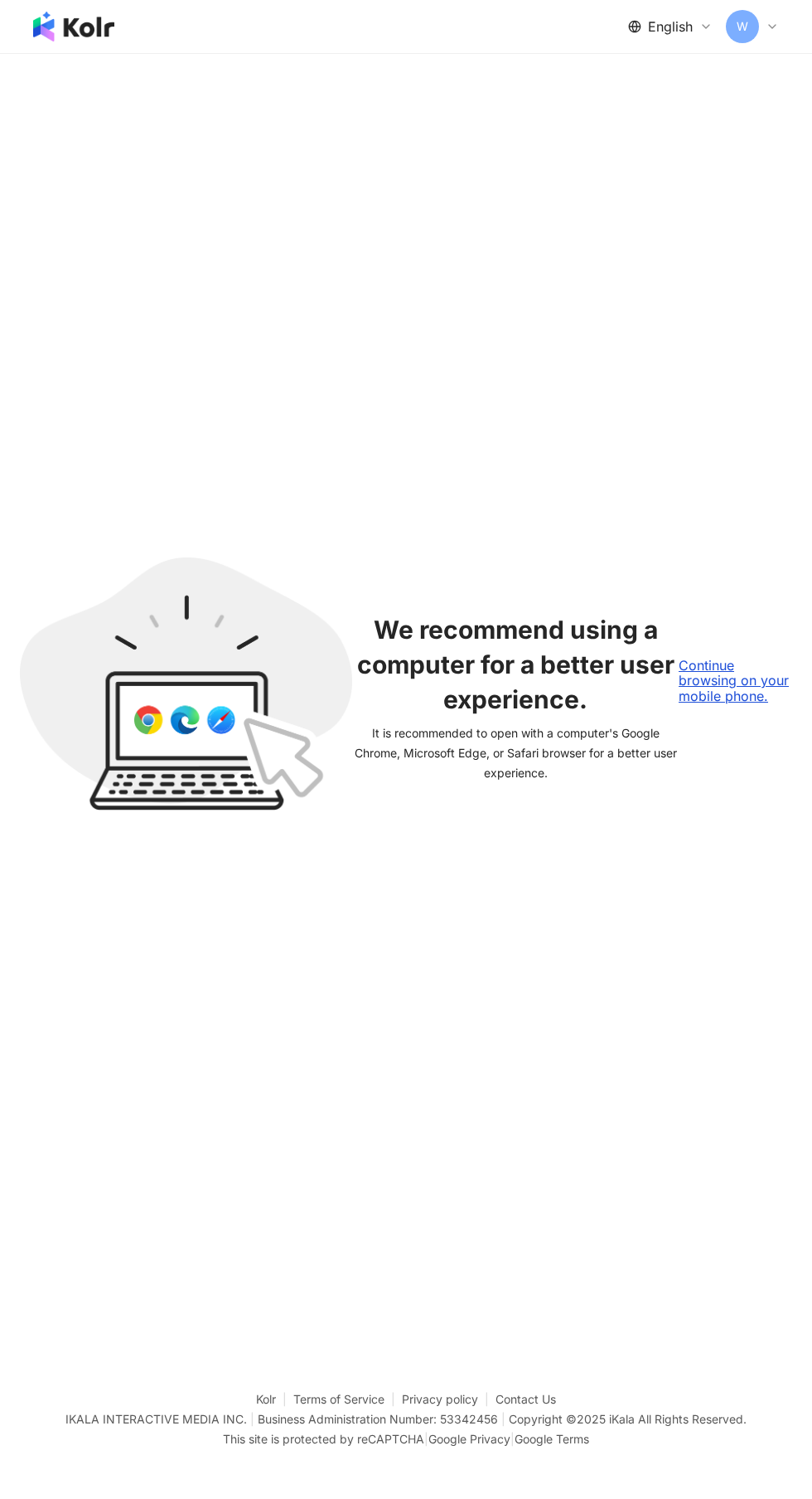
click at [698, 704] on div "Continue browsing on your mobile phone." at bounding box center [736, 680] width 113 height 45
click at [747, 704] on div "Continue browsing on your mobile phone." at bounding box center [736, 680] width 113 height 45
click at [719, 704] on div "Continue browsing on your mobile phone." at bounding box center [736, 680] width 113 height 45
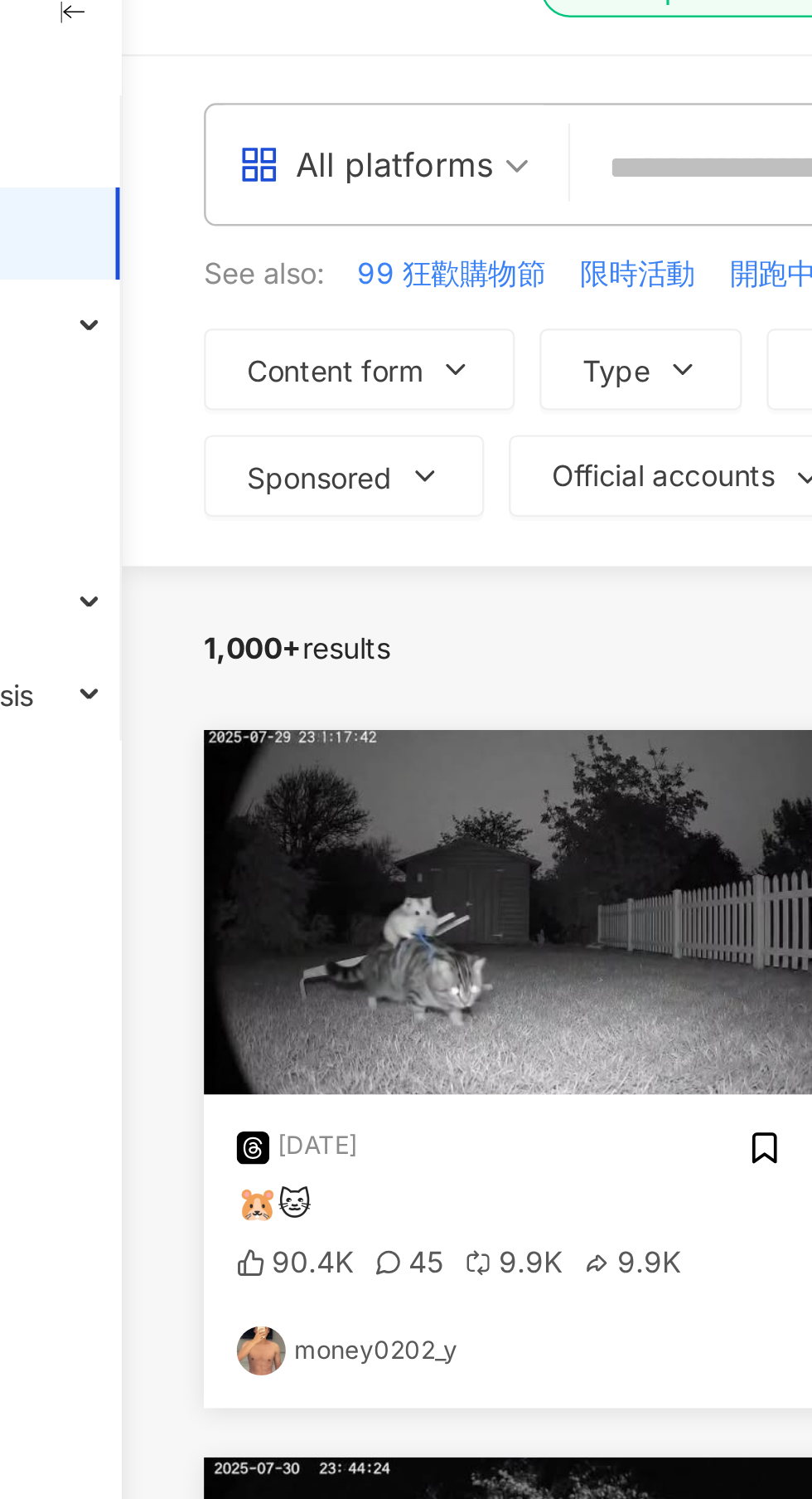
click at [342, 90] on span "All platforms" at bounding box center [288, 98] width 118 height 27
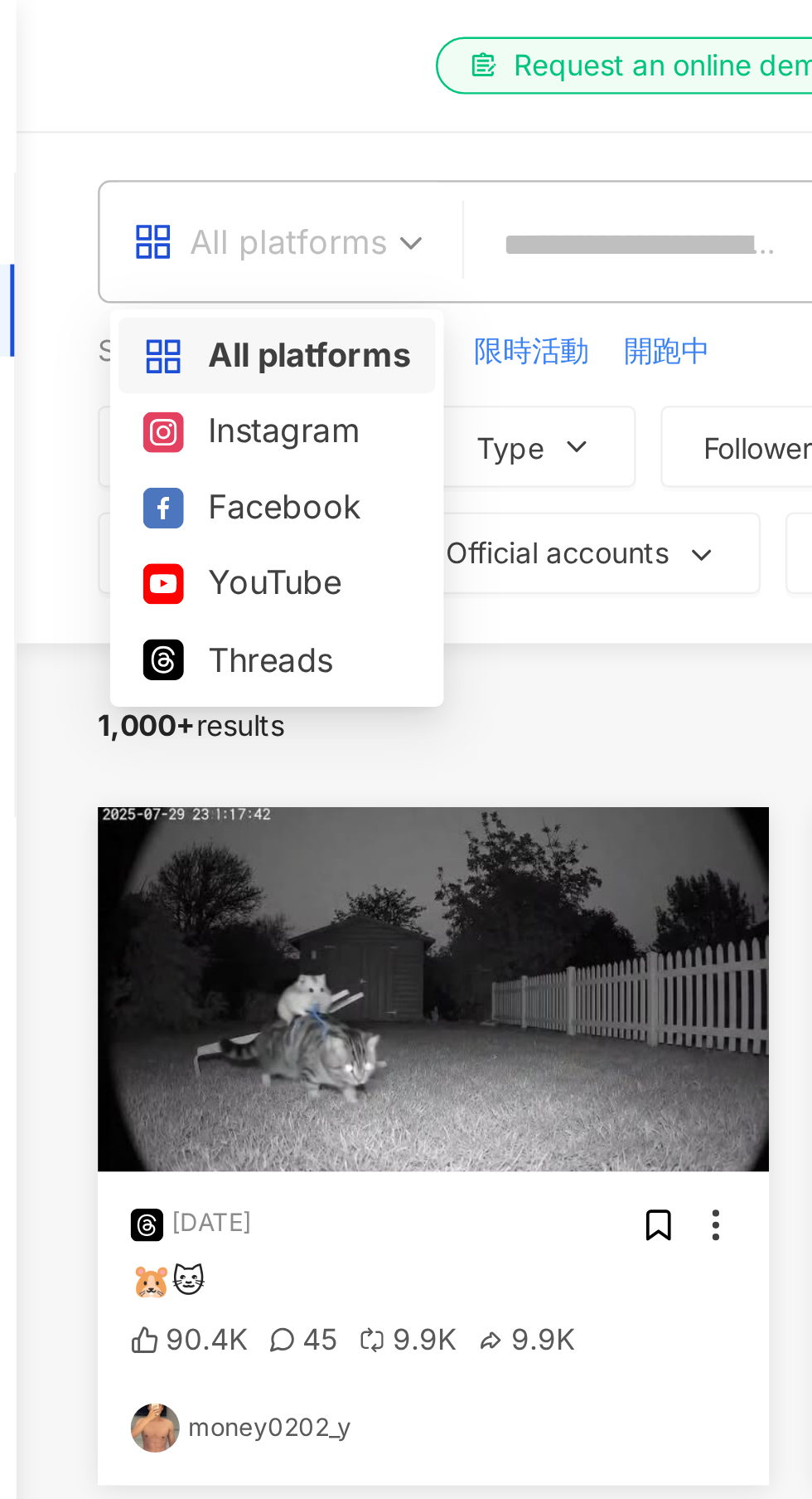
click at [238, 13] on div "el-icon-cs Request an online demo Free trial English W" at bounding box center [497, 26] width 564 height 53
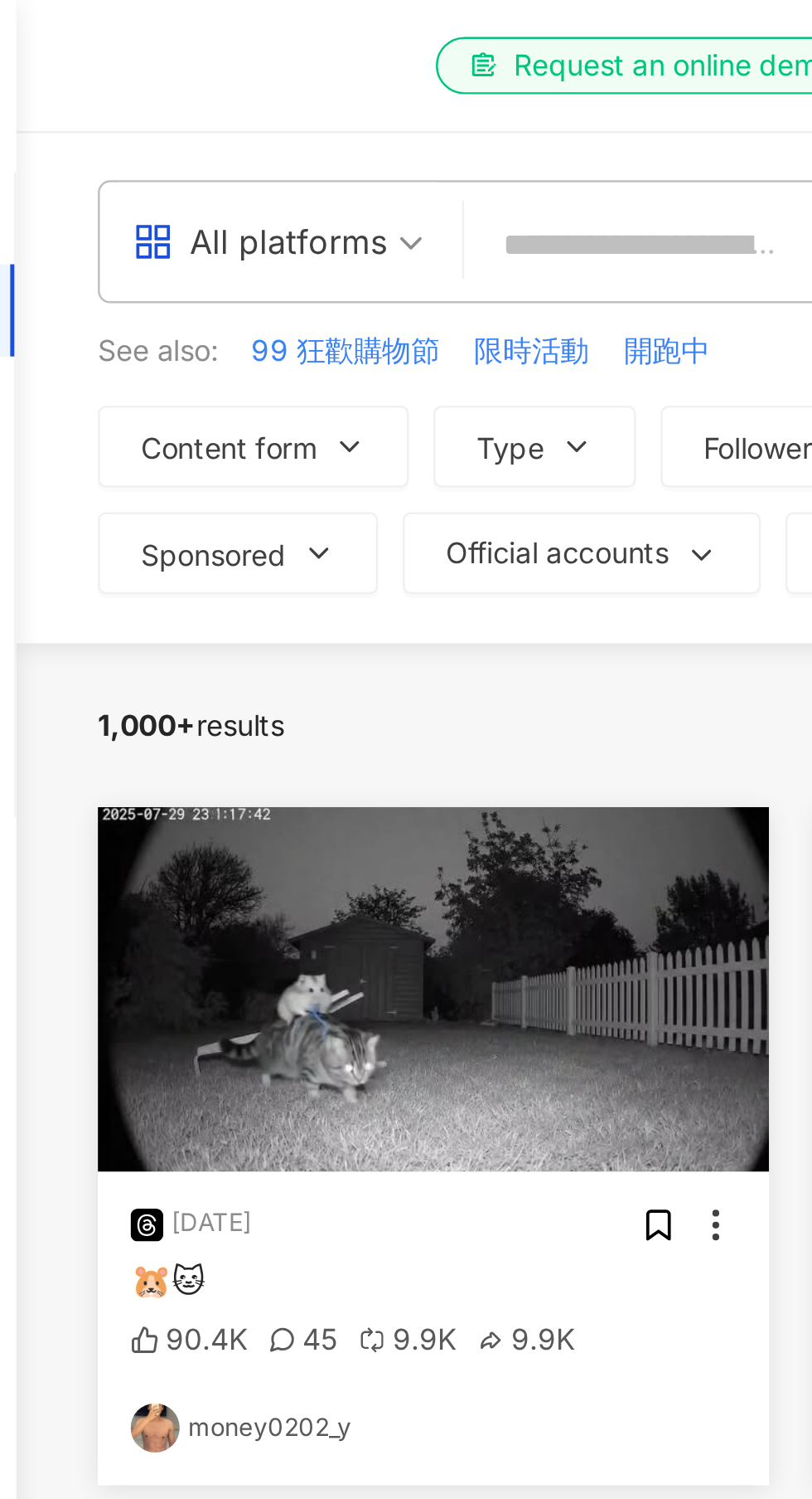
click at [316, 180] on icon "button" at bounding box center [317, 180] width 7 height 3
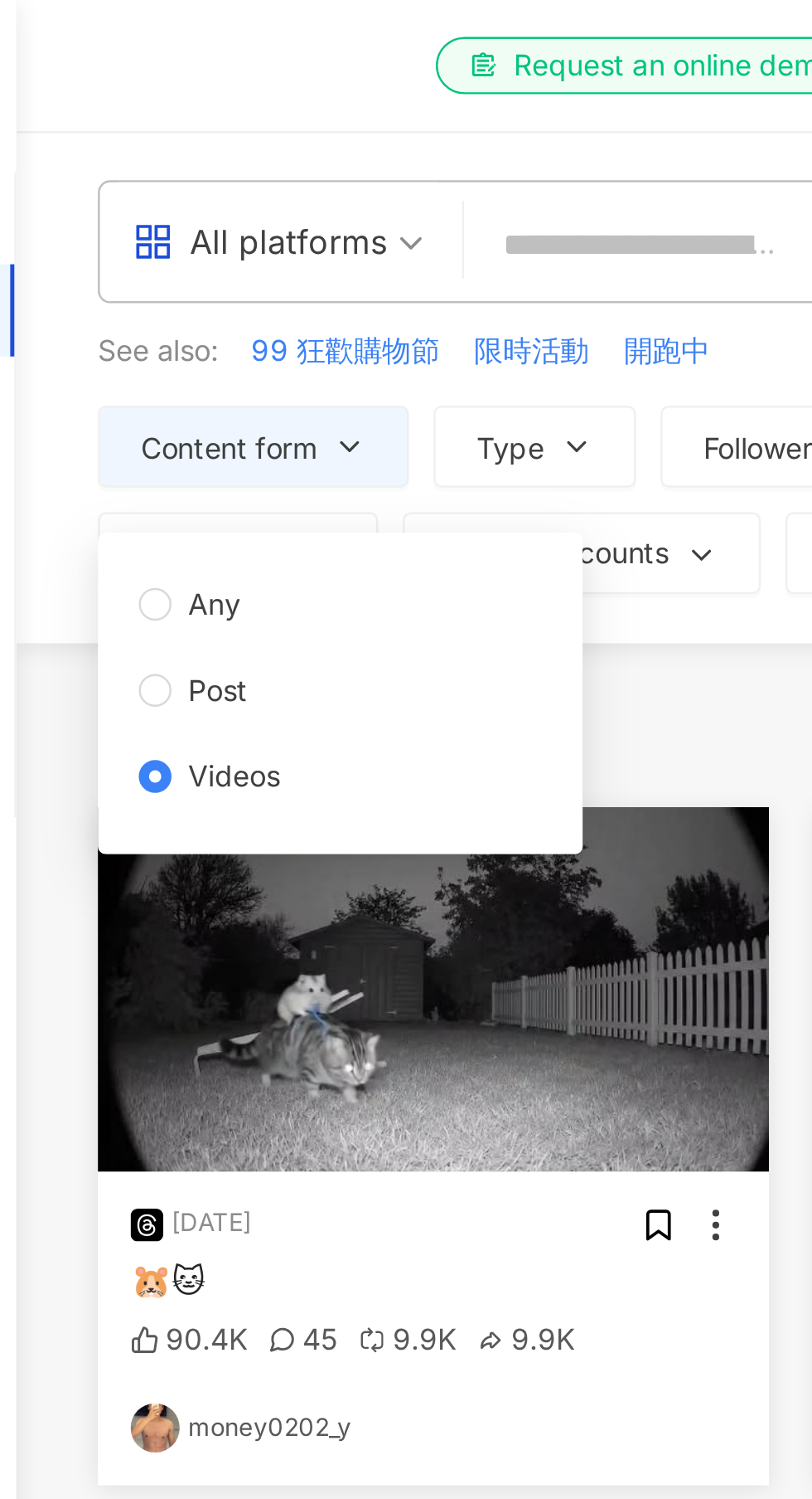
click at [261, 32] on div "el-icon-cs Request an online demo Free trial English W" at bounding box center [497, 26] width 564 height 53
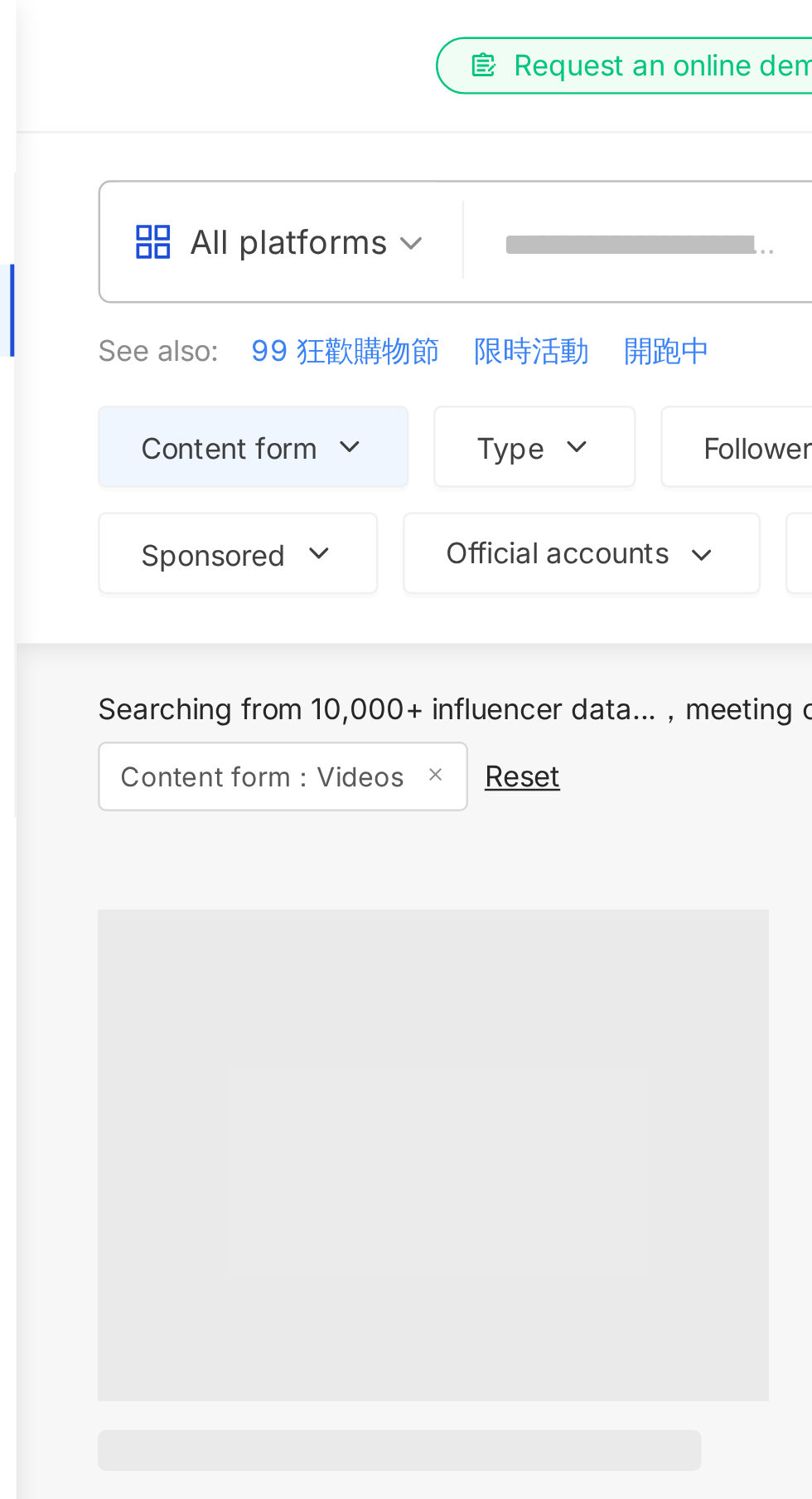
click at [444, 222] on span "Official accounts" at bounding box center [402, 224] width 90 height 13
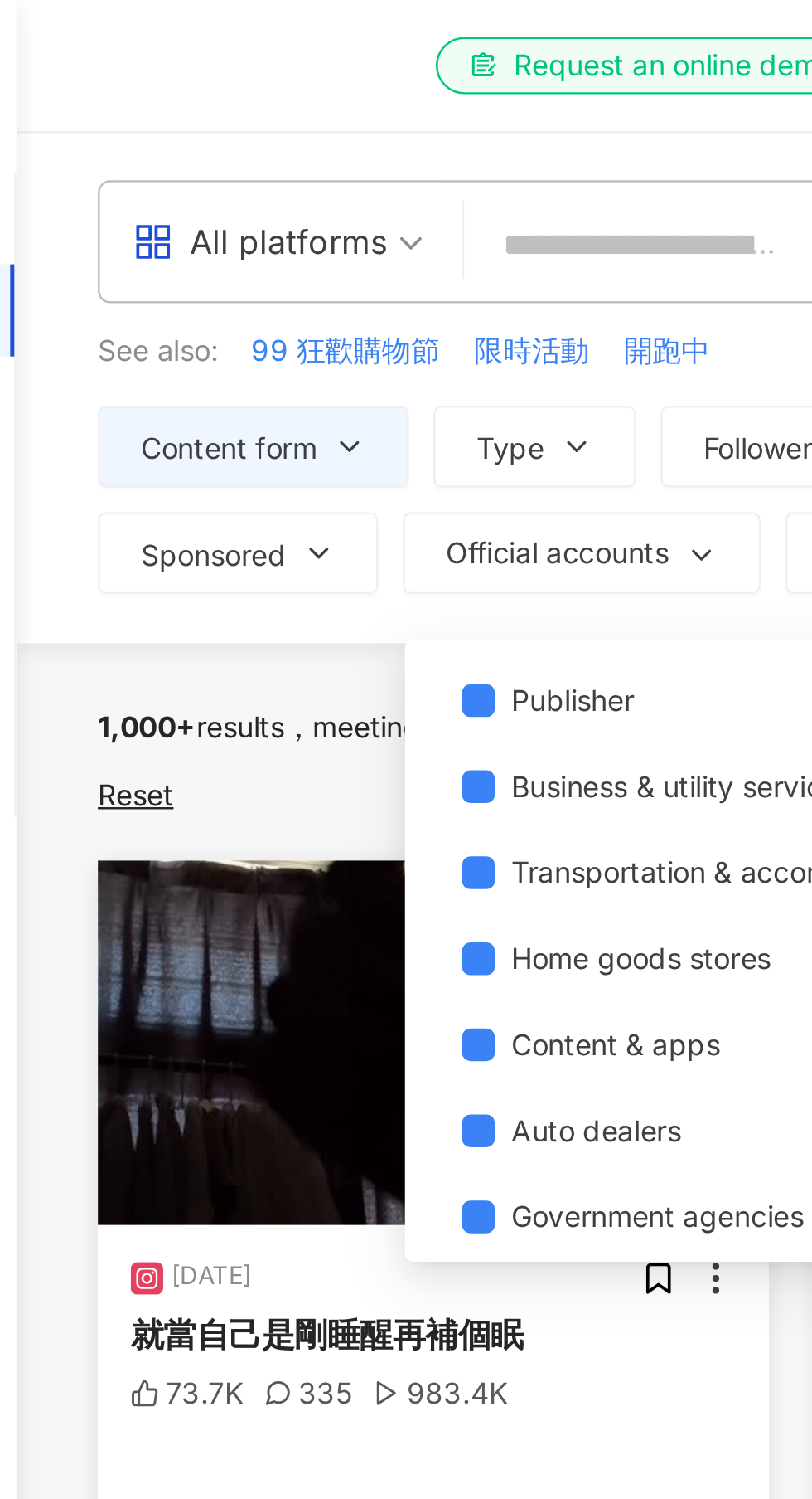
scroll to position [476, 0]
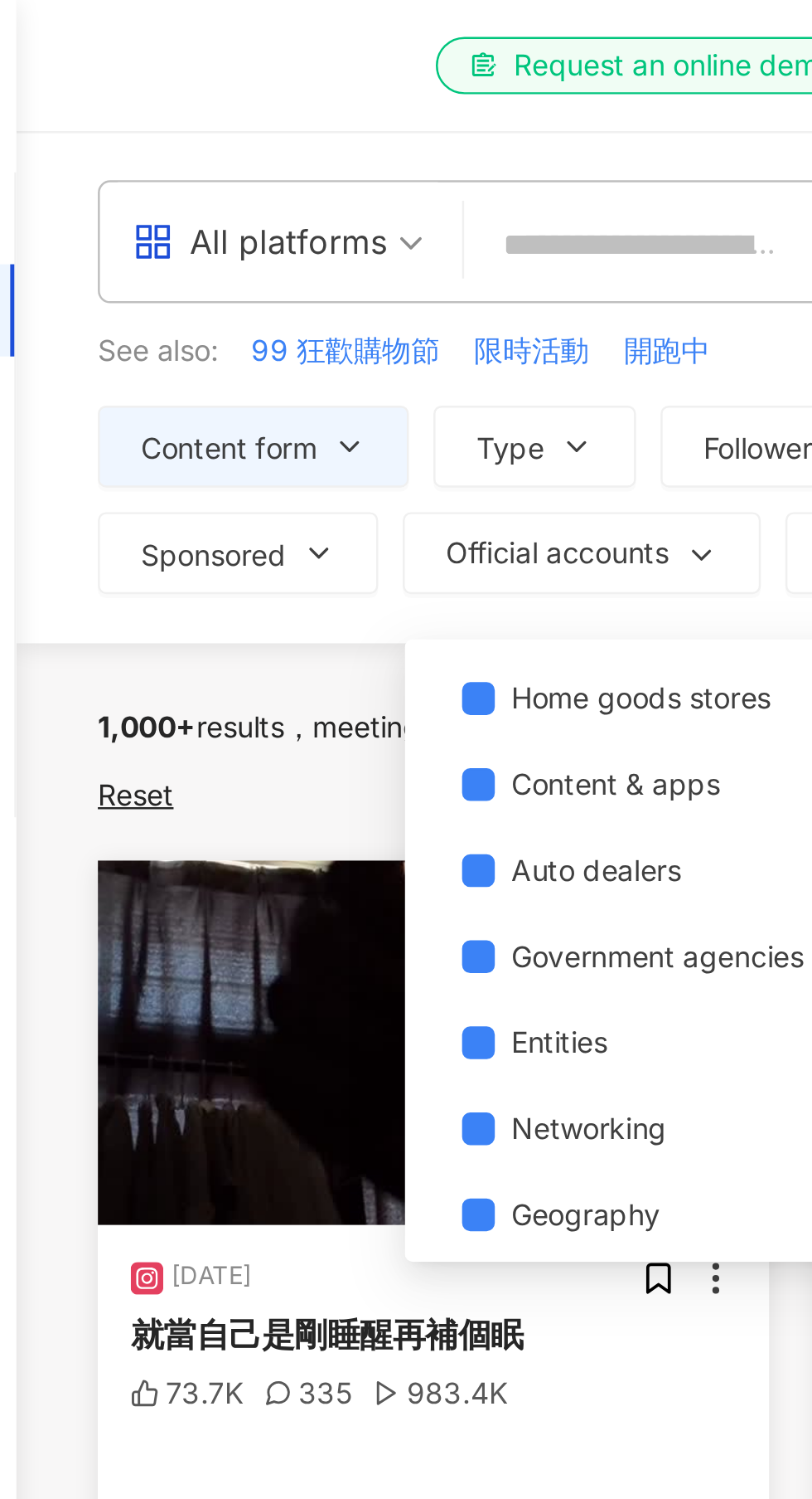
click at [308, 255] on div "All platforms Taiwan Search See also: 99 狂歡購物節 限時活動 開跑中 Search guide Content fo…" at bounding box center [498, 157] width 630 height 208
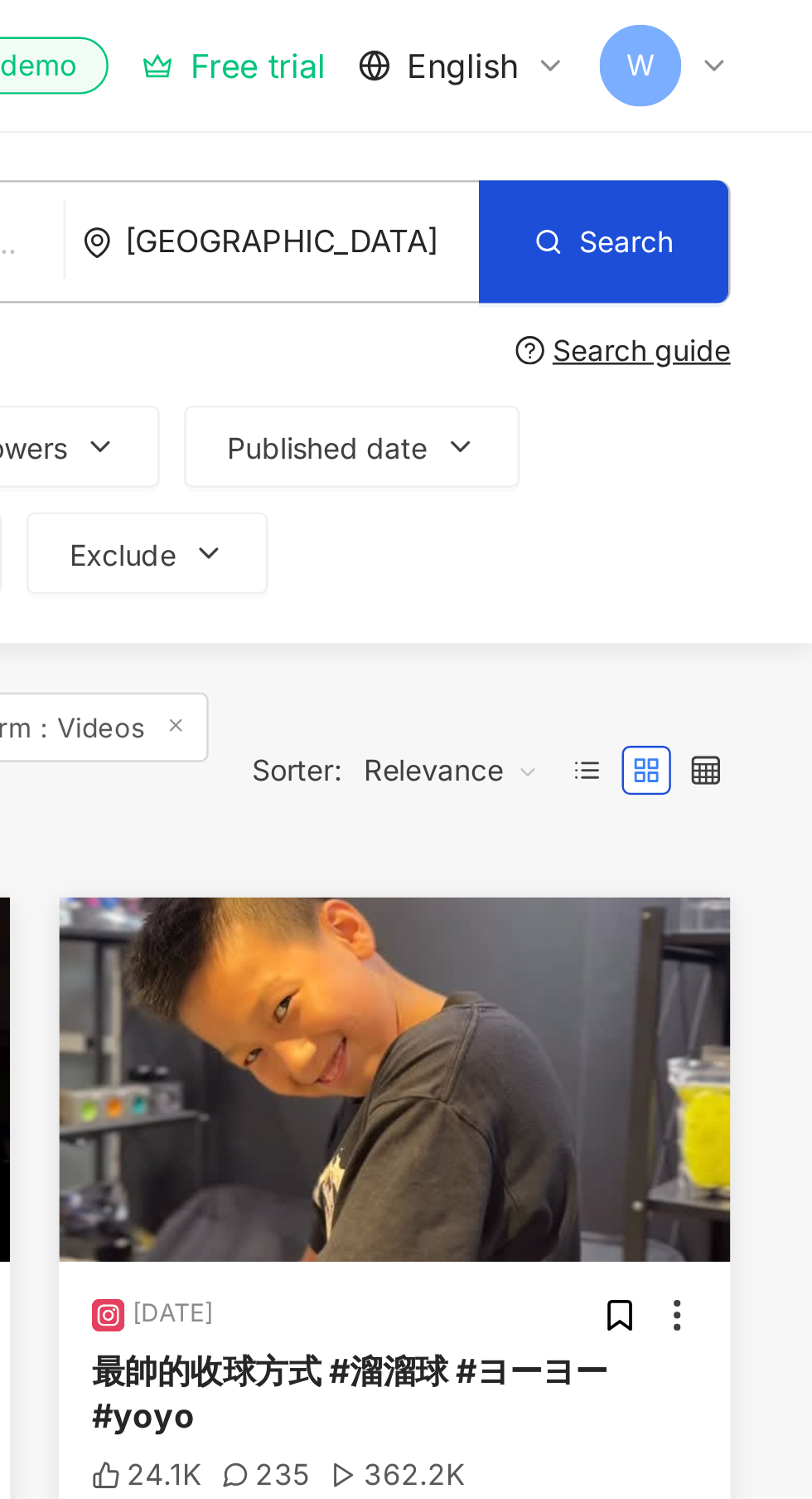
click at [774, 24] on icon at bounding box center [773, 27] width 13 height 13
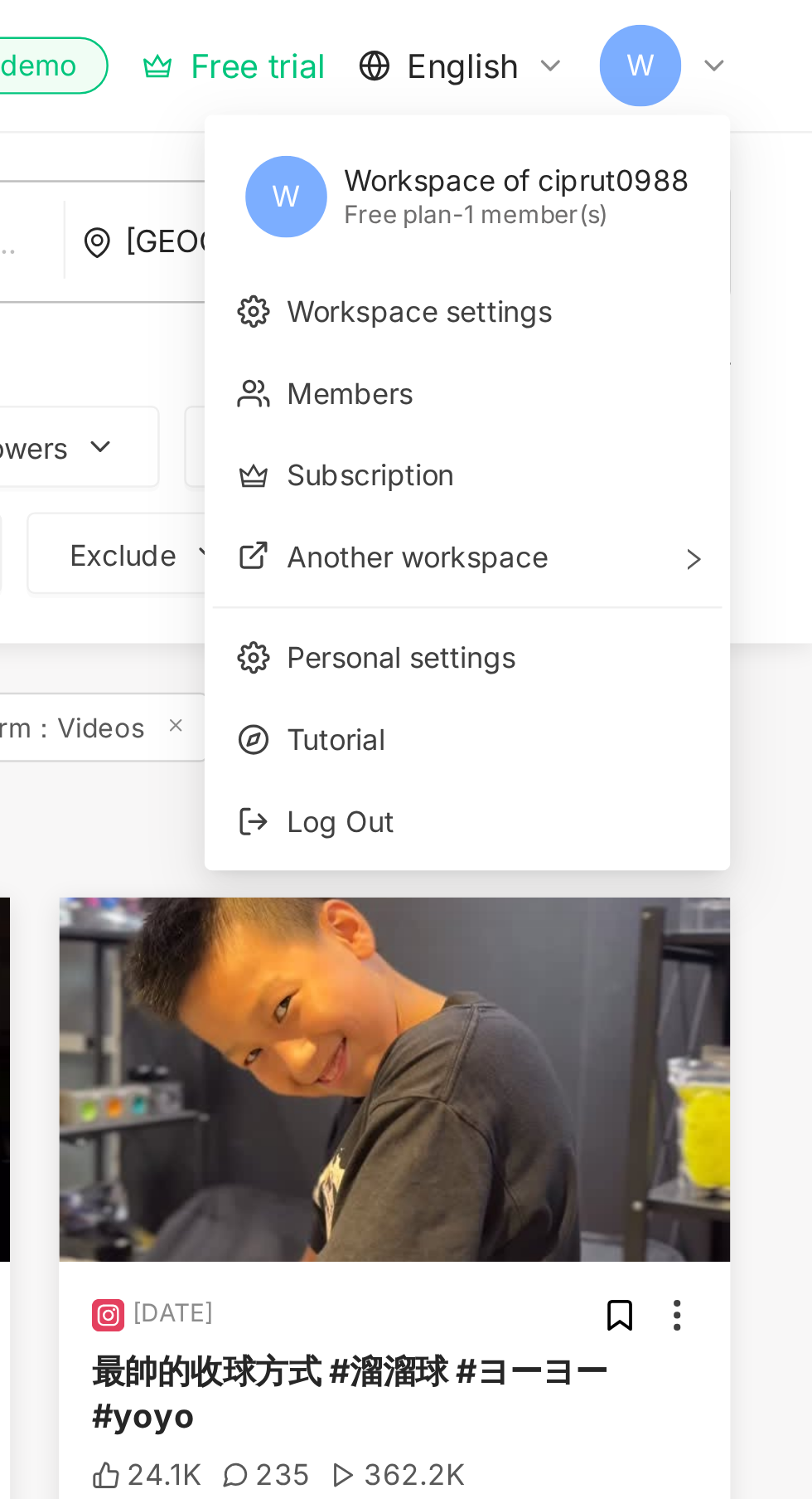
click at [625, 227] on span "Another workspace" at bounding box center [652, 225] width 106 height 14
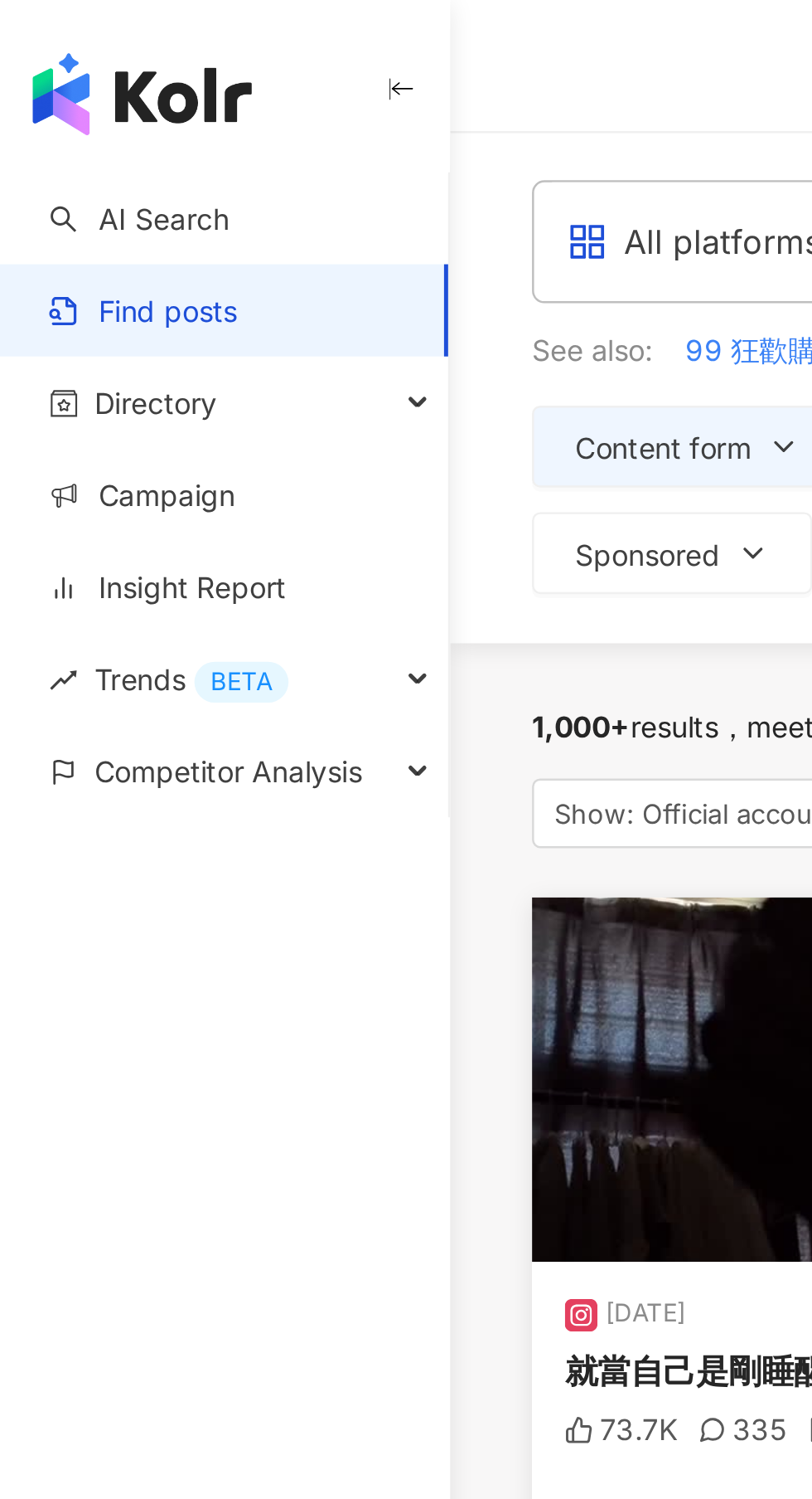
click at [55, 163] on span "Directory" at bounding box center [63, 162] width 50 height 37
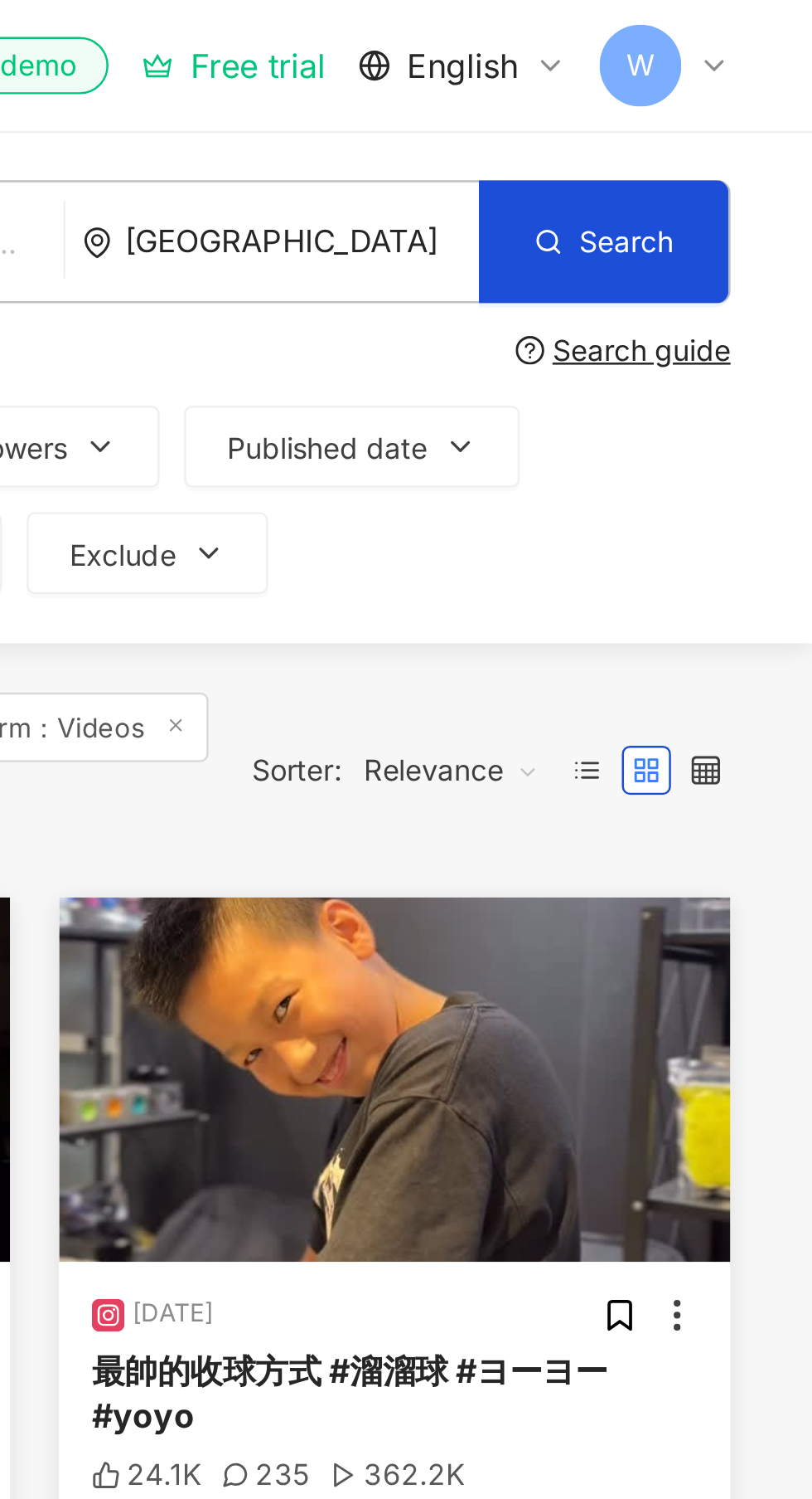
click at [725, 93] on span "Search" at bounding box center [737, 98] width 38 height 13
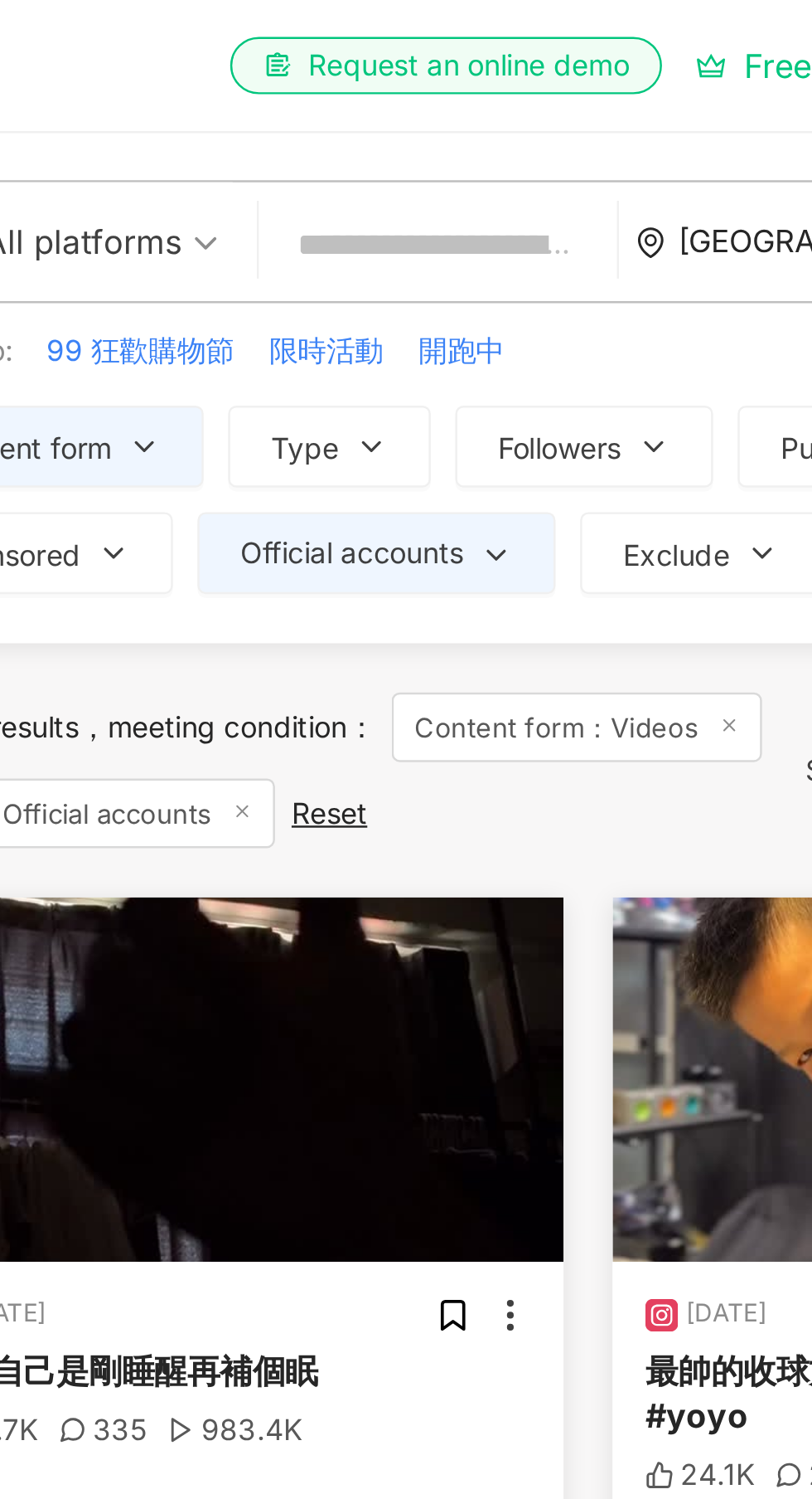
click at [341, 93] on span "All platforms" at bounding box center [288, 98] width 118 height 27
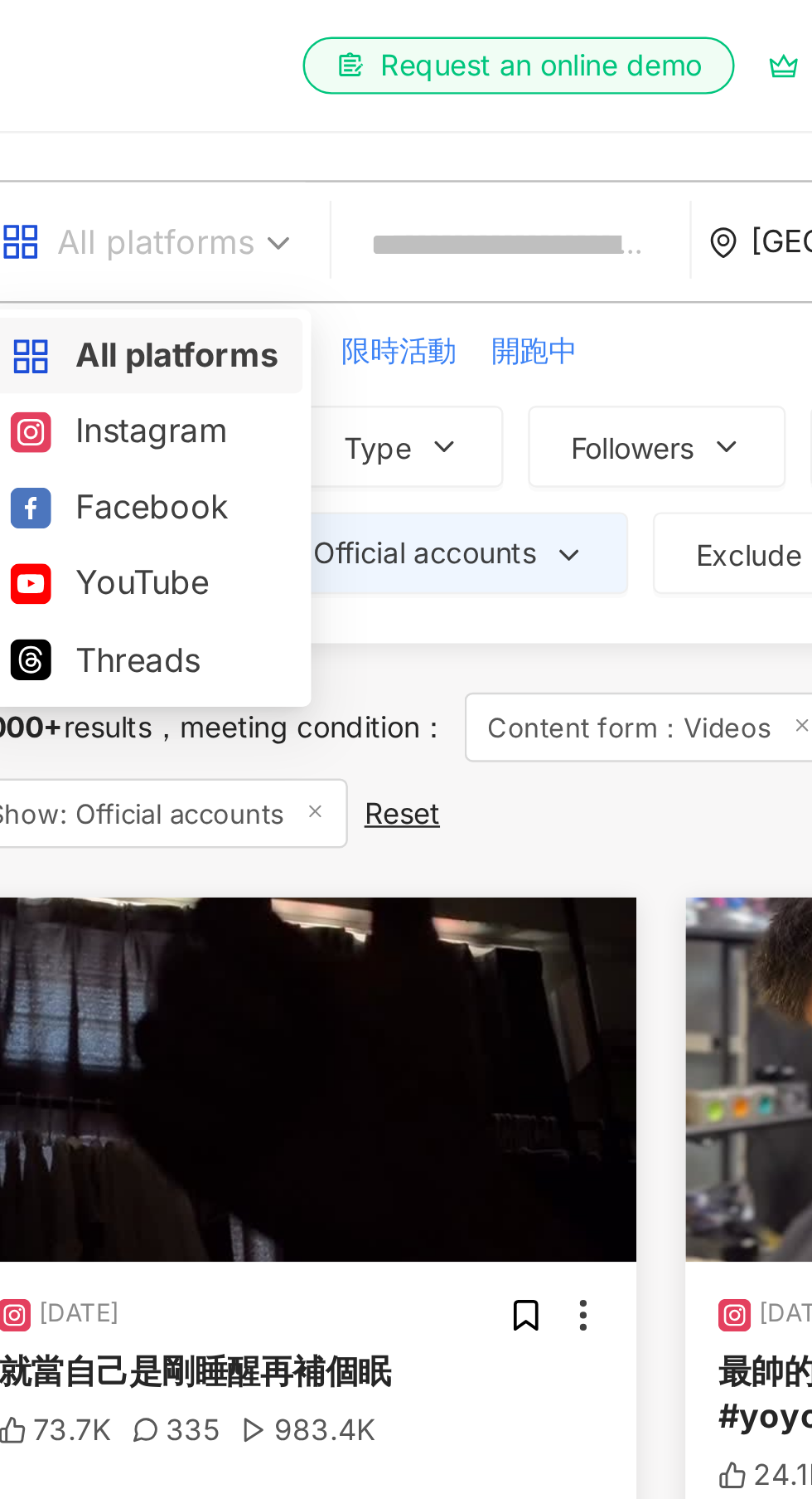
click at [431, 100] on input "search" at bounding box center [436, 99] width 132 height 36
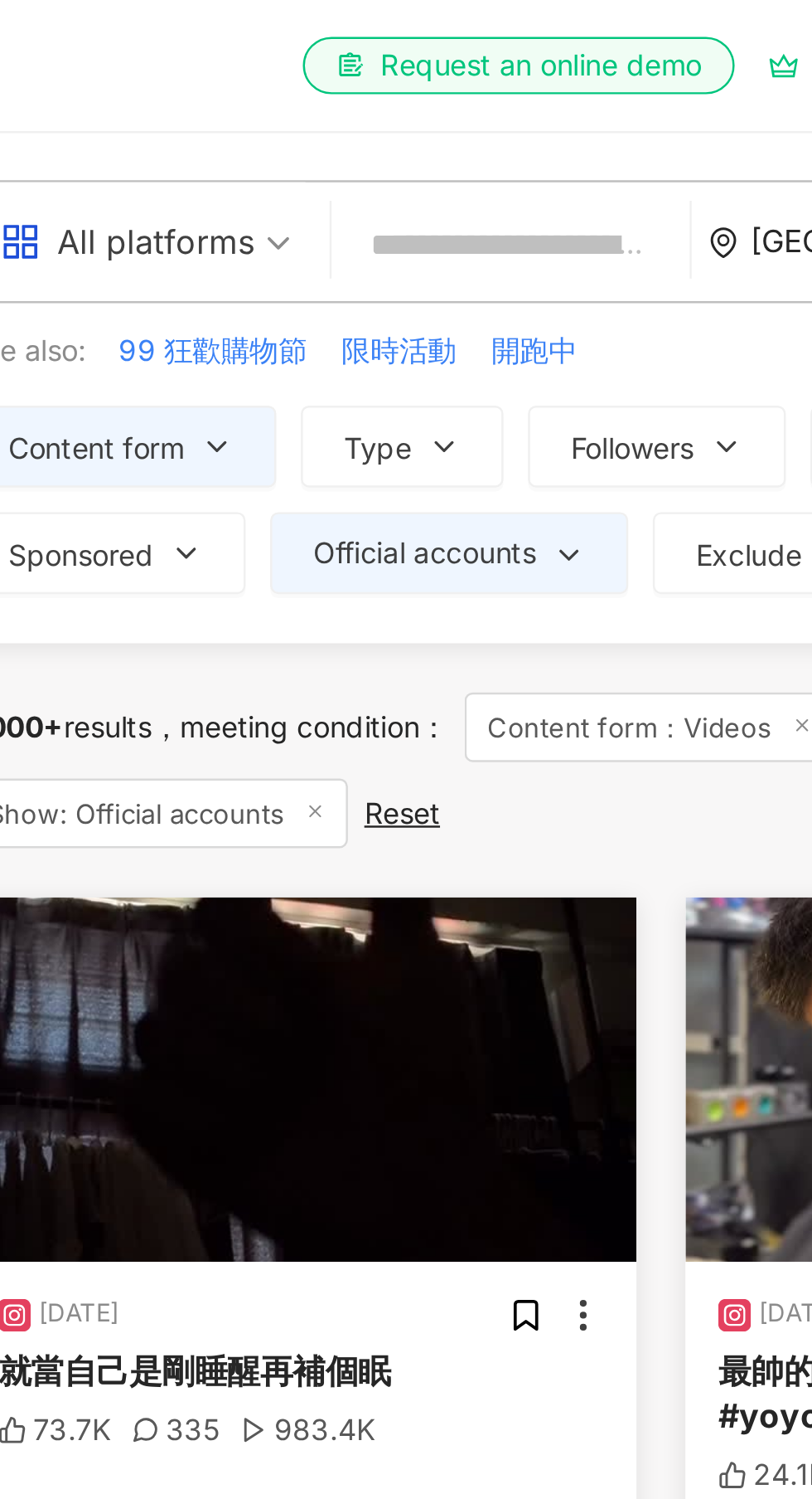
click at [424, 88] on input "search" at bounding box center [436, 99] width 132 height 36
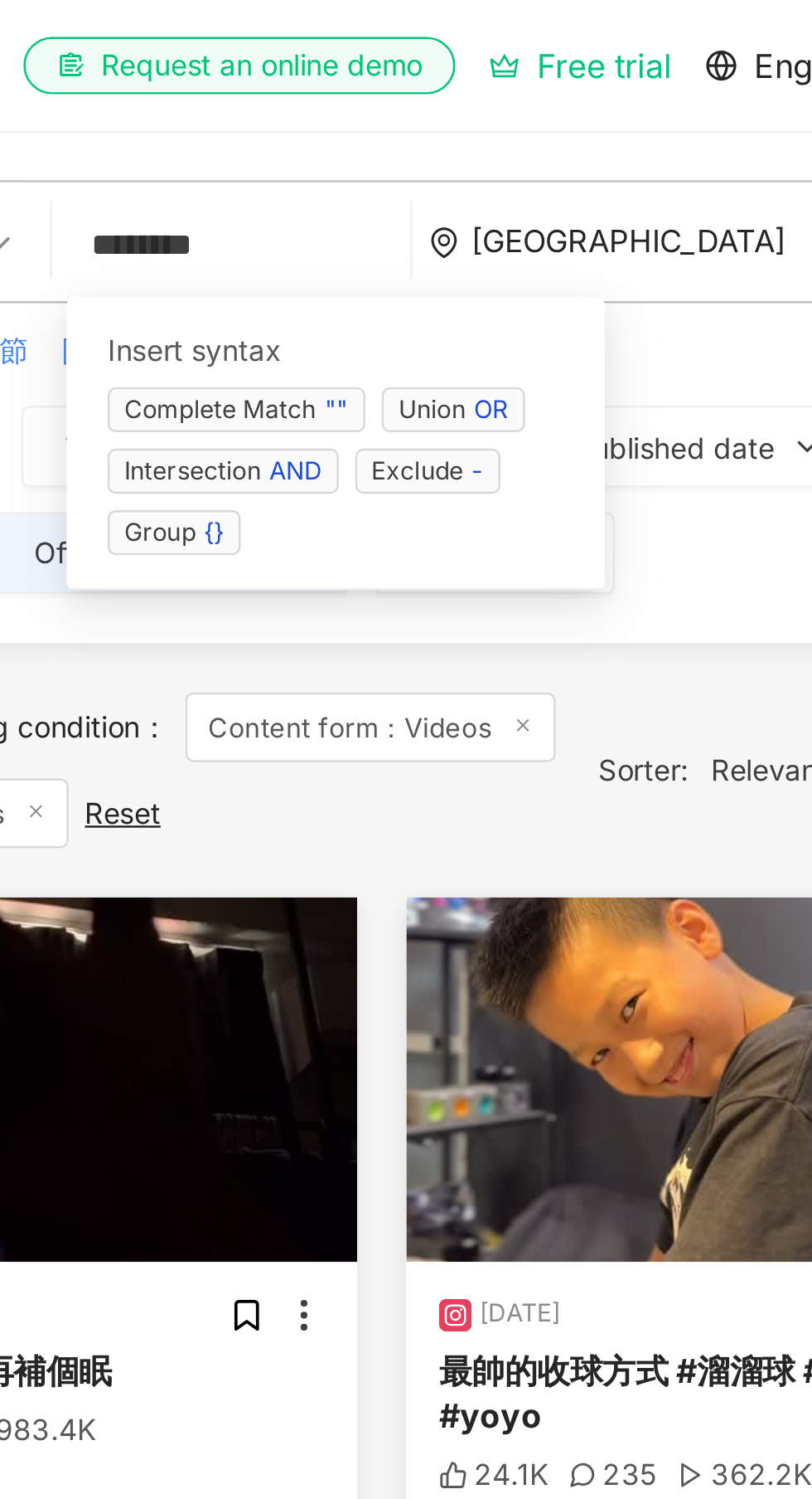
click at [449, 160] on span "Complete Match """ at bounding box center [438, 165] width 105 height 18
click at [416, 212] on span "Group {}" at bounding box center [413, 215] width 54 height 18
click at [455, 186] on div "AND" at bounding box center [462, 190] width 21 height 16
click at [477, 162] on div """" at bounding box center [479, 165] width 10 height 16
click at [547, 166] on div "OR" at bounding box center [541, 165] width 14 height 16
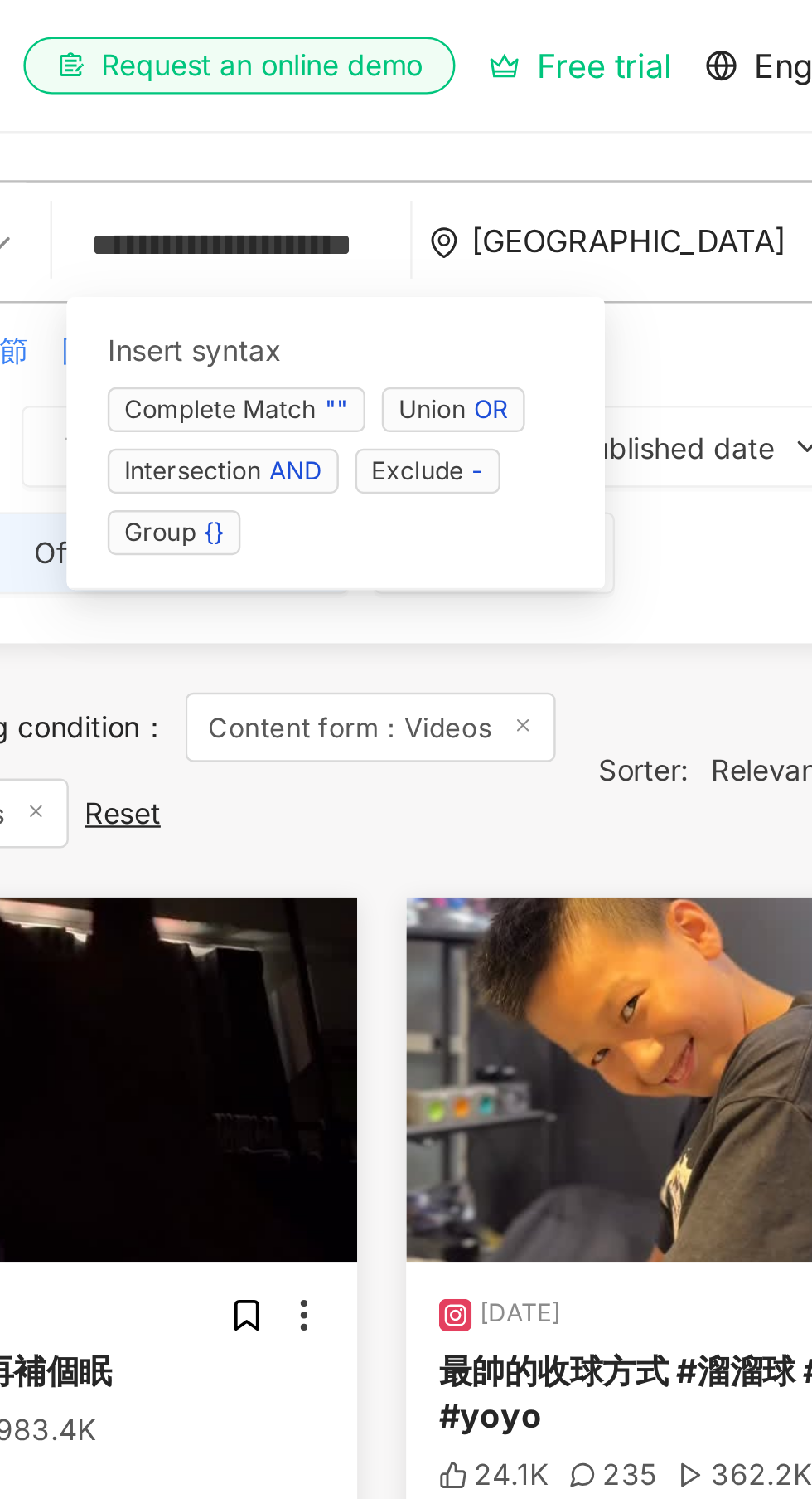
click at [529, 196] on span "Exclude -" at bounding box center [515, 190] width 59 height 18
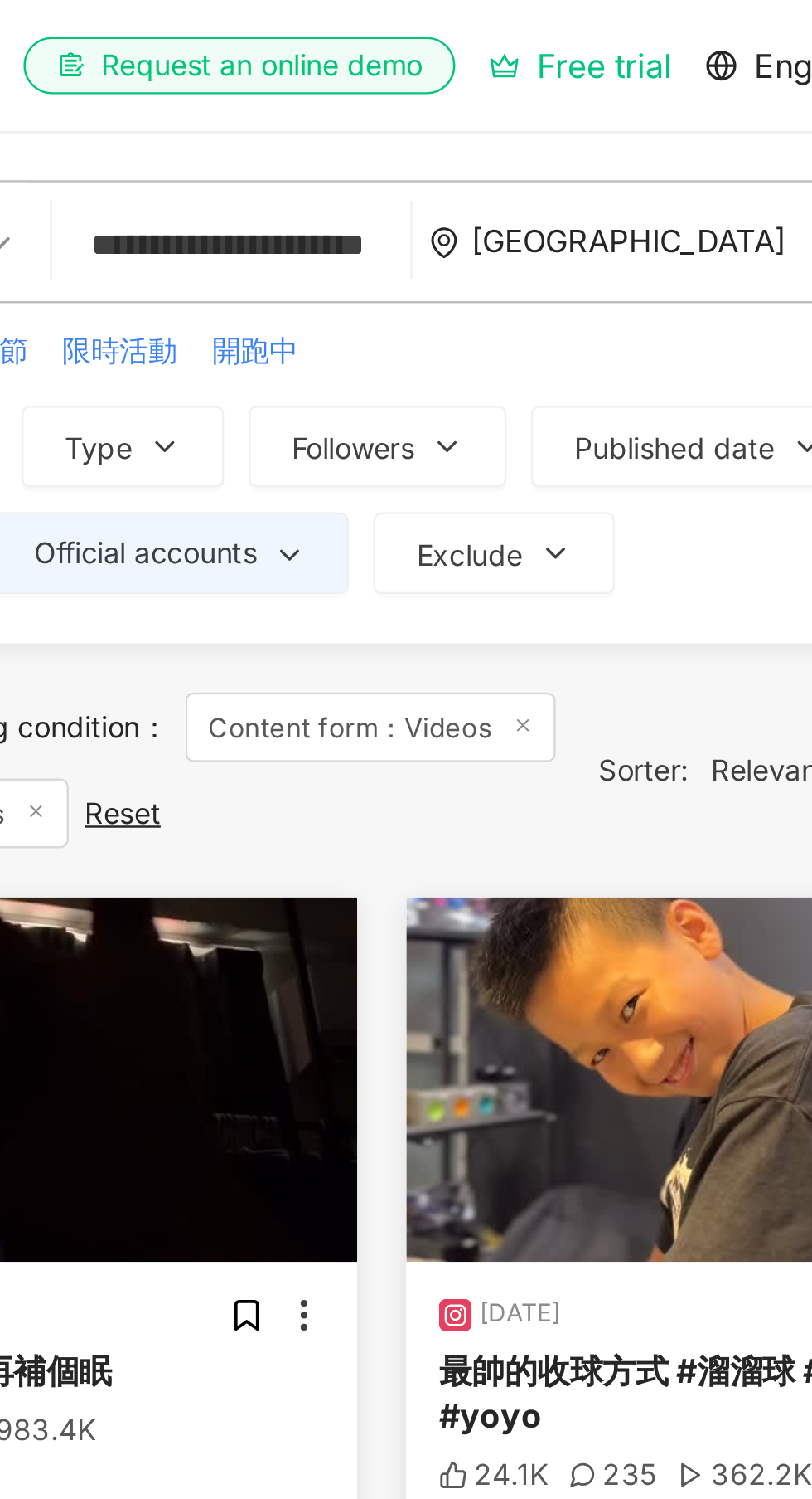
click at [648, 93] on div "Taiwan" at bounding box center [605, 97] width 143 height 14
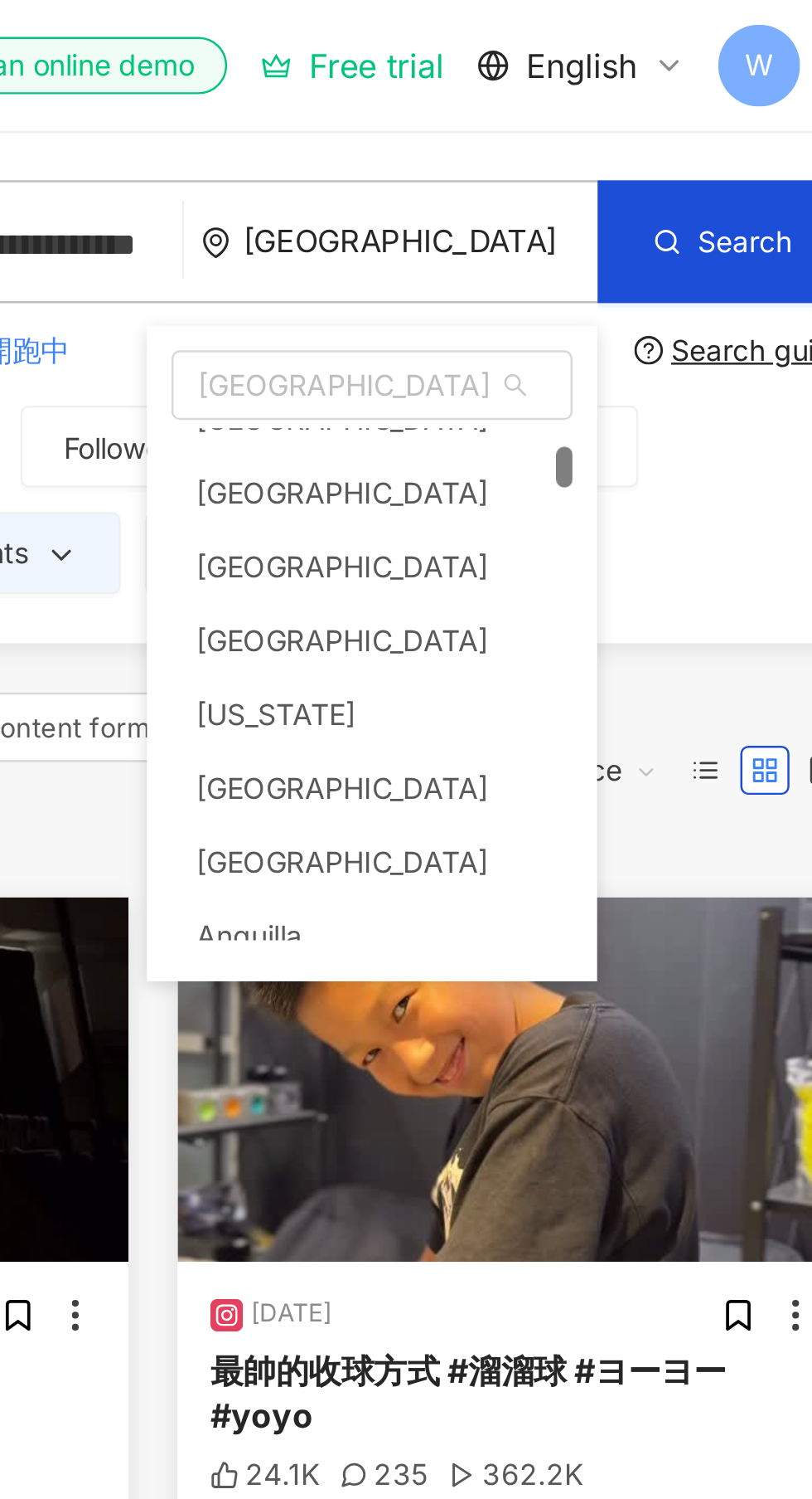
click at [726, 95] on span "Search" at bounding box center [737, 98] width 38 height 13
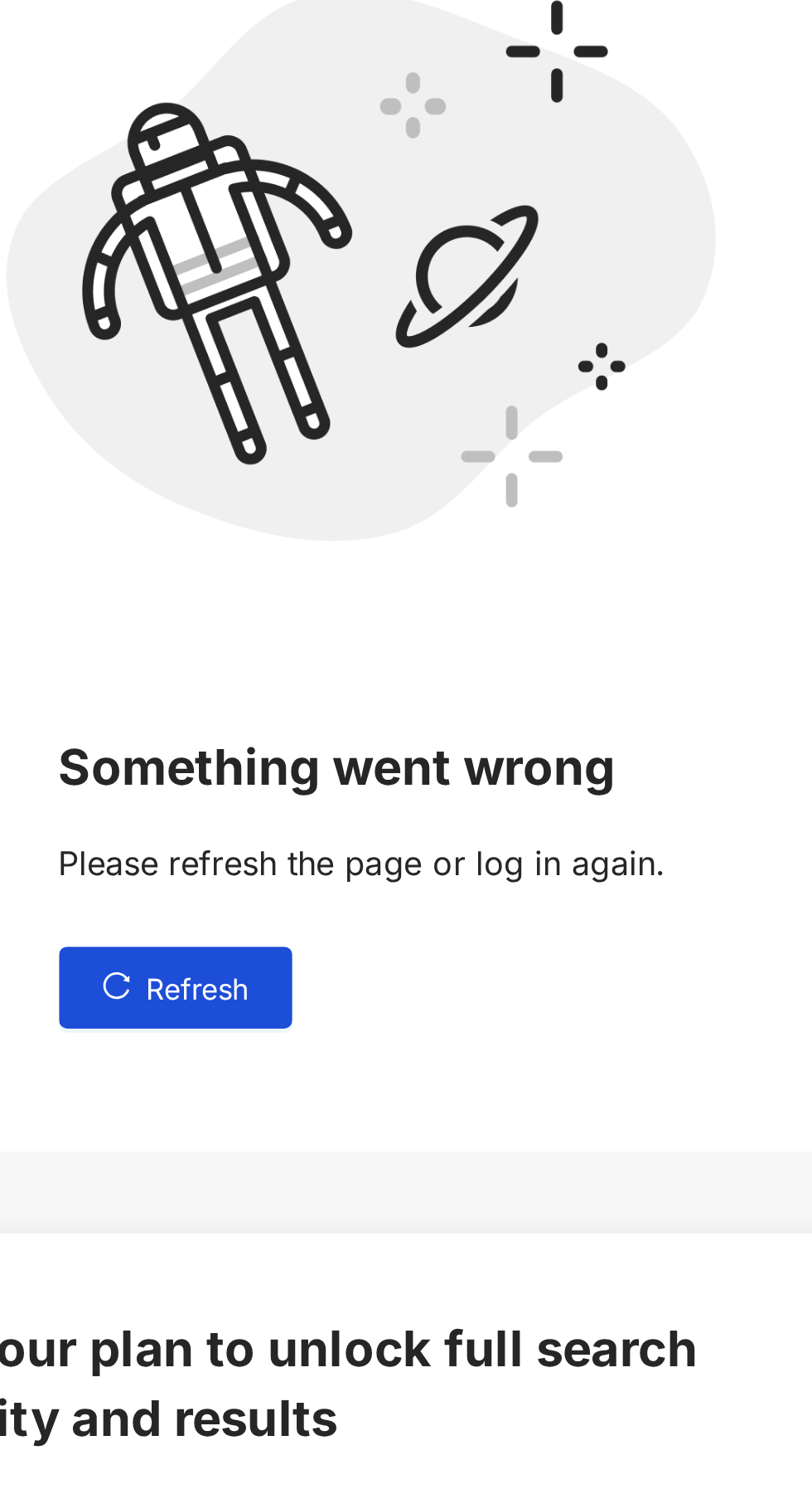
click at [417, 885] on span "Refresh" at bounding box center [431, 886] width 41 height 13
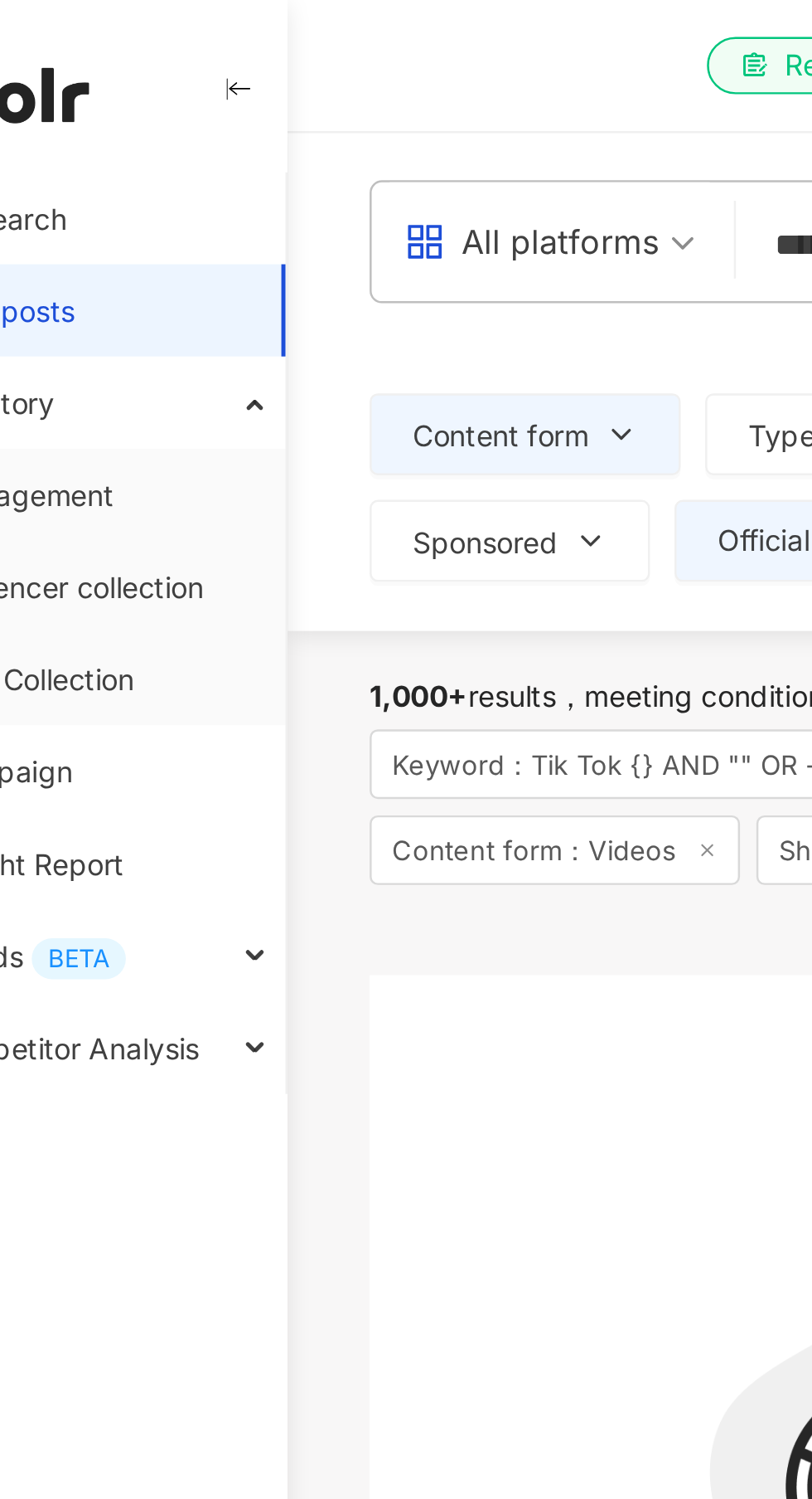
click at [163, 29] on button "button" at bounding box center [162, 38] width 13 height 37
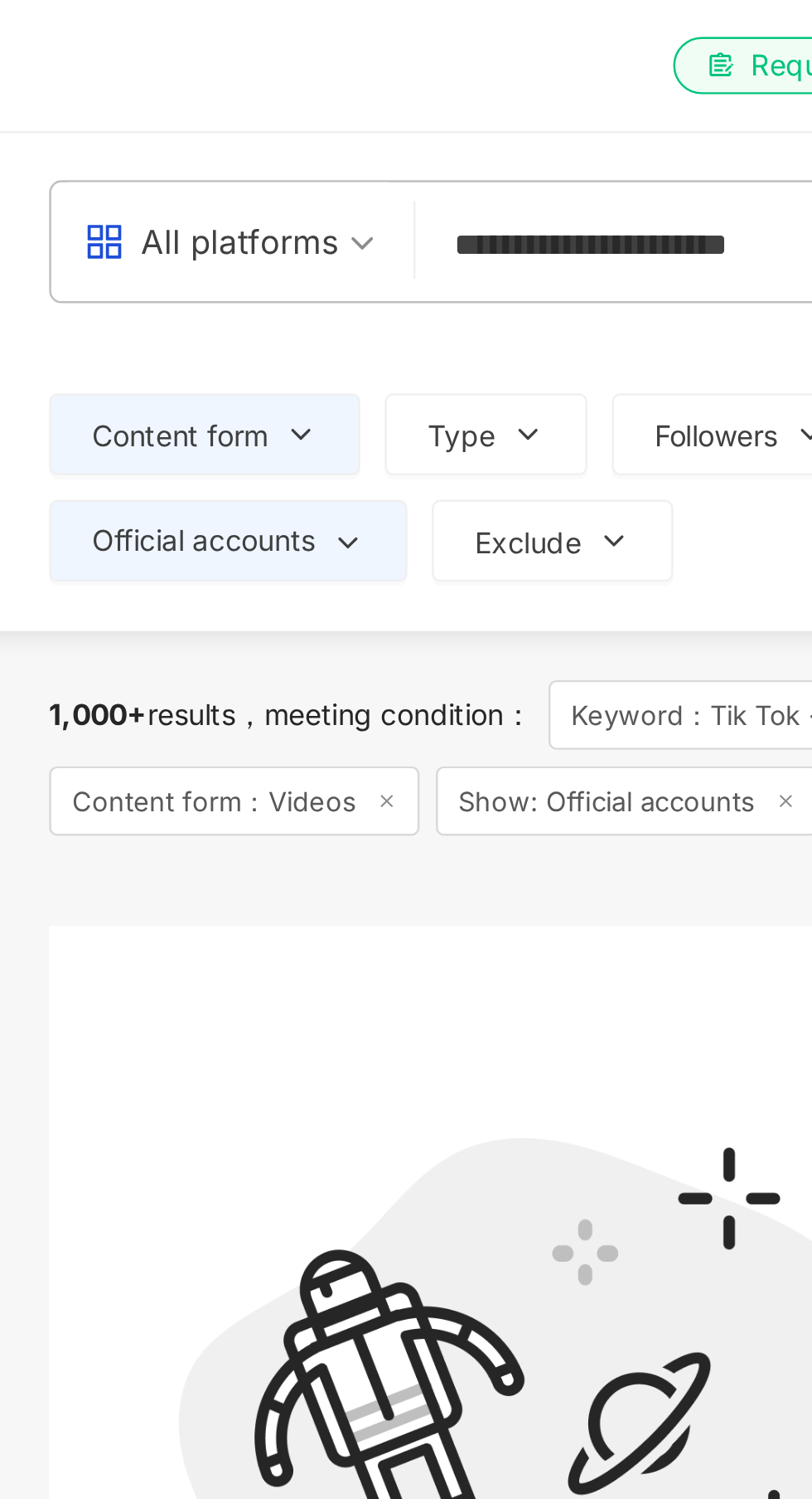
click at [223, 87] on span "All platforms" at bounding box center [172, 98] width 118 height 27
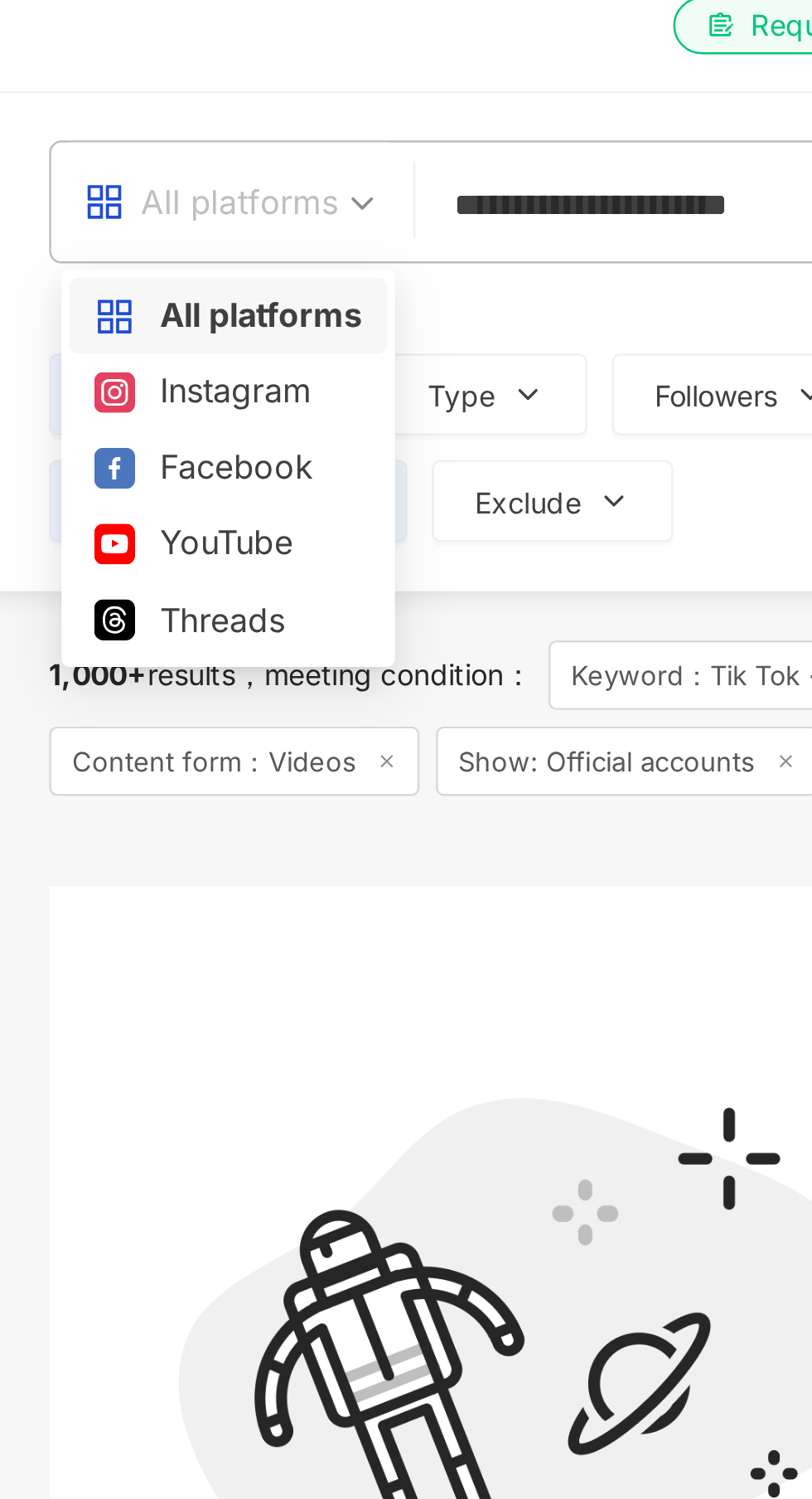
click at [160, 204] on div "Facebook" at bounding box center [172, 206] width 109 height 21
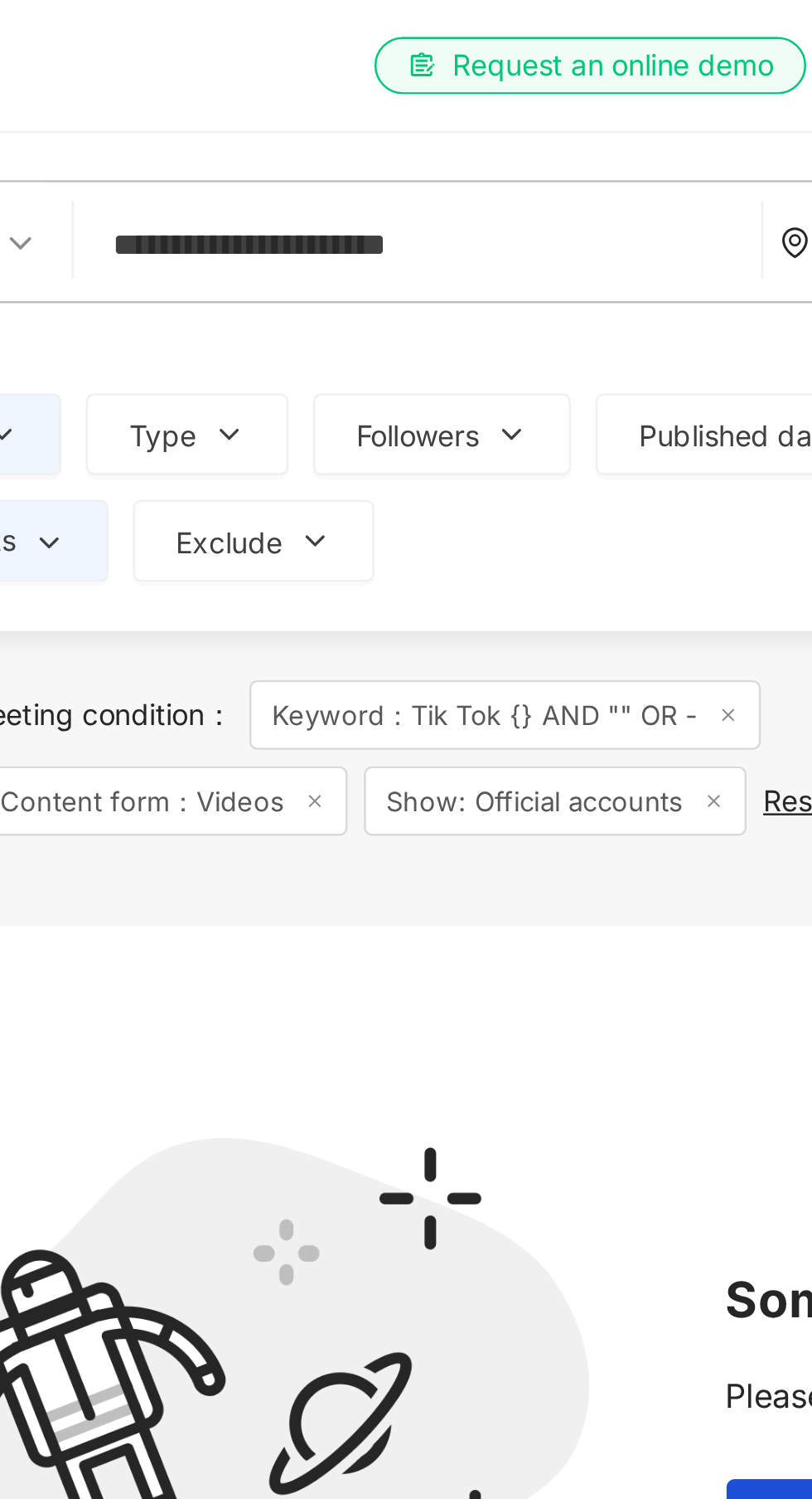
click at [400, 97] on input "**********" at bounding box center [370, 99] width 265 height 36
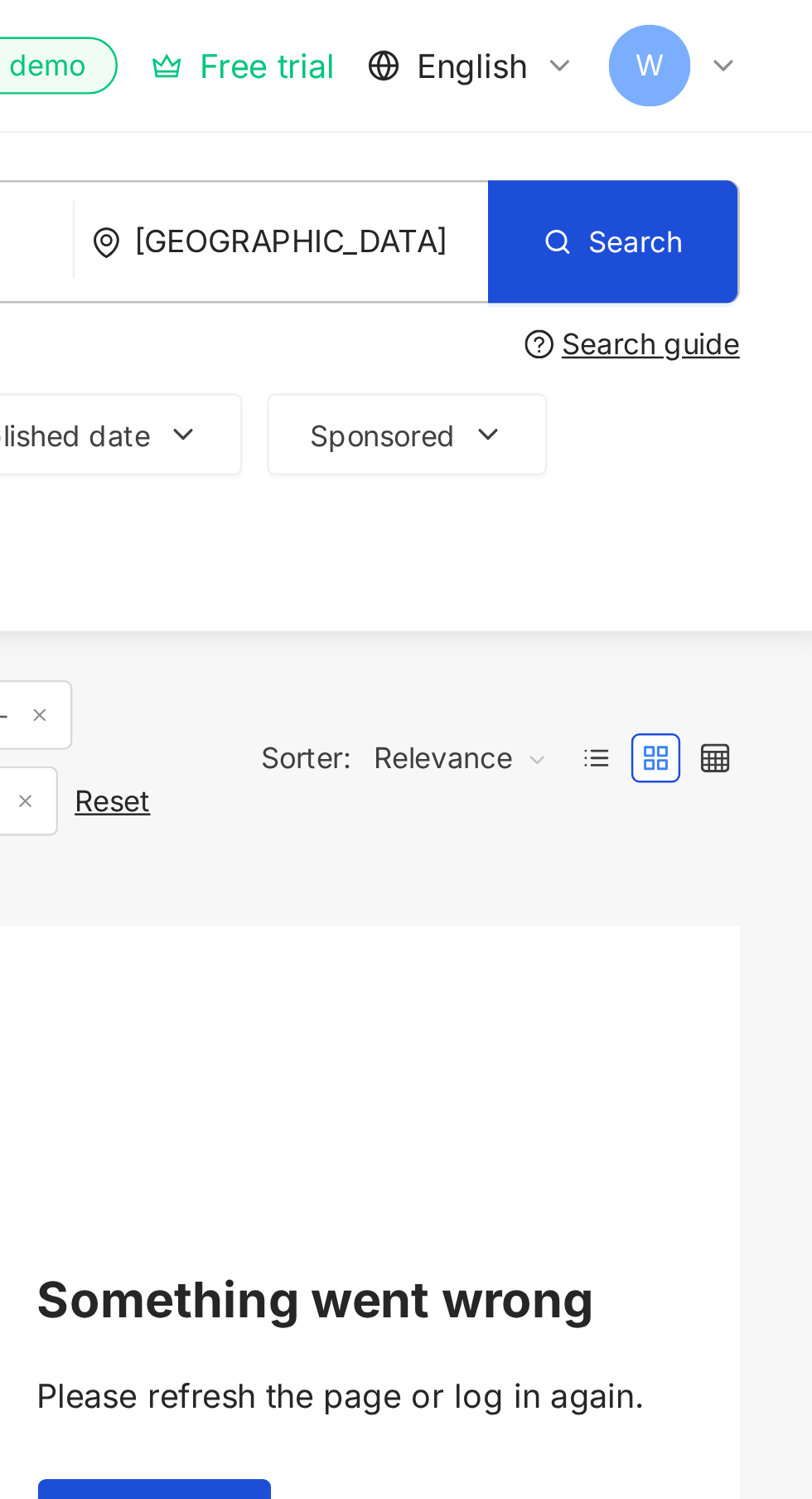
type input "*******"
click at [737, 93] on span "Search" at bounding box center [737, 98] width 38 height 13
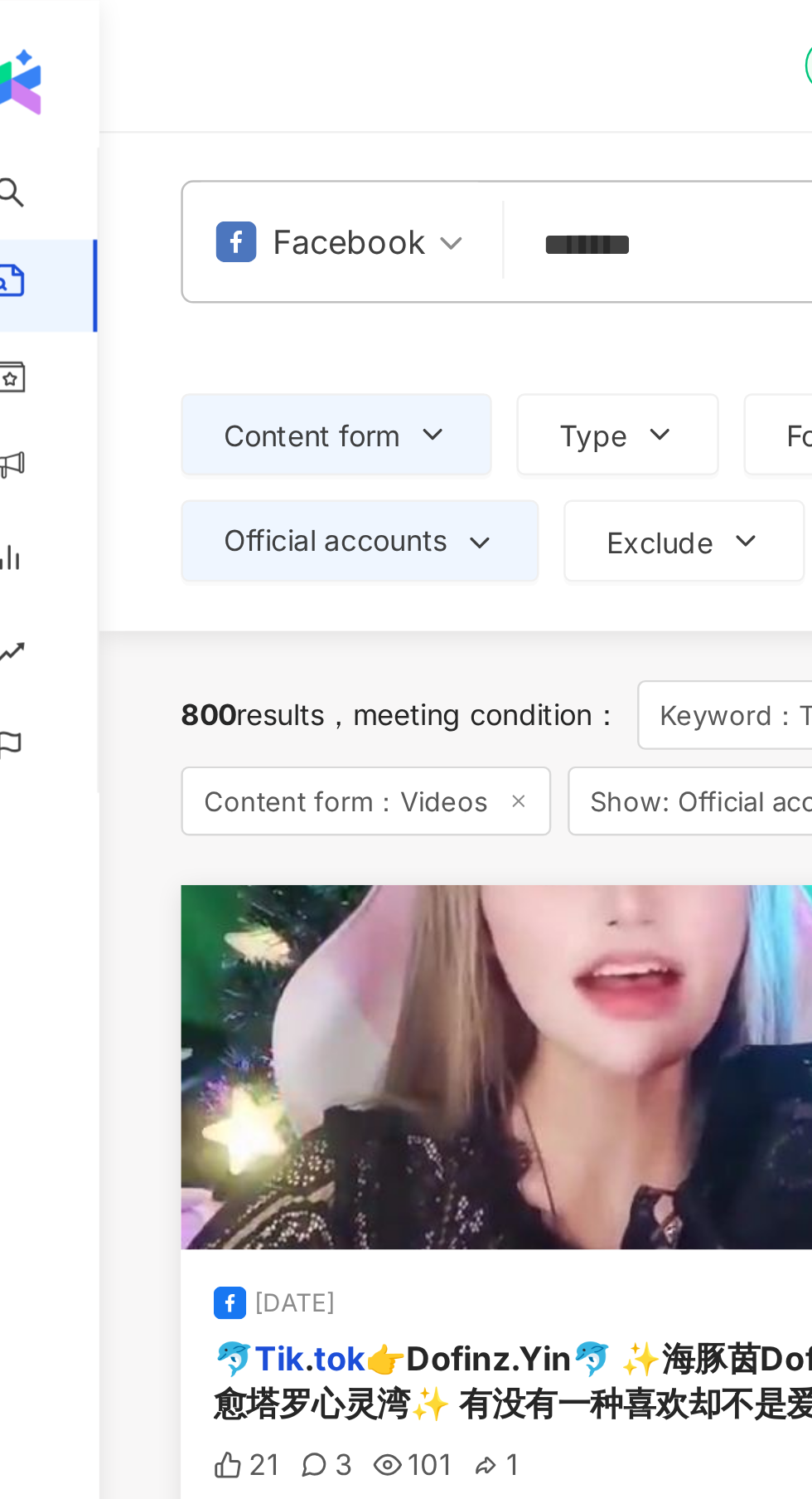
click at [207, 174] on icon "button" at bounding box center [202, 176] width 13 height 13
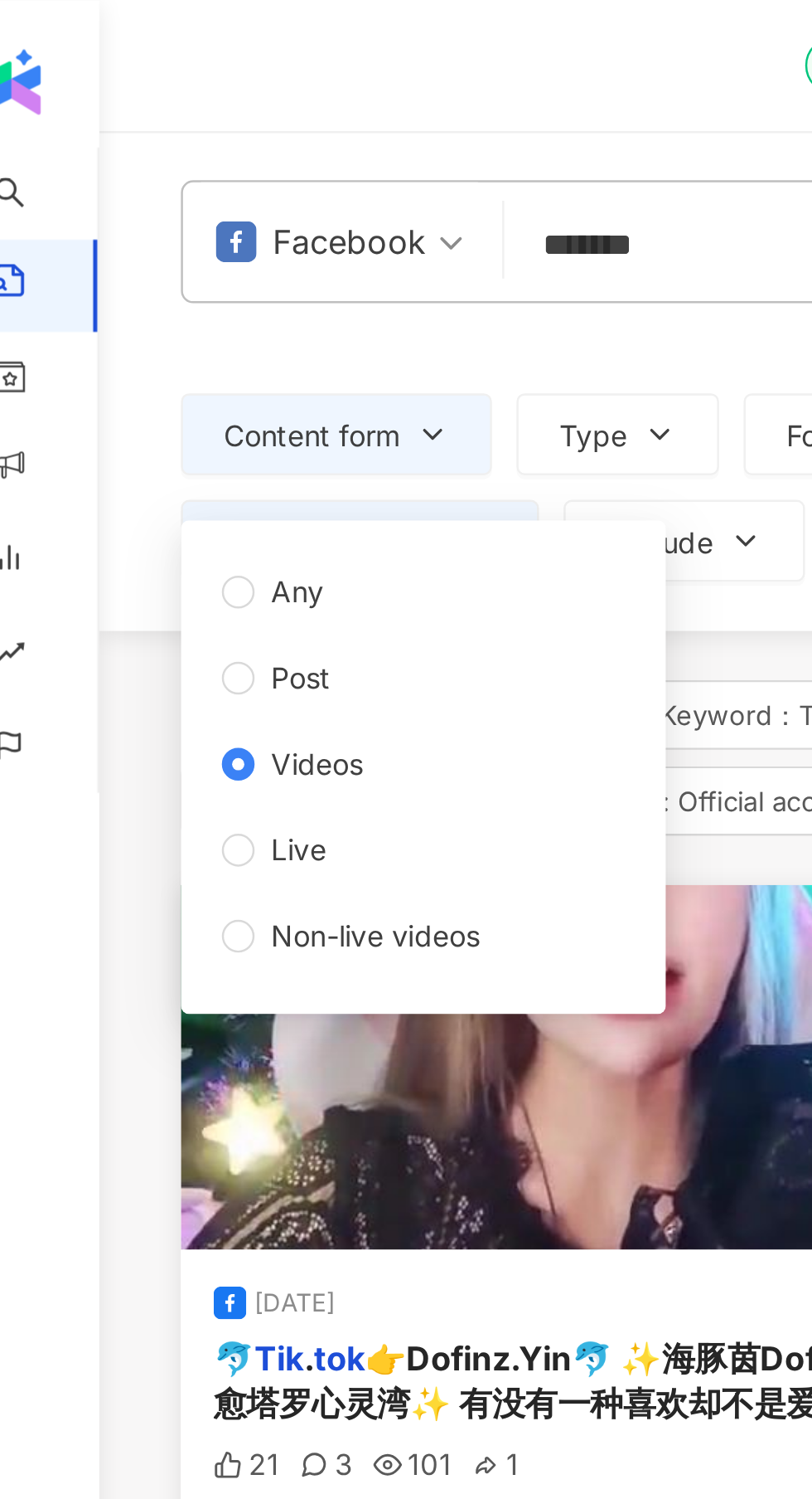
click at [154, 341] on span "Live" at bounding box center [147, 344] width 36 height 18
click at [62, 421] on div "button" at bounding box center [33, 376] width 66 height 110
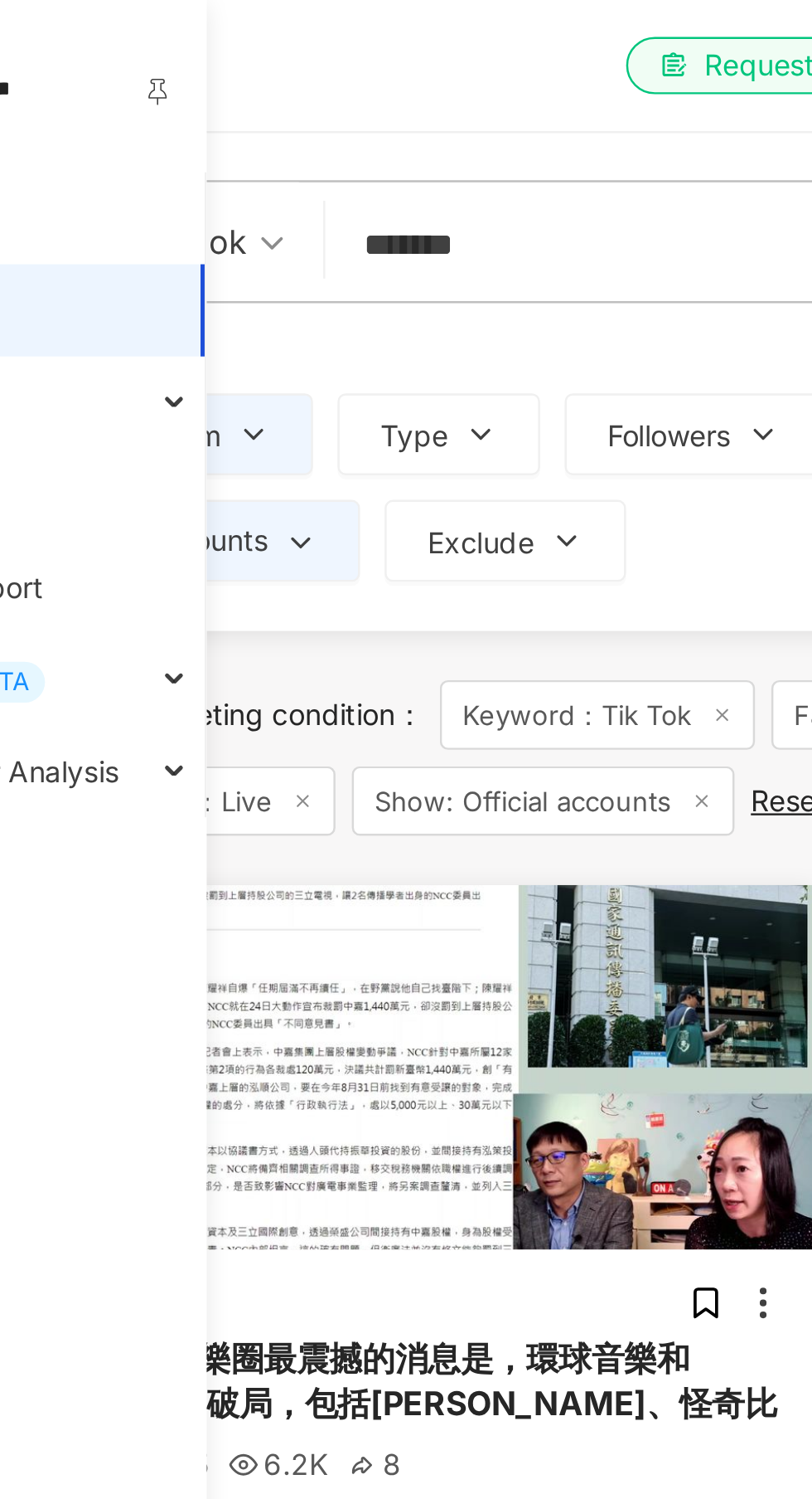
click at [305, 135] on div "Search guide" at bounding box center [439, 139] width 679 height 13
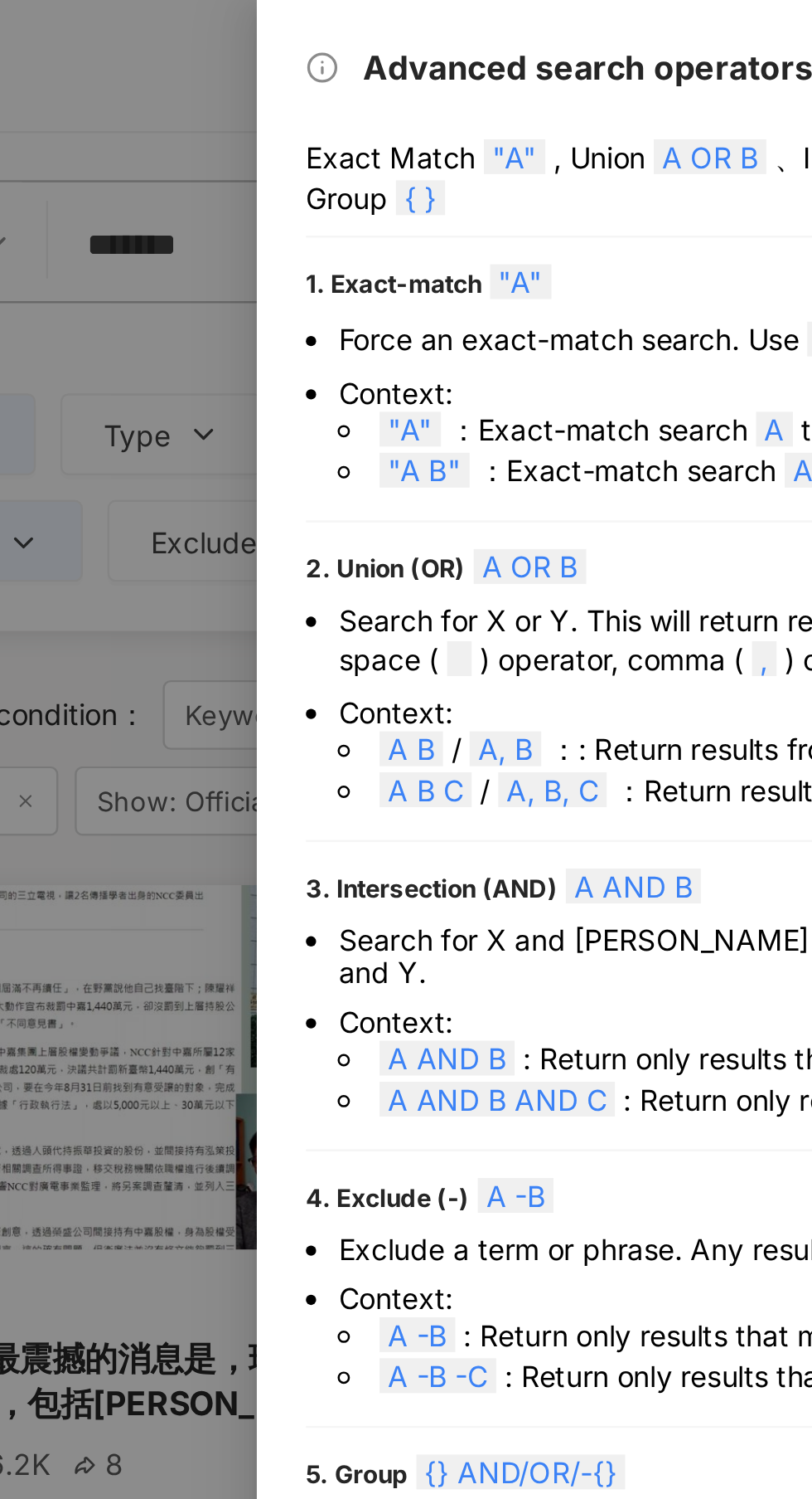
click at [255, 22] on div at bounding box center [406, 749] width 812 height 1499
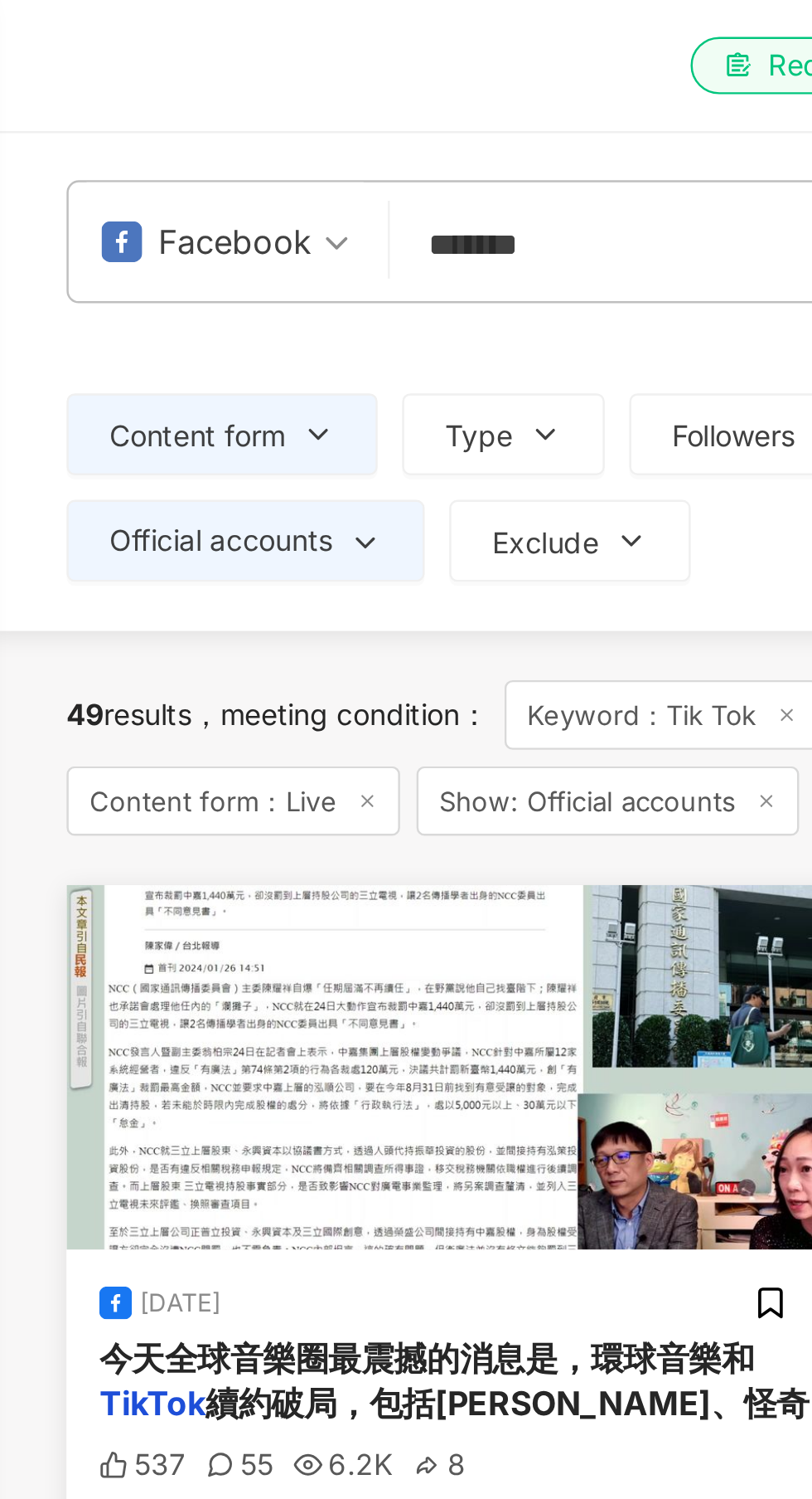
click at [222, 216] on icon "button" at bounding box center [221, 220] width 13 height 13
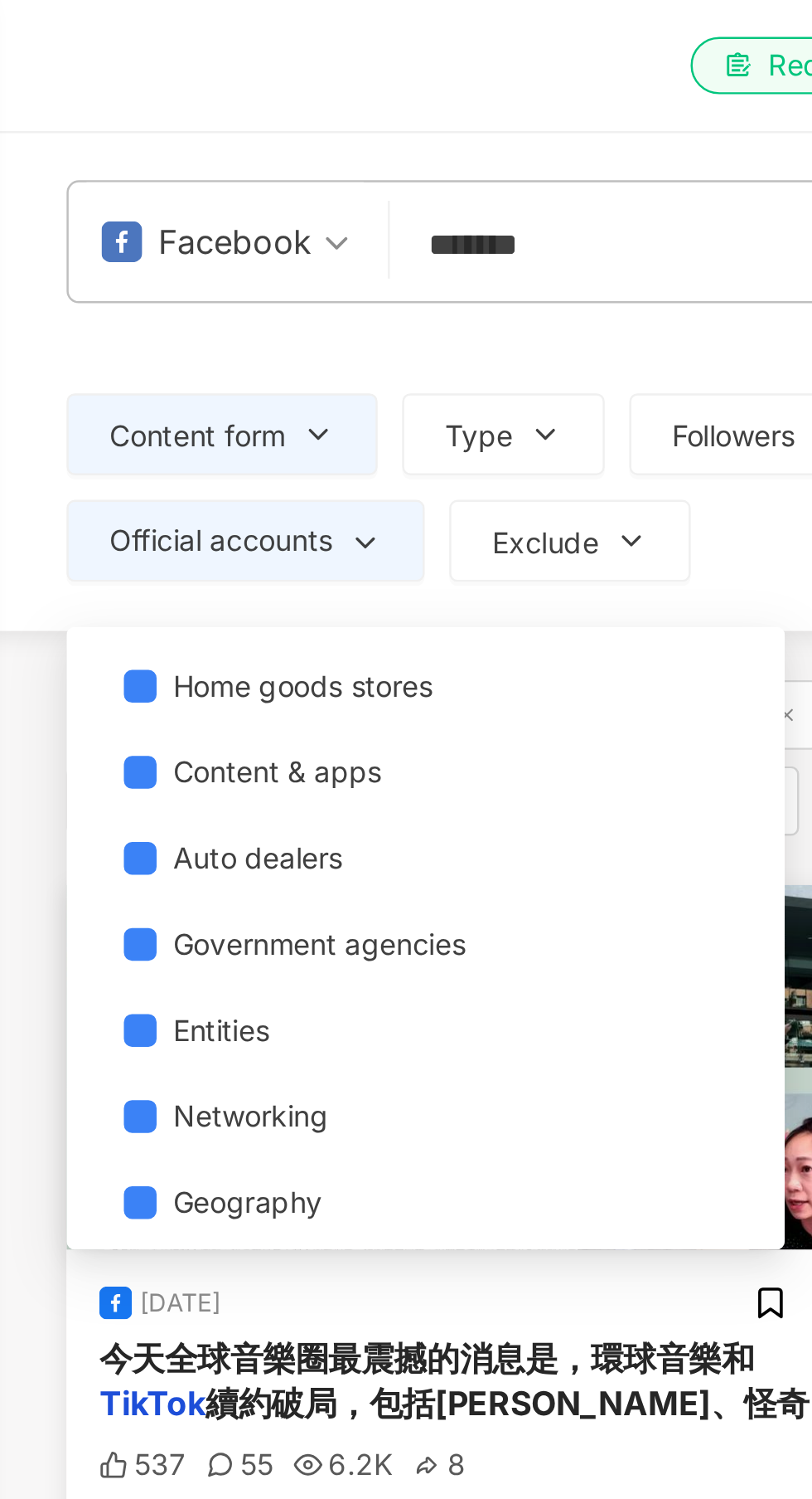
click at [191, 21] on div "el-icon-cs Request an online demo Free trial English W" at bounding box center [439, 26] width 679 height 53
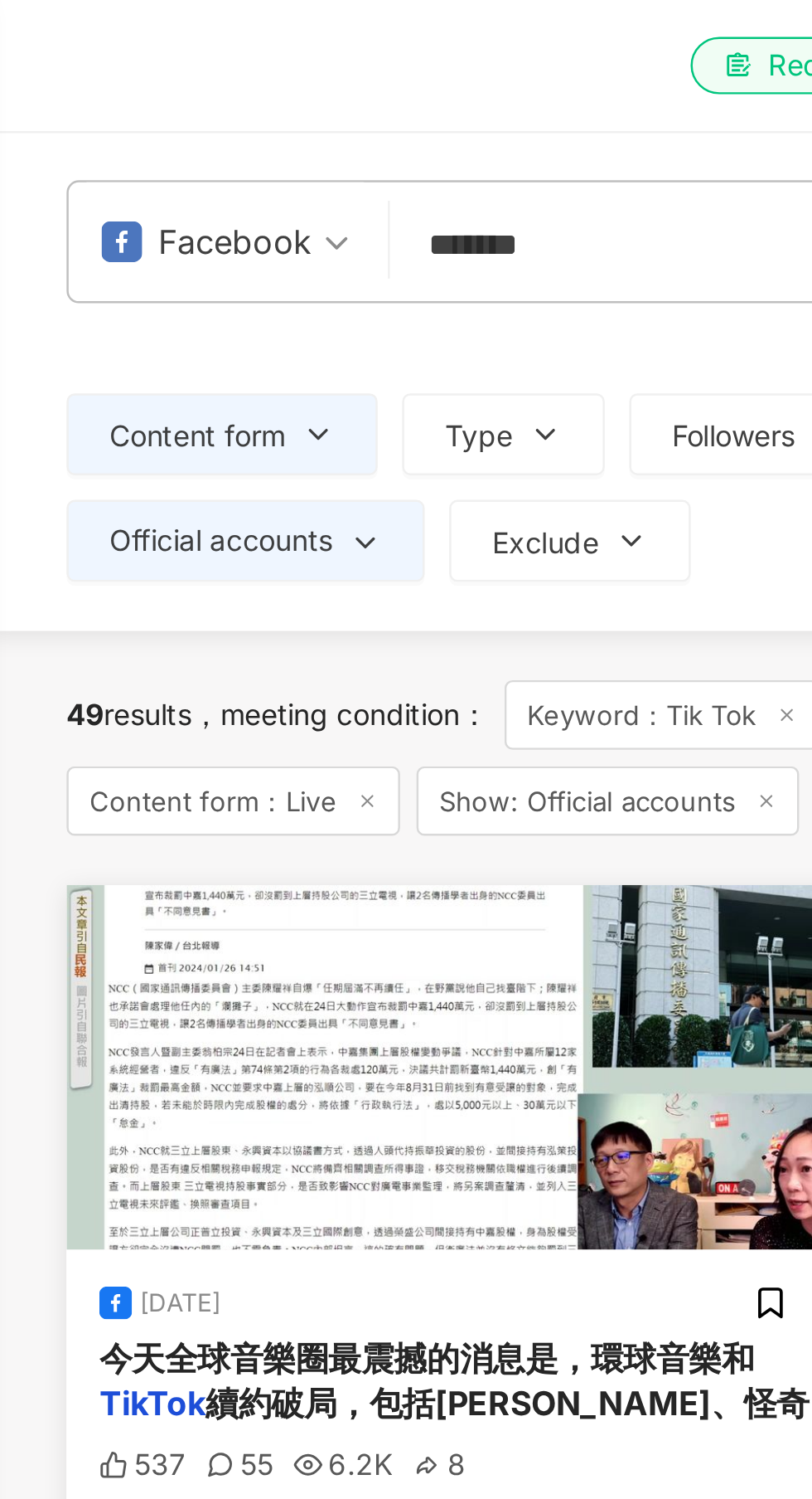
click at [329, 216] on icon "button" at bounding box center [329, 219] width 13 height 13
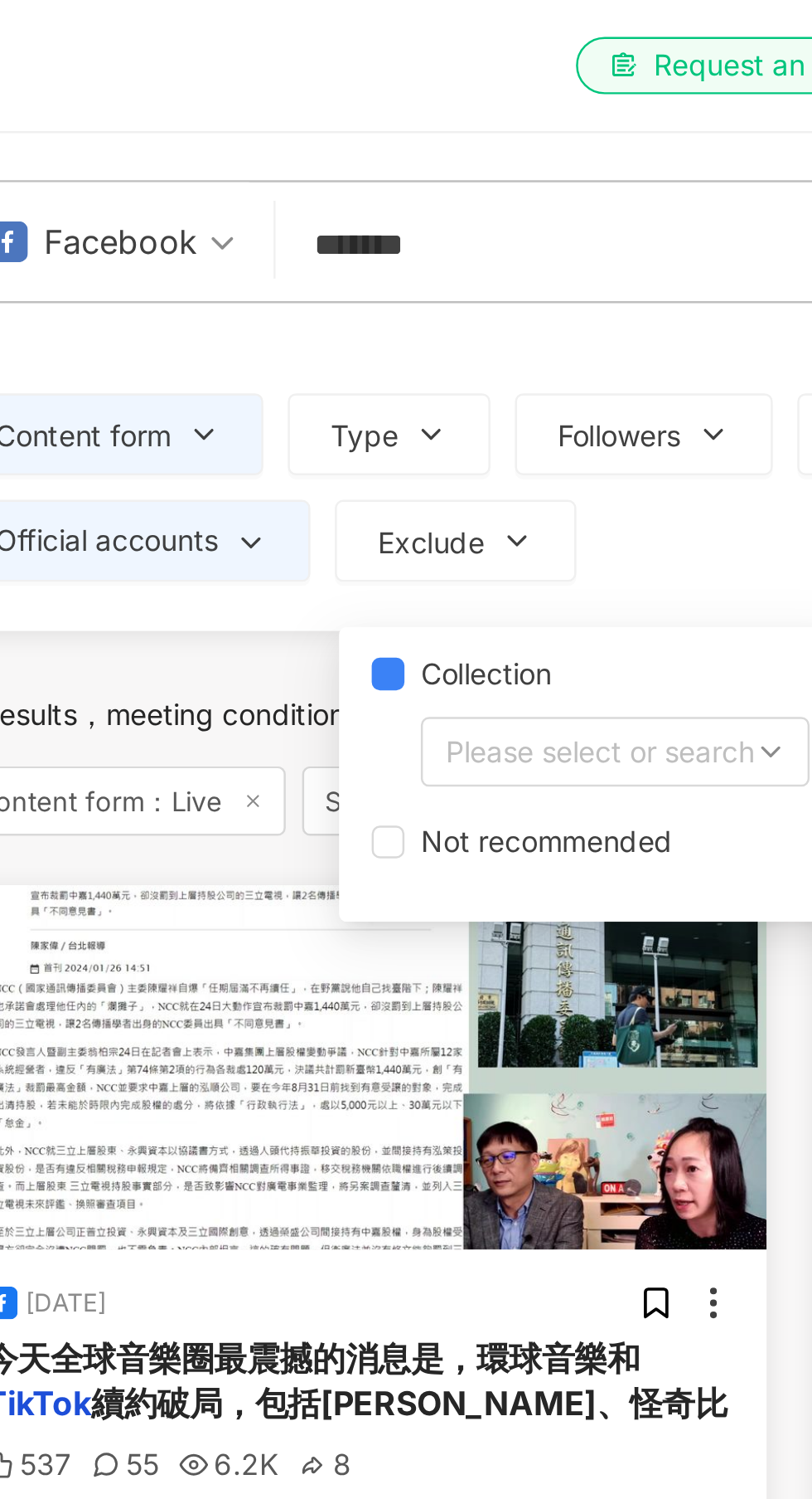
click at [332, 93] on input "*******" at bounding box center [370, 99] width 265 height 36
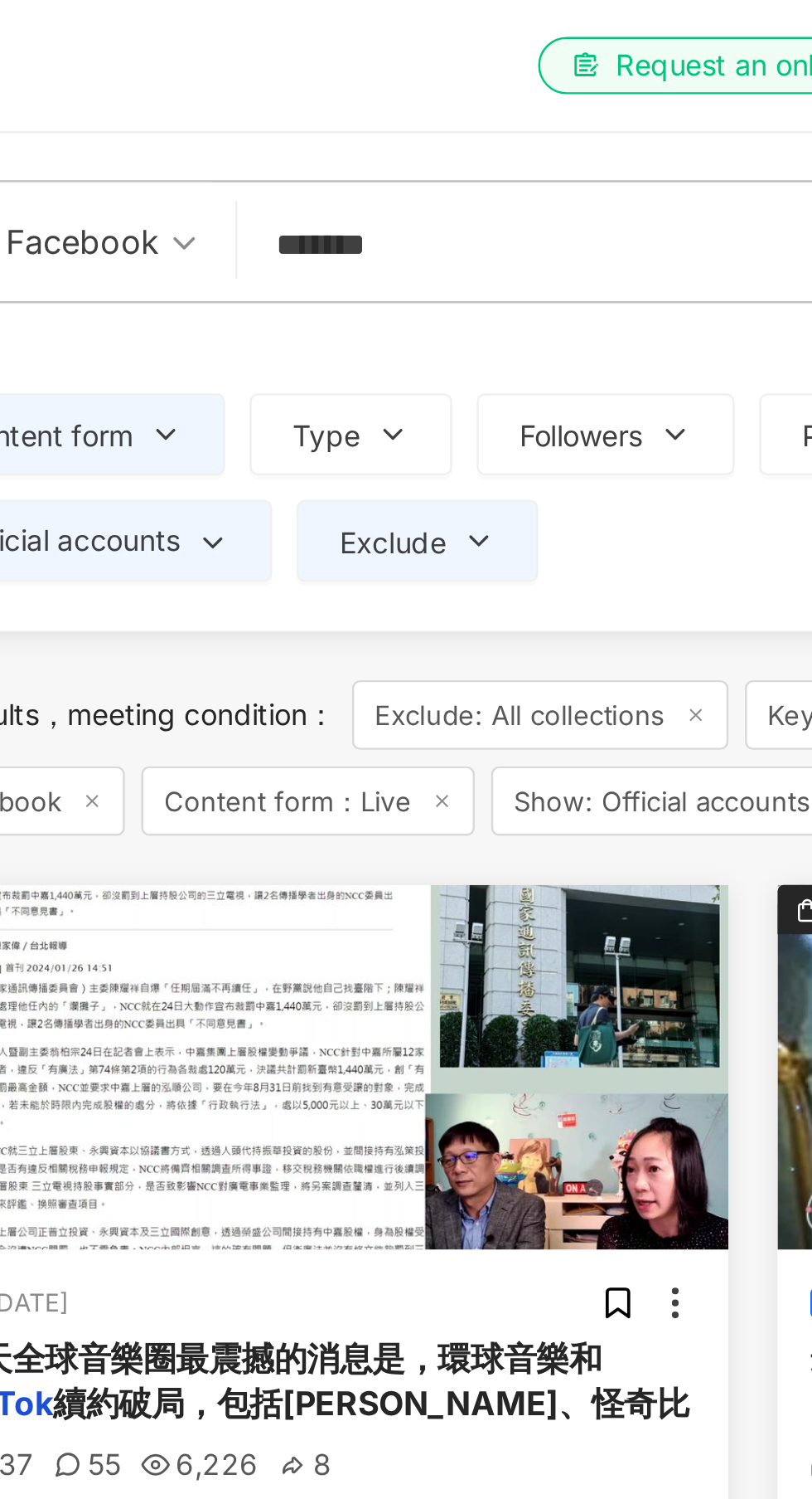
click at [283, 168] on button "Type" at bounding box center [276, 176] width 82 height 34
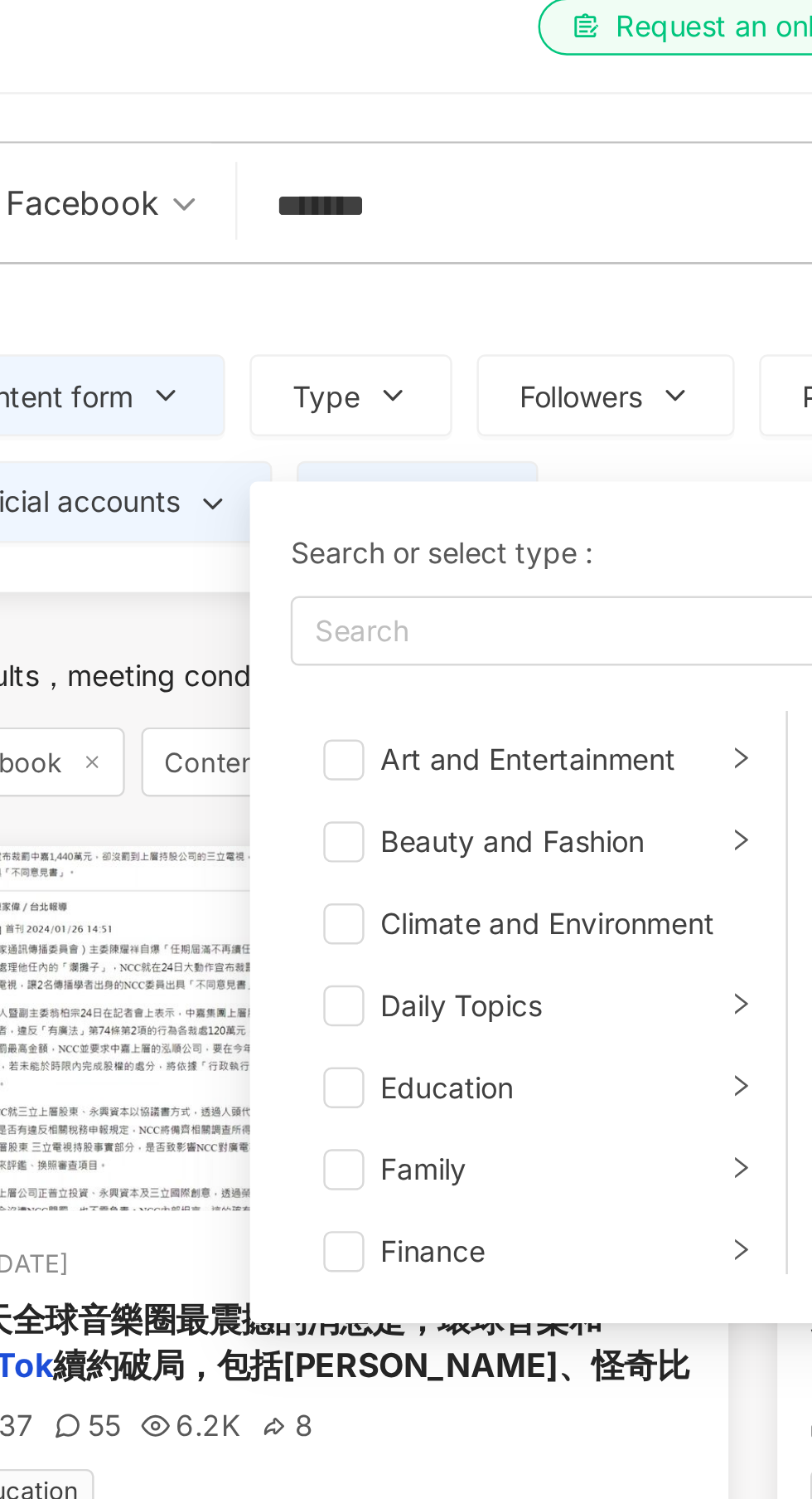
click at [335, 141] on div "Search guide" at bounding box center [439, 139] width 679 height 13
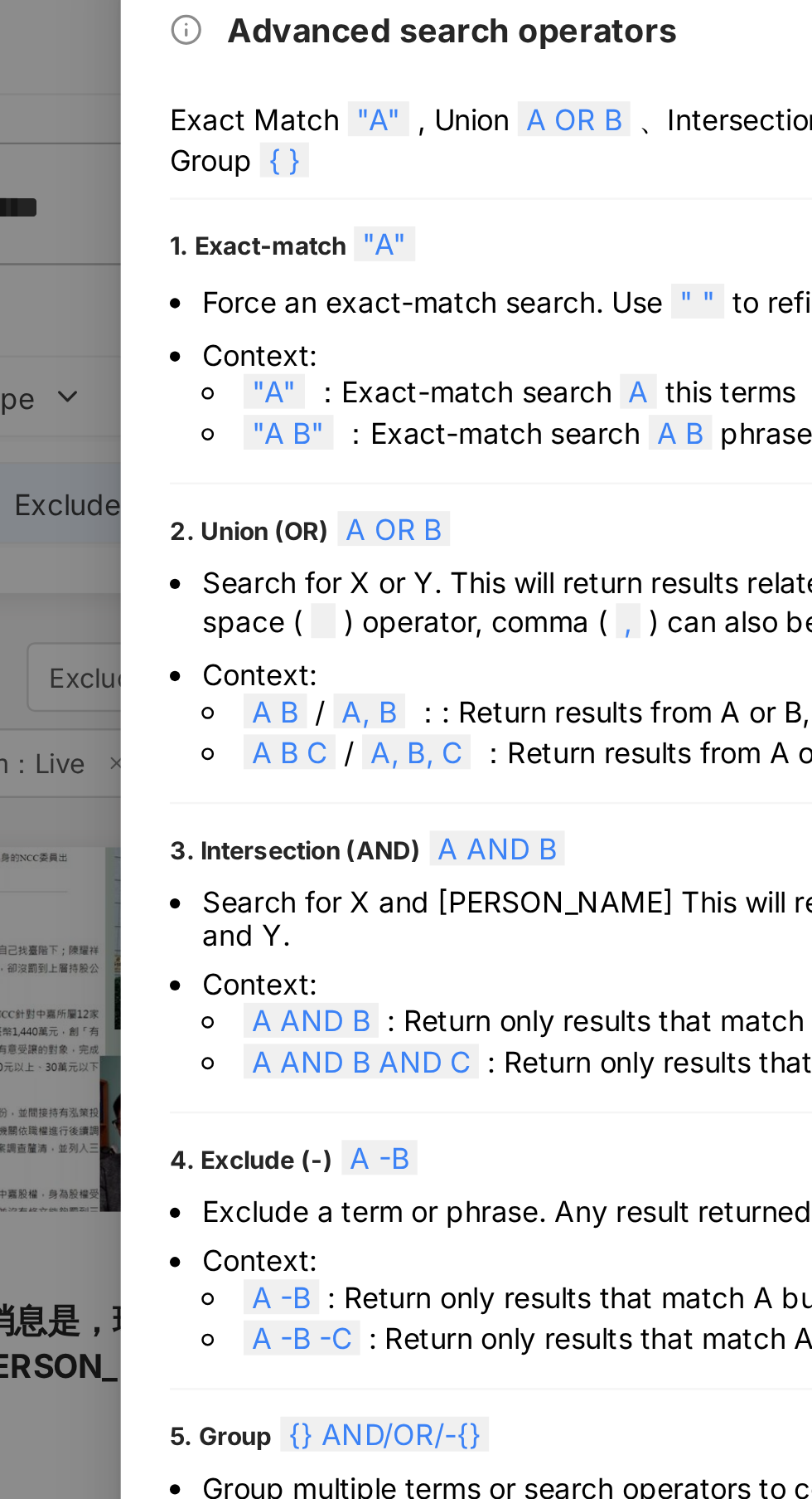
click at [297, 136] on div at bounding box center [406, 749] width 812 height 1499
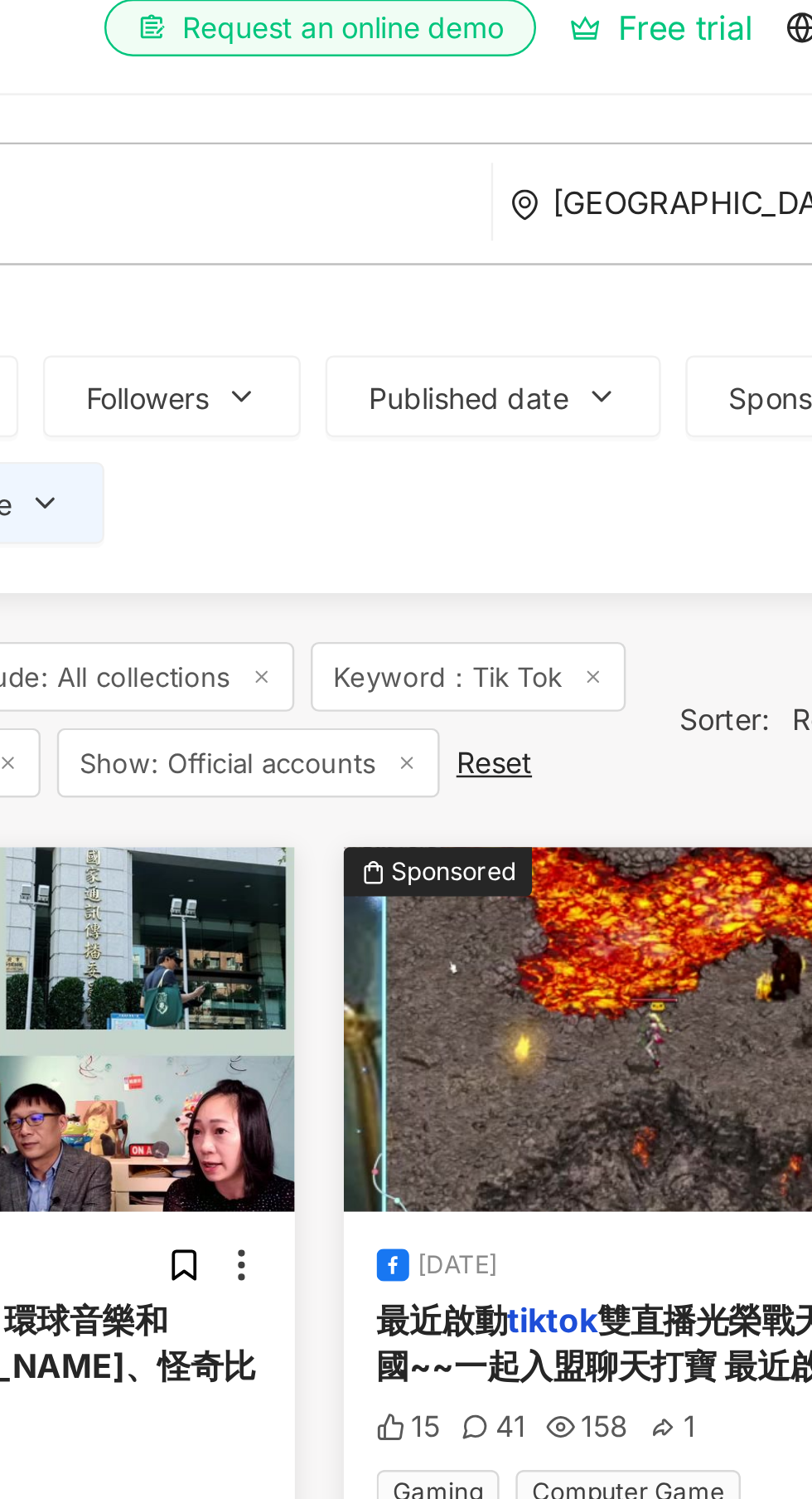
click at [558, 169] on icon "button" at bounding box center [554, 176] width 13 height 13
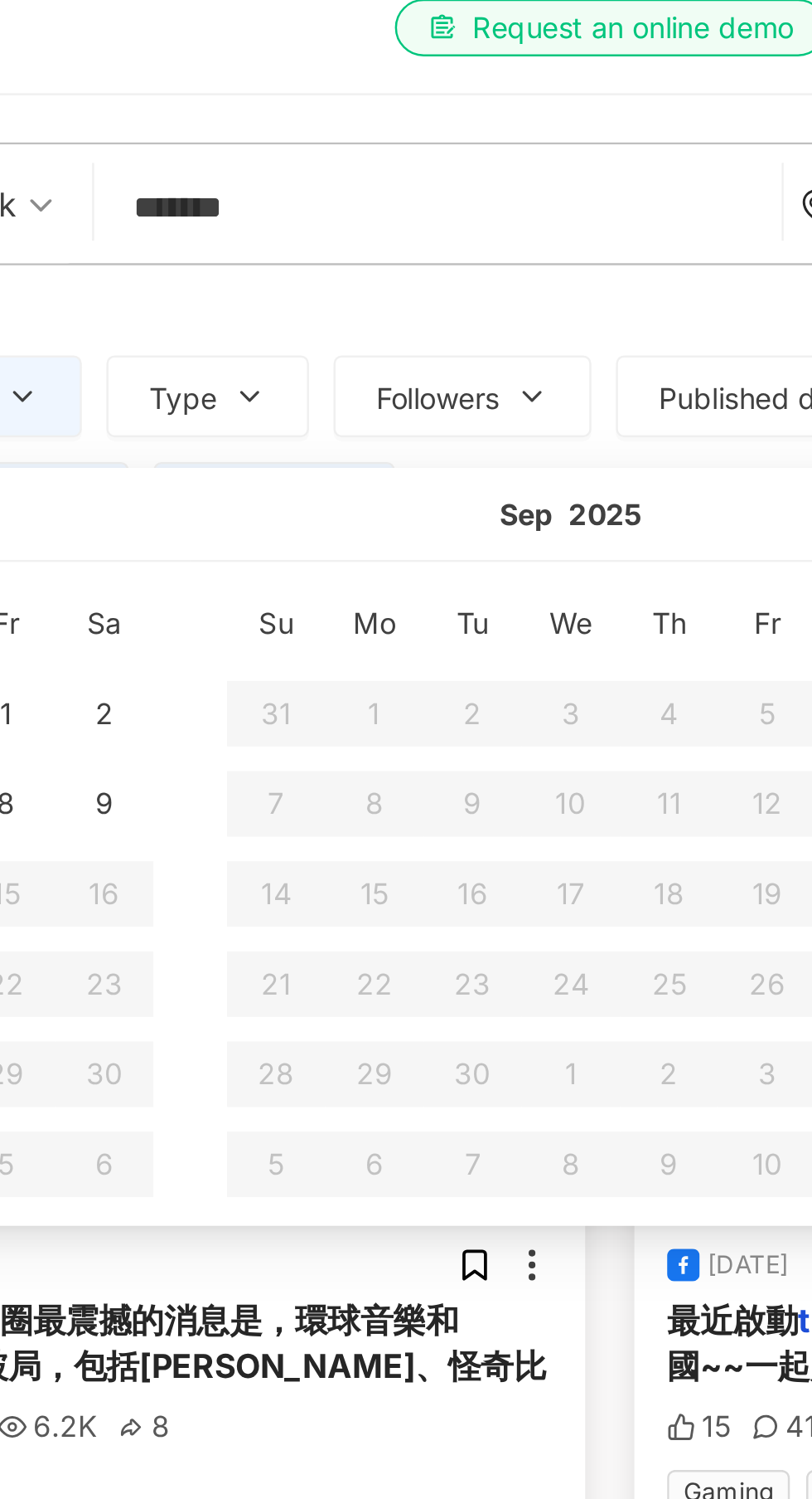
click at [371, 91] on input "*******" at bounding box center [370, 99] width 265 height 36
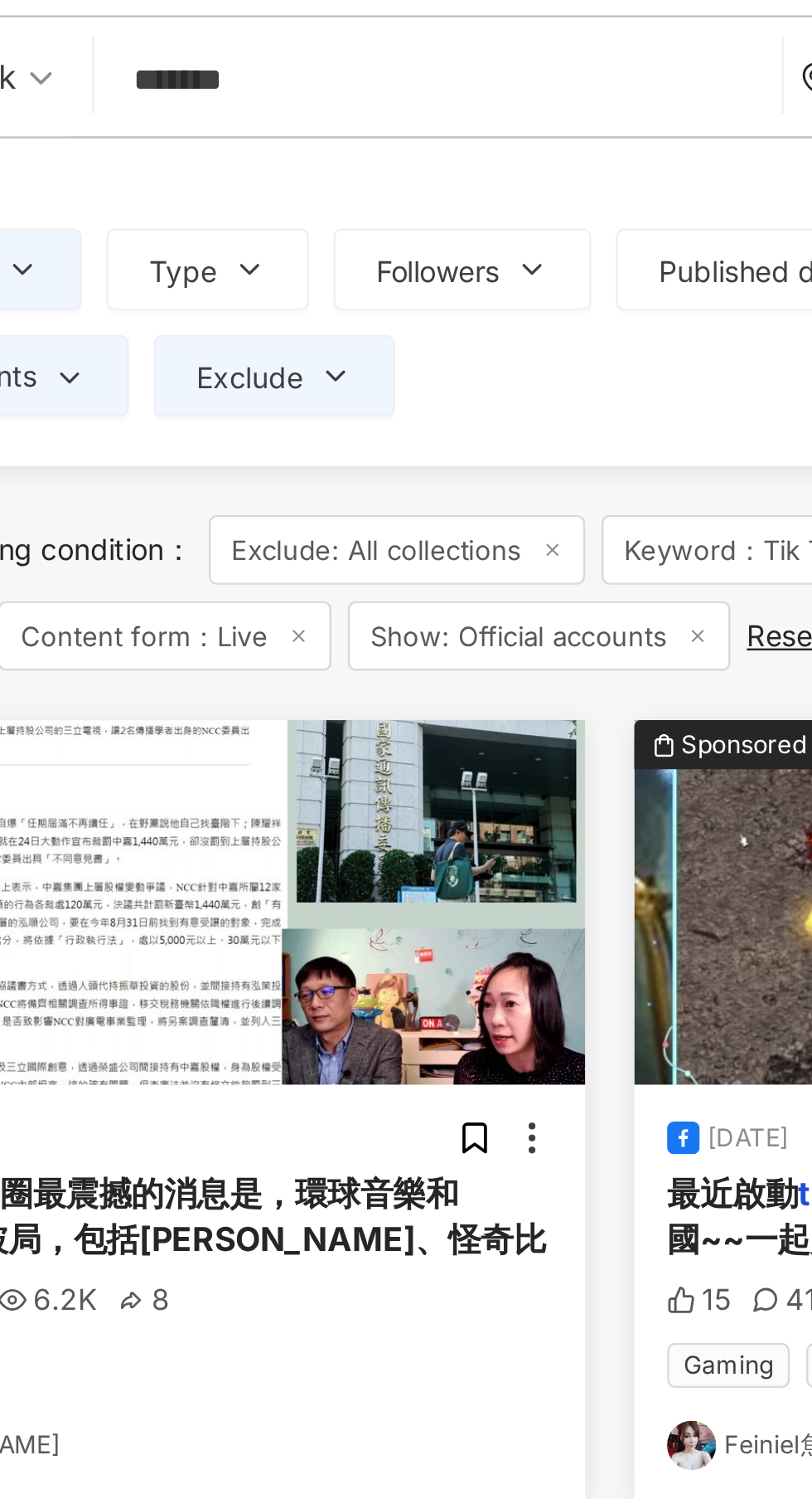
click at [302, 142] on div "Search guide" at bounding box center [439, 139] width 679 height 13
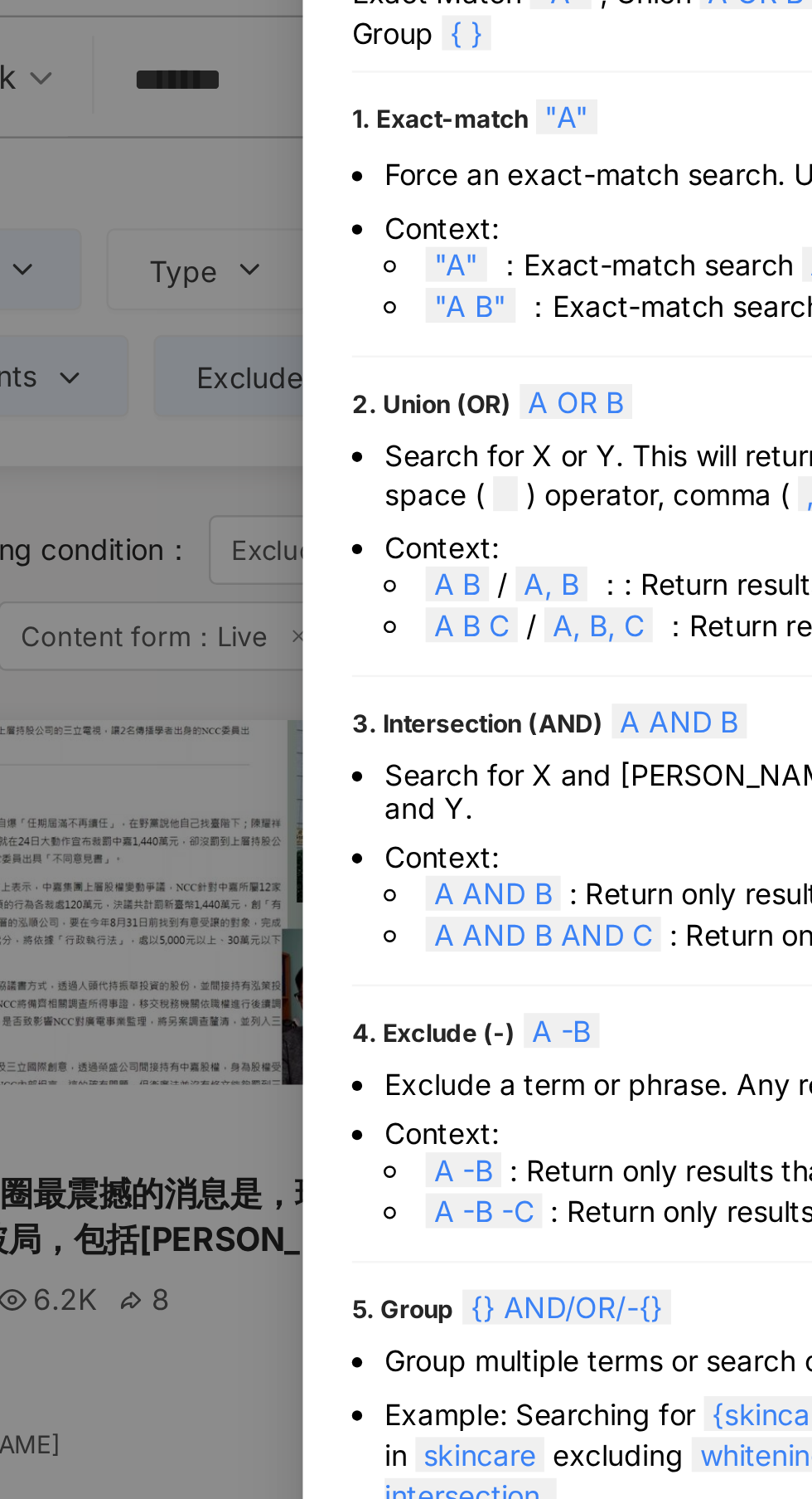
click at [285, 289] on div at bounding box center [406, 749] width 812 height 1499
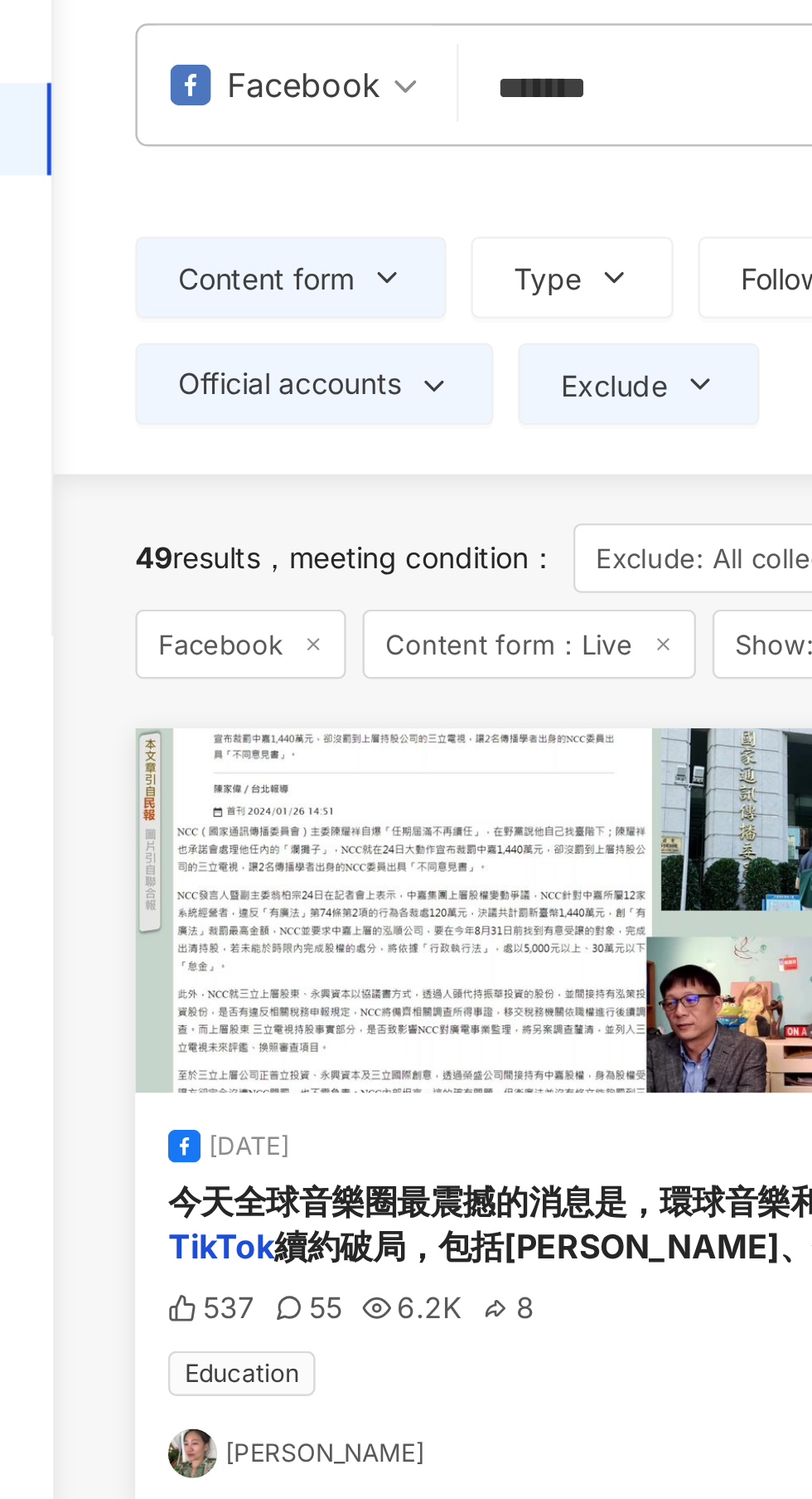
click at [333, 338] on span "Show: Official accounts" at bounding box center [410, 324] width 155 height 28
click at [495, 331] on div "Reset" at bounding box center [510, 324] width 31 height 13
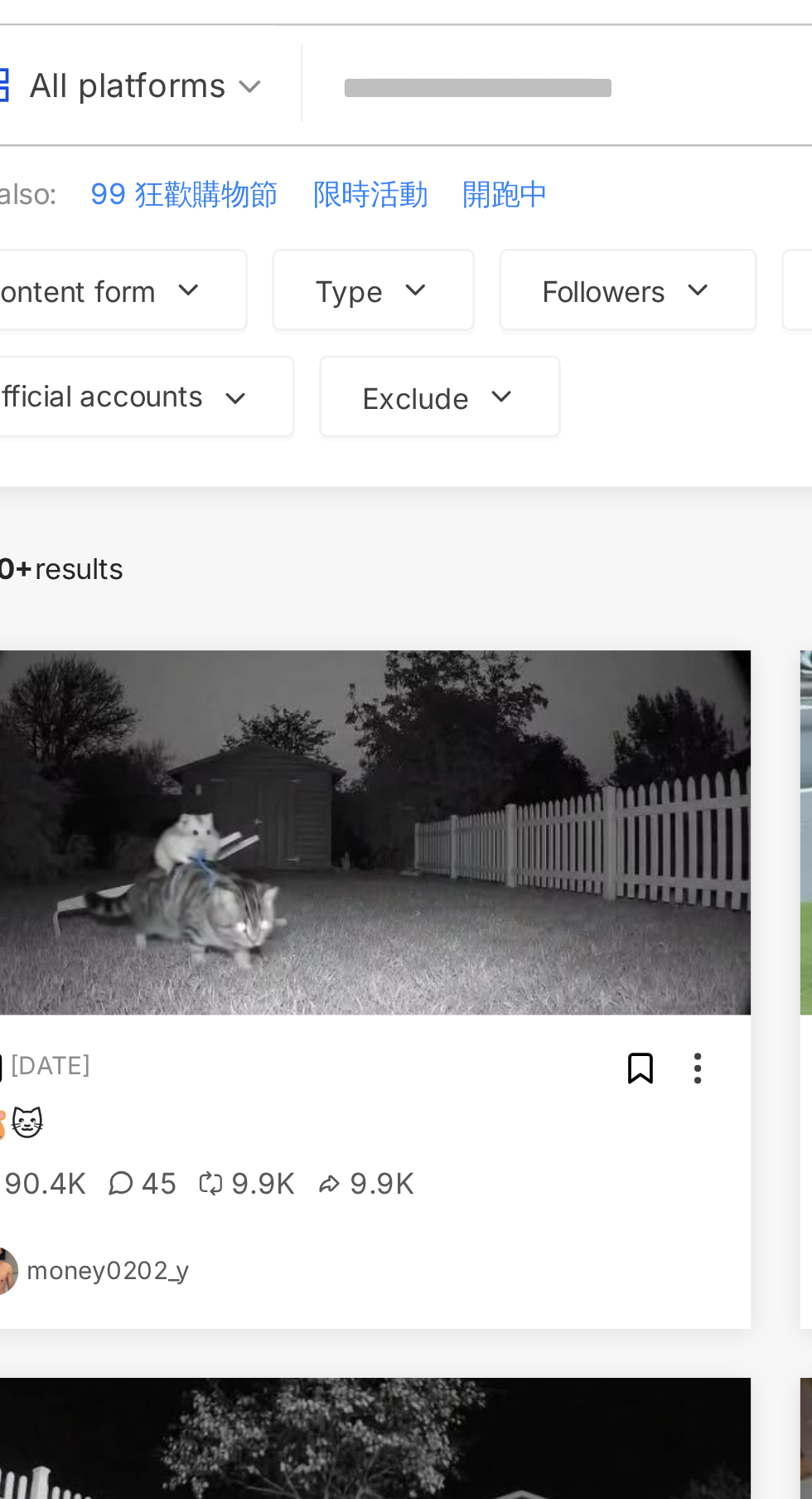
click at [379, 98] on input "search" at bounding box center [379, 99] width 248 height 36
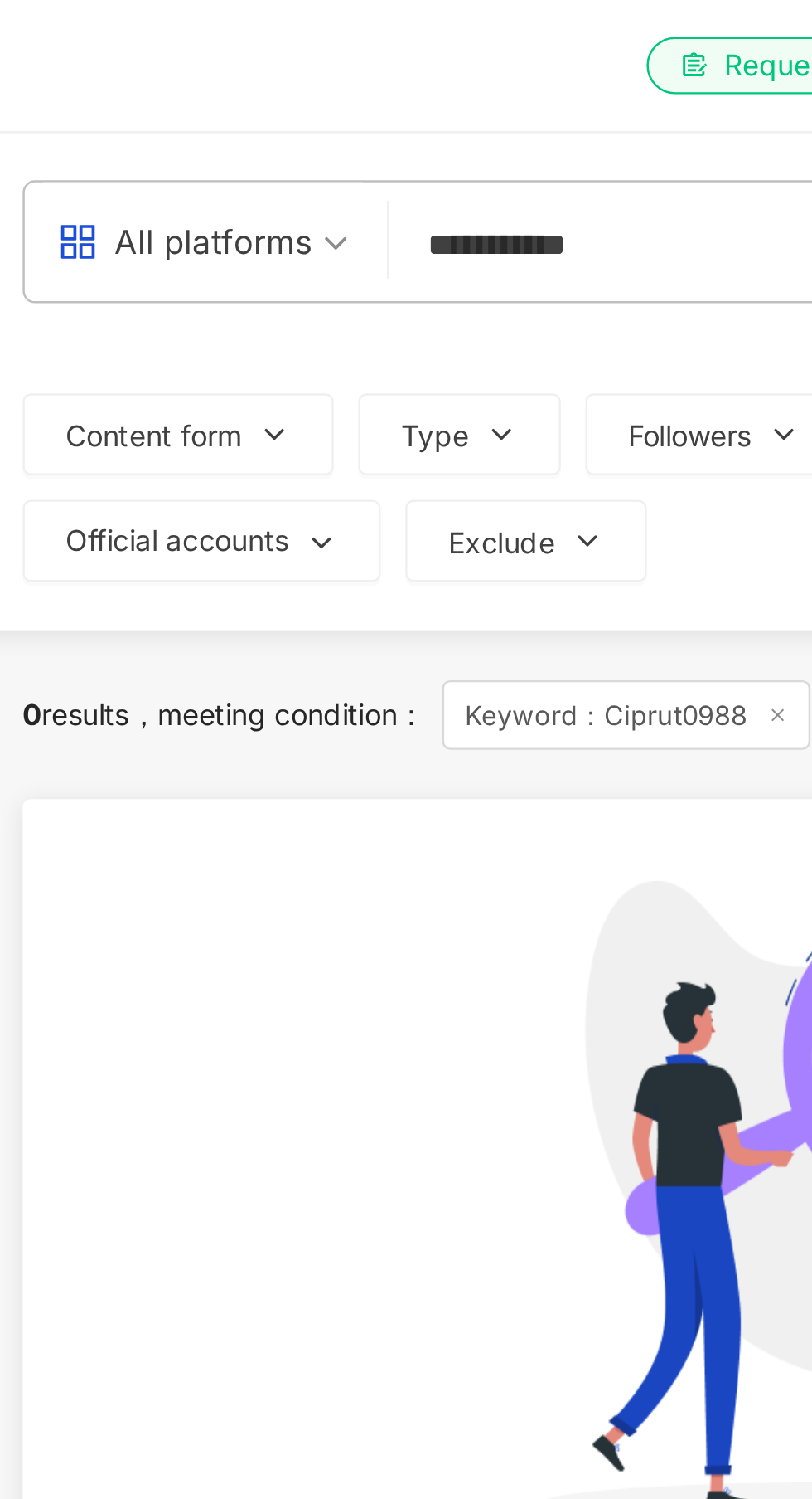
type input "**********"
click at [205, 171] on icon "button" at bounding box center [202, 176] width 13 height 13
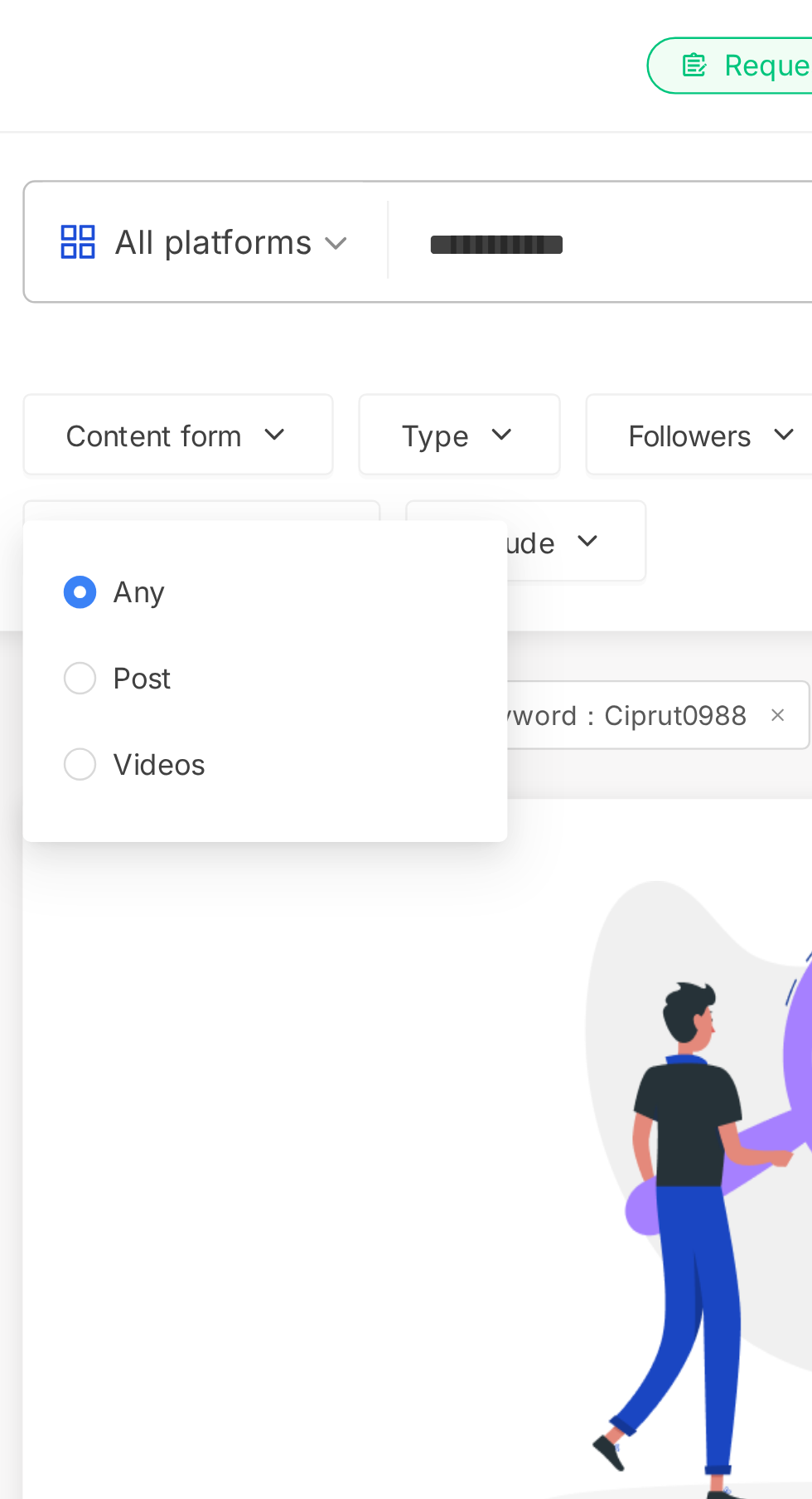
click at [168, 305] on span "Videos" at bounding box center [155, 309] width 51 height 18
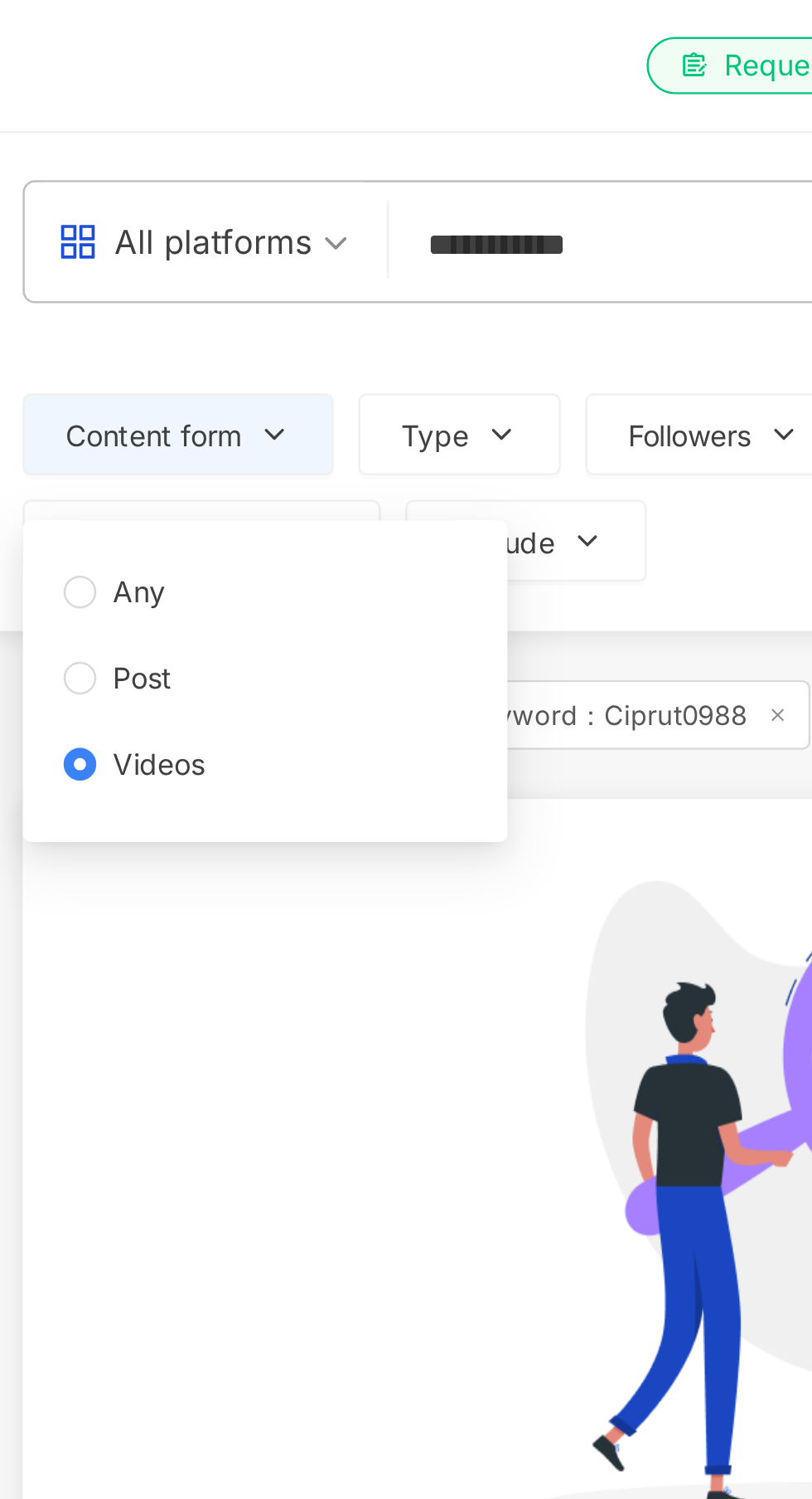
click at [250, 413] on div "No matching content. Please refine your search criteria" at bounding box center [439, 531] width 679 height 415
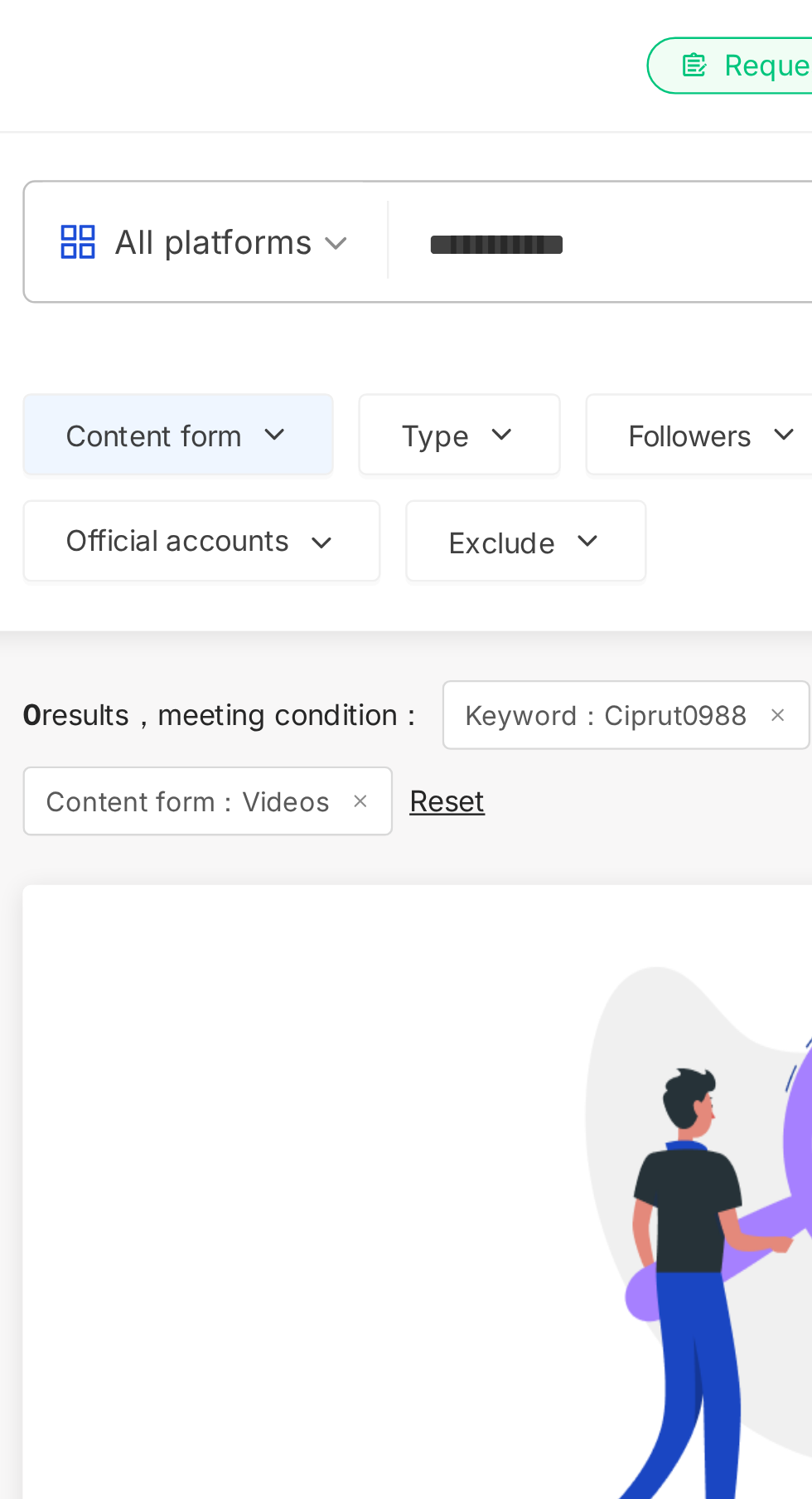
click at [287, 175] on icon "button" at bounding box center [293, 176] width 13 height 13
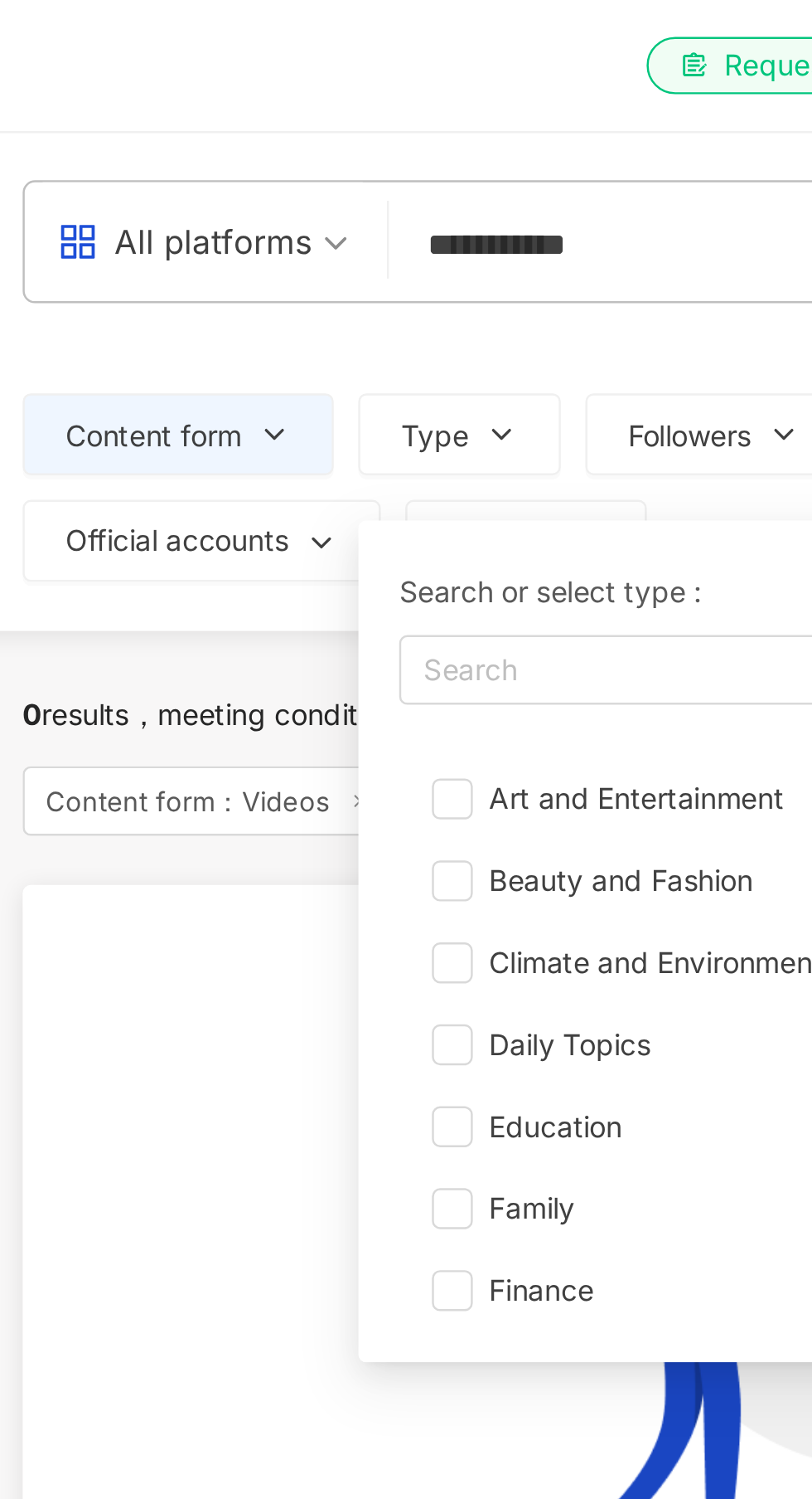
click at [172, 458] on div "No matching content. Please refine your search criteria" at bounding box center [439, 566] width 679 height 415
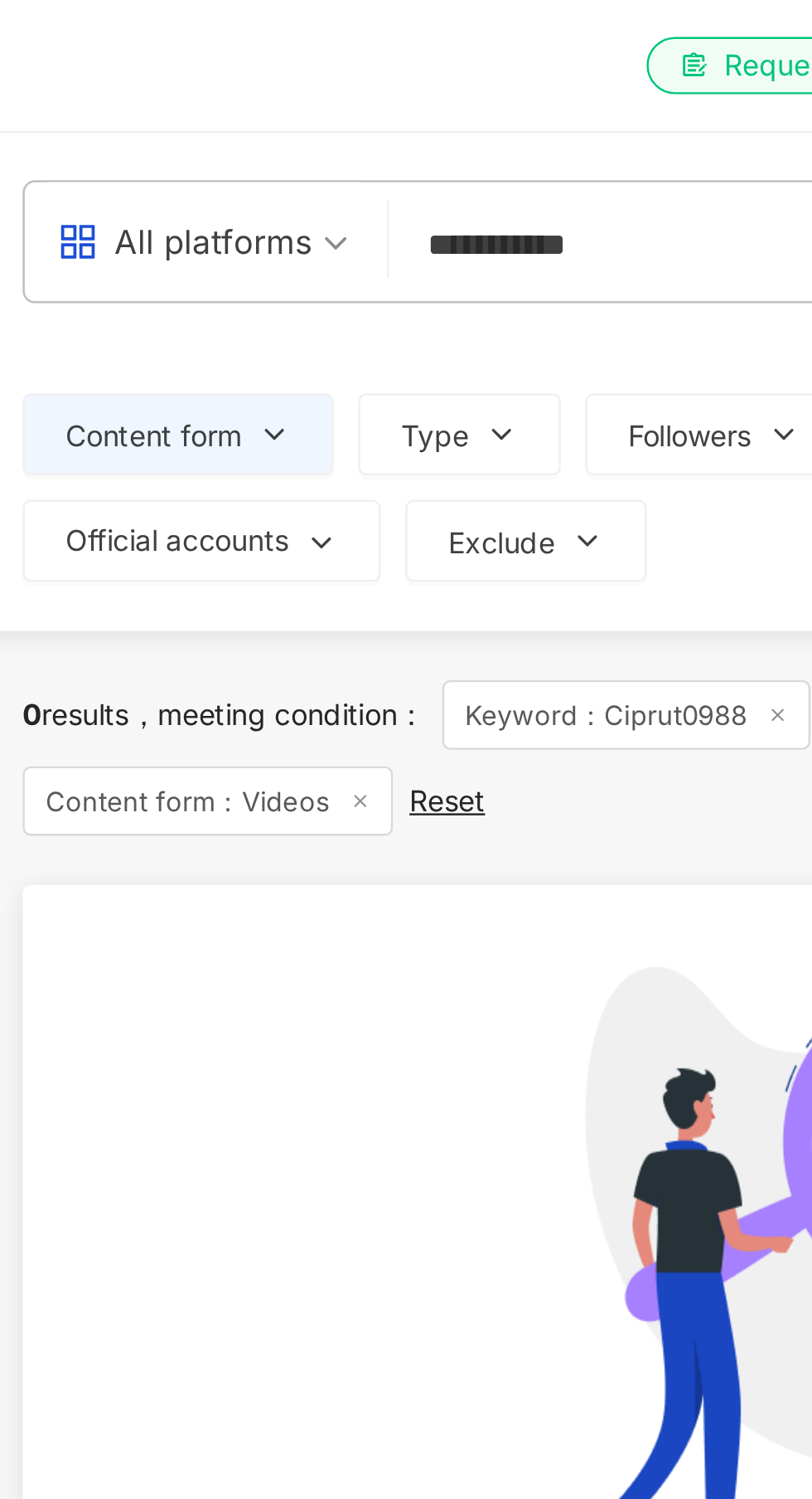
click at [222, 214] on icon "button" at bounding box center [221, 220] width 13 height 13
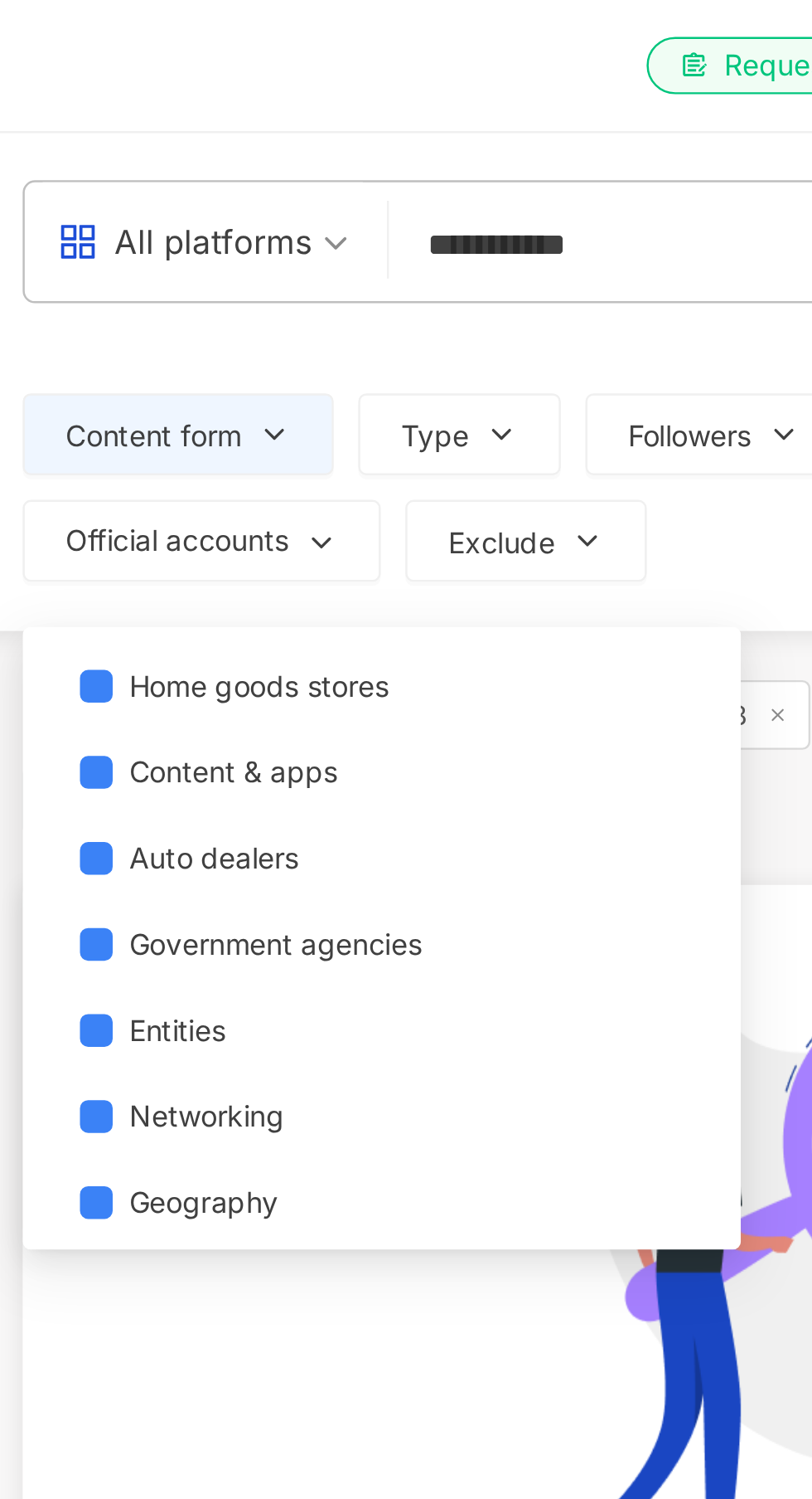
click at [233, 566] on div "No matching content. Please refine your search criteria" at bounding box center [439, 566] width 679 height 415
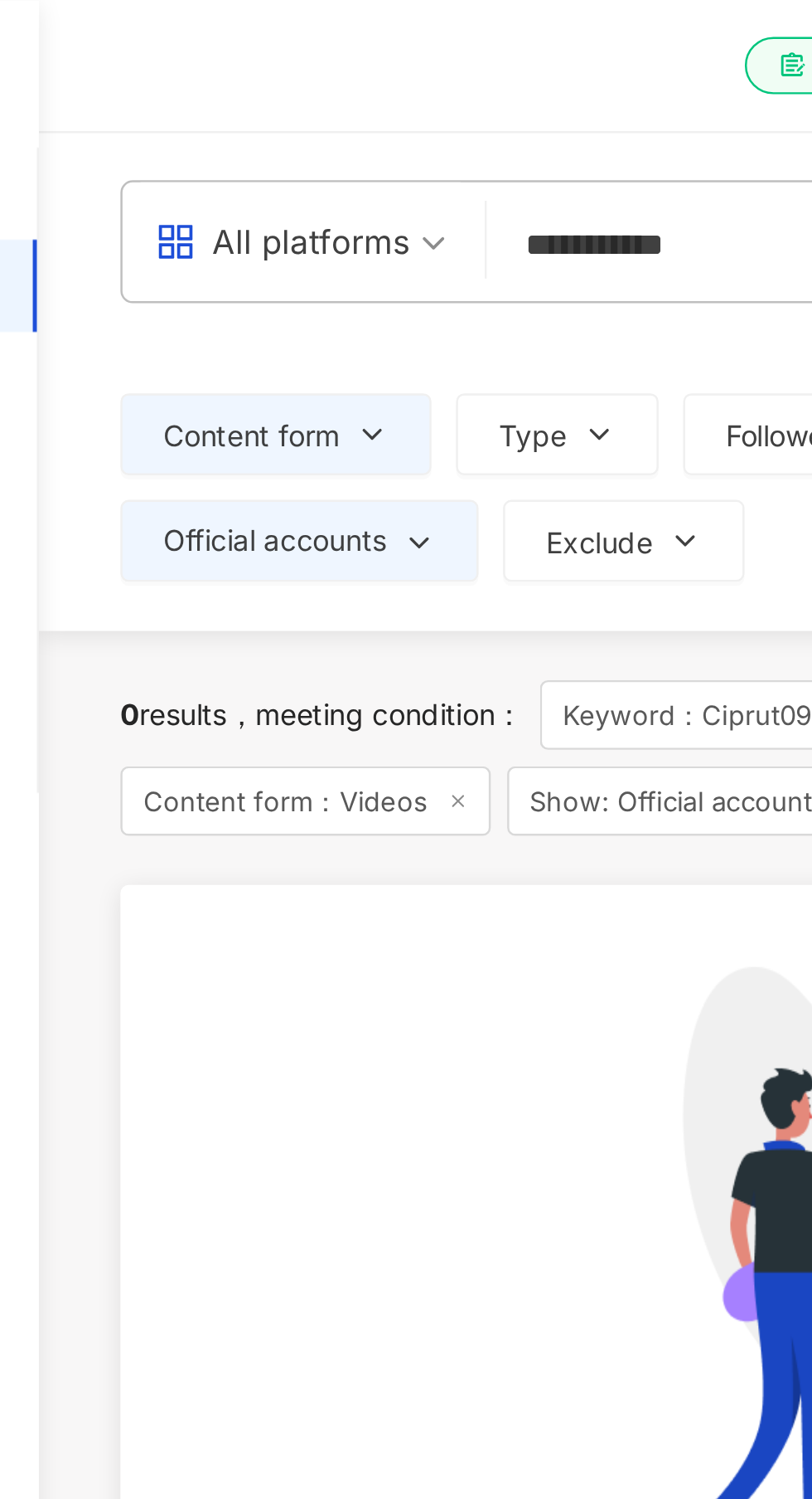
click at [210, 94] on div "All platforms" at bounding box center [164, 98] width 103 height 27
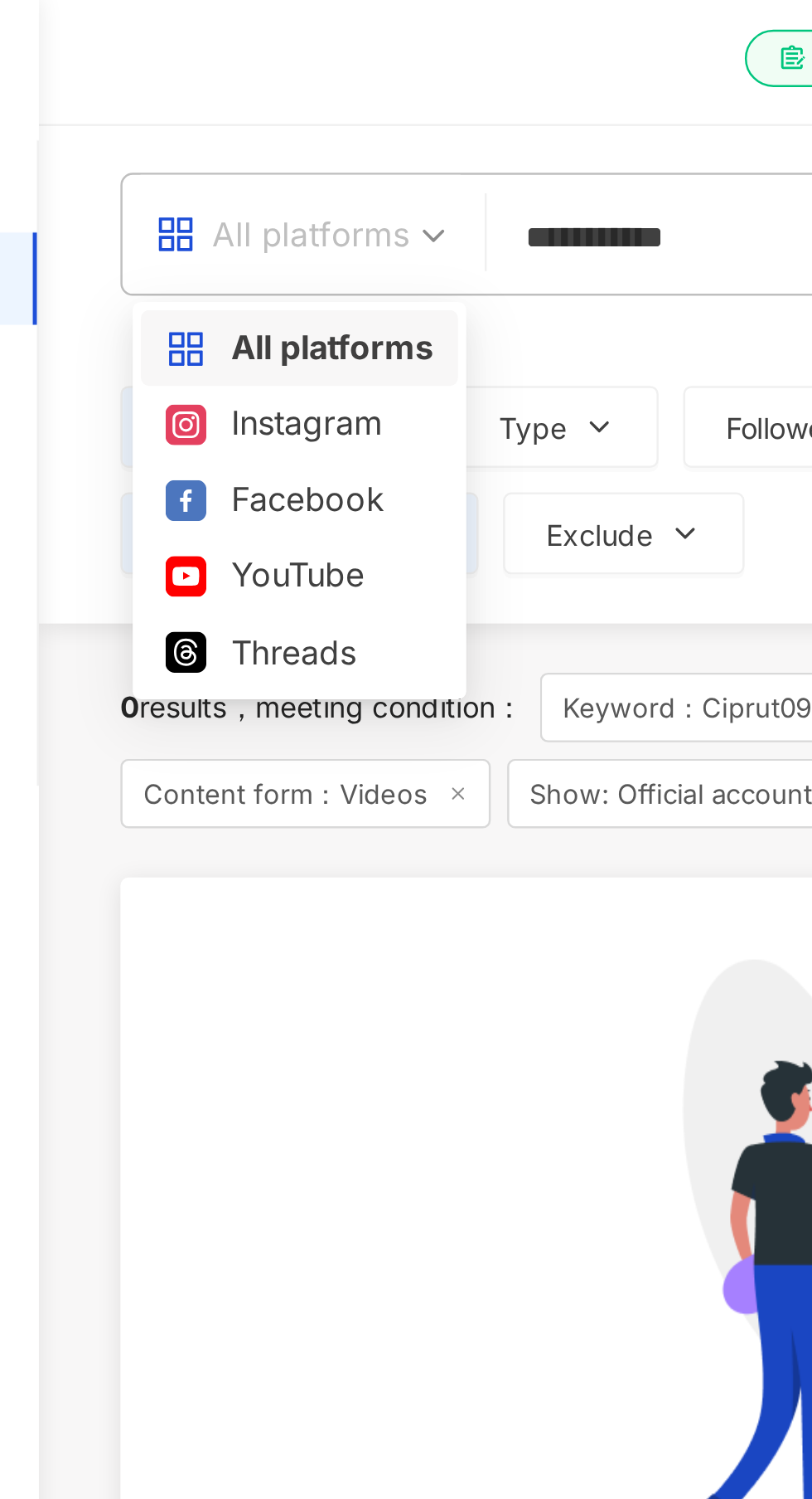
click at [71, 264] on div "0 results meeting condition ： Keyword：Ciprut0988 Content form：Videos Show: Offi…" at bounding box center [439, 804] width 746 height 1096
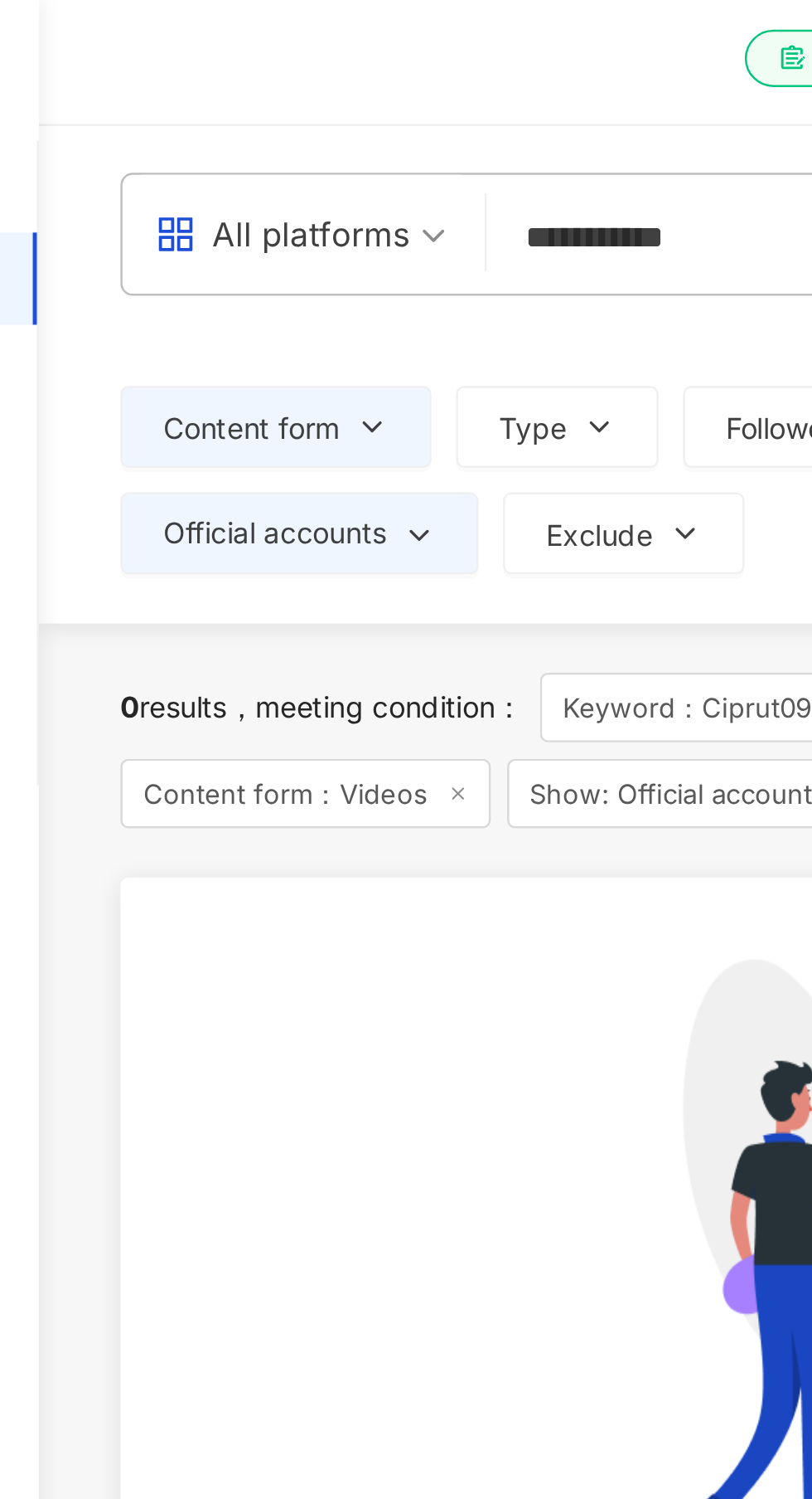
click at [194, 496] on div "No matching content. Please refine your search criteria" at bounding box center [439, 566] width 679 height 415
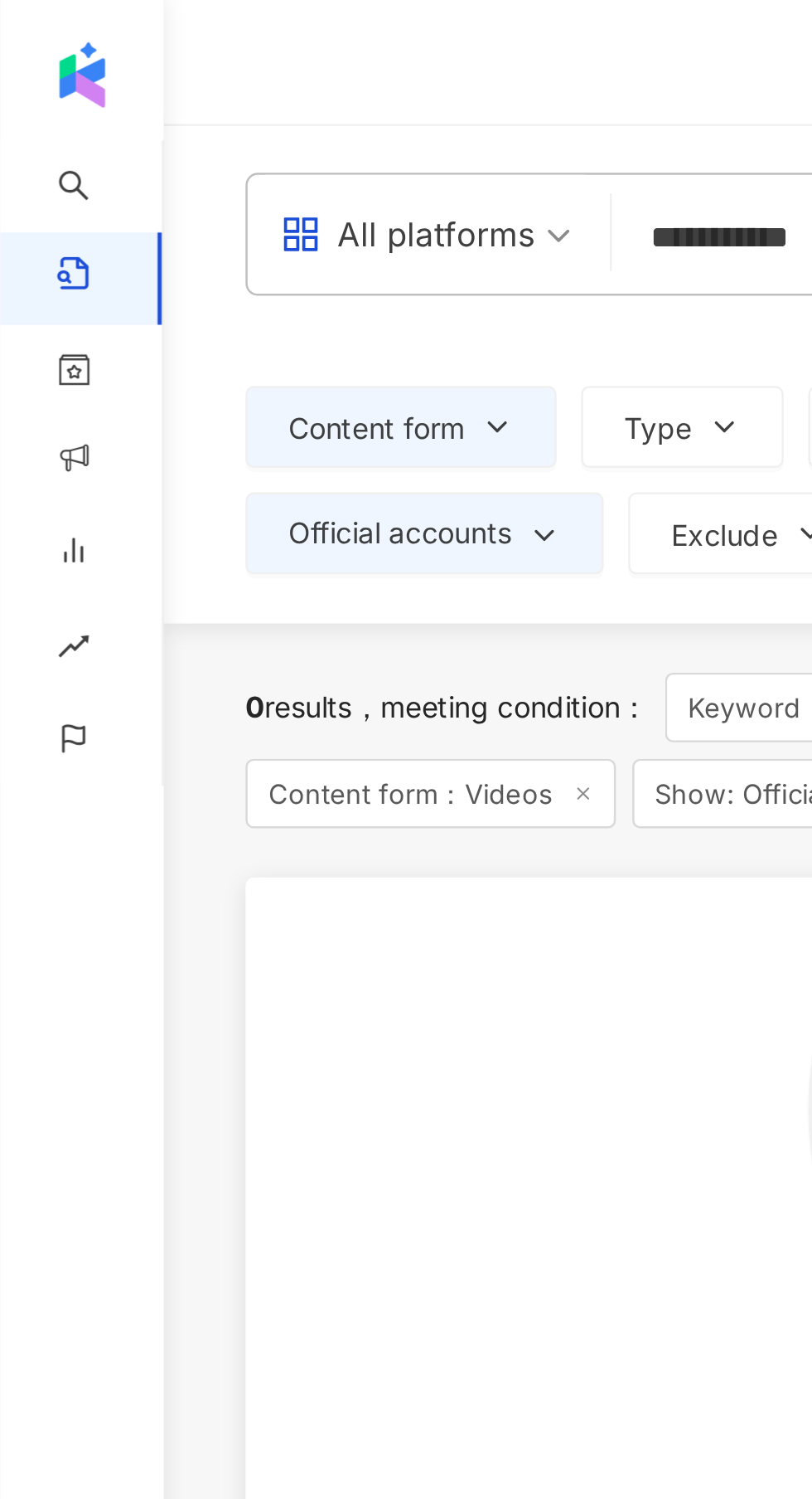
click at [27, 70] on link "AI Search" at bounding box center [53, 79] width 60 height 39
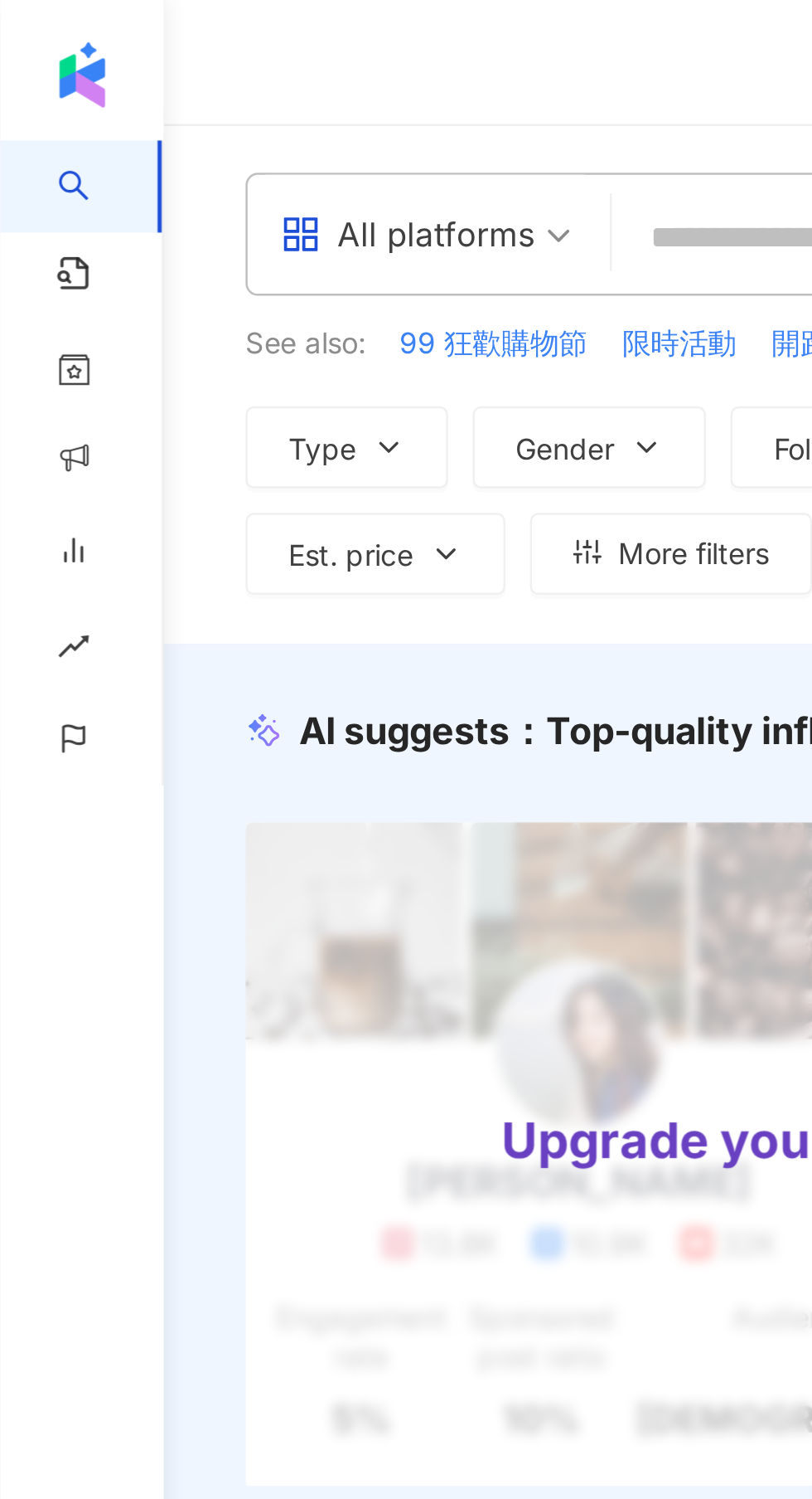
click at [35, 261] on icon "rise" at bounding box center [29, 264] width 12 height 9
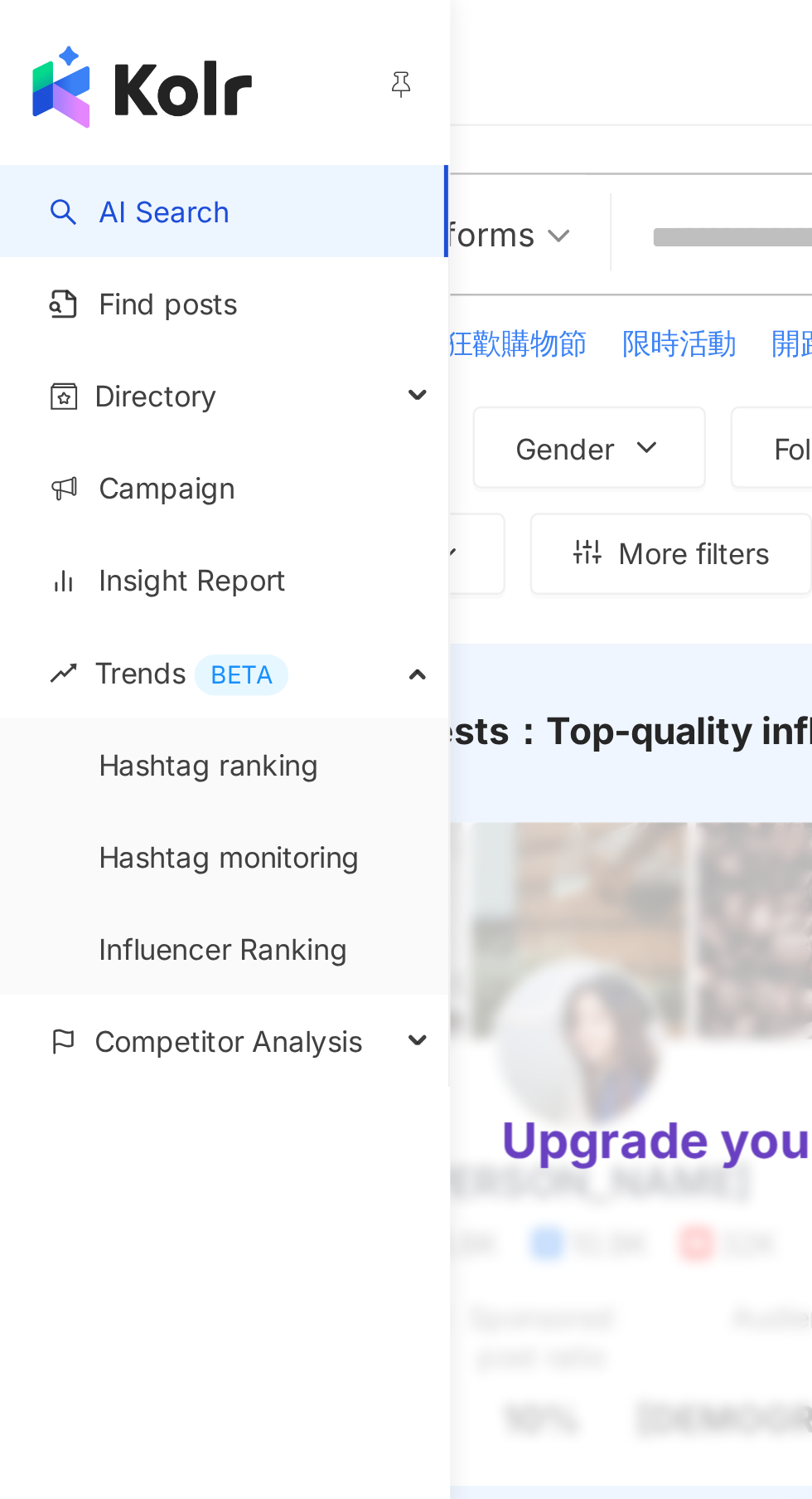
click at [160, 163] on div "Directory" at bounding box center [90, 162] width 182 height 37
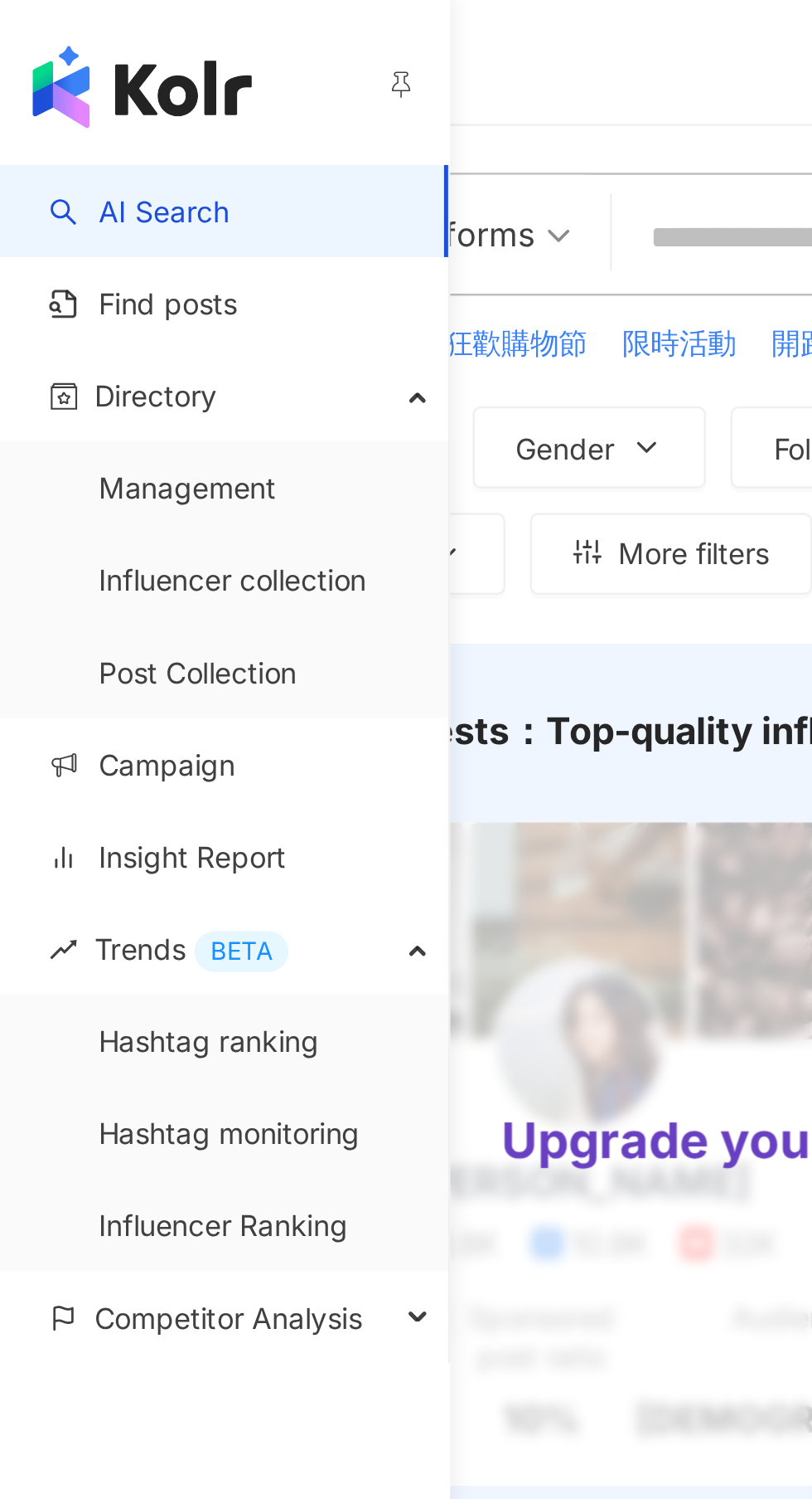
click at [116, 341] on link "Insight Report" at bounding box center [68, 349] width 96 height 16
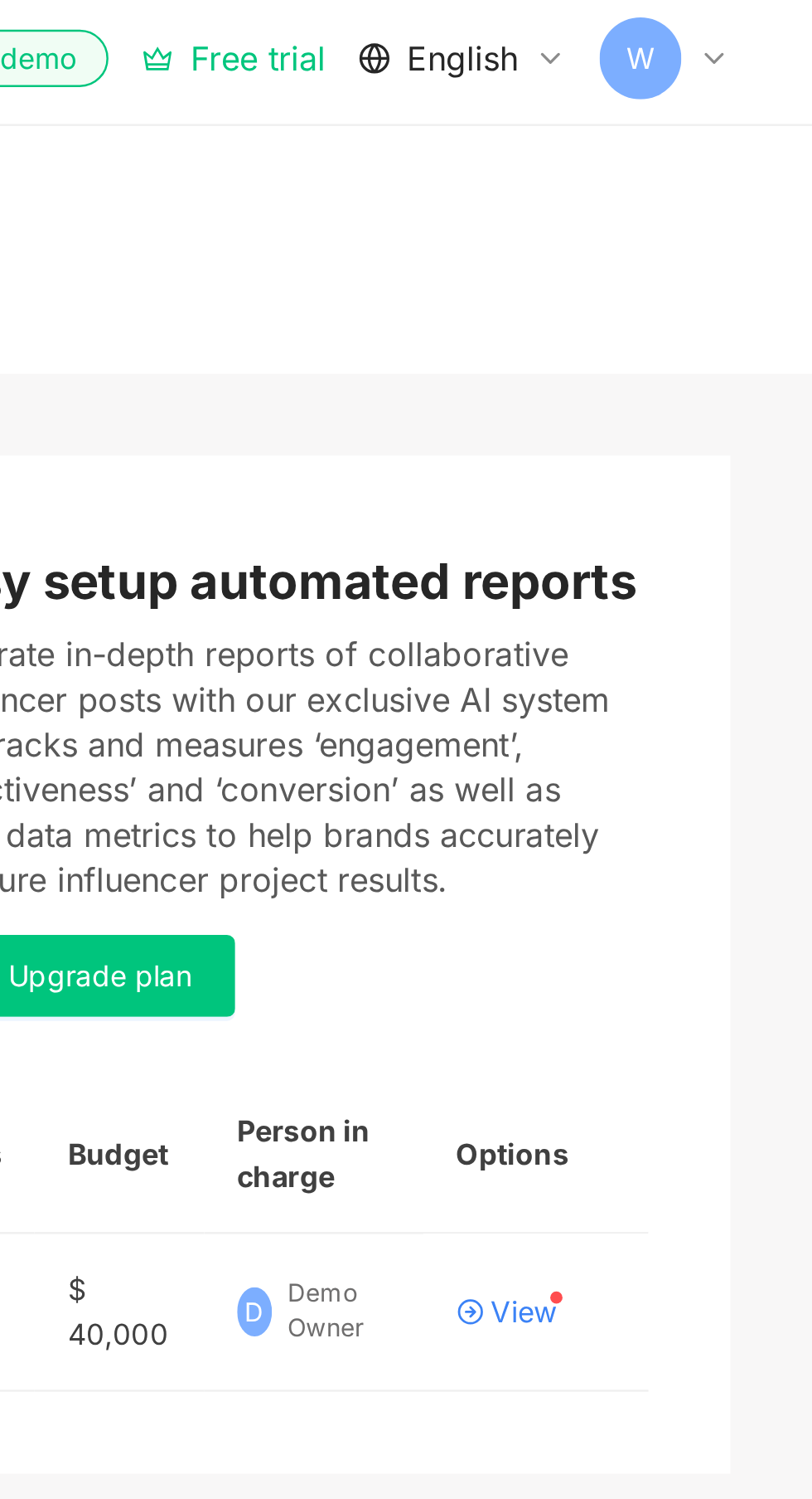
click at [697, 530] on div "View" at bounding box center [696, 535] width 27 height 12
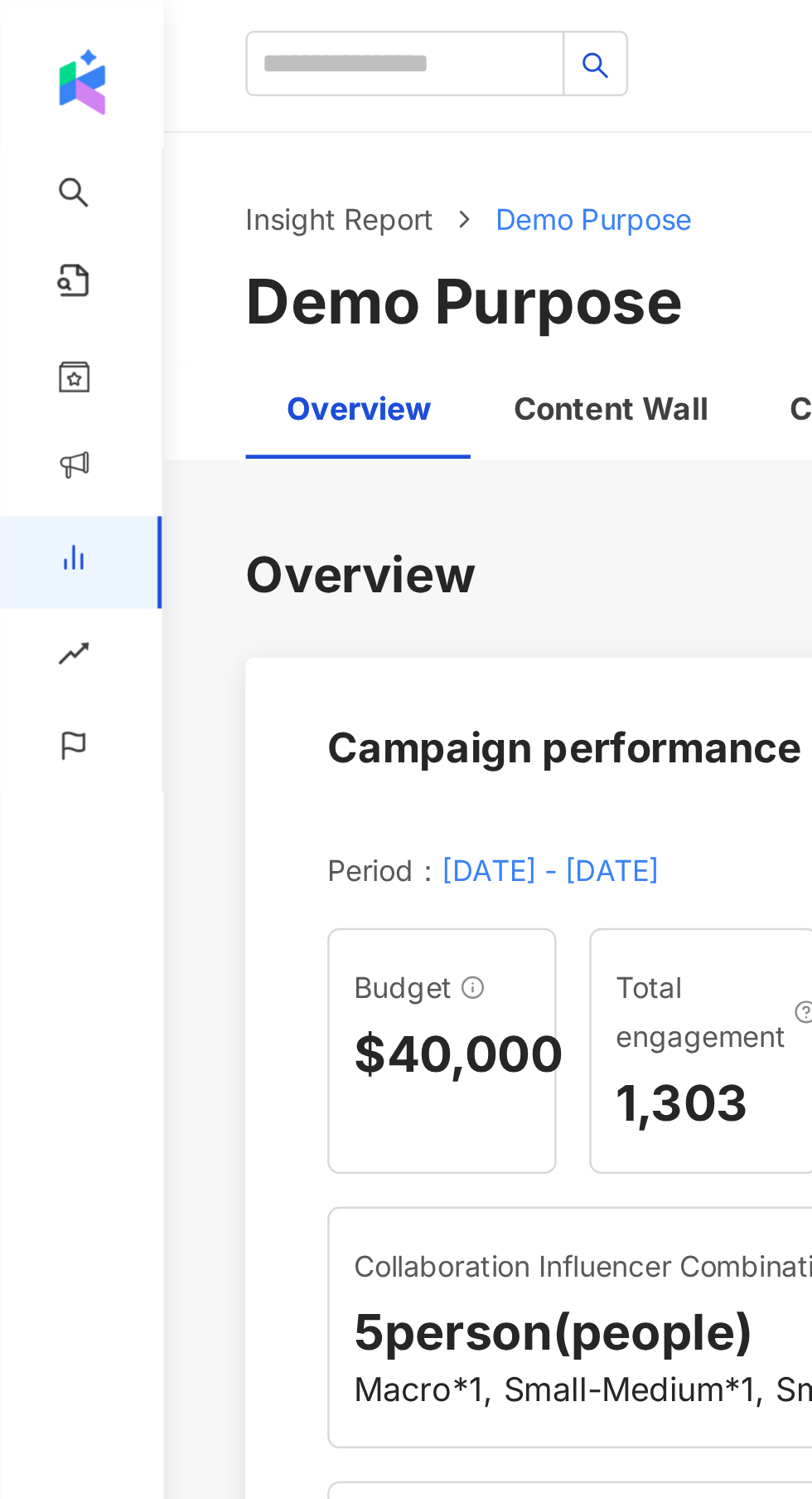
click at [38, 270] on div "Trends BETA" at bounding box center [33, 264] width 65 height 37
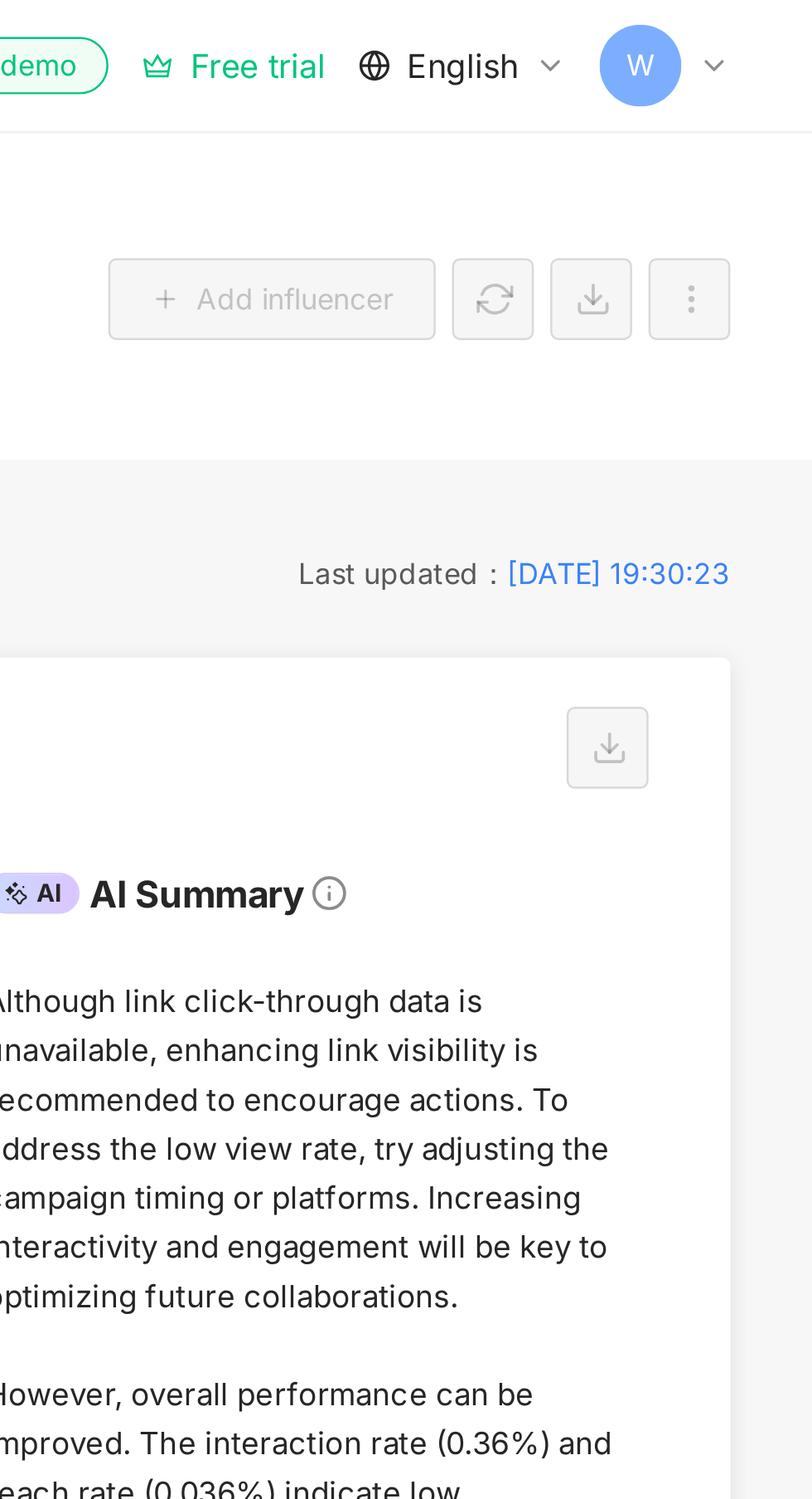
click at [742, 28] on span "W" at bounding box center [743, 26] width 12 height 18
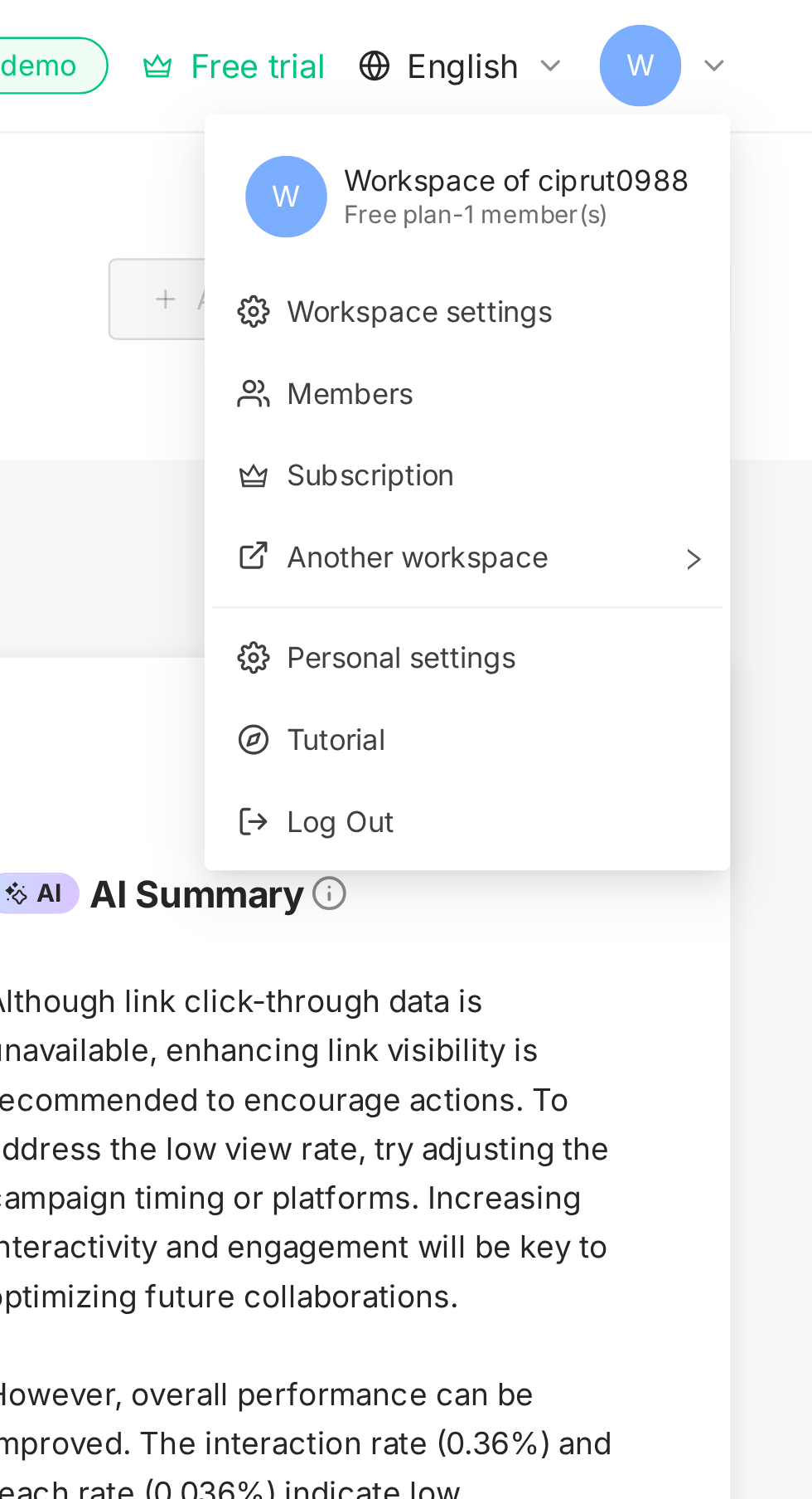
click at [638, 340] on span "Log Out" at bounding box center [682, 332] width 166 height 18
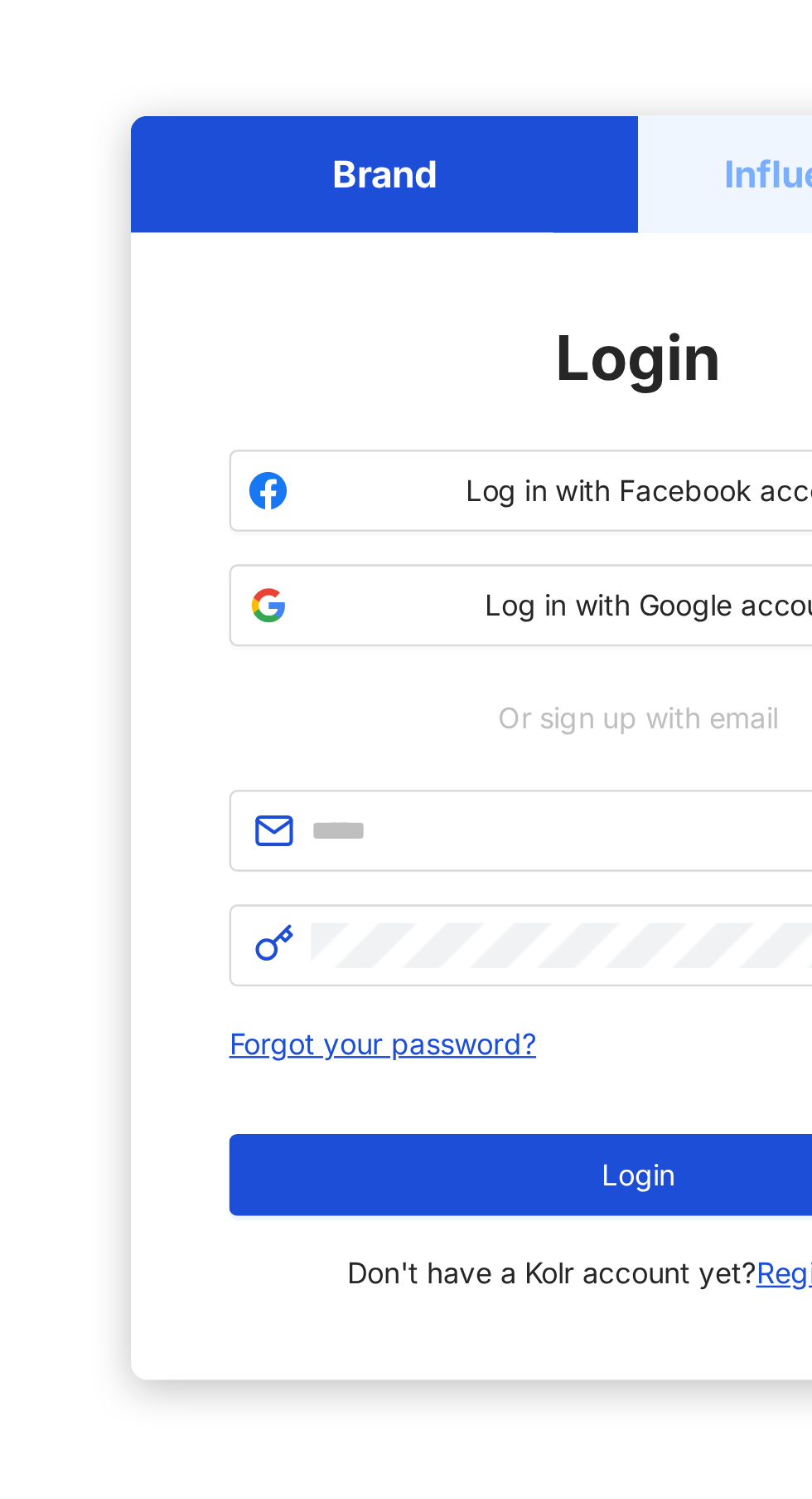
click at [388, 683] on button "Log in with Google account" at bounding box center [406, 666] width 332 height 34
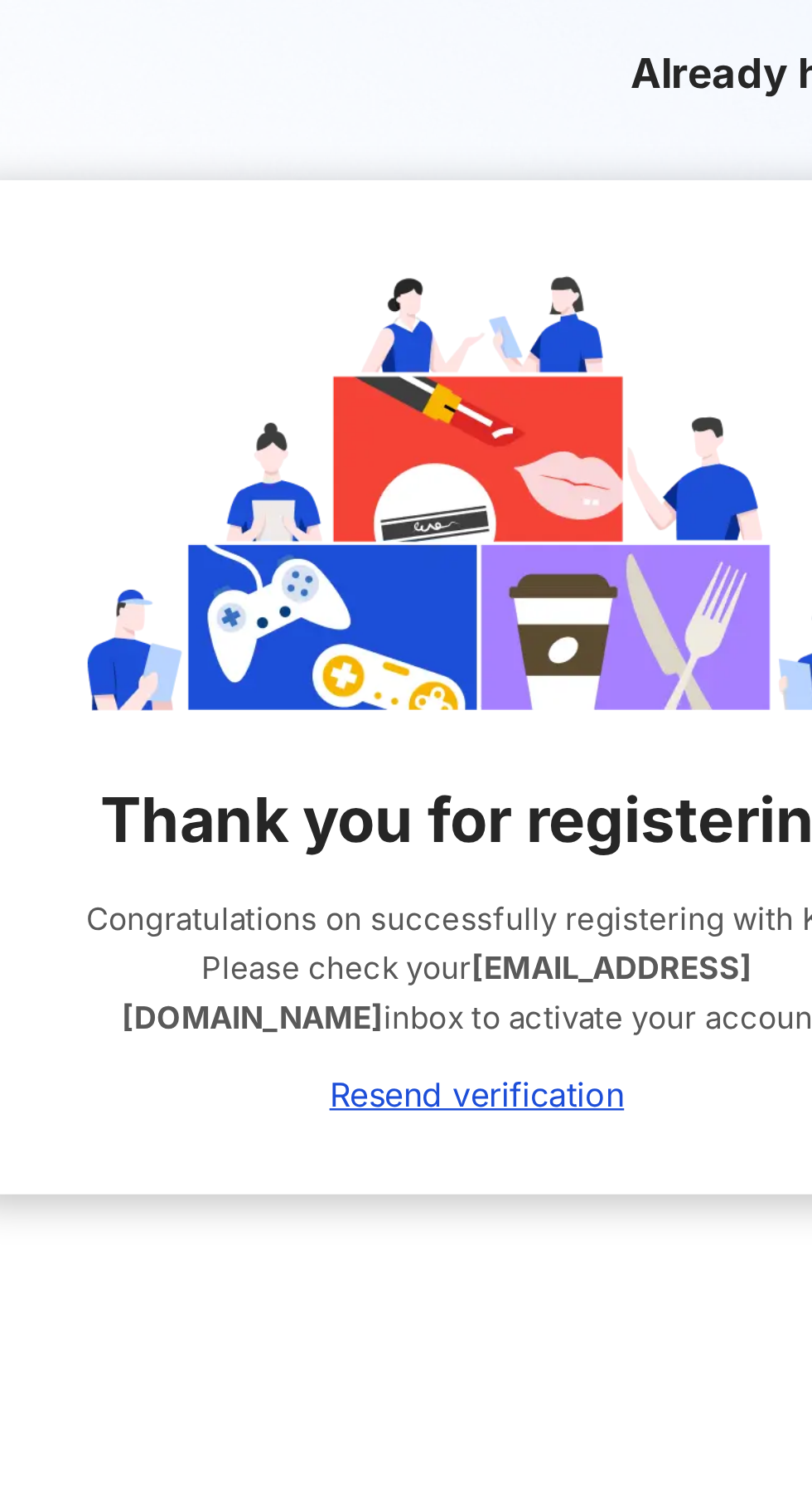
click at [413, 441] on link "Resend verification" at bounding box center [406, 443] width 119 height 15
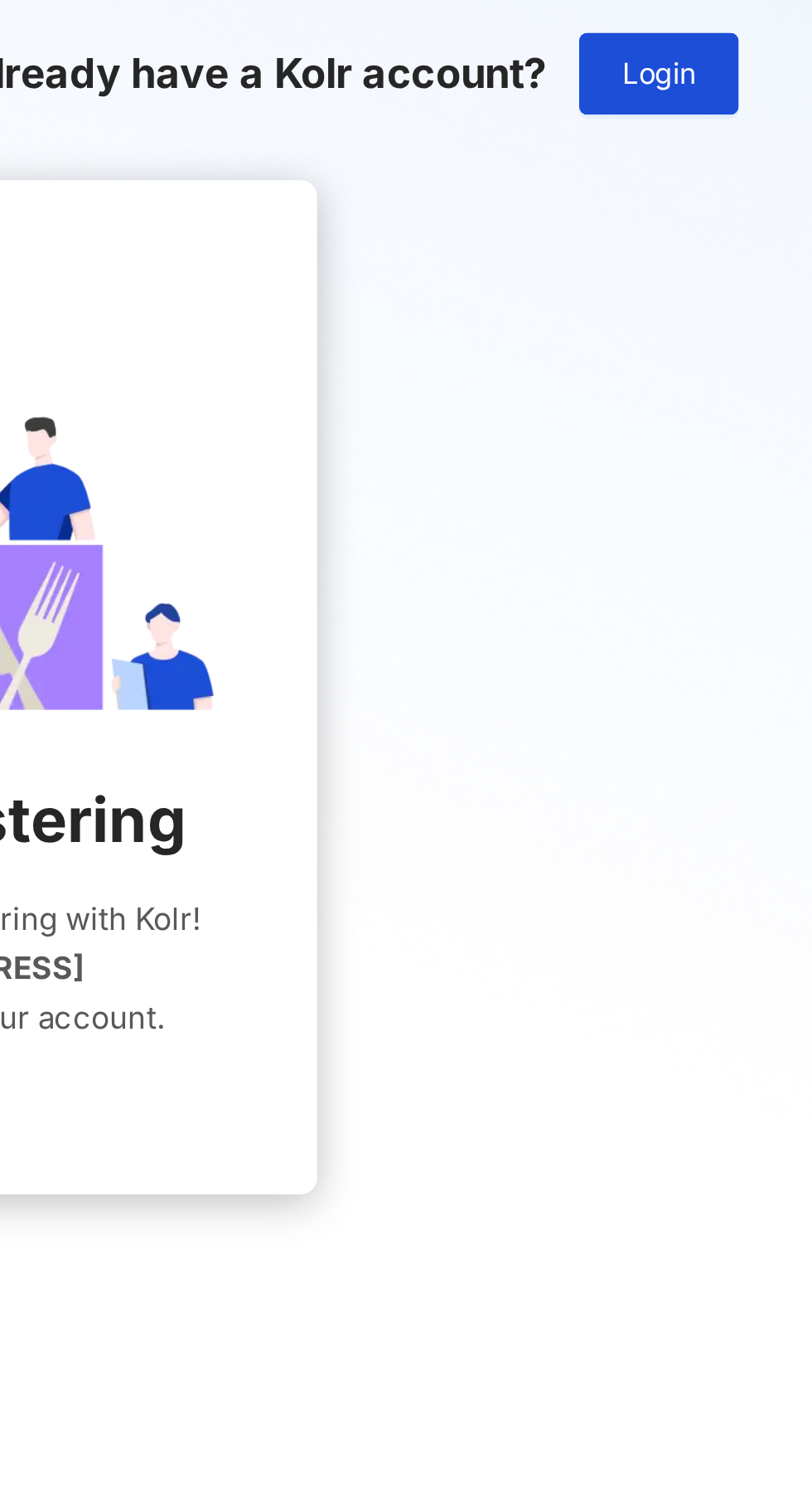
click at [765, 20] on button "Login" at bounding box center [750, 30] width 64 height 34
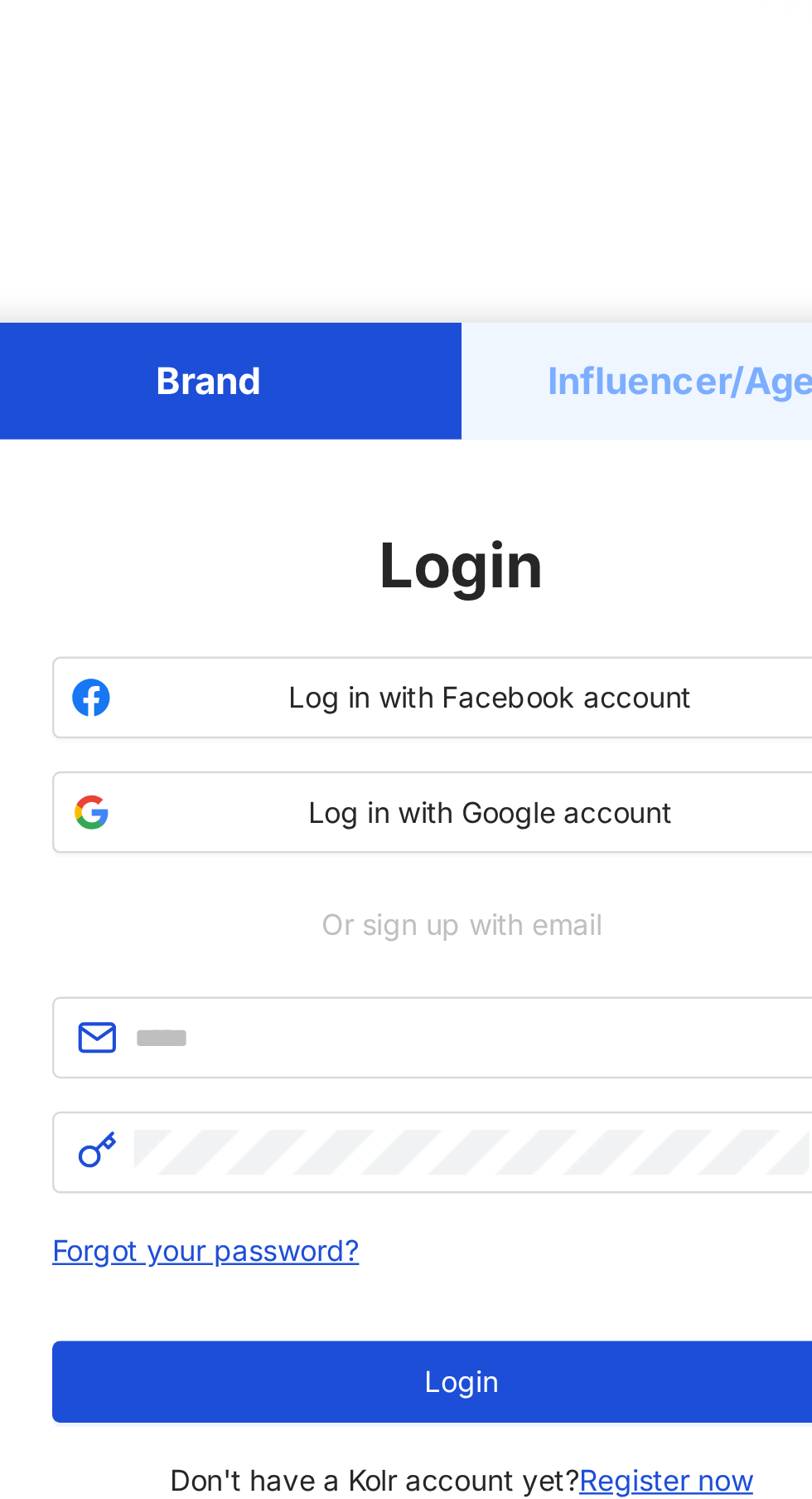
click at [485, 502] on h5 "Influencer/Agency" at bounding box center [508, 491] width 135 height 21
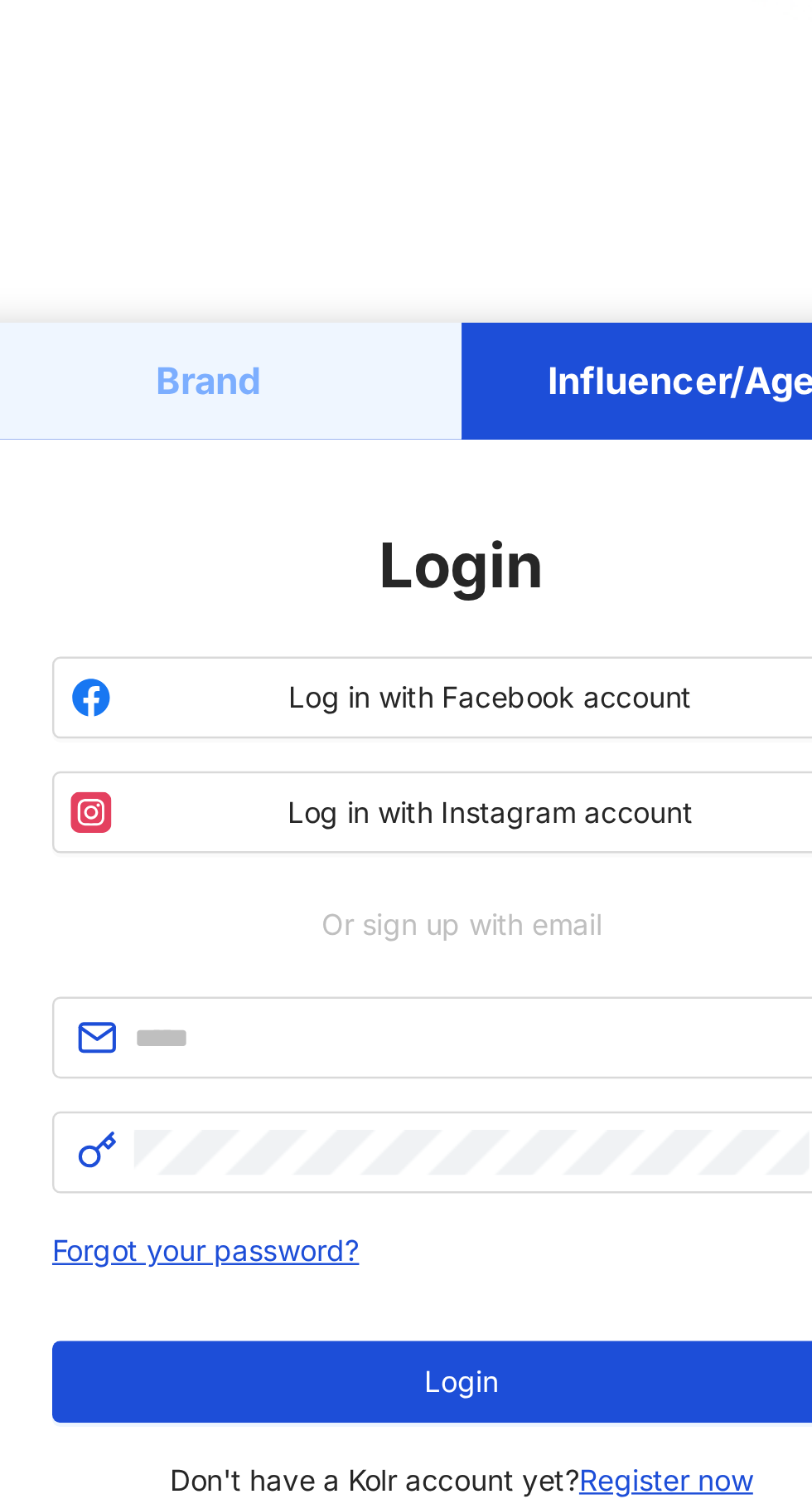
click at [313, 502] on h5 "Brand" at bounding box center [304, 491] width 42 height 21
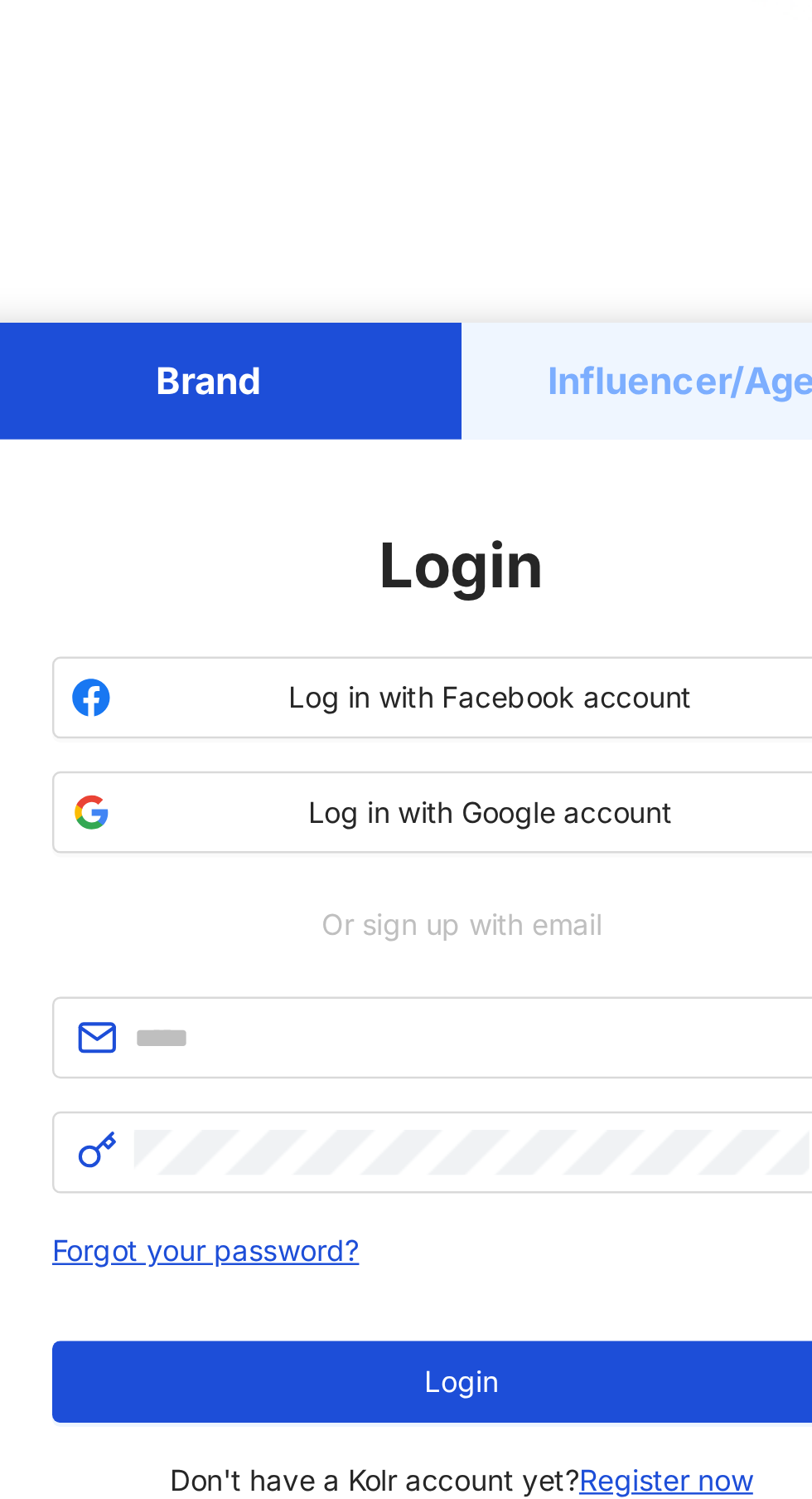
click at [454, 674] on span "Log in with Google account" at bounding box center [417, 665] width 293 height 16
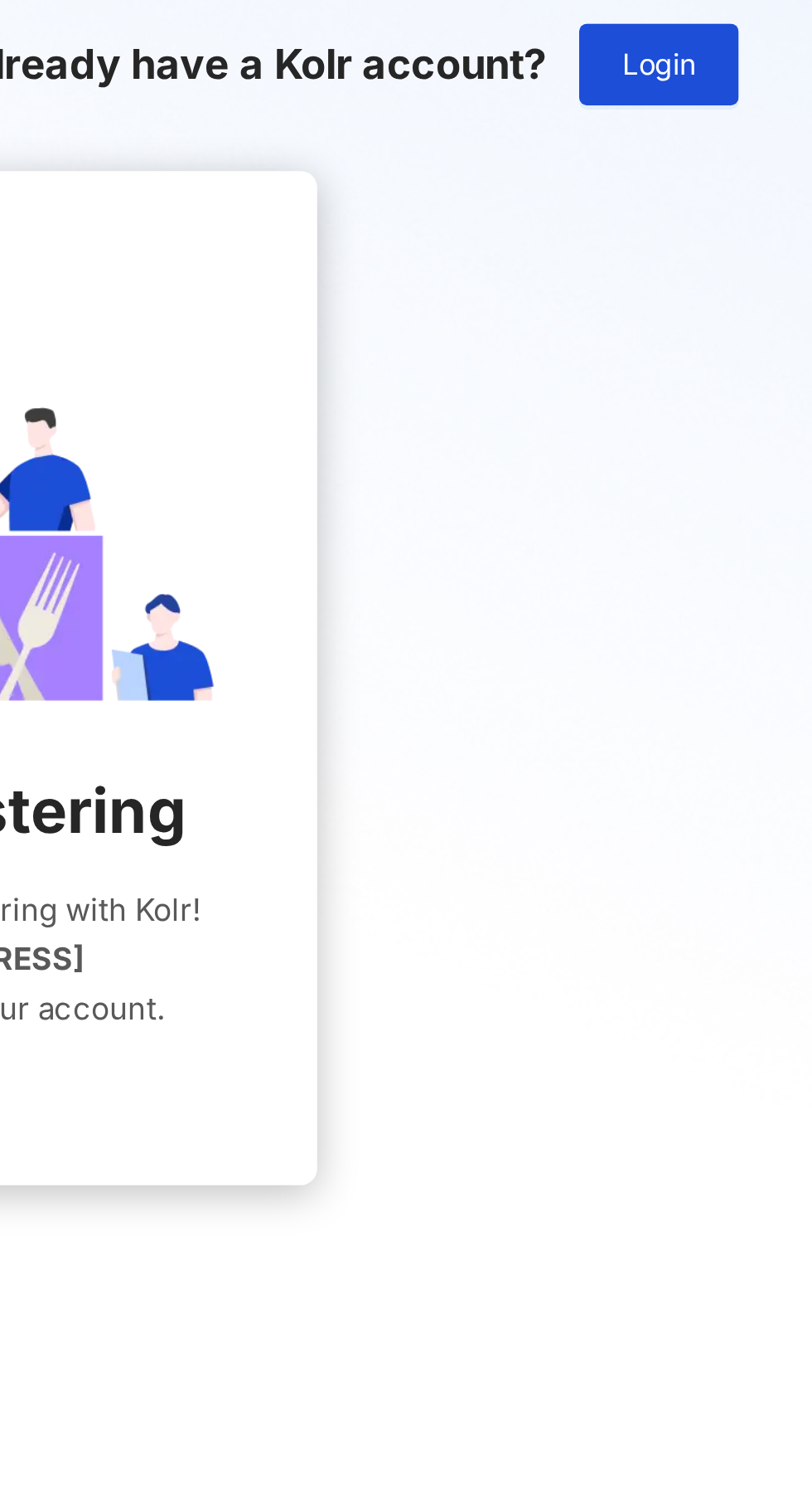
click at [765, 19] on button "Login" at bounding box center [750, 30] width 64 height 34
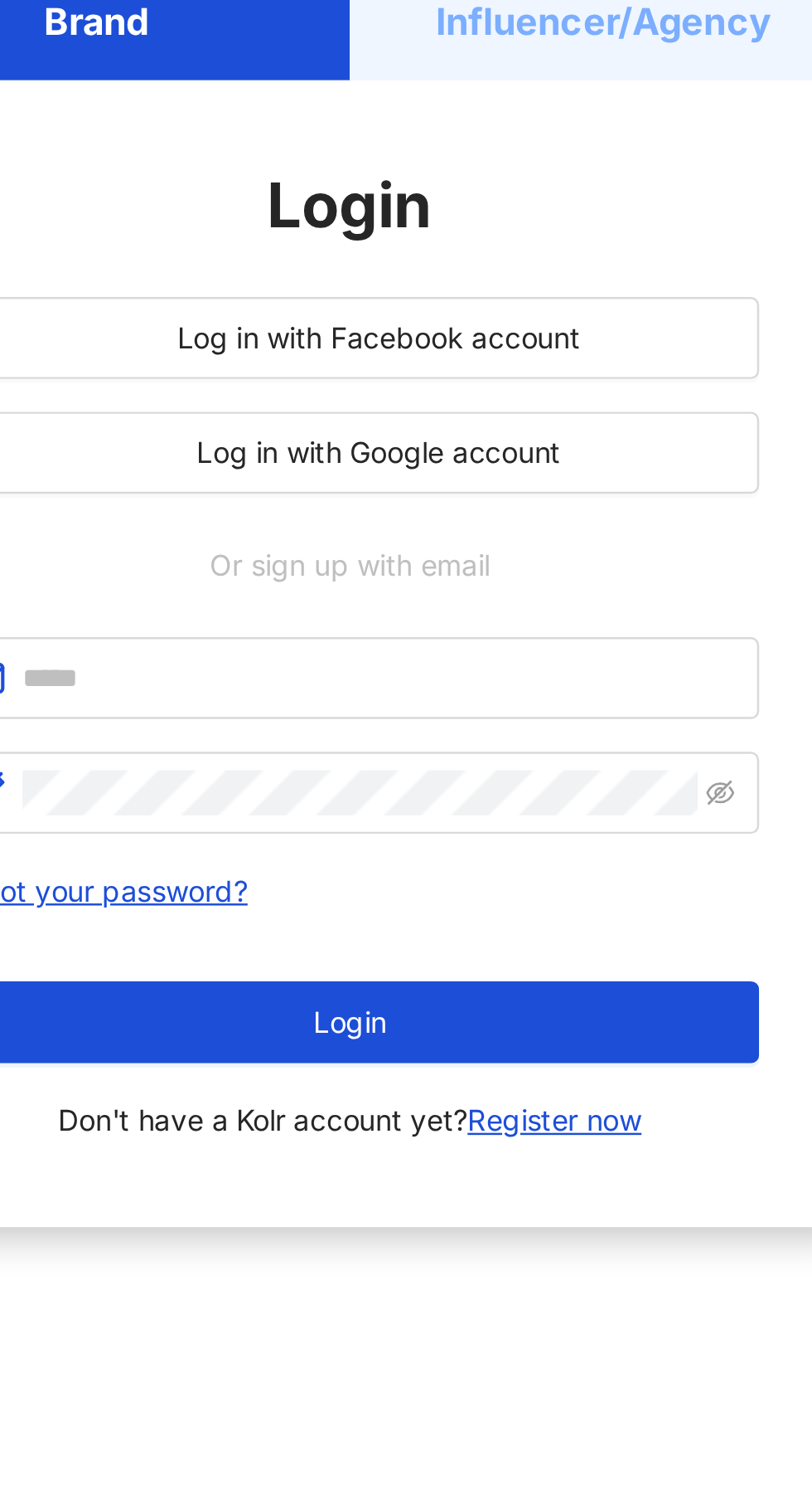
click at [406, 946] on span "Don't have a Kolr account yet? Register now" at bounding box center [406, 937] width 236 height 20
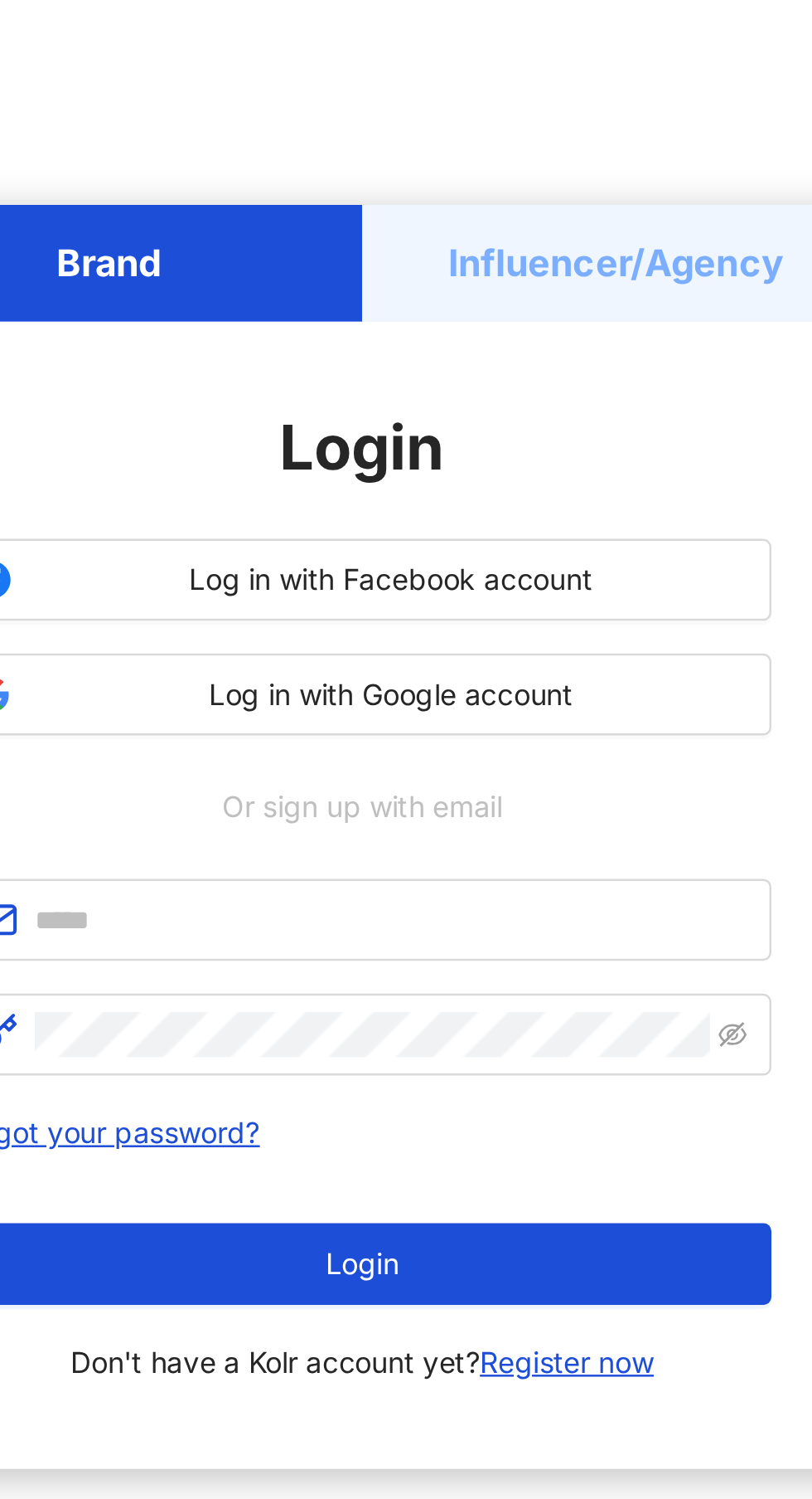
click at [363, 637] on button "Log in with Facebook account" at bounding box center [406, 619] width 332 height 34
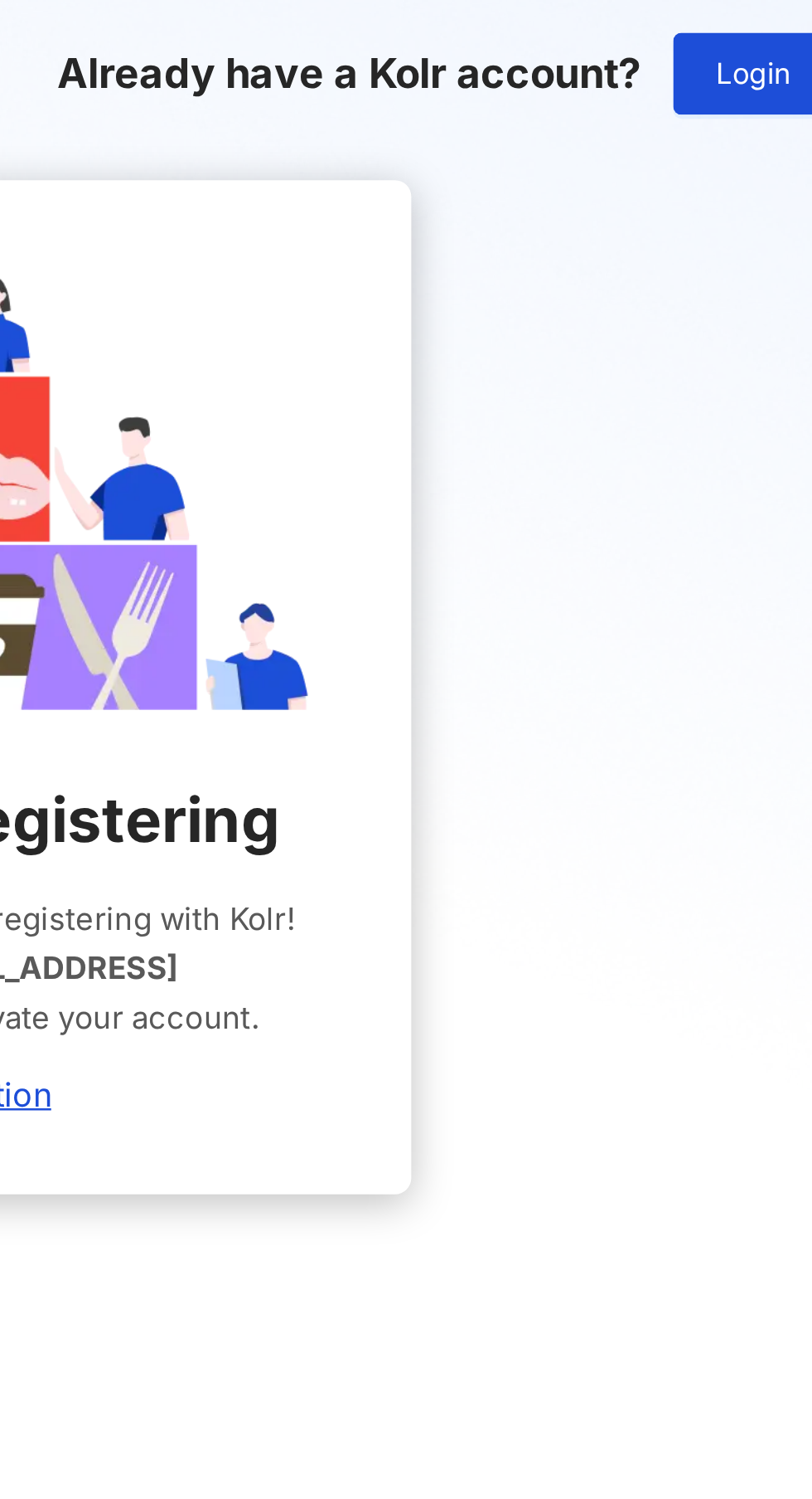
click at [740, 18] on button "Login" at bounding box center [750, 30] width 64 height 34
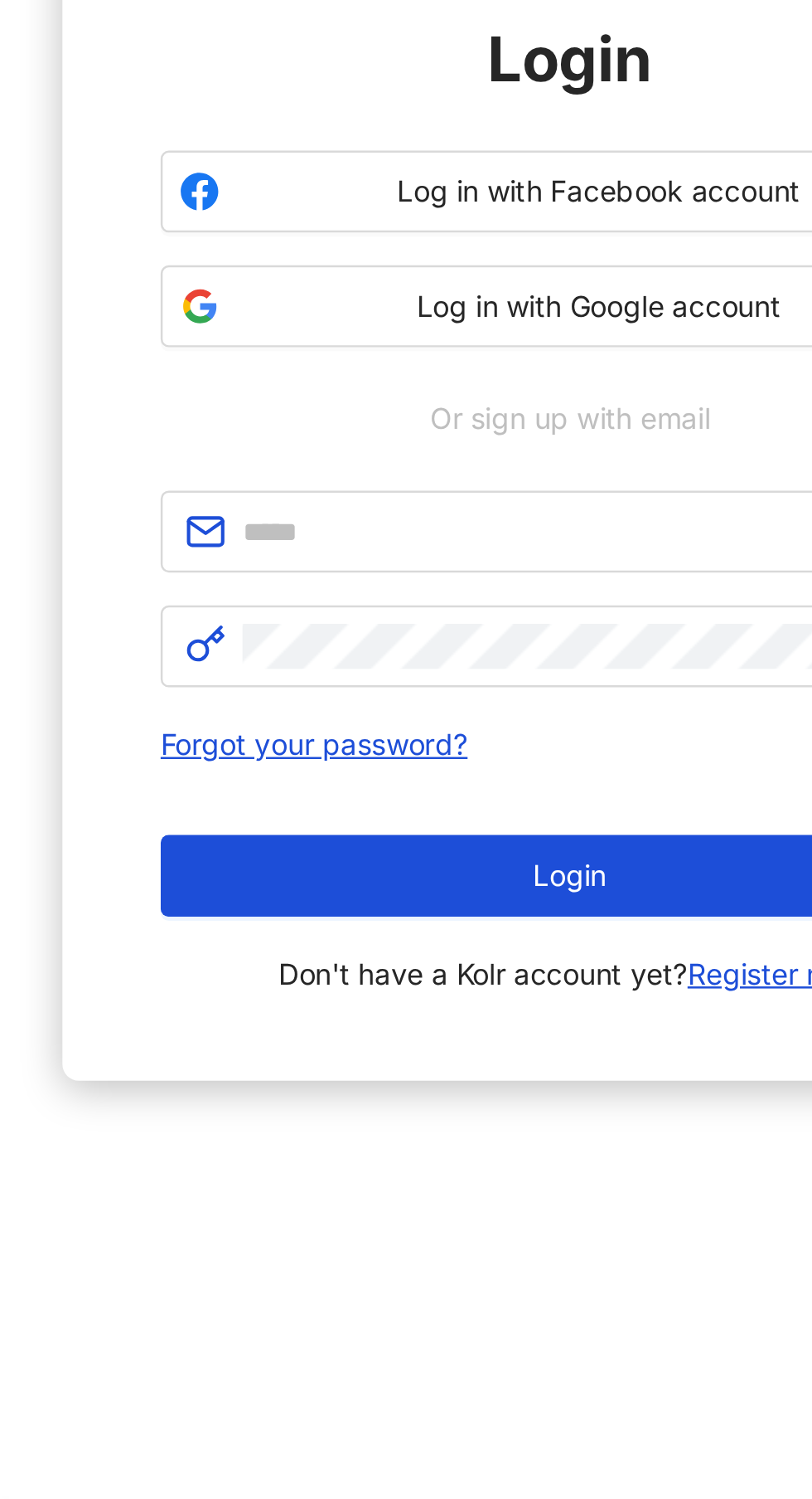
click at [298, 674] on span "Log in with Google account" at bounding box center [417, 665] width 293 height 16
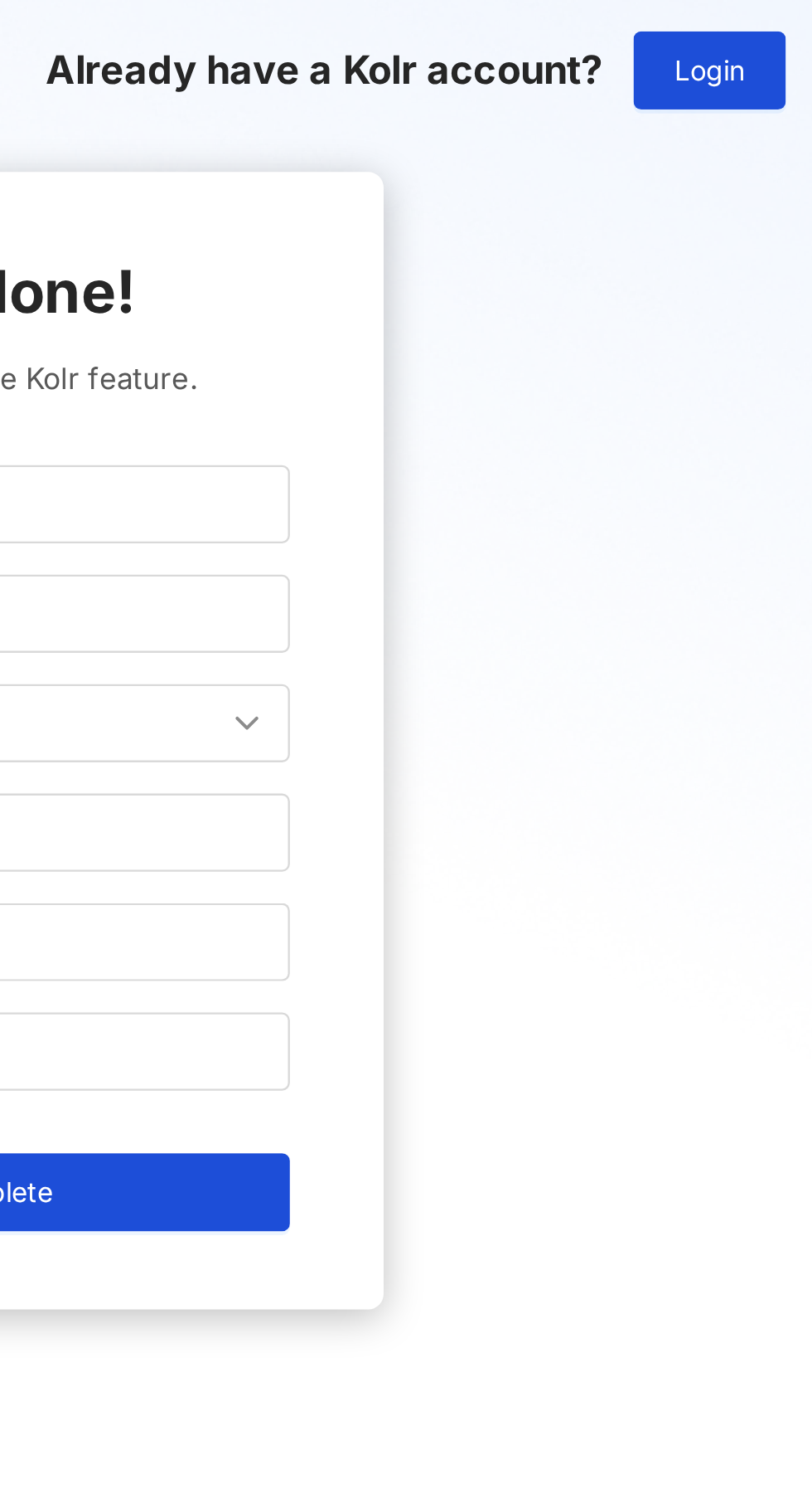
click at [767, 22] on button "Login" at bounding box center [750, 30] width 64 height 34
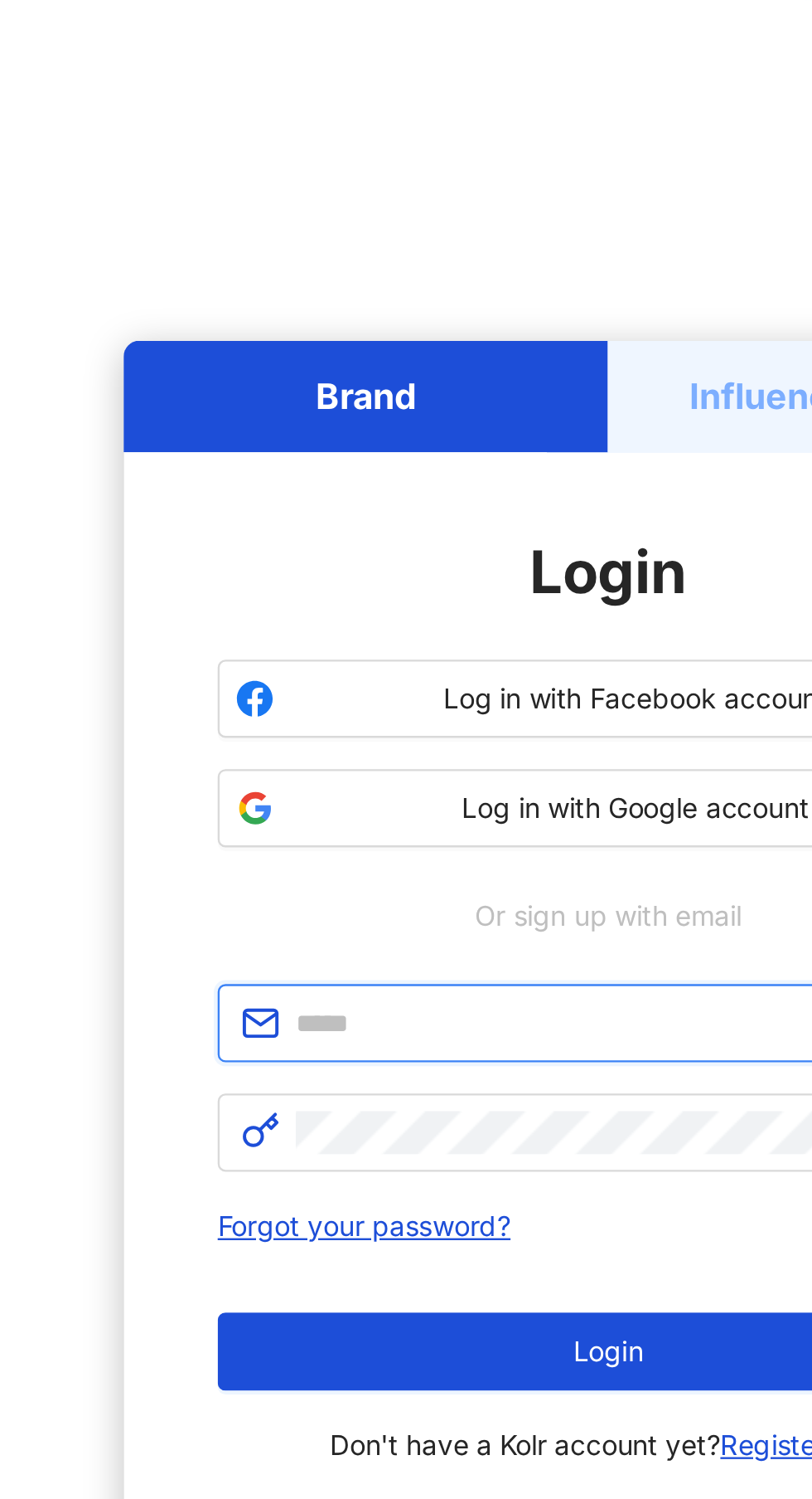
click at [332, 766] on input "text" at bounding box center [418, 757] width 288 height 18
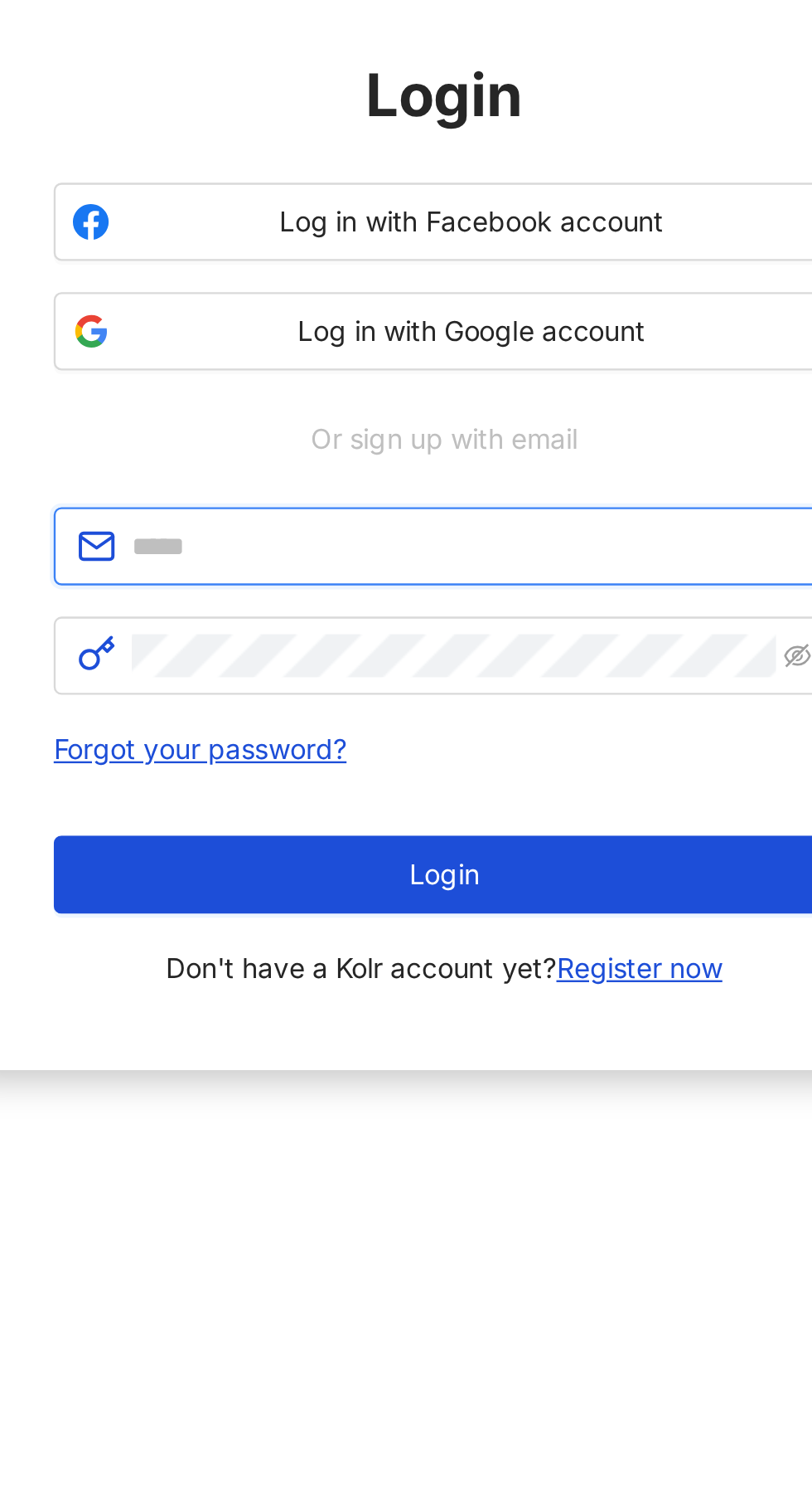
type input "**********"
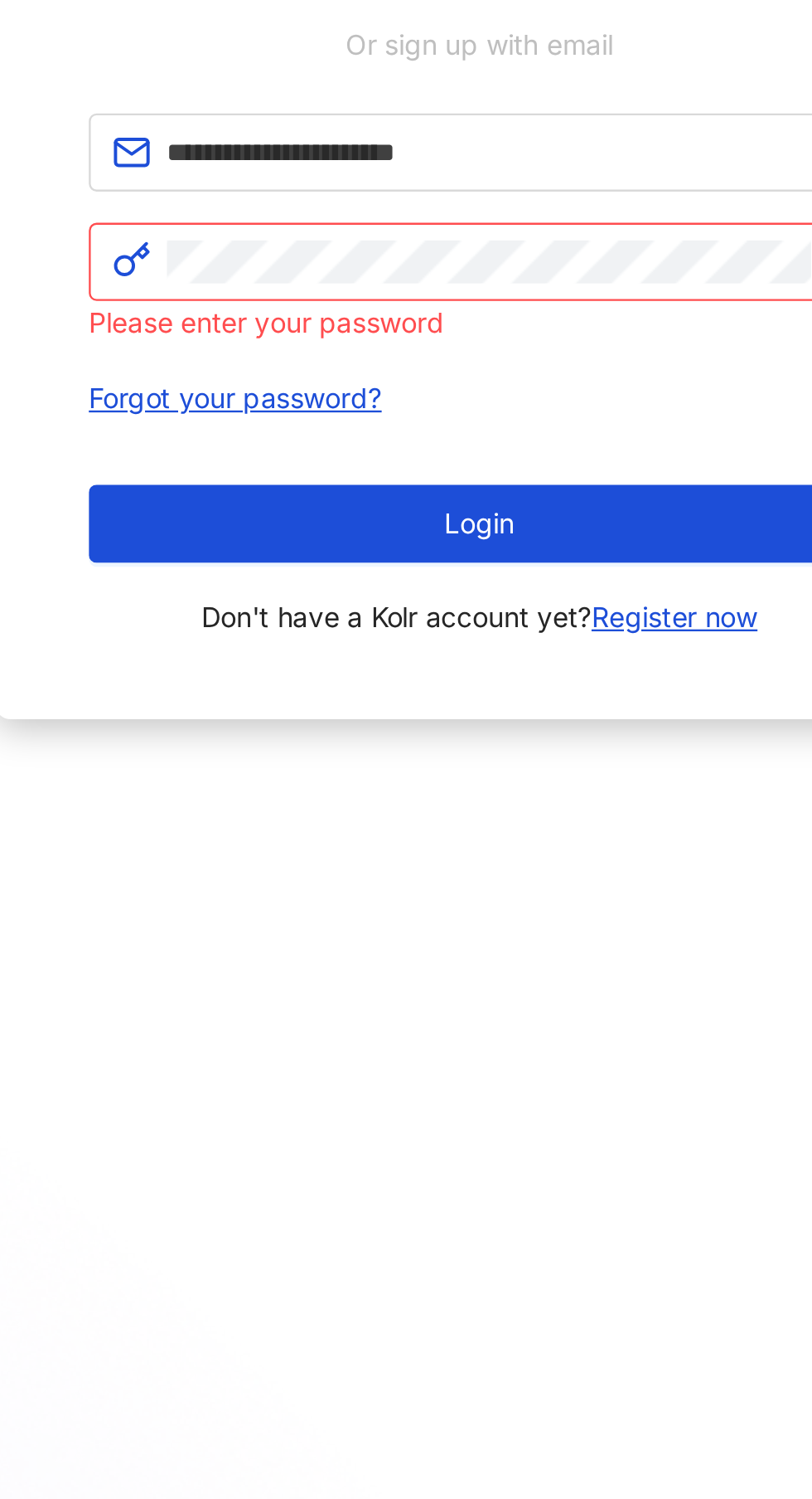
click at [274, 922] on button "Login" at bounding box center [406, 906] width 332 height 34
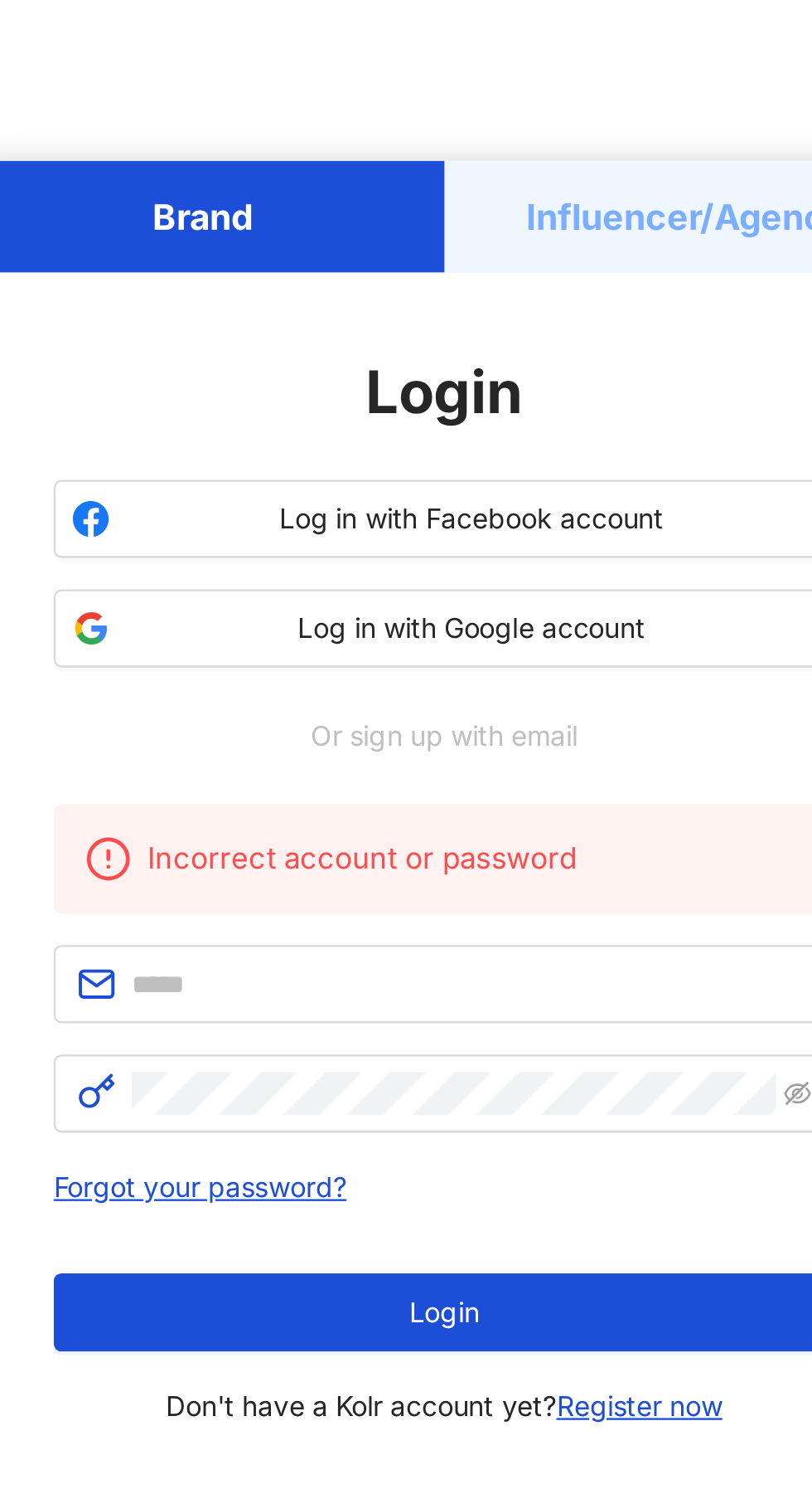
click at [480, 644] on span "Log in with Google account" at bounding box center [417, 636] width 293 height 16
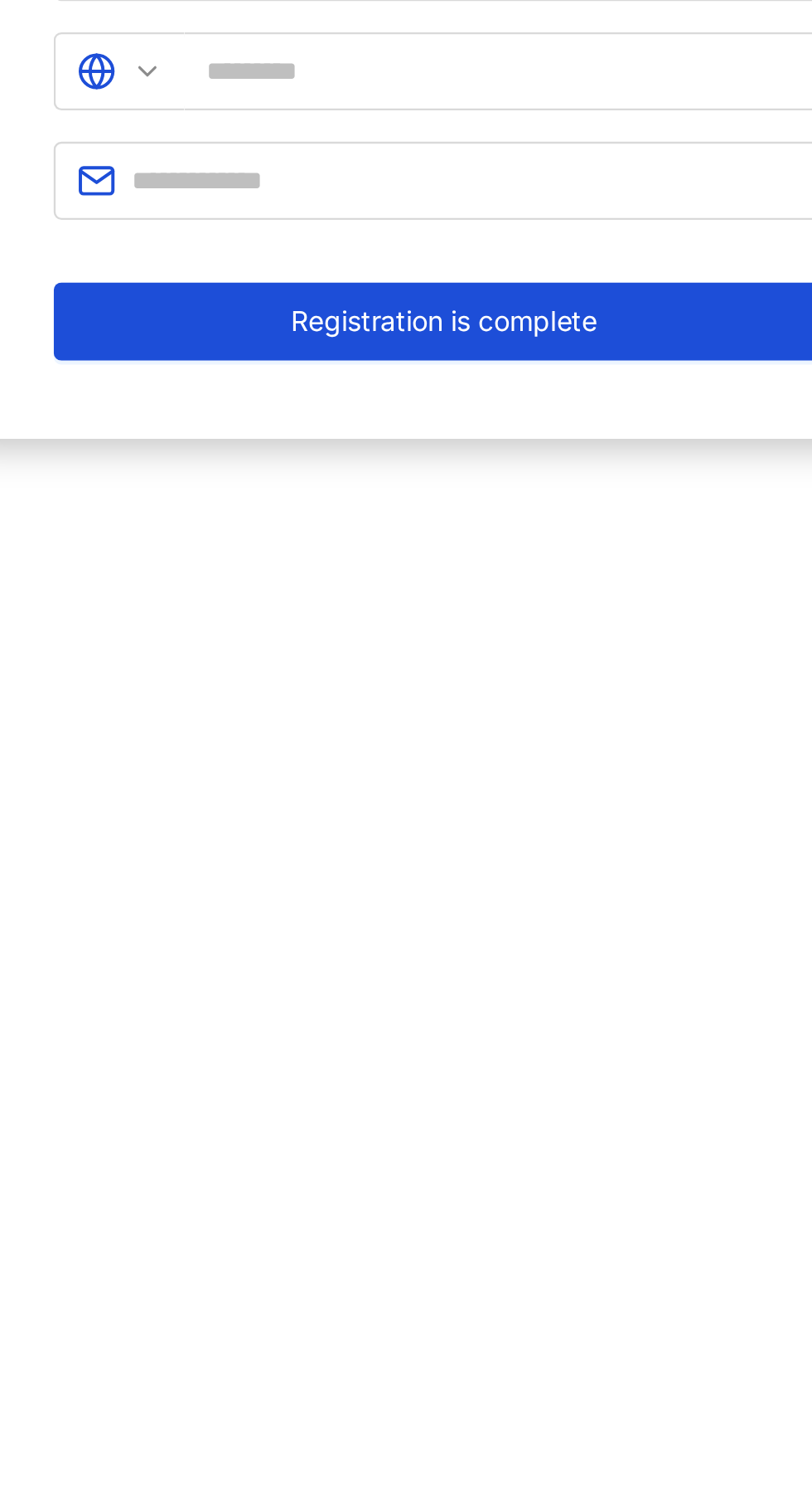
type input "******"
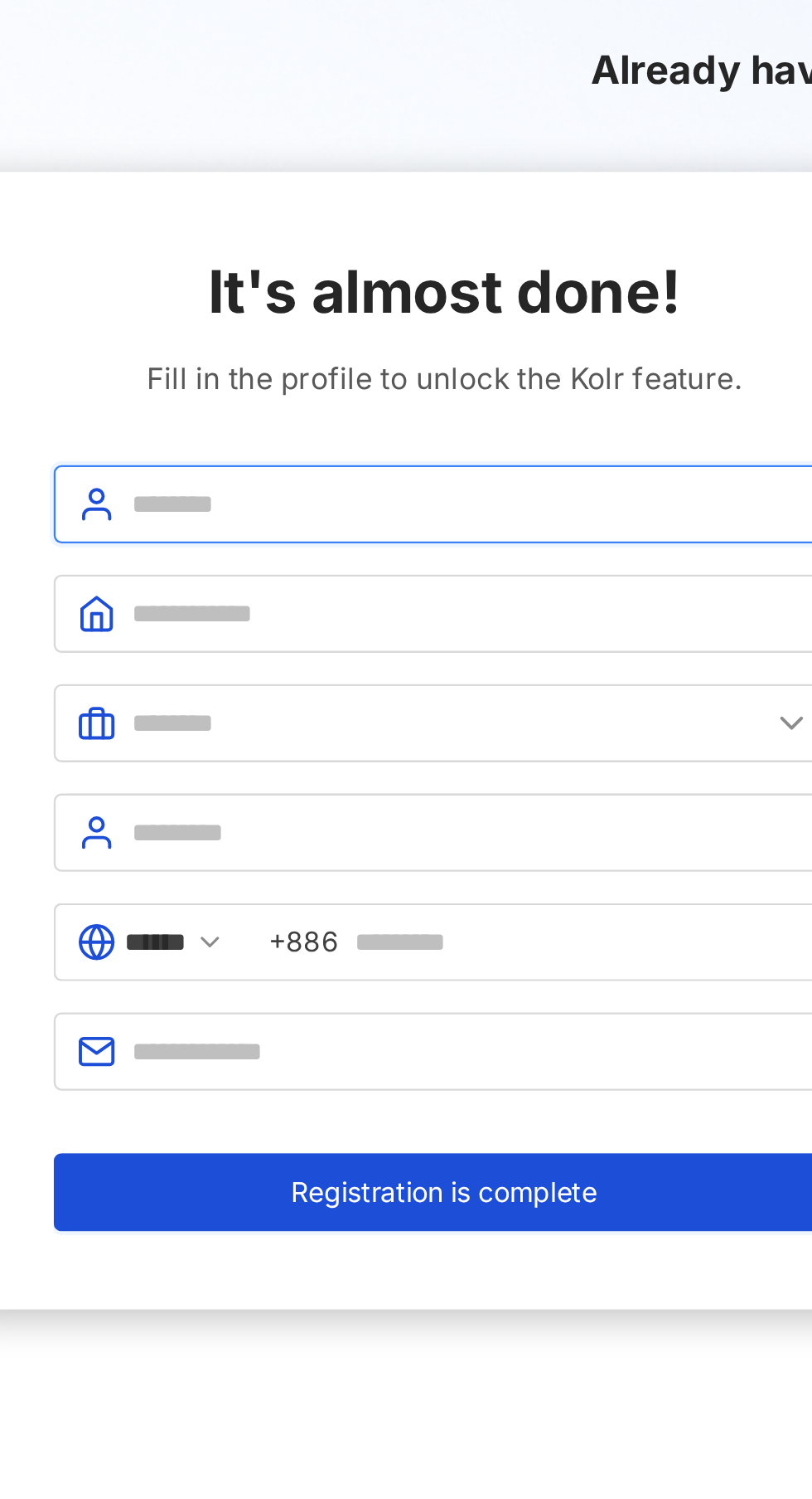
click at [292, 208] on input "text" at bounding box center [418, 213] width 288 height 18
type input "**********"
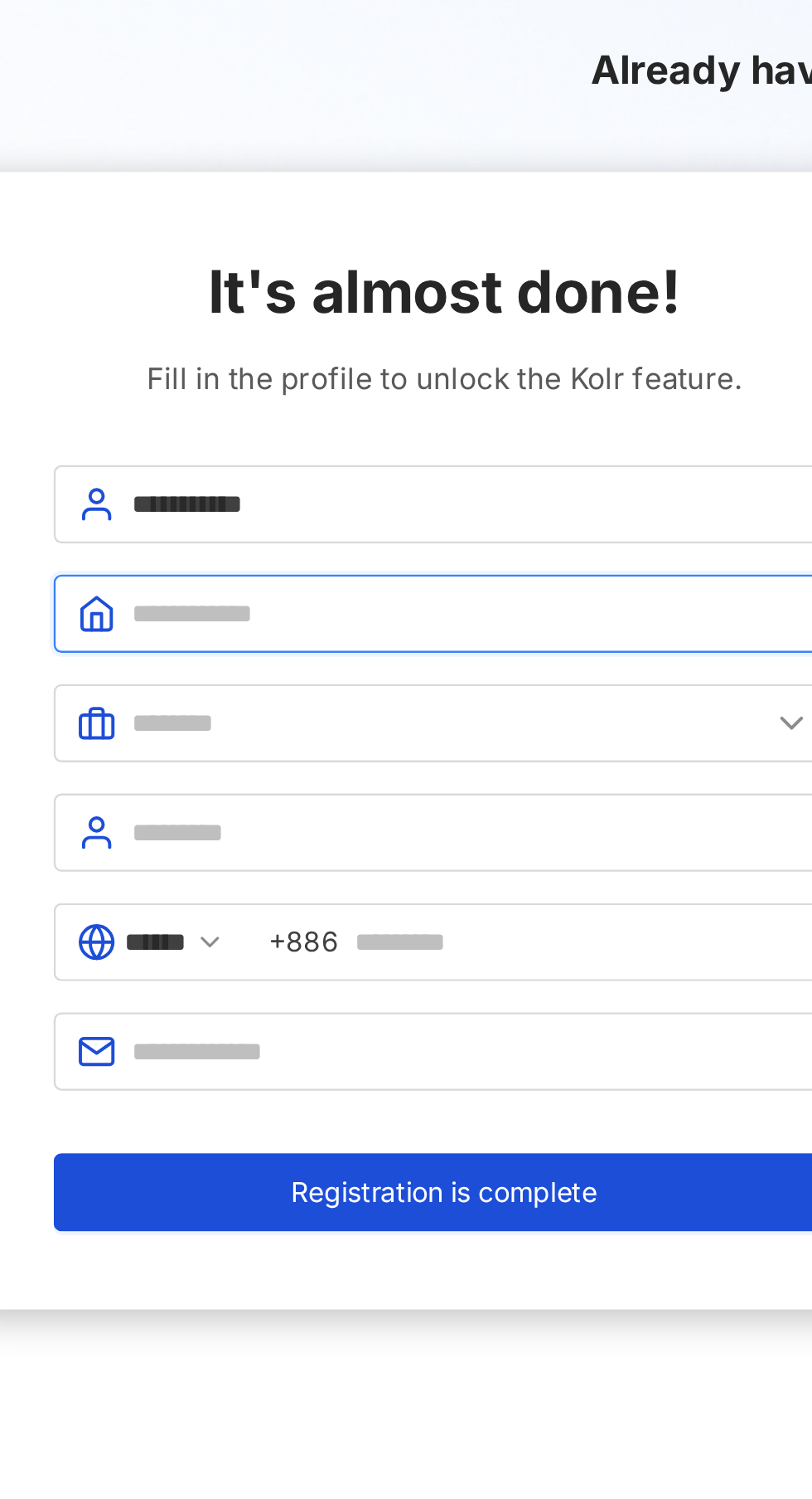
click at [292, 257] on input "text" at bounding box center [418, 260] width 288 height 18
type input "********"
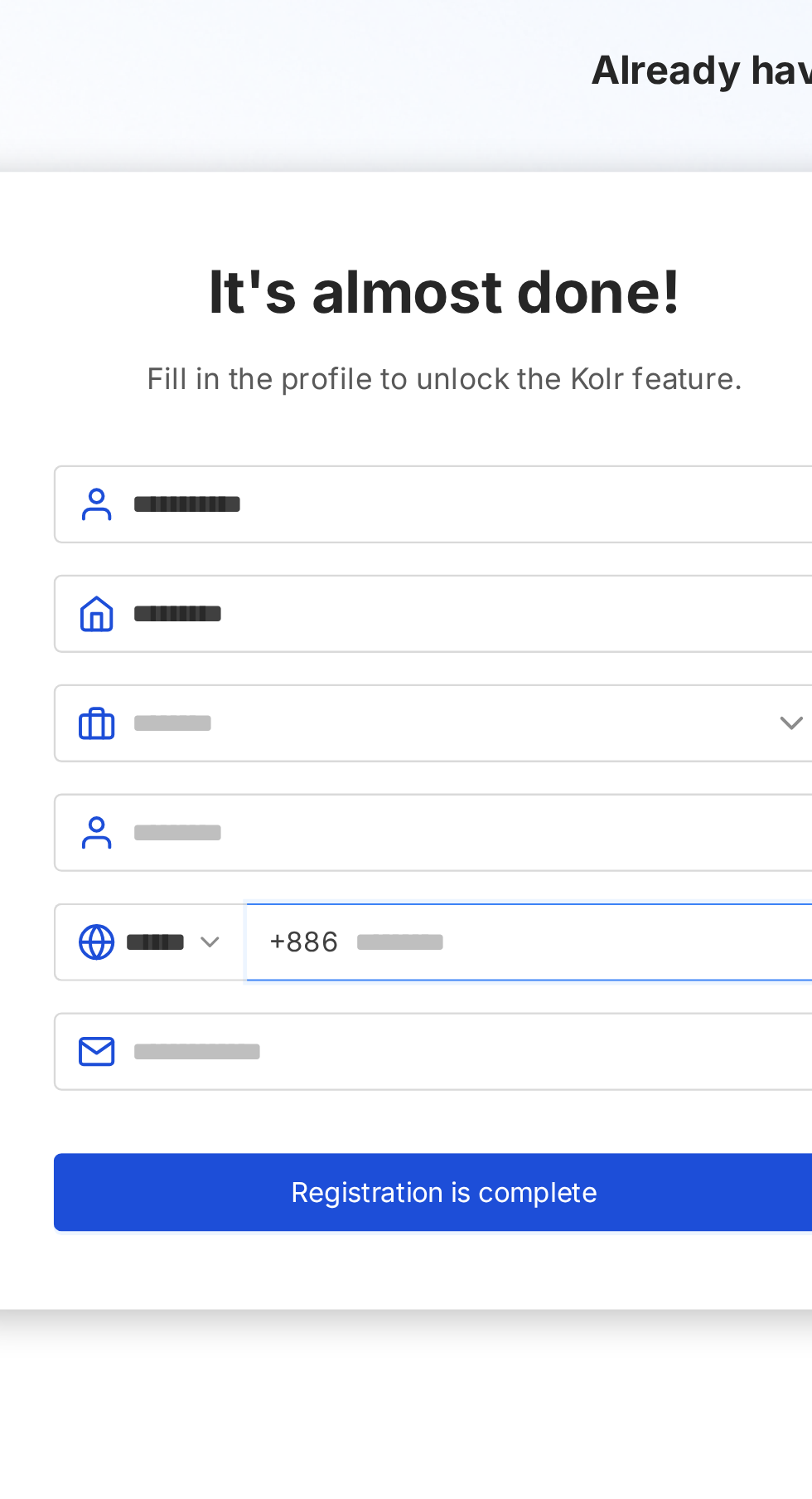
type input "**********"
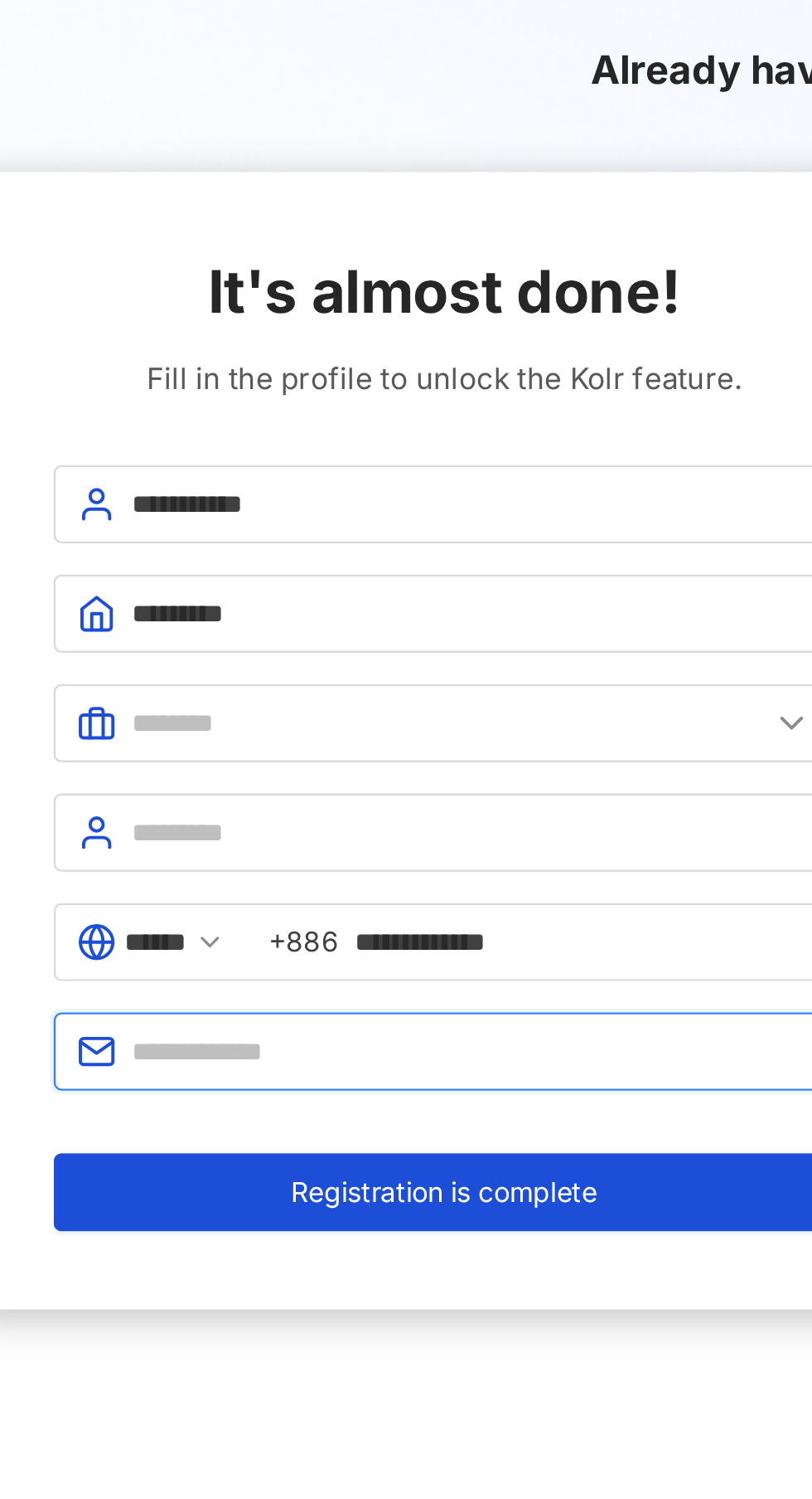
type input "**********"
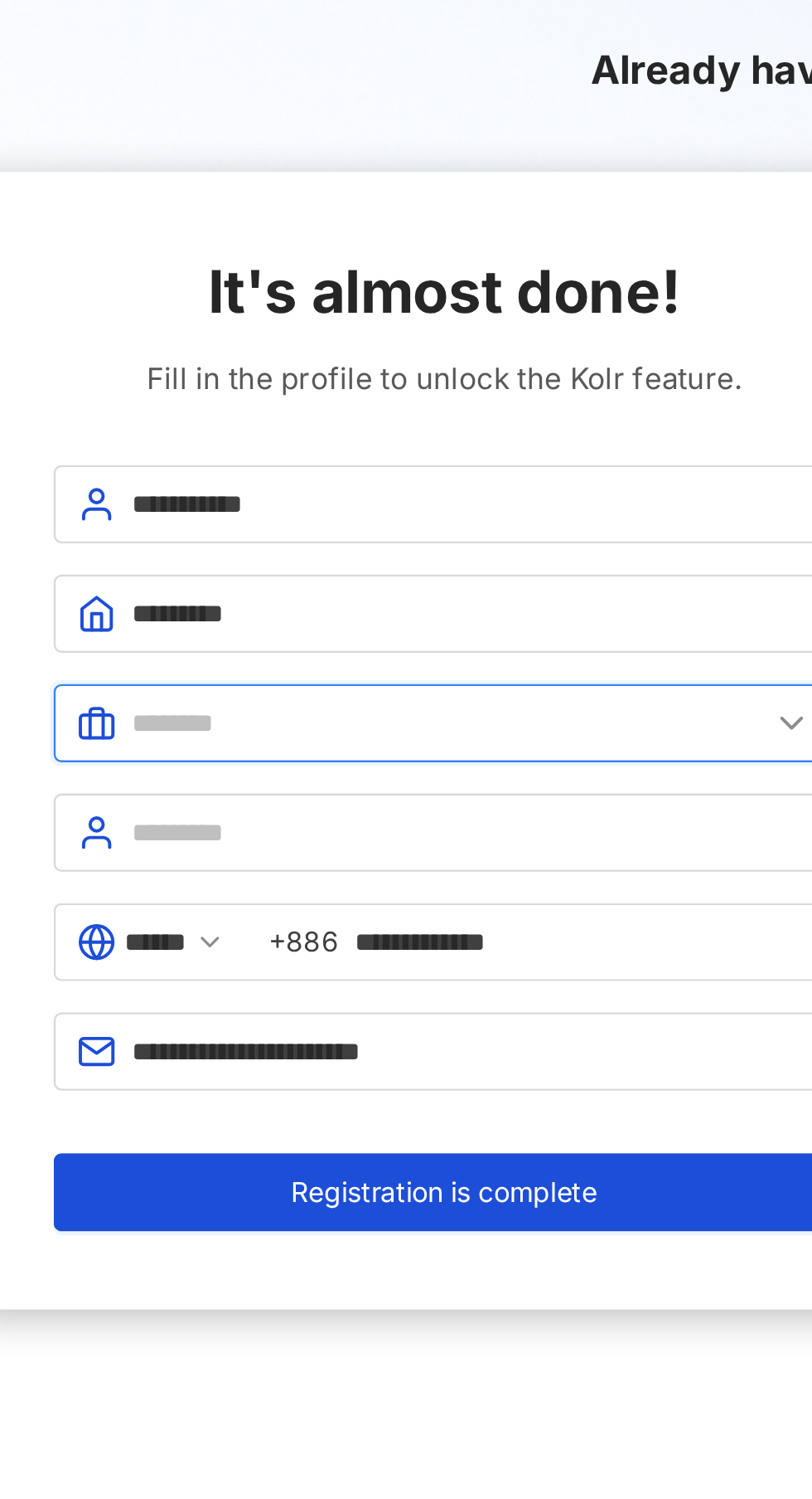
click at [280, 310] on input "text" at bounding box center [408, 307] width 269 height 18
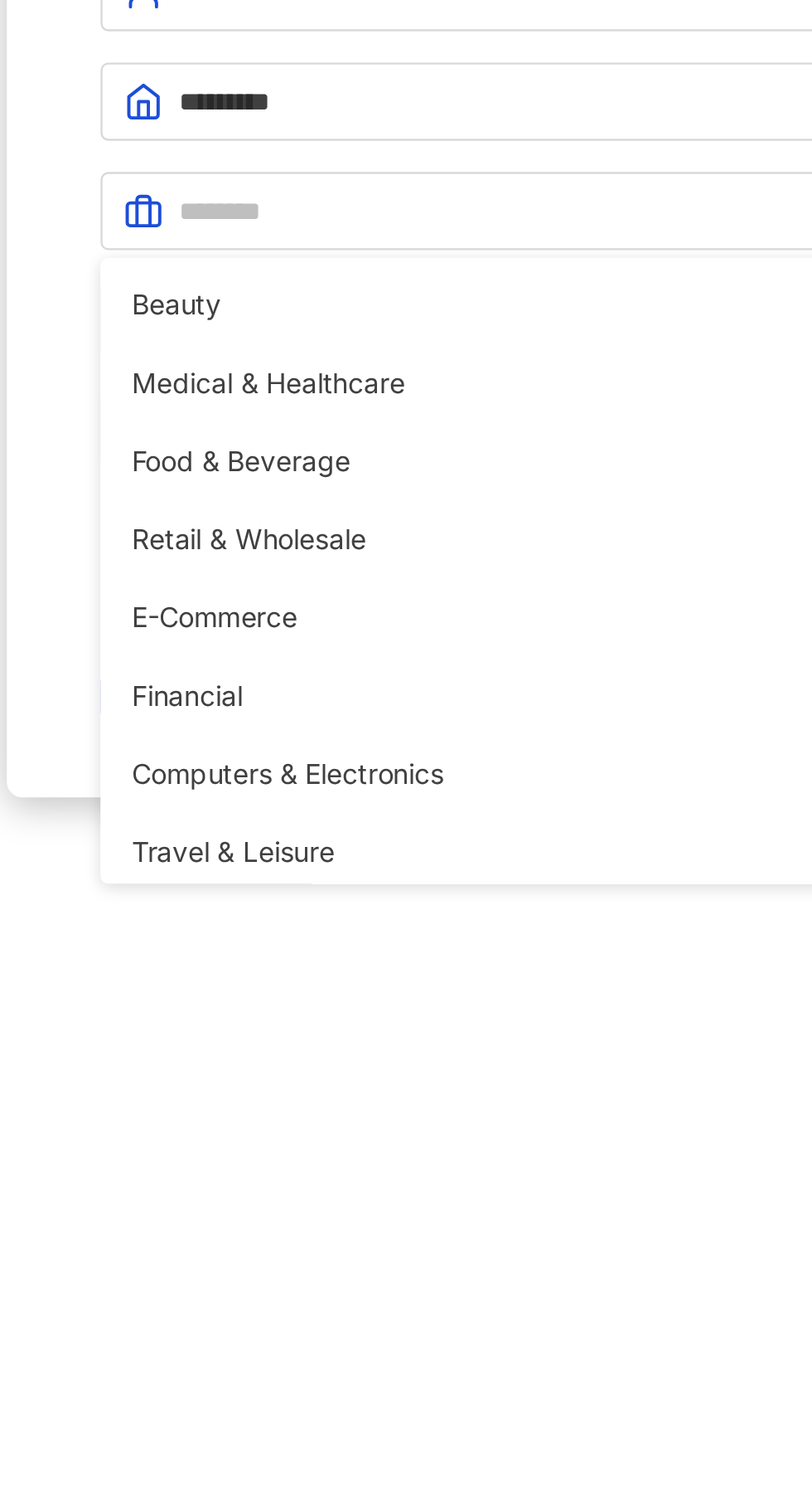
click at [267, 333] on li "Beauty" at bounding box center [406, 346] width 325 height 34
type input "******"
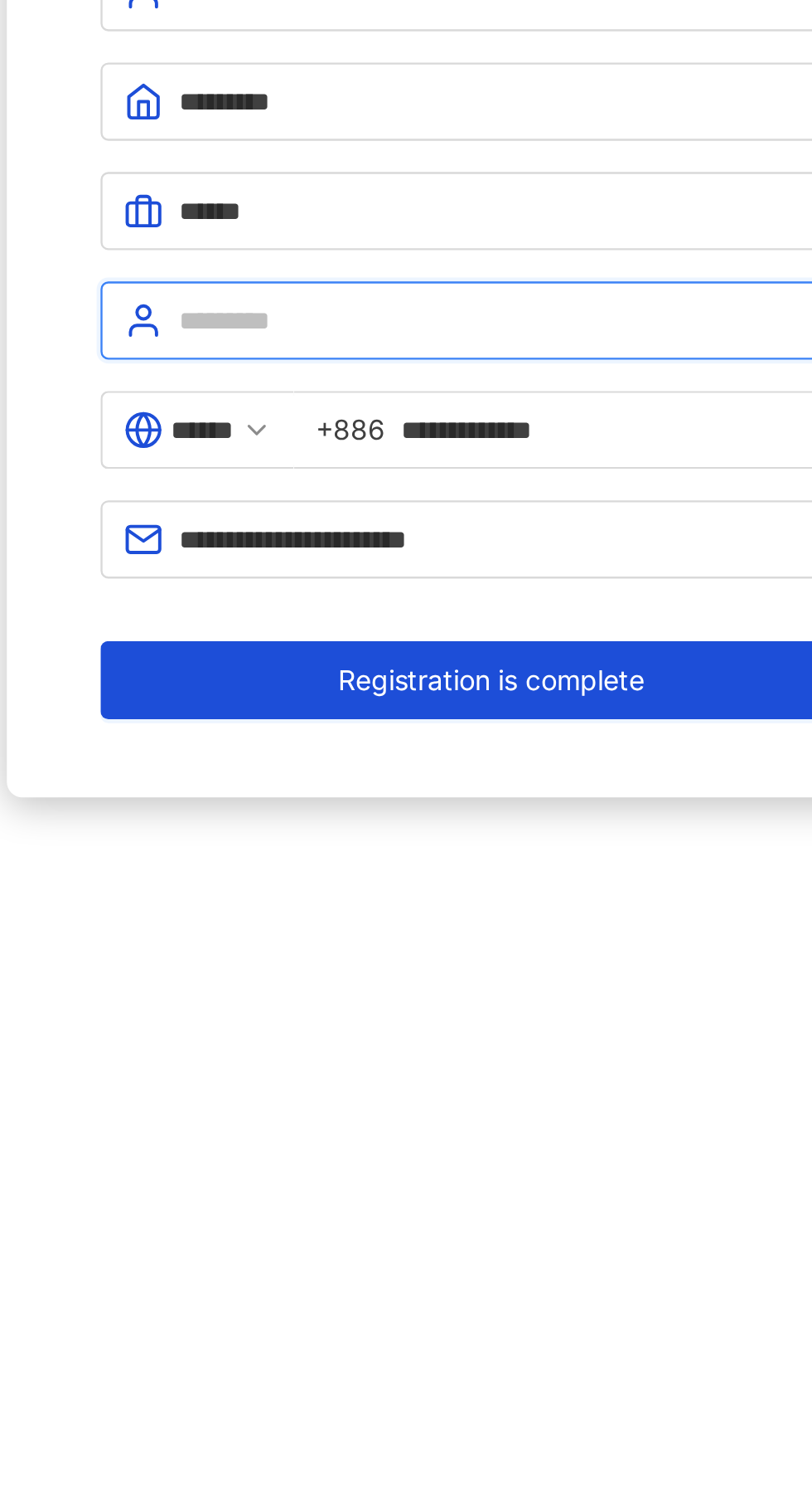
click at [290, 348] on input "text" at bounding box center [418, 353] width 288 height 18
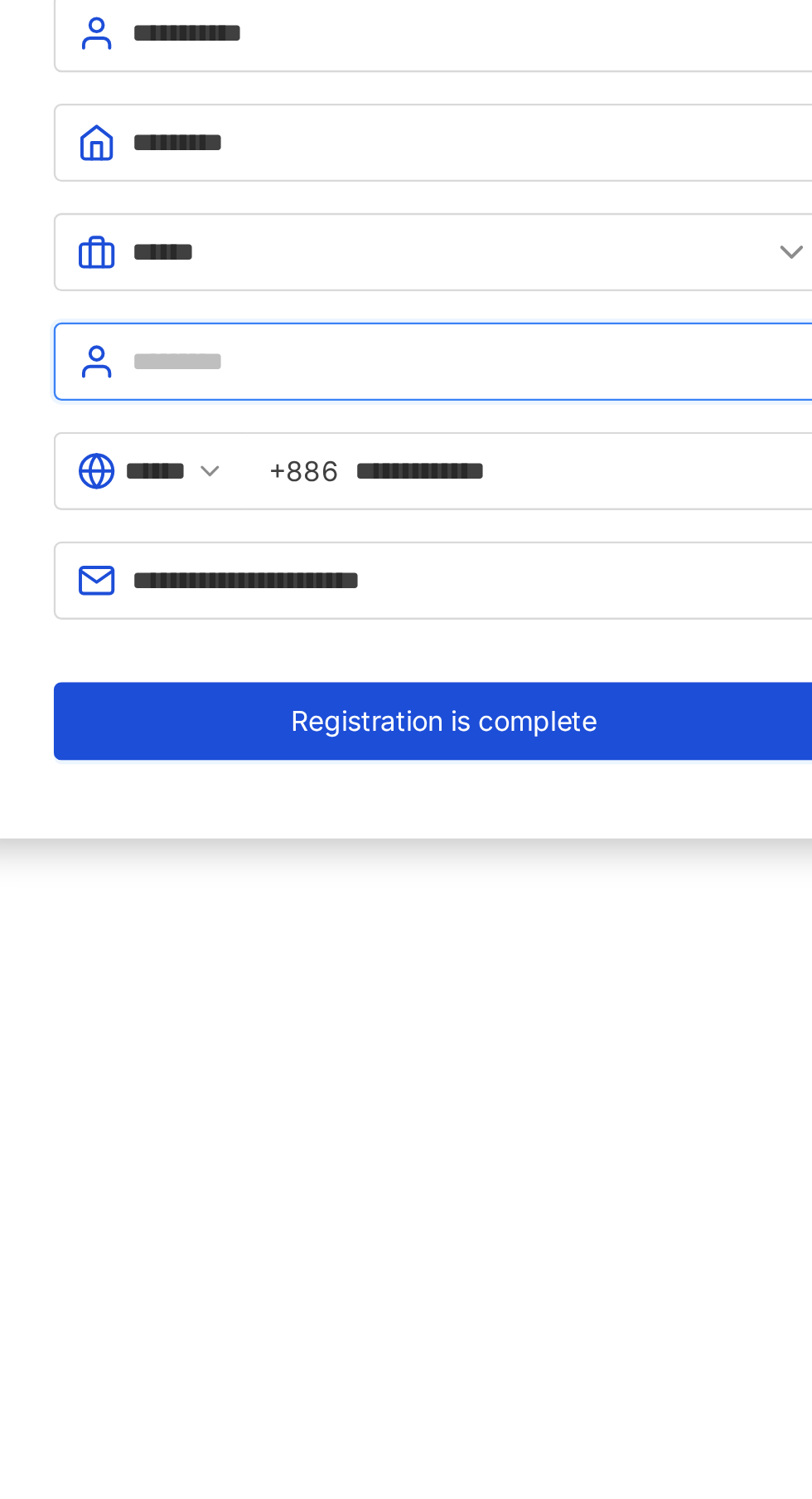
type input "***"
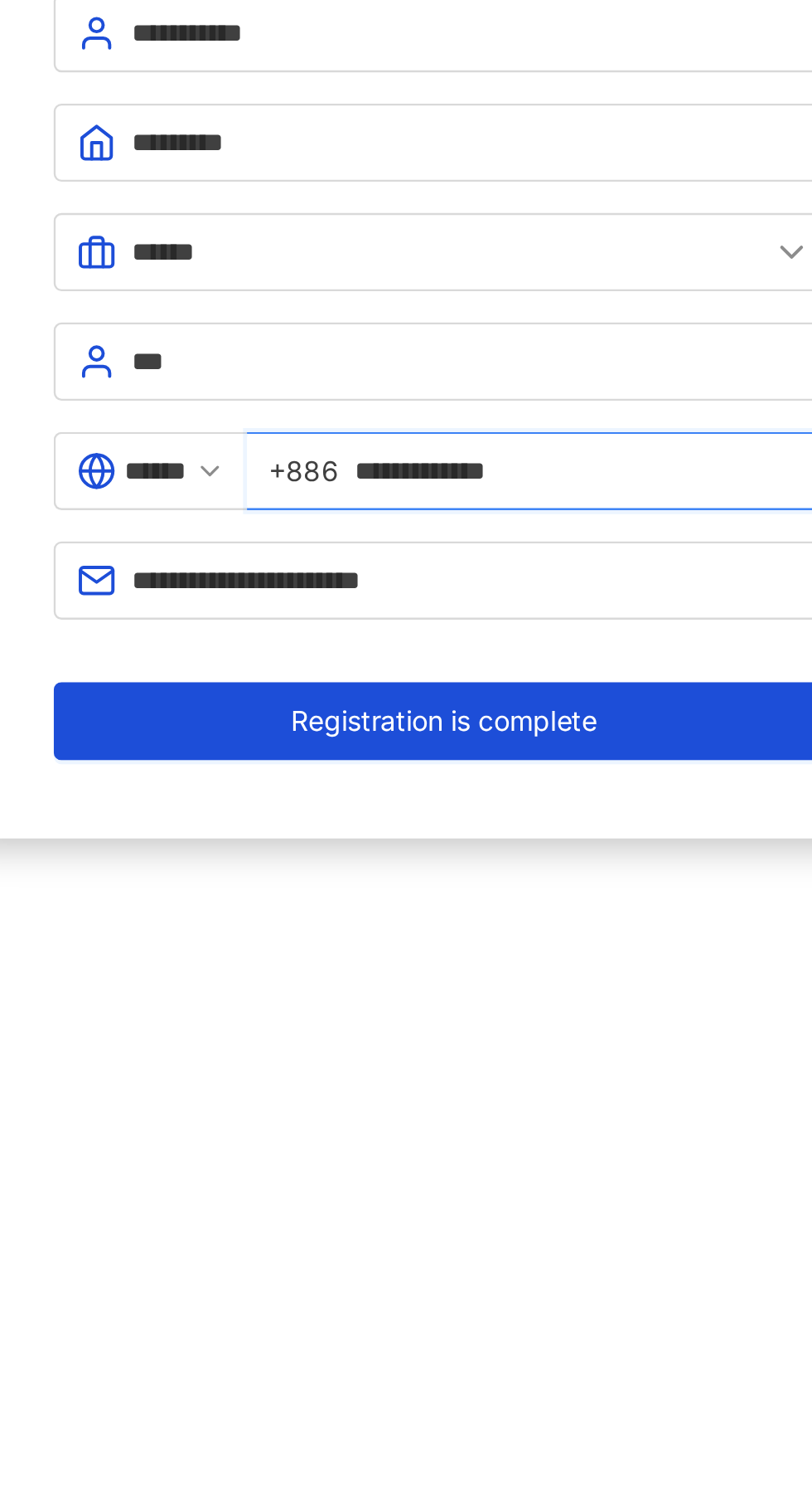
click at [406, 391] on input "**********" at bounding box center [465, 399] width 194 height 18
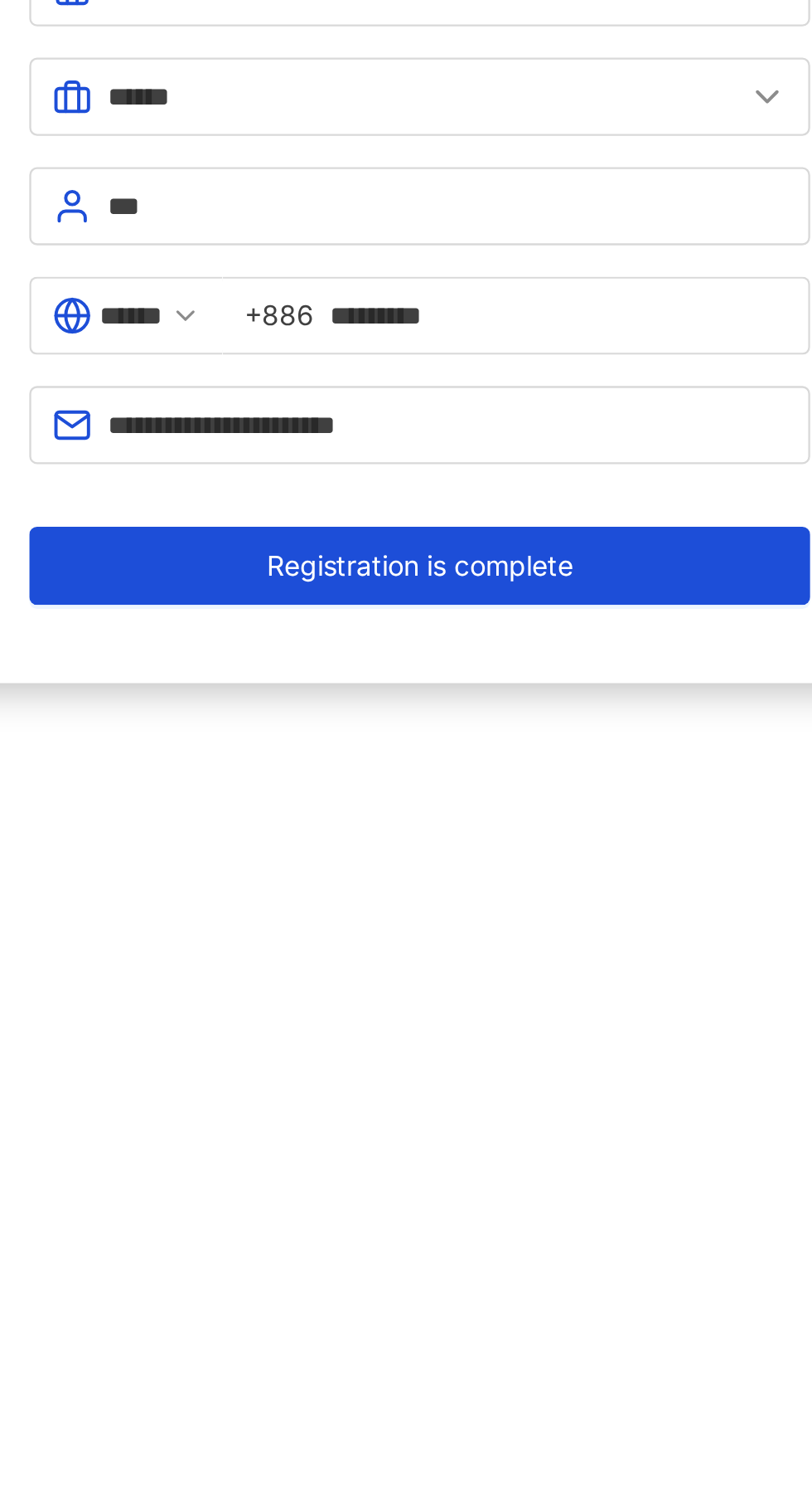
click at [290, 507] on button "Registration is complete" at bounding box center [406, 506] width 332 height 34
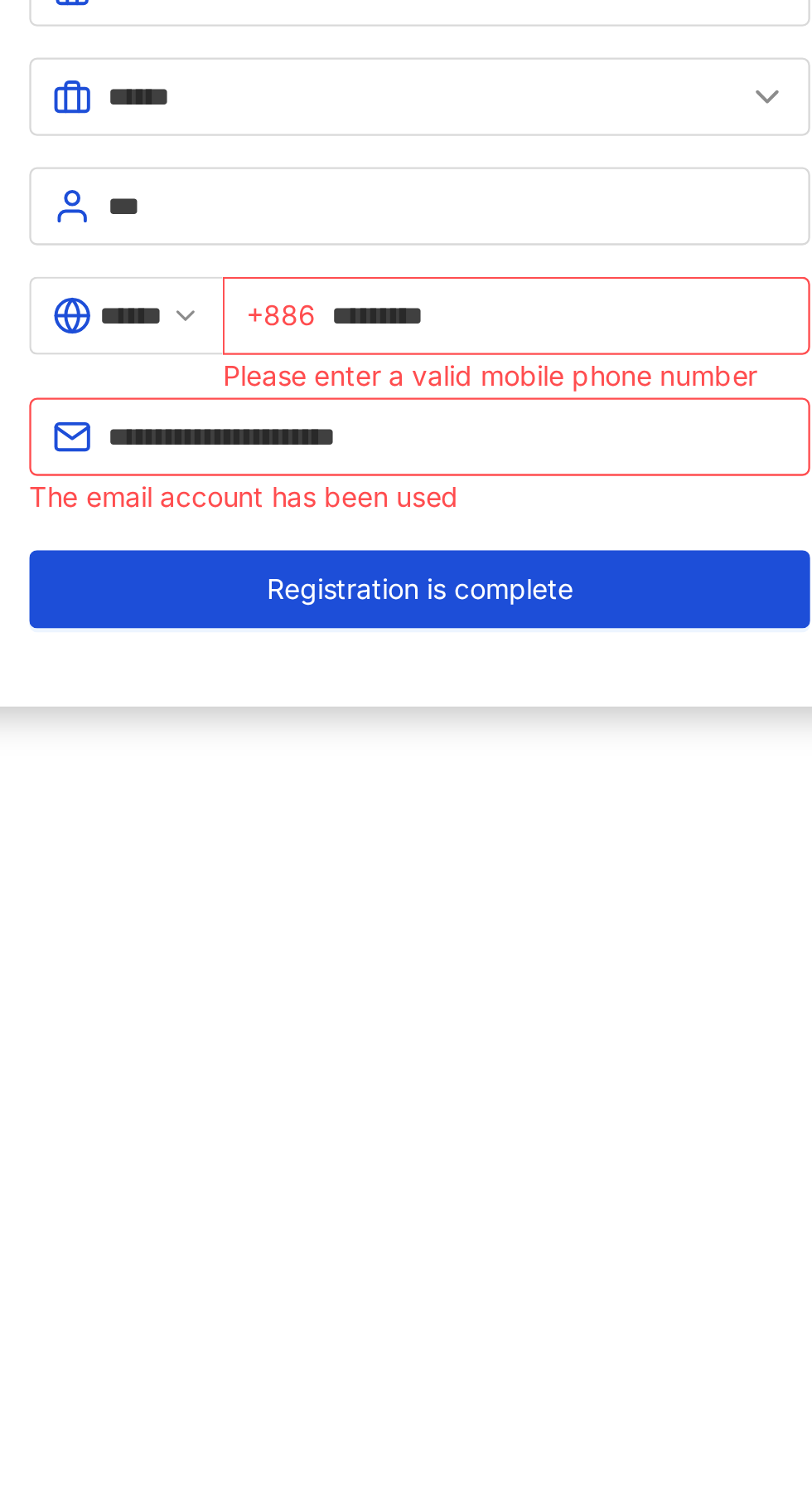
click at [362, 390] on span "+886" at bounding box center [347, 399] width 30 height 18
click at [384, 396] on input "*********" at bounding box center [465, 399] width 193 height 18
click at [362, 394] on span "+886" at bounding box center [347, 399] width 30 height 18
click at [441, 516] on span "Registration is complete" at bounding box center [406, 516] width 130 height 13
click at [471, 504] on button "Registration is complete" at bounding box center [406, 515] width 332 height 34
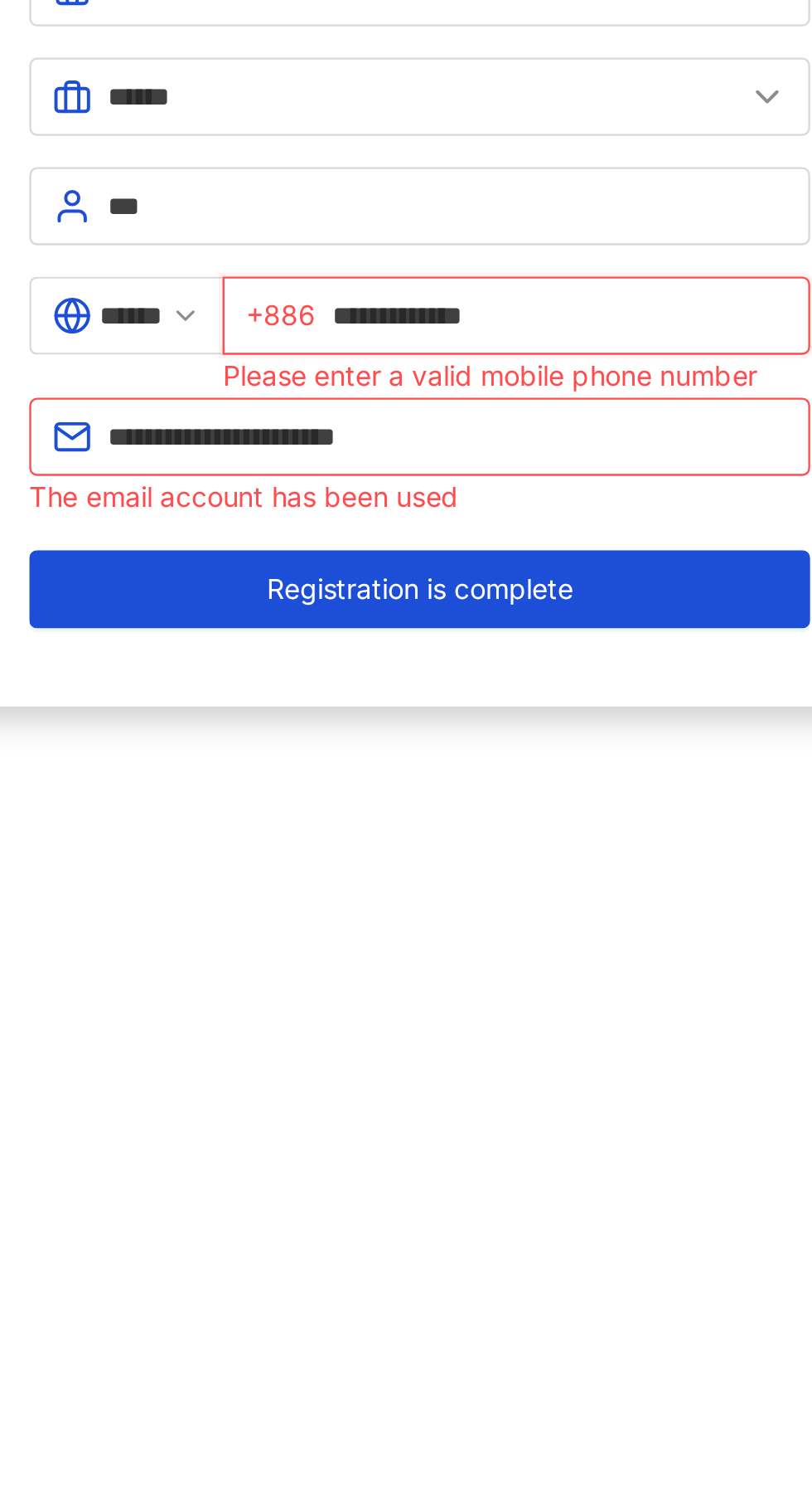
click at [402, 394] on input "**********" at bounding box center [465, 399] width 193 height 18
click at [409, 395] on input "**********" at bounding box center [465, 399] width 193 height 18
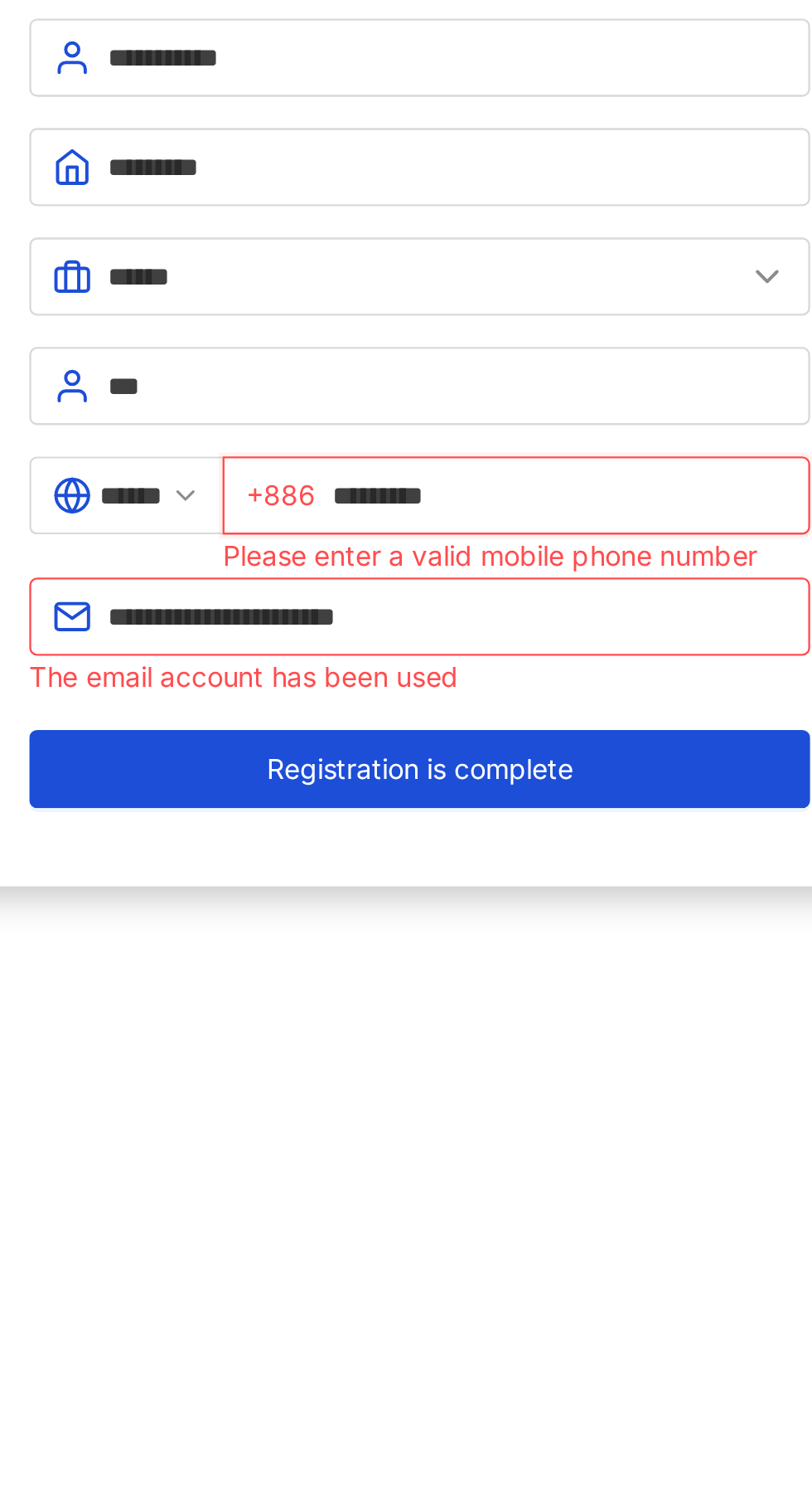
type input "*********"
click at [460, 444] on input "**********" at bounding box center [418, 451] width 288 height 18
type input "*"
click at [468, 510] on span "Registration is complete" at bounding box center [406, 516] width 130 height 13
click at [464, 517] on span "Registration is complete" at bounding box center [406, 516] width 130 height 13
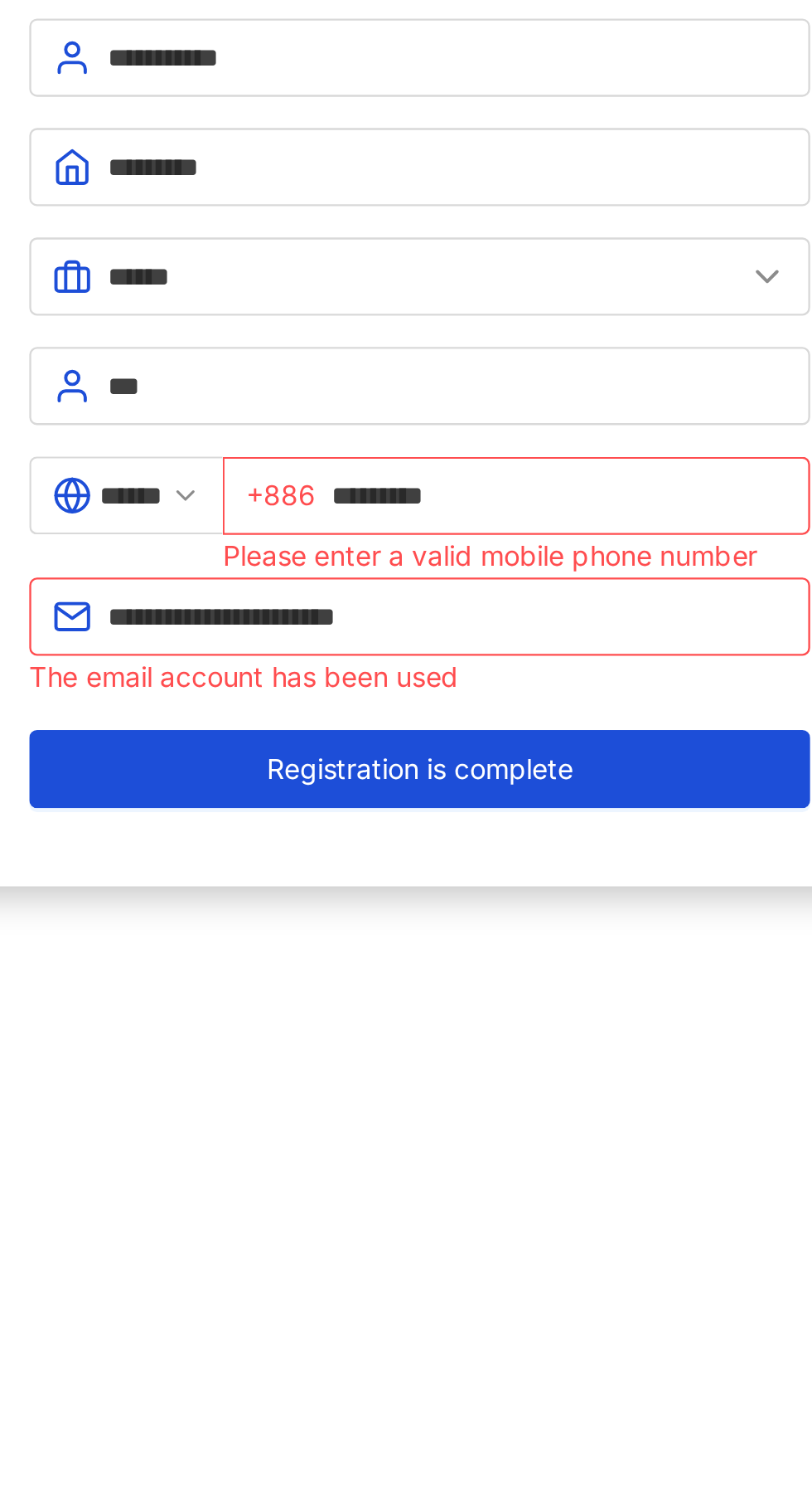
click at [474, 515] on button "Registration is complete" at bounding box center [406, 515] width 332 height 34
click at [448, 456] on input "**********" at bounding box center [418, 451] width 288 height 18
type input "*"
click at [240, 499] on button "Registration is complete" at bounding box center [406, 515] width 332 height 34
click at [481, 508] on button "Registration is complete" at bounding box center [406, 515] width 332 height 34
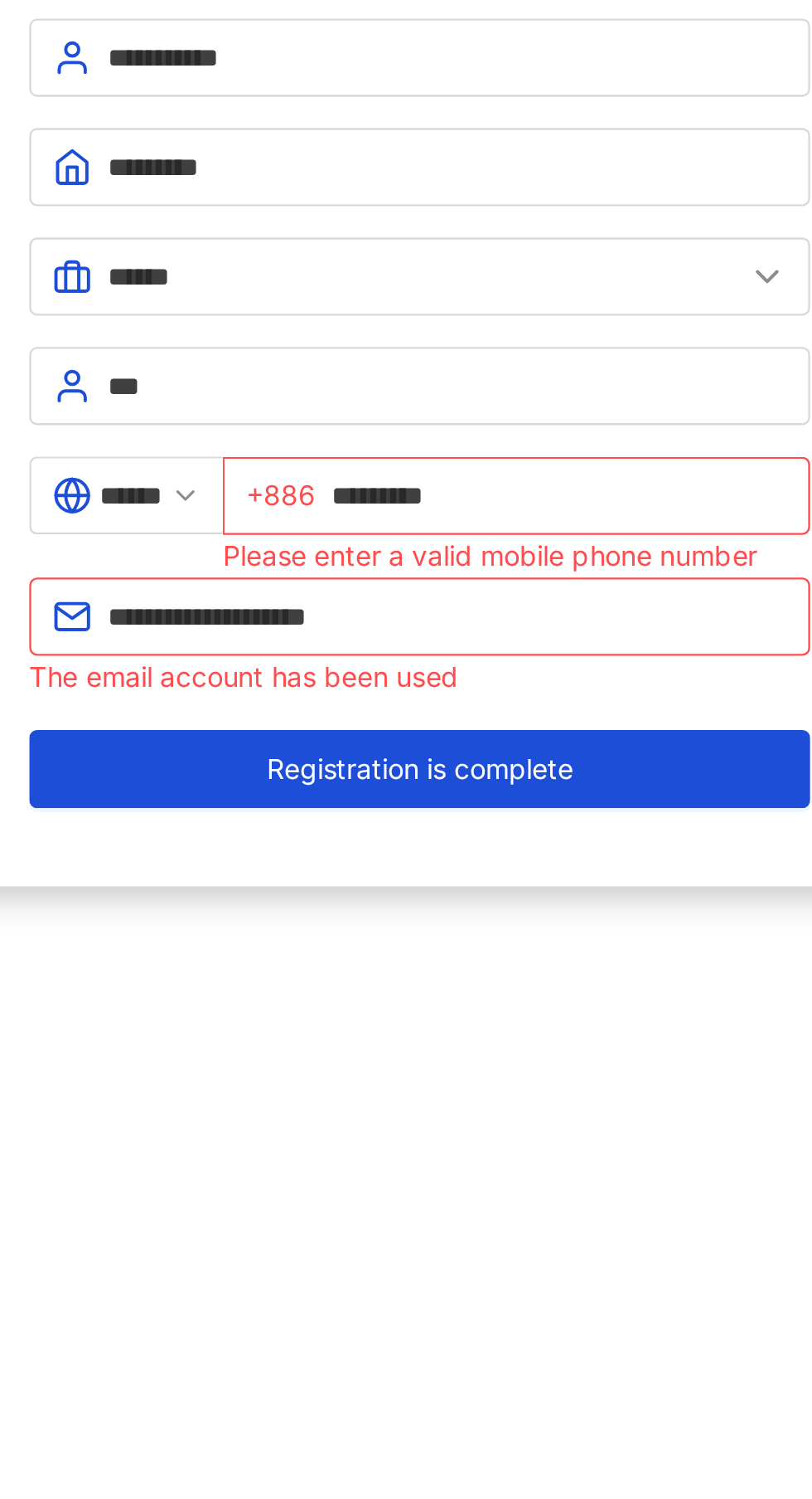
click at [455, 522] on span "Registration is complete" at bounding box center [406, 516] width 130 height 13
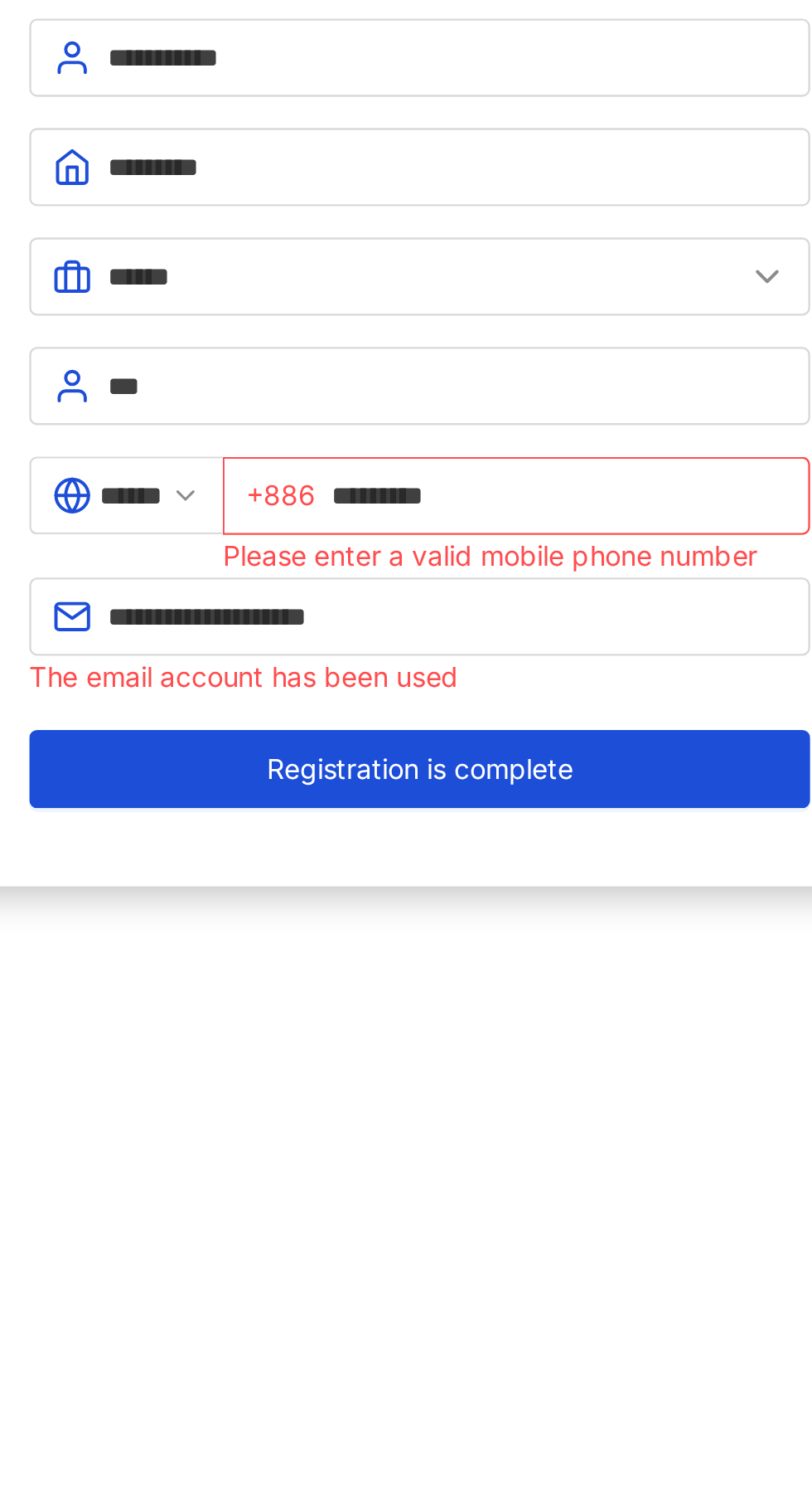
click at [456, 508] on button "Registration is complete" at bounding box center [406, 515] width 332 height 34
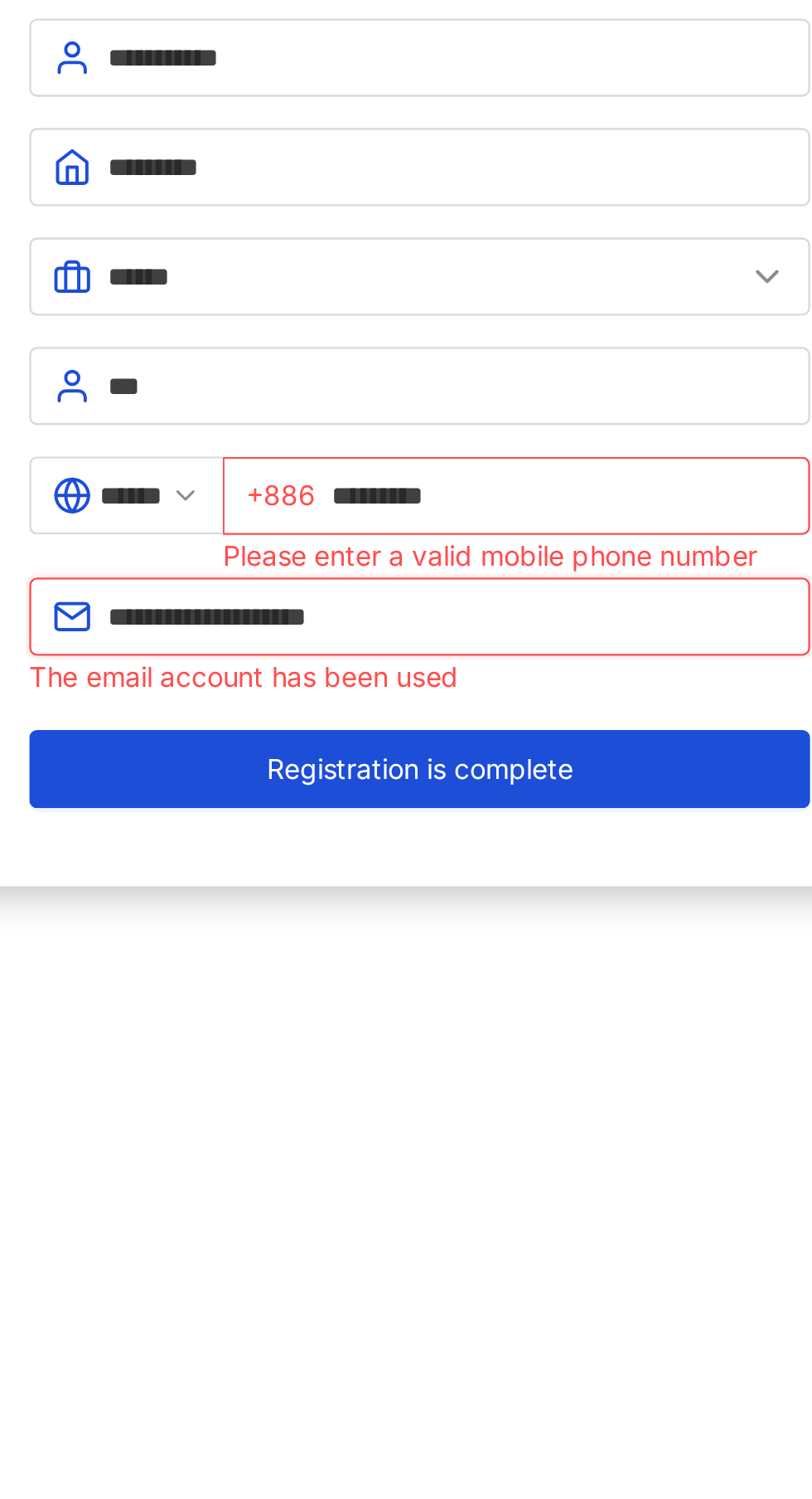
click at [432, 444] on input "**********" at bounding box center [418, 451] width 288 height 18
type input "*"
type input "**********"
click at [462, 502] on button "Registration is complete" at bounding box center [406, 515] width 332 height 34
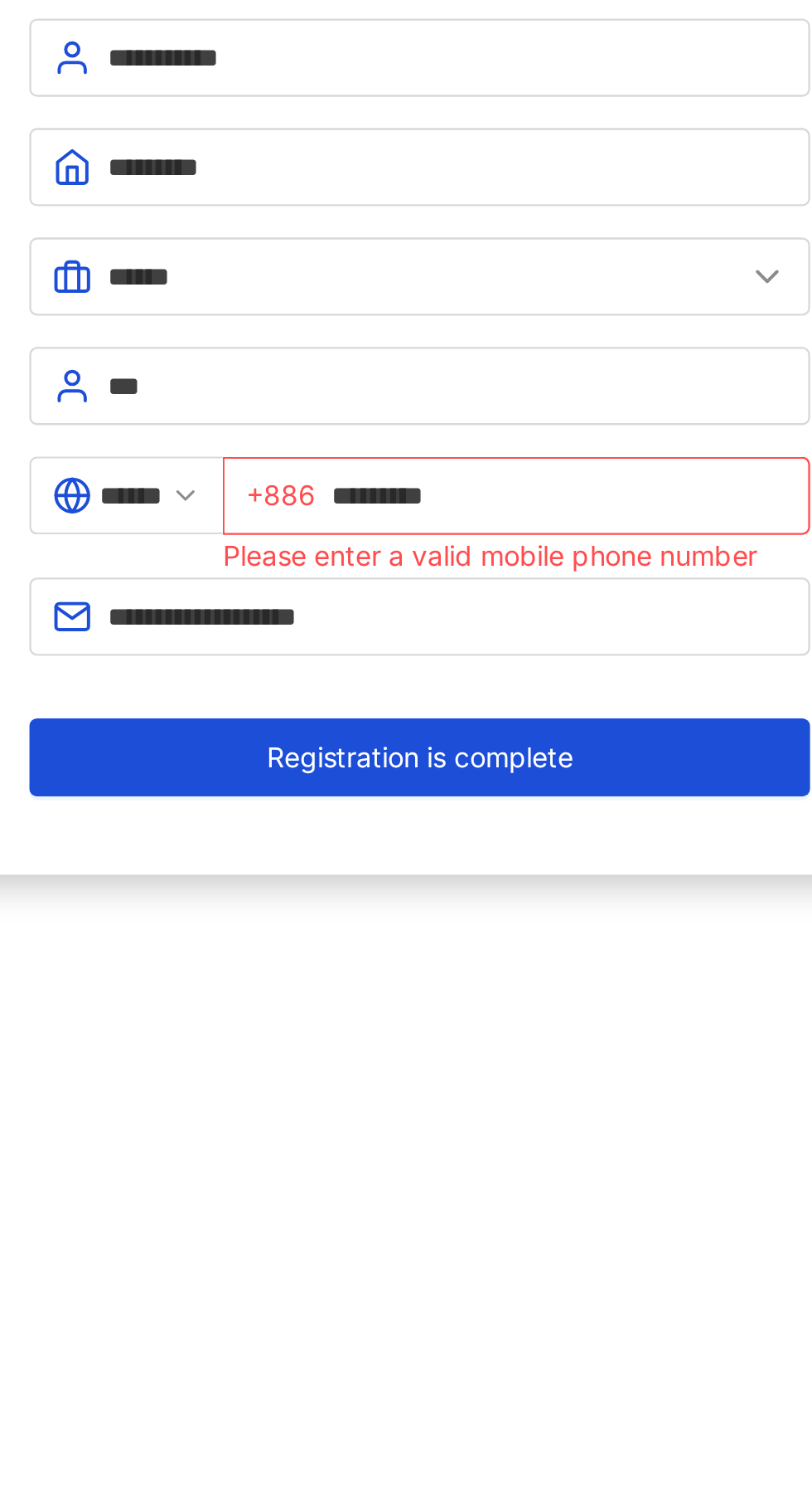
click at [474, 511] on button "Registration is complete" at bounding box center [406, 511] width 332 height 34
click at [383, 391] on input "*********" at bounding box center [465, 399] width 193 height 18
type input "**********"
click at [457, 500] on button "Registration is complete" at bounding box center [406, 511] width 332 height 34
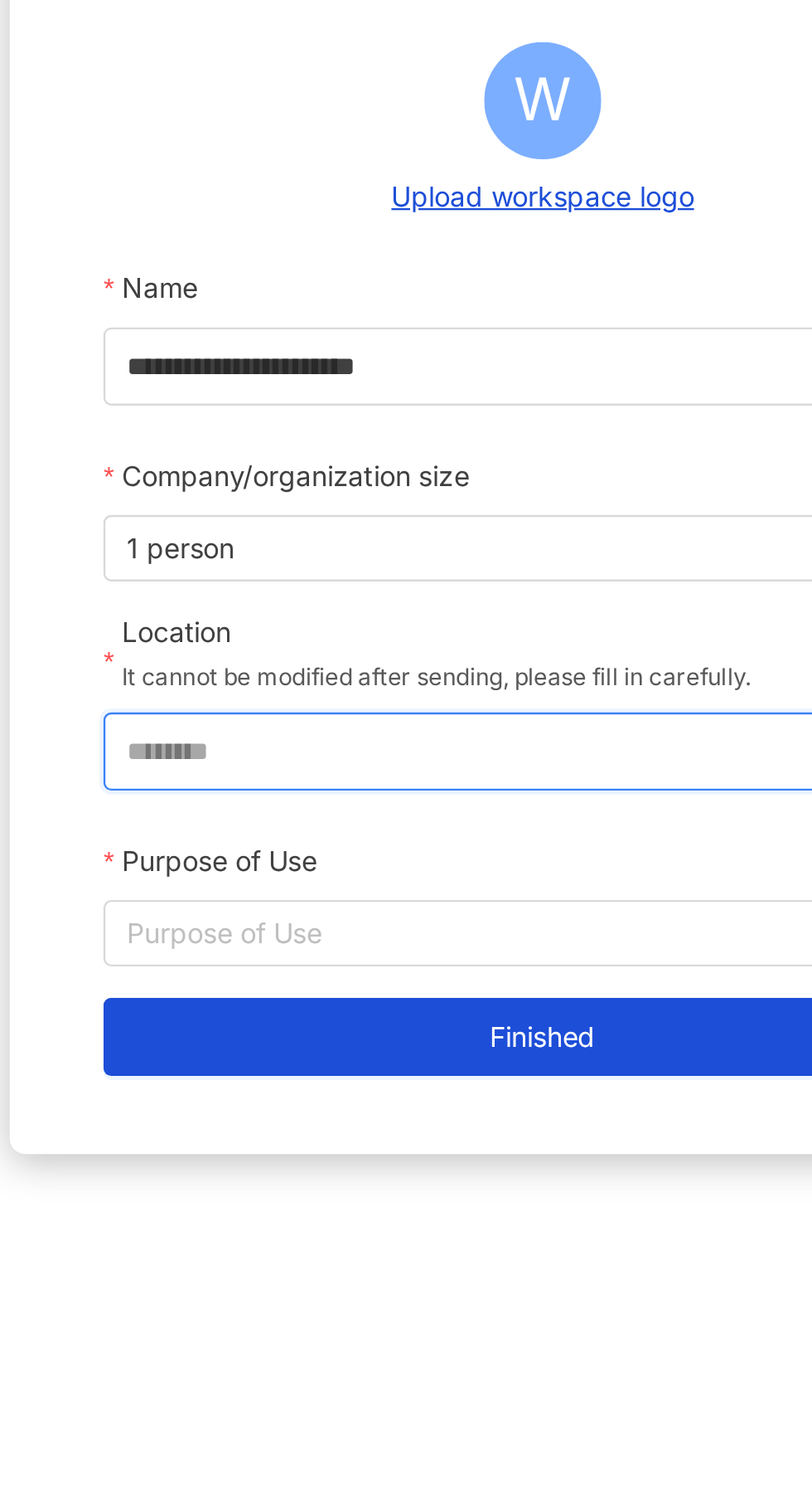
click at [253, 494] on input "********" at bounding box center [400, 508] width 340 height 32
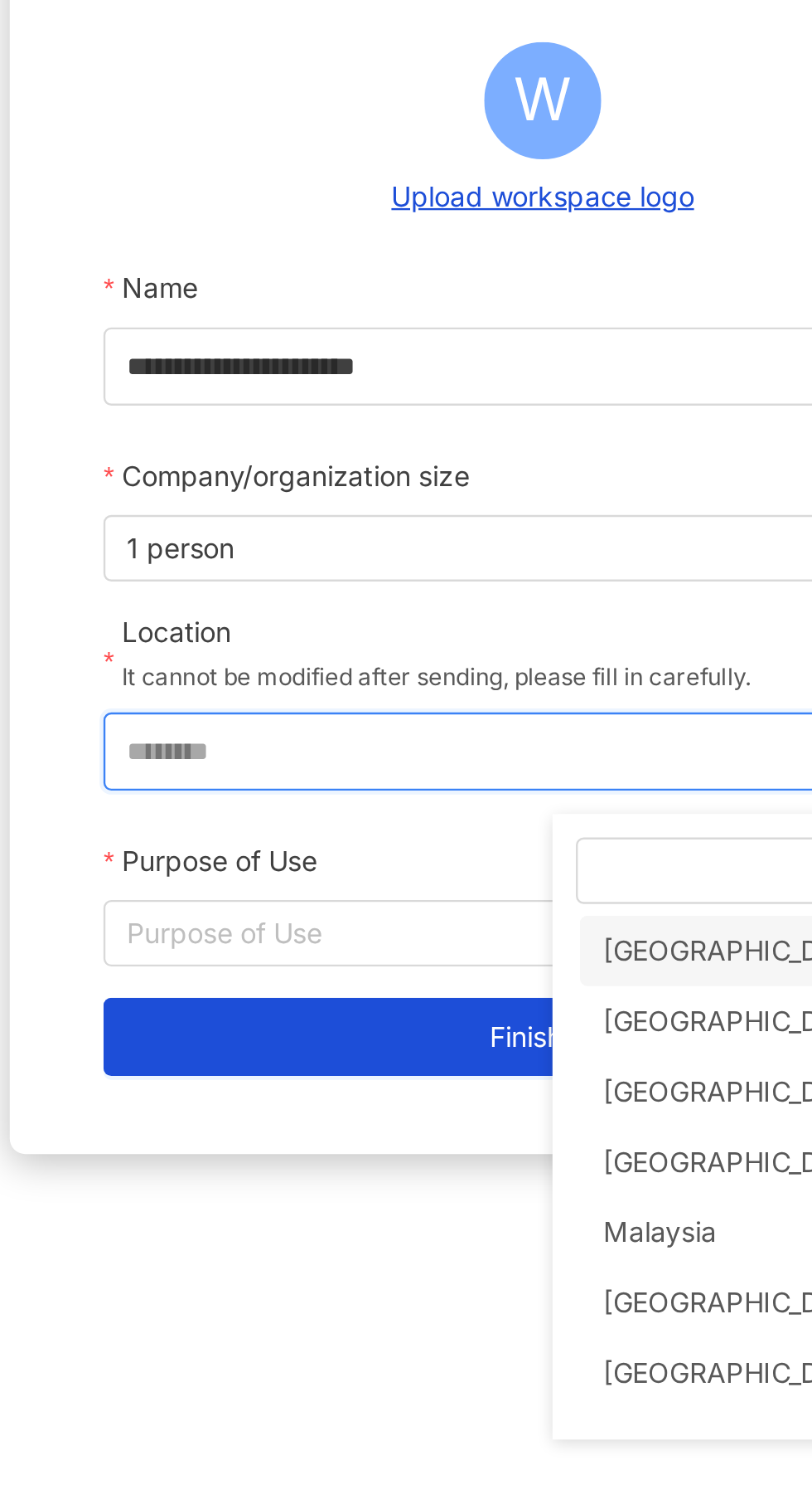
click at [455, 597] on div "Taiwan" at bounding box center [490, 592] width 118 height 30
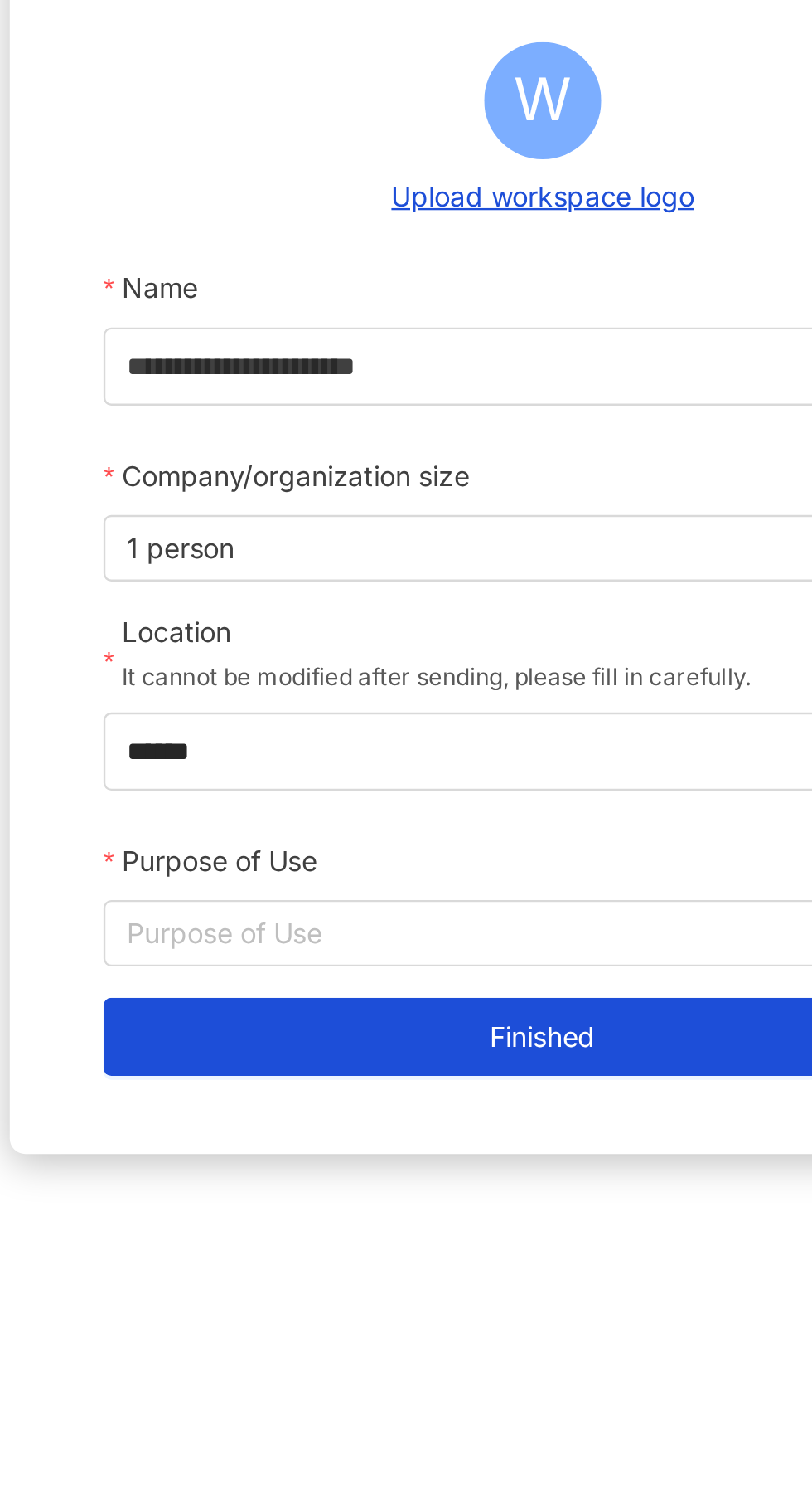
click at [252, 579] on input "Purpose of Use" at bounding box center [406, 586] width 354 height 27
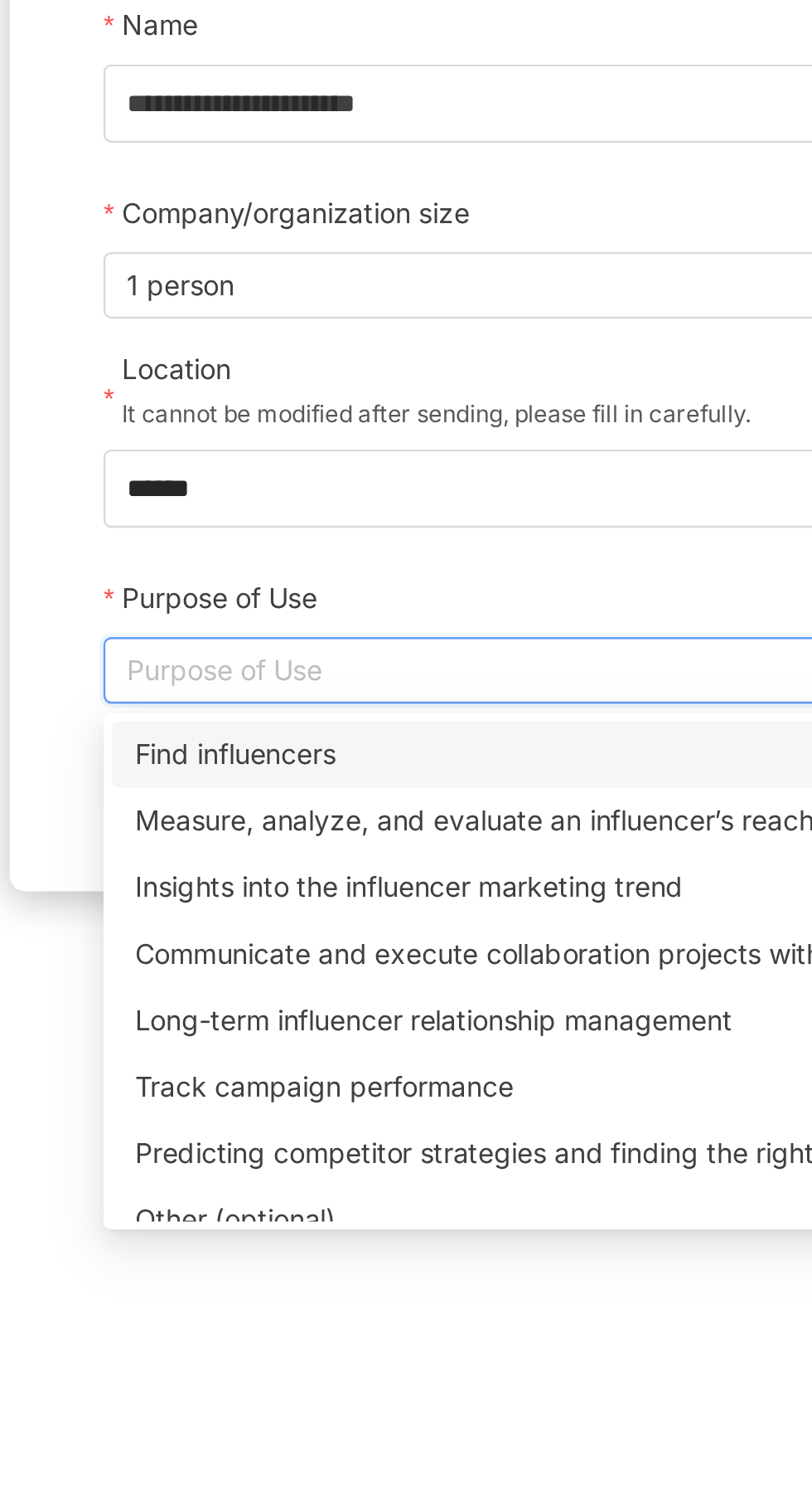
click at [246, 819] on div "Other (optional)" at bounding box center [406, 818] width 347 height 18
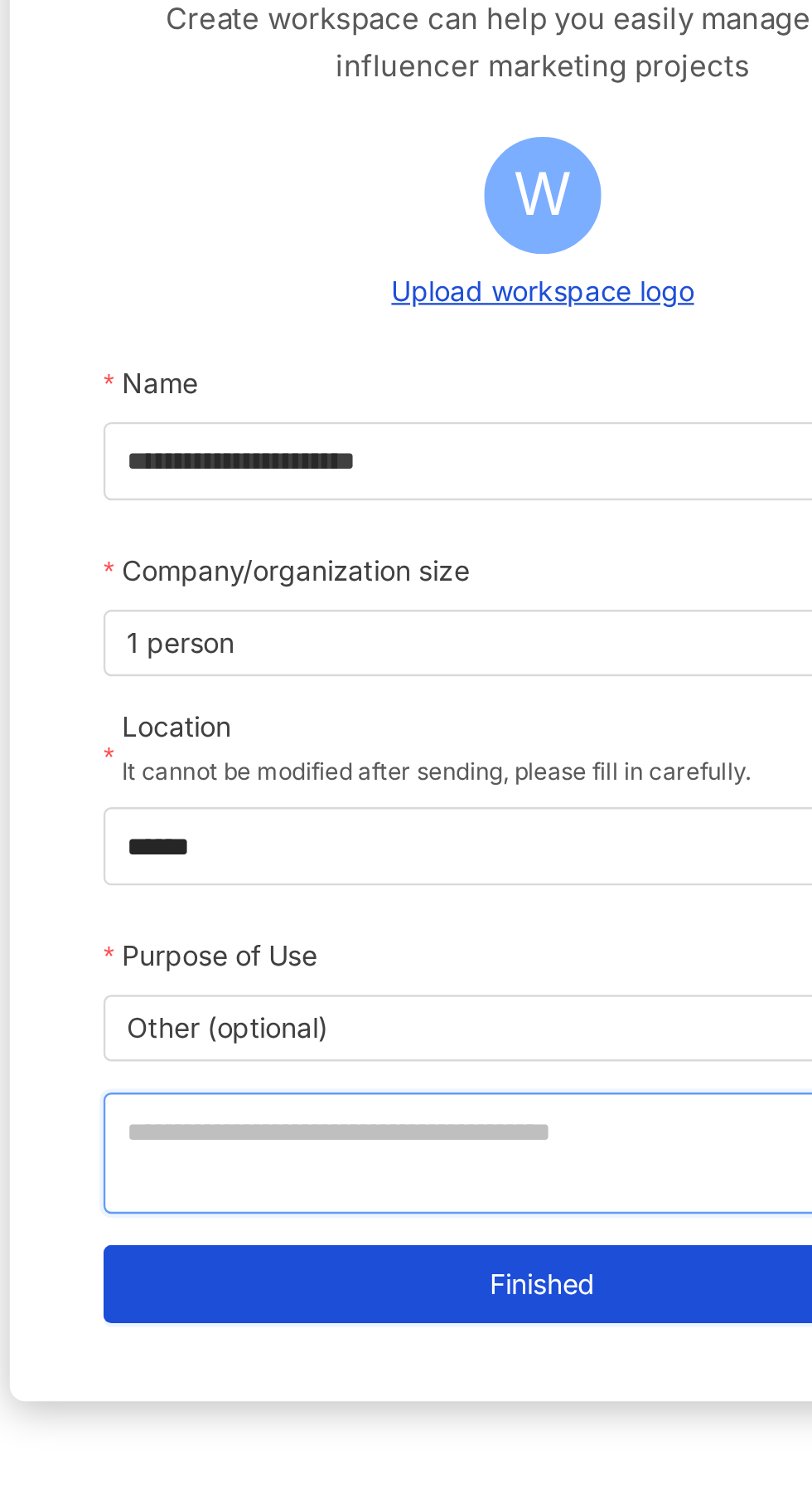
click at [250, 632] on textarea at bounding box center [406, 638] width 373 height 51
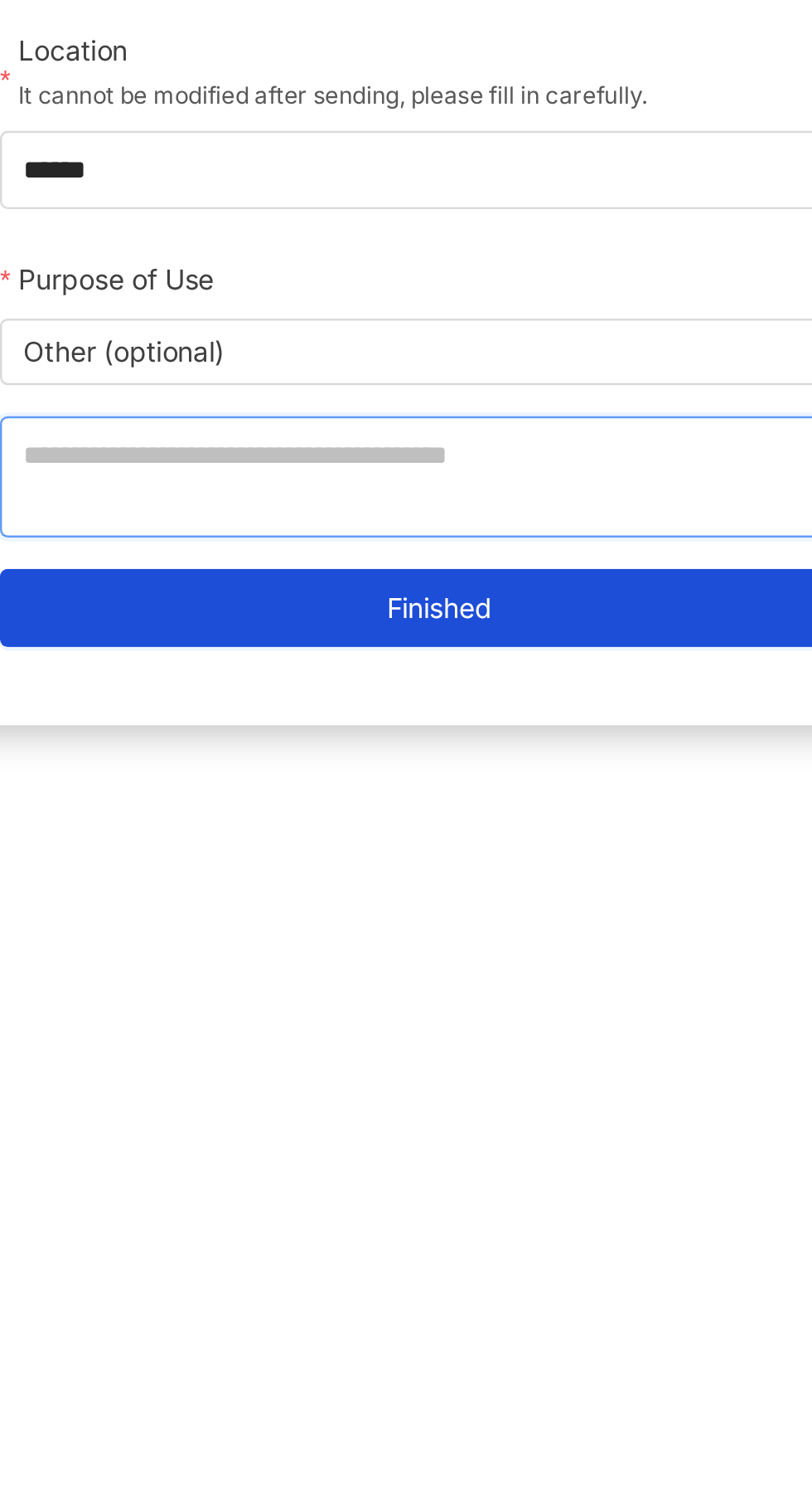
click at [247, 583] on span "Other (optional)" at bounding box center [406, 586] width 354 height 27
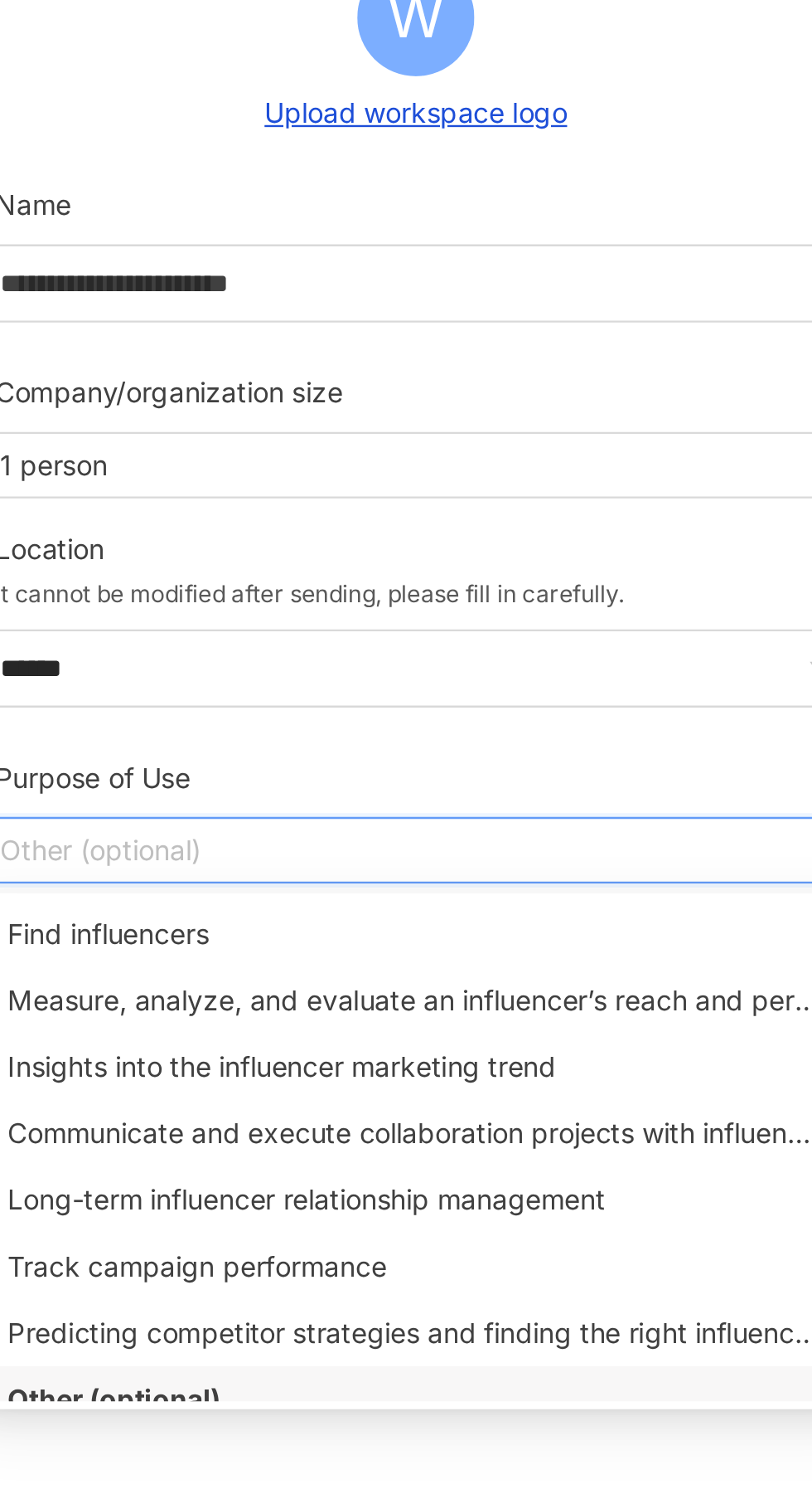
click at [254, 762] on div "Track campaign performance" at bounding box center [406, 762] width 347 height 18
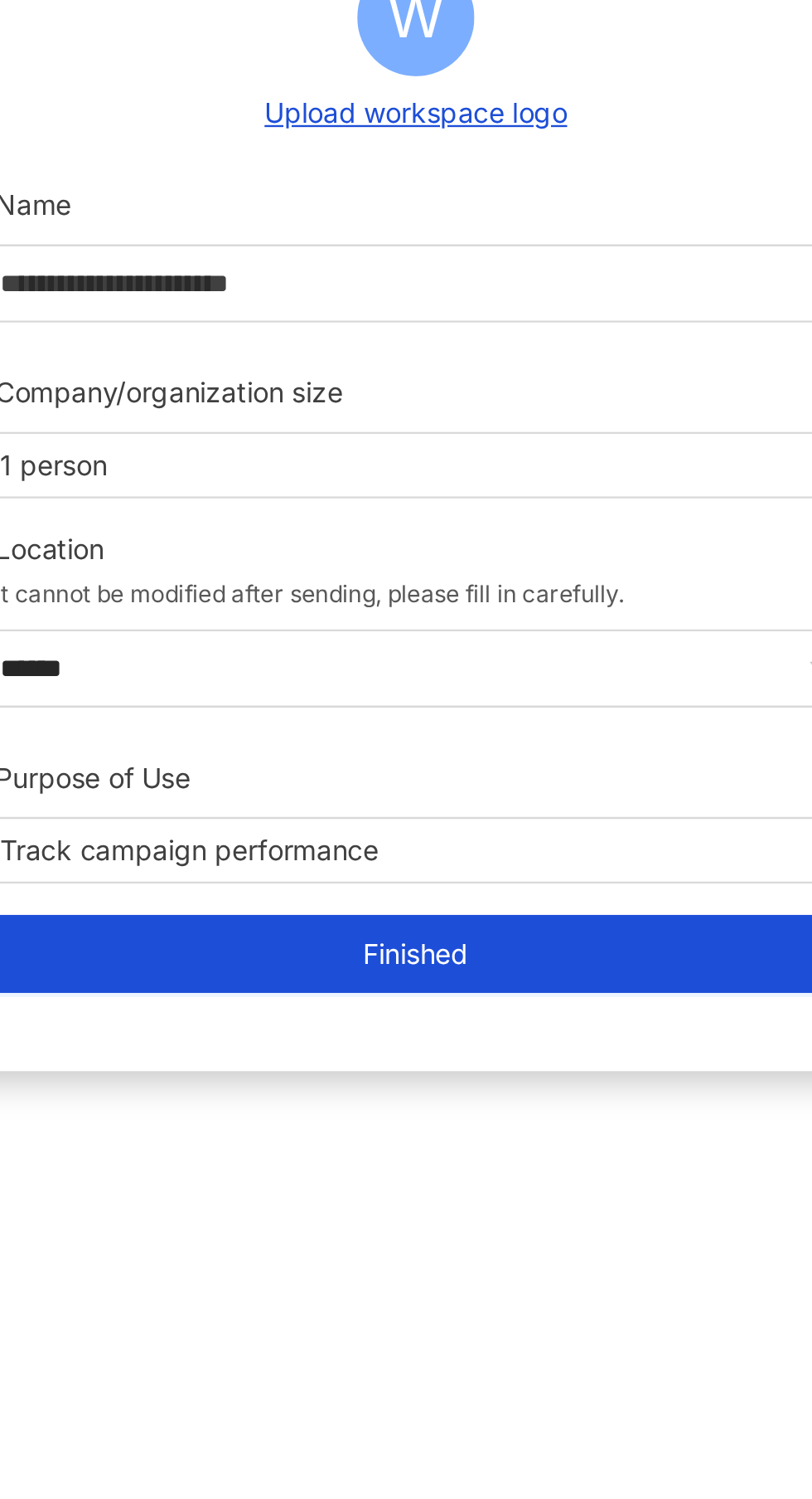
click at [288, 636] on button "Finished" at bounding box center [406, 630] width 373 height 34
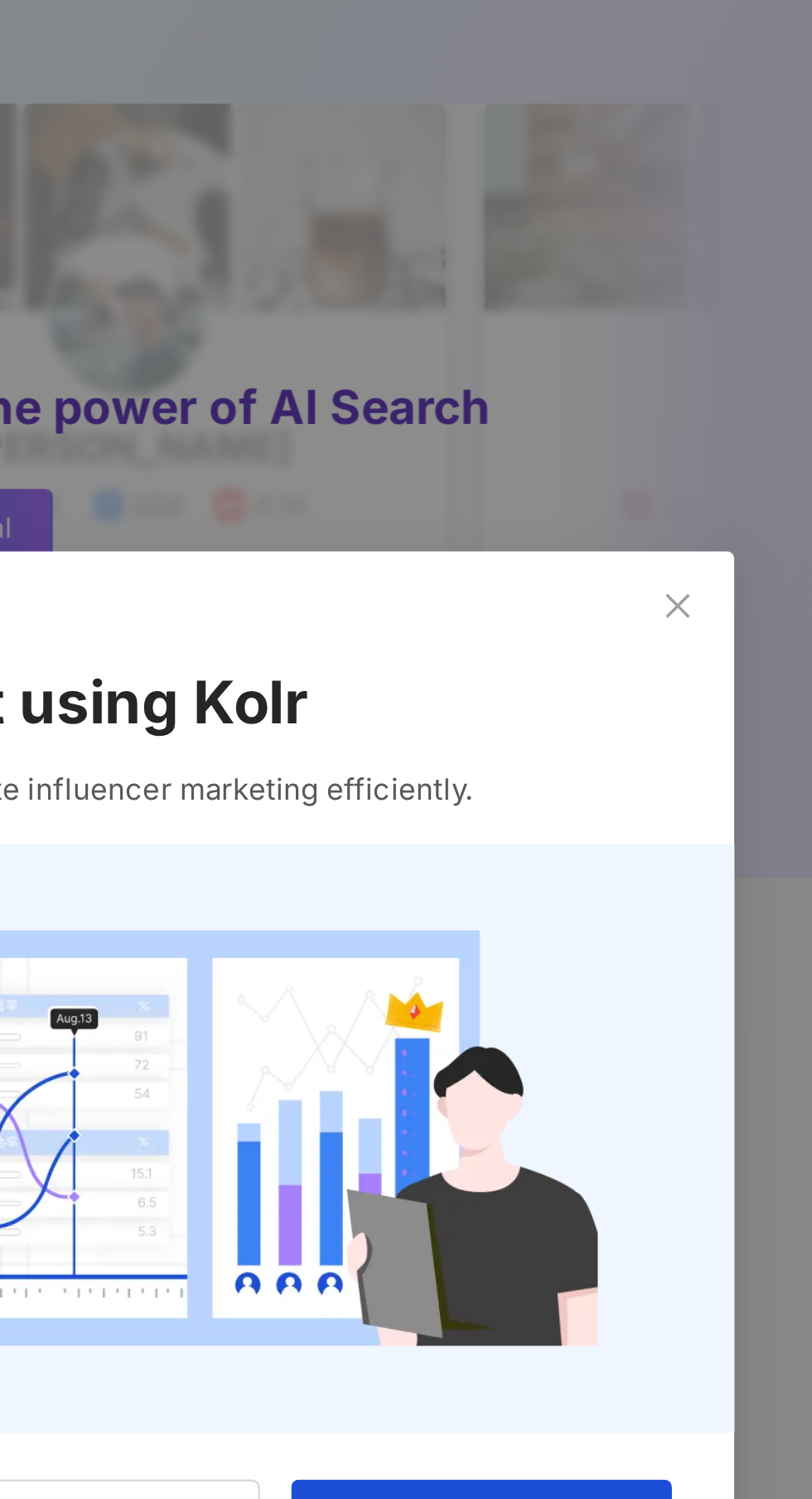
click at [750, 537] on button "Close" at bounding box center [755, 549] width 34 height 34
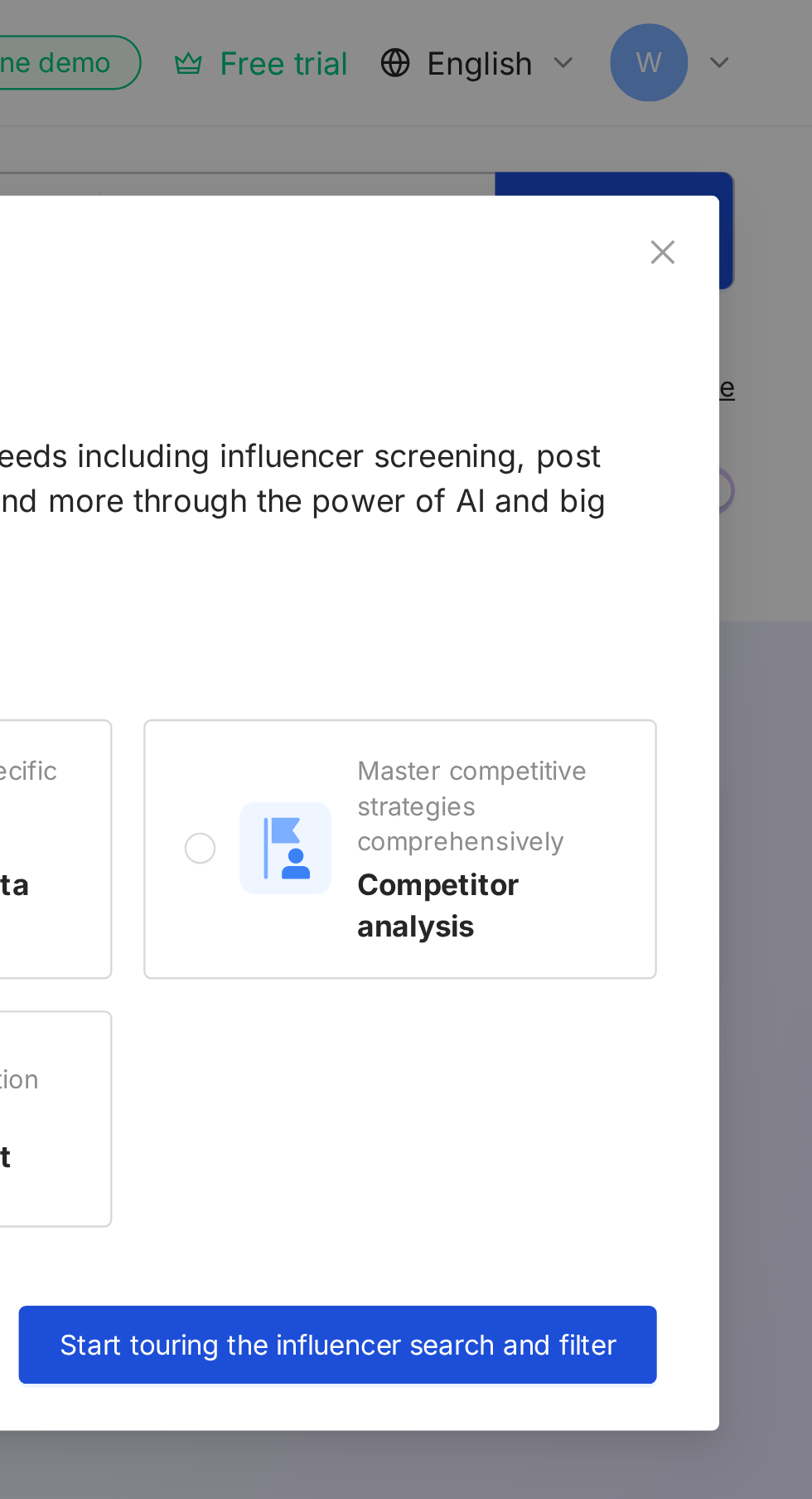
click at [521, 565] on span "Start touring the influencer search and filter" at bounding box center [610, 571] width 236 height 13
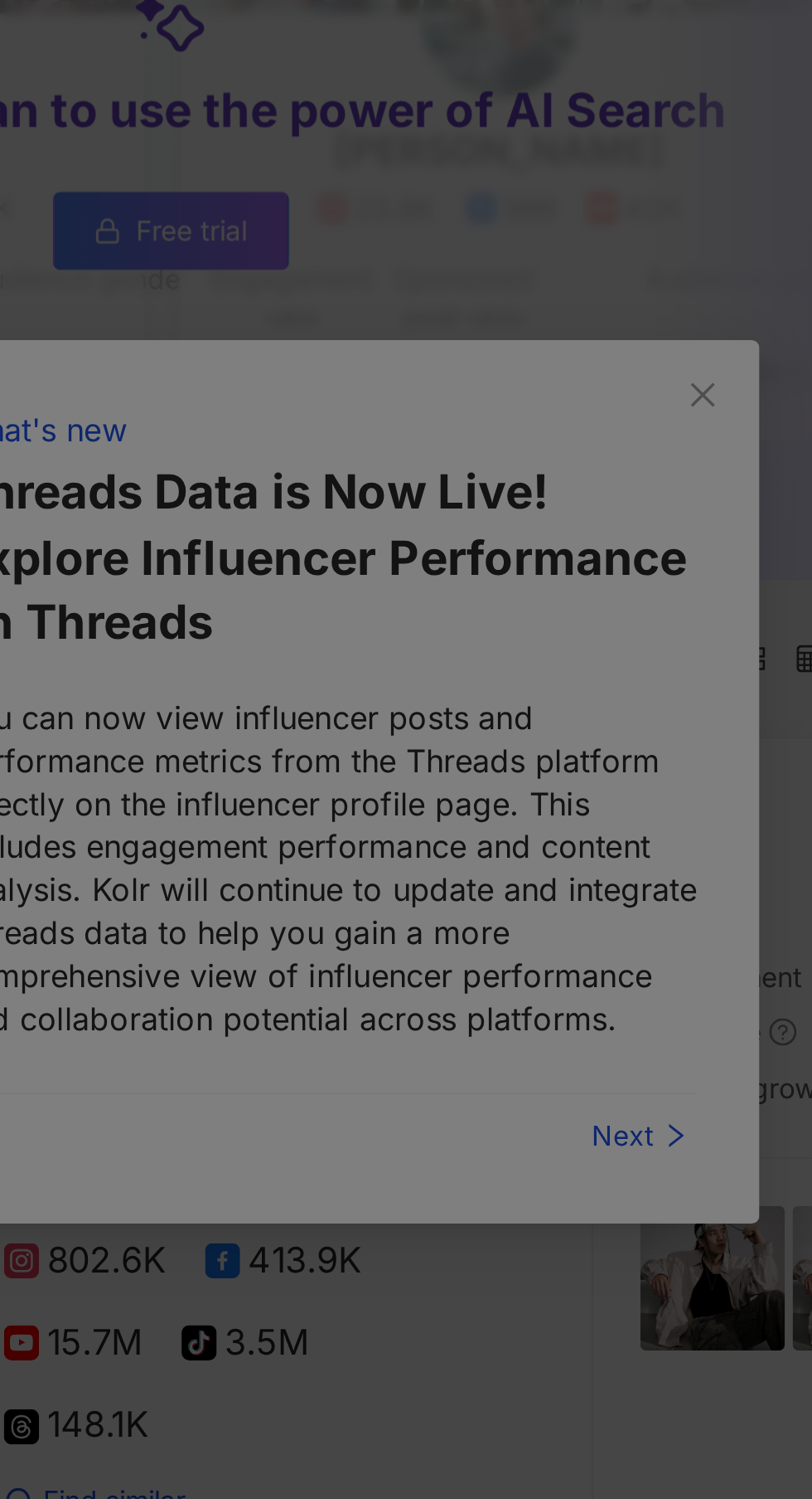
click at [703, 967] on div at bounding box center [406, 749] width 812 height 1499
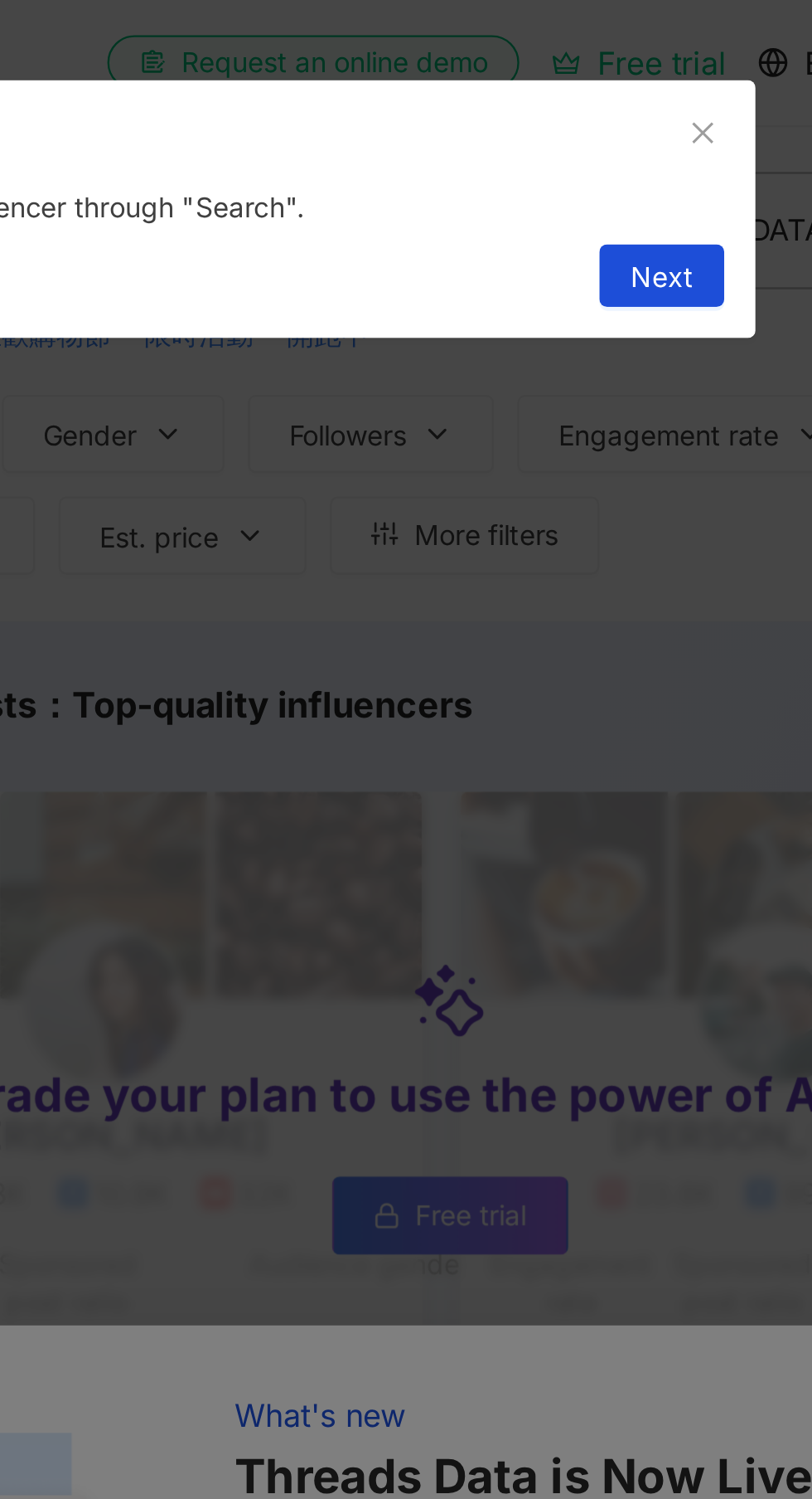
click at [584, 126] on span "Next" at bounding box center [588, 118] width 27 height 27
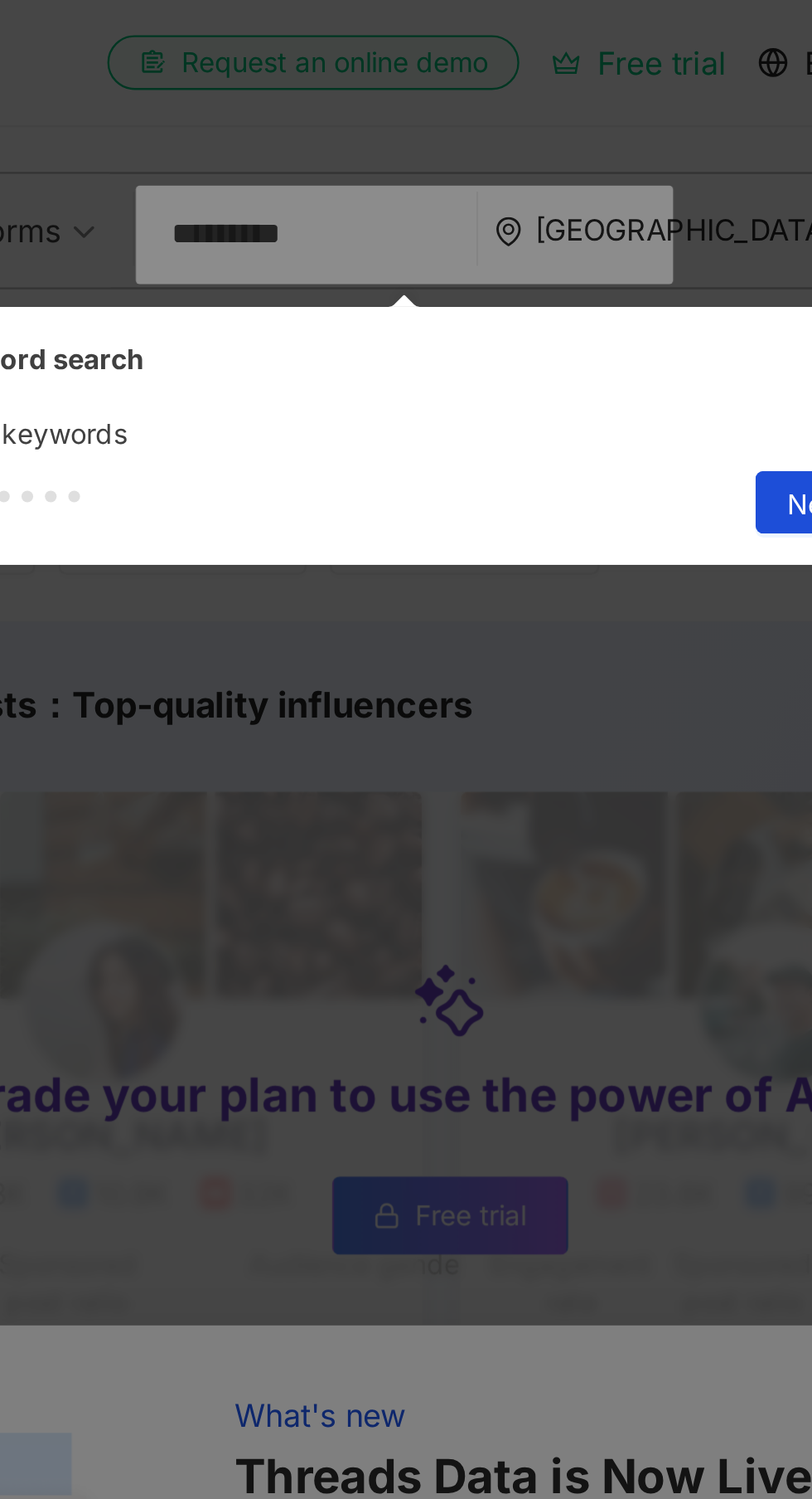
type input "*********"
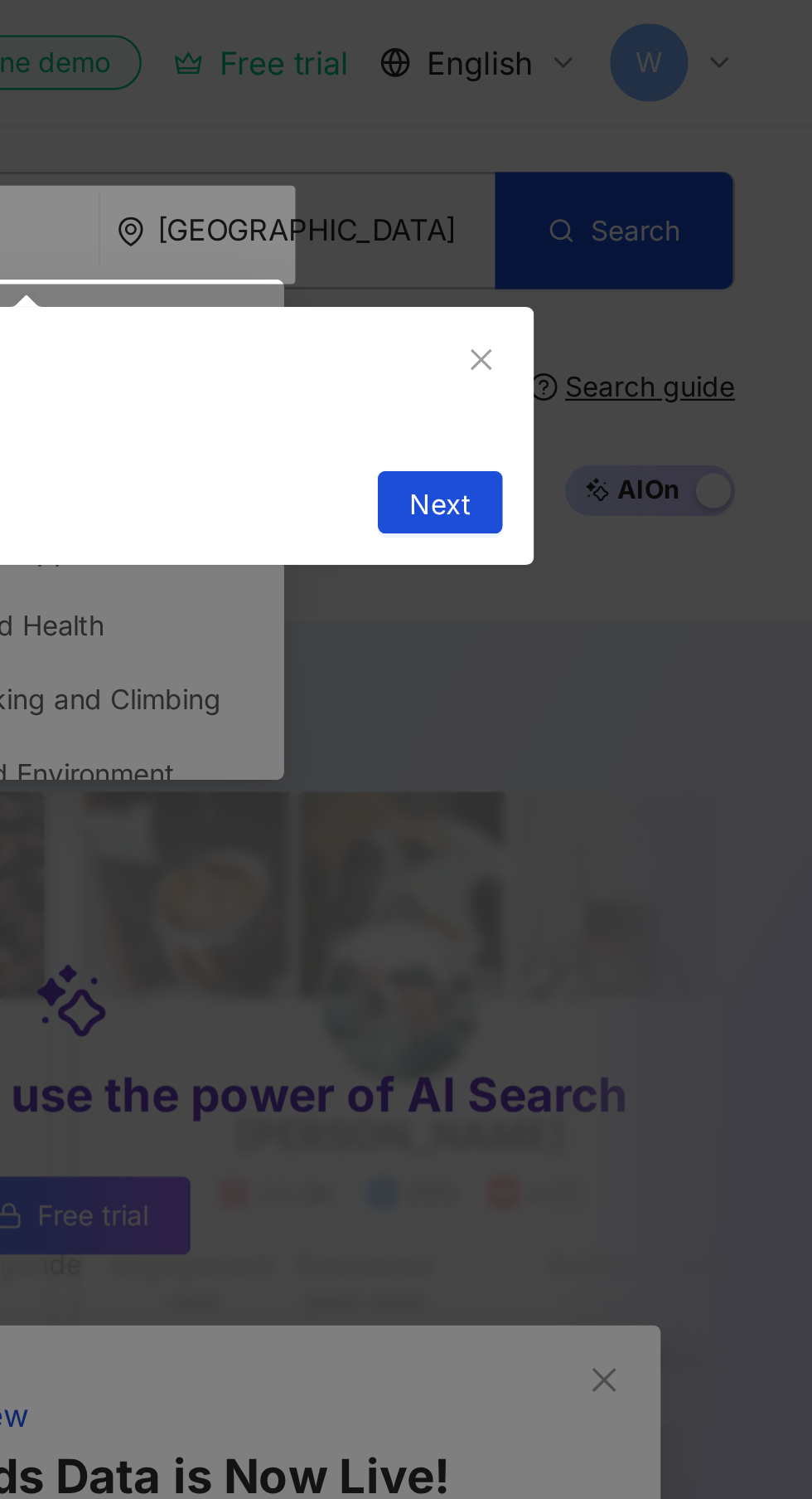
click at [672, 153] on icon "close" at bounding box center [671, 152] width 9 height 9
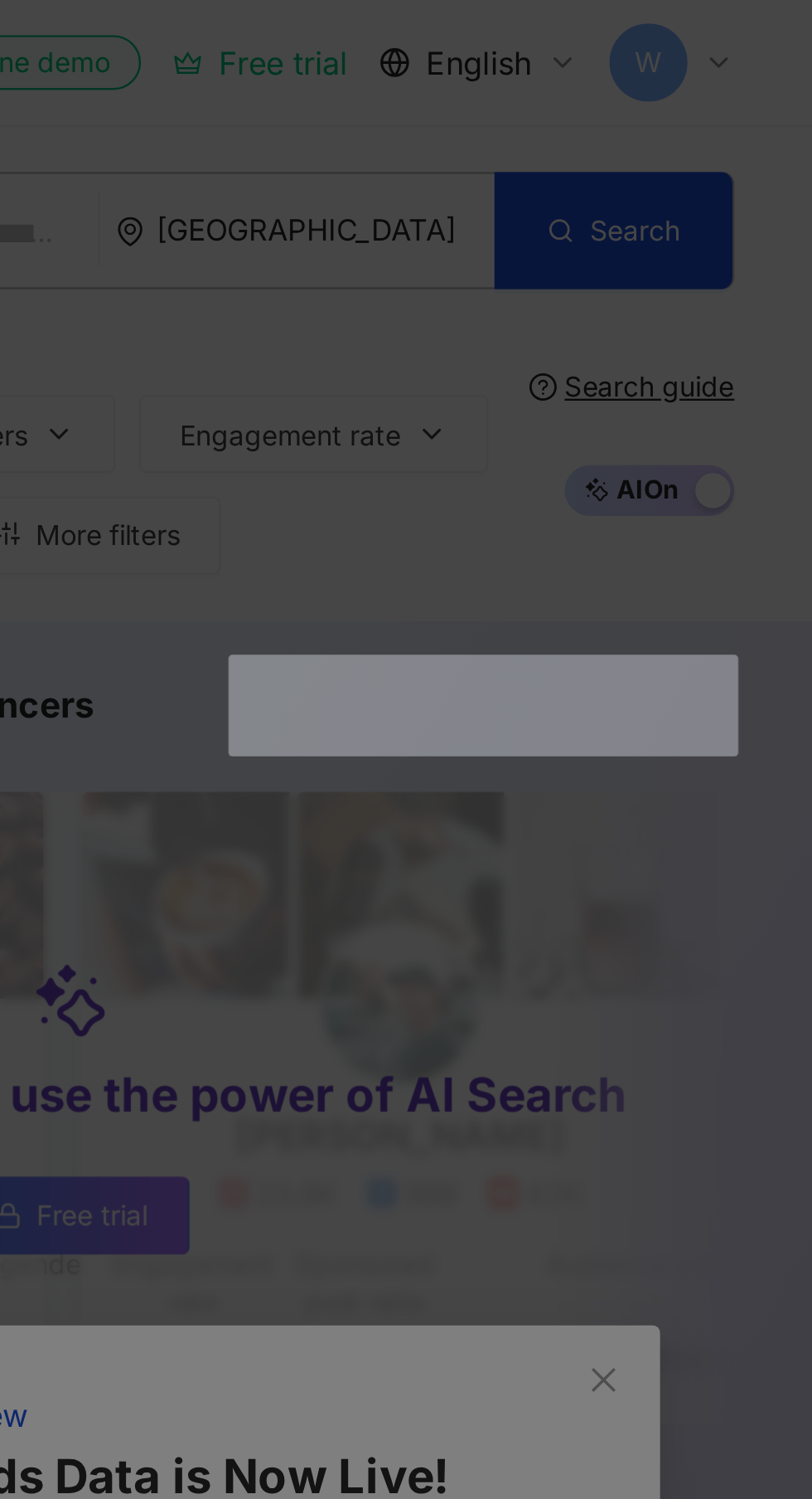
click at [724, 576] on div at bounding box center [406, 749] width 812 height 1499
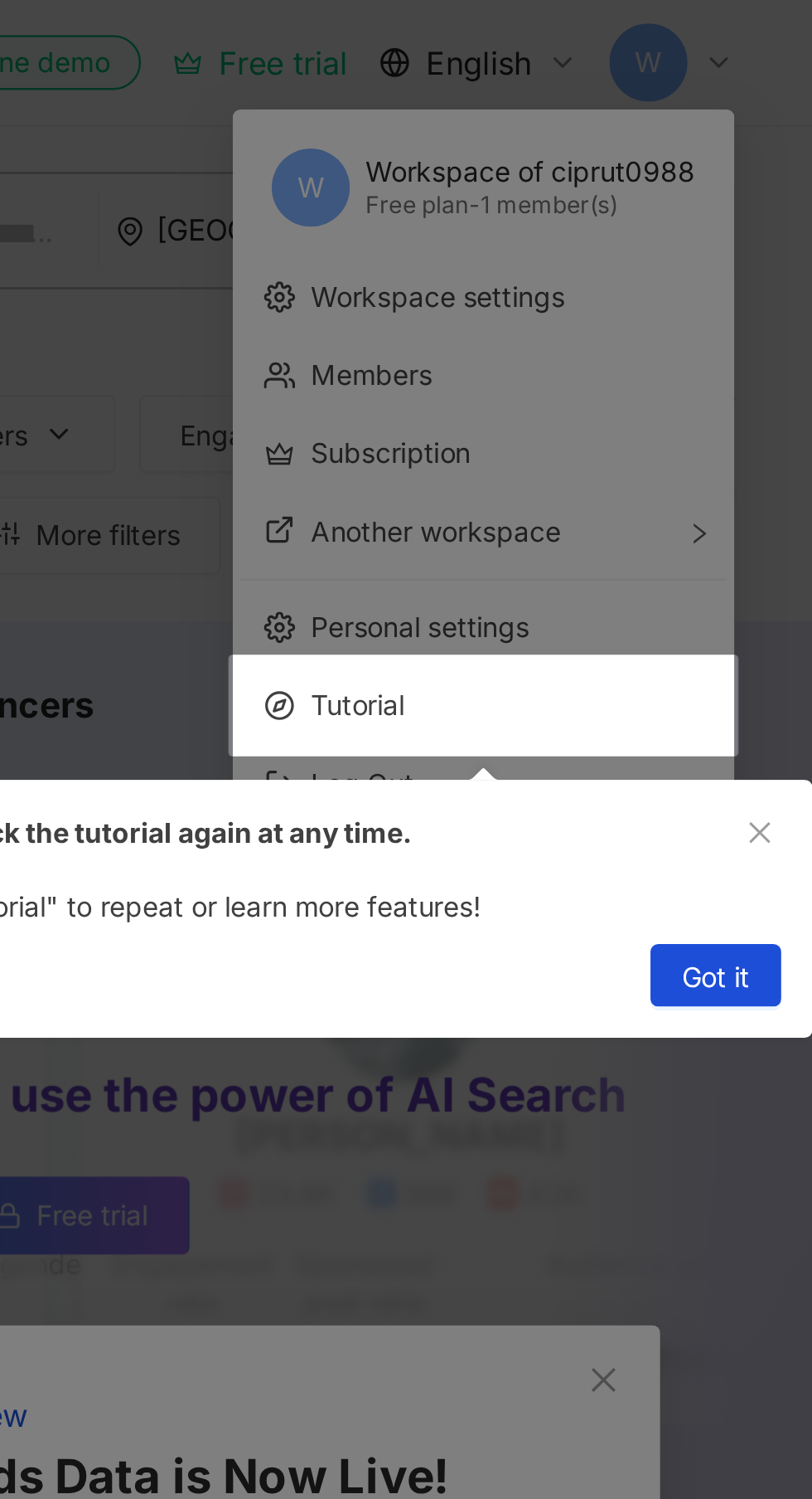
click at [594, 287] on div at bounding box center [406, 749] width 812 height 1499
click at [793, 350] on icon "close" at bounding box center [790, 353] width 9 height 9
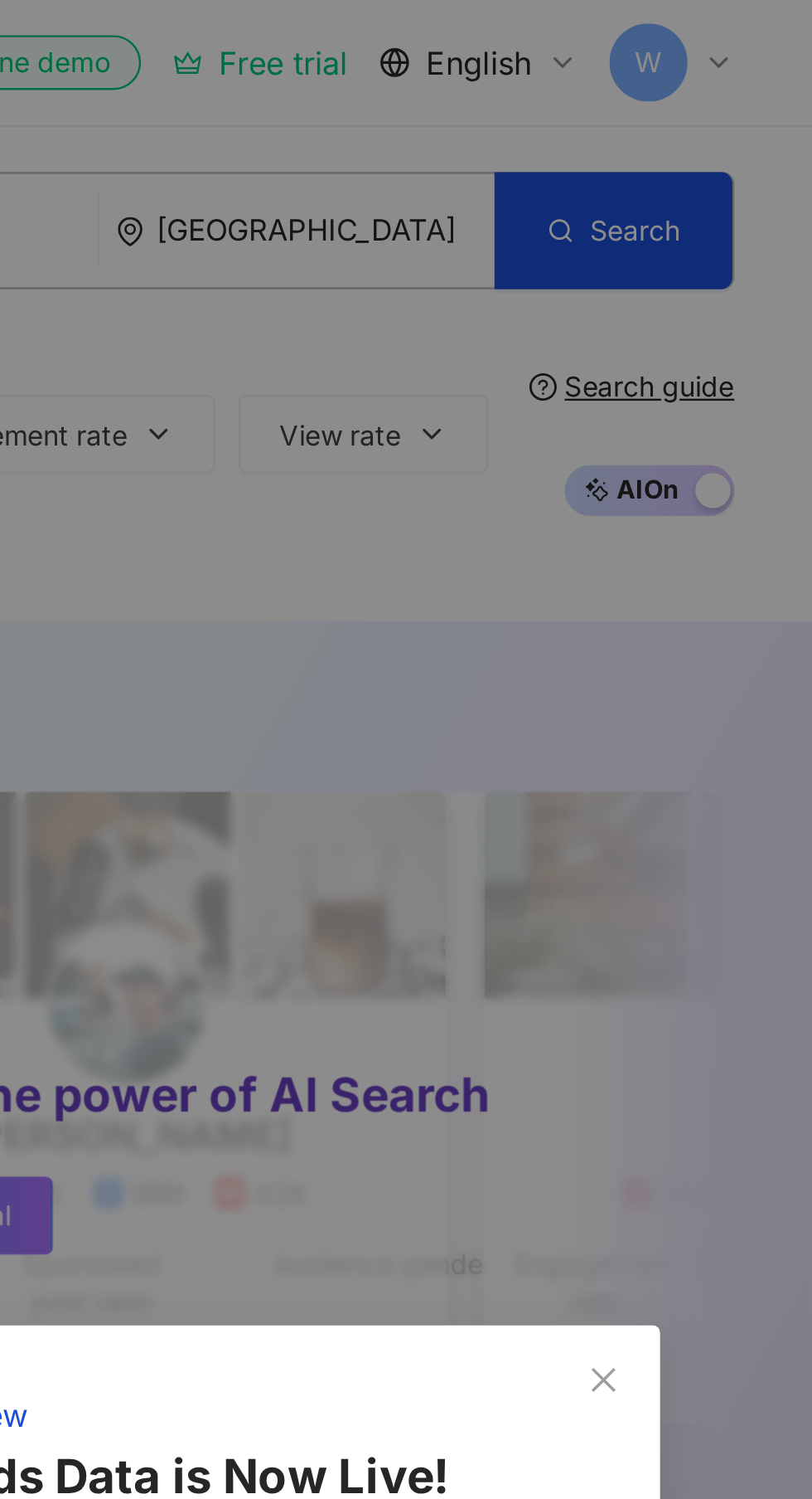
click at [775, 411] on div "What's new Threads Data is Now Live! Explore Influencer Performance on Threads …" at bounding box center [406, 749] width 812 height 1499
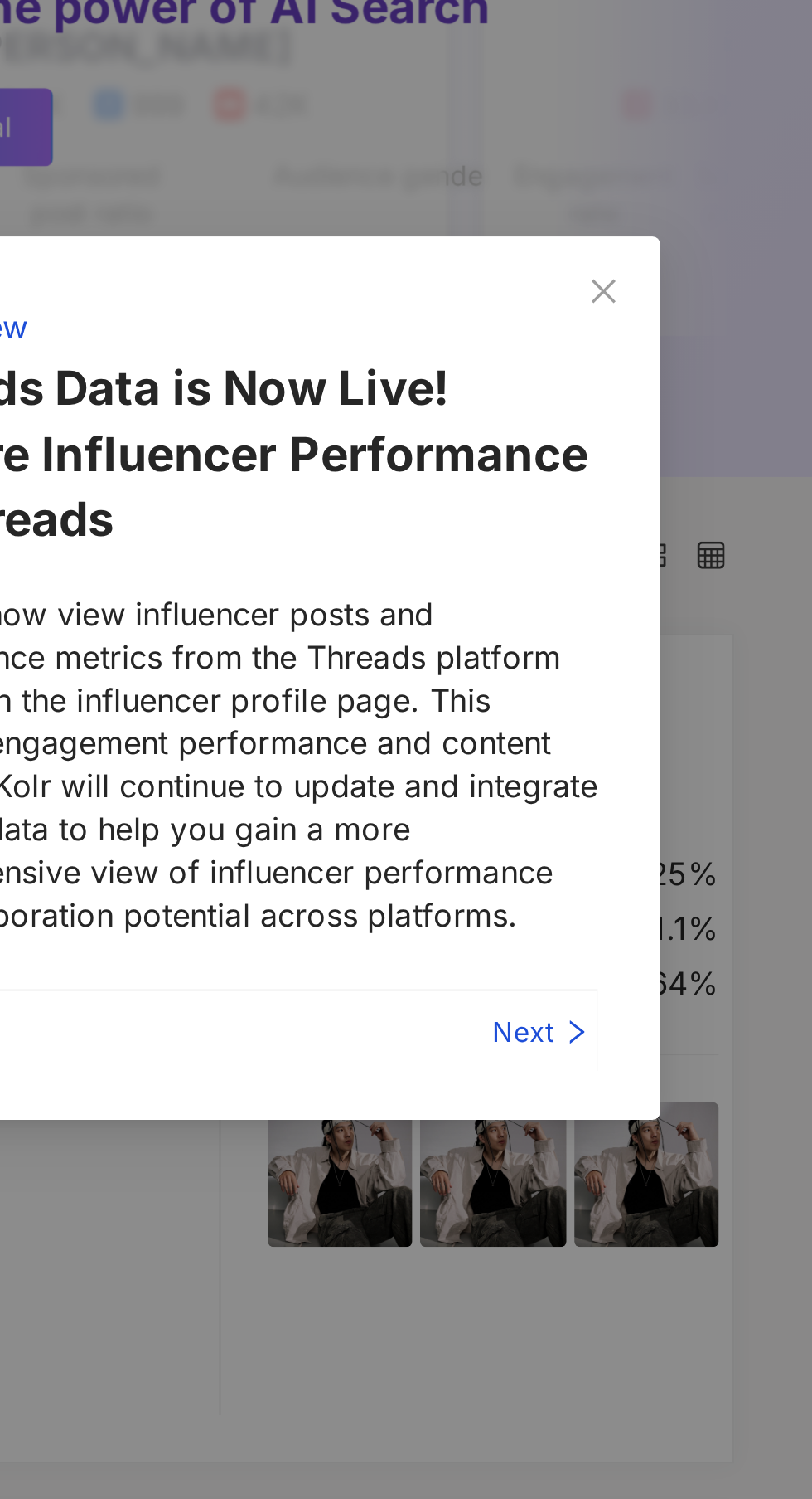
click at [722, 583] on icon "close" at bounding box center [724, 586] width 13 height 13
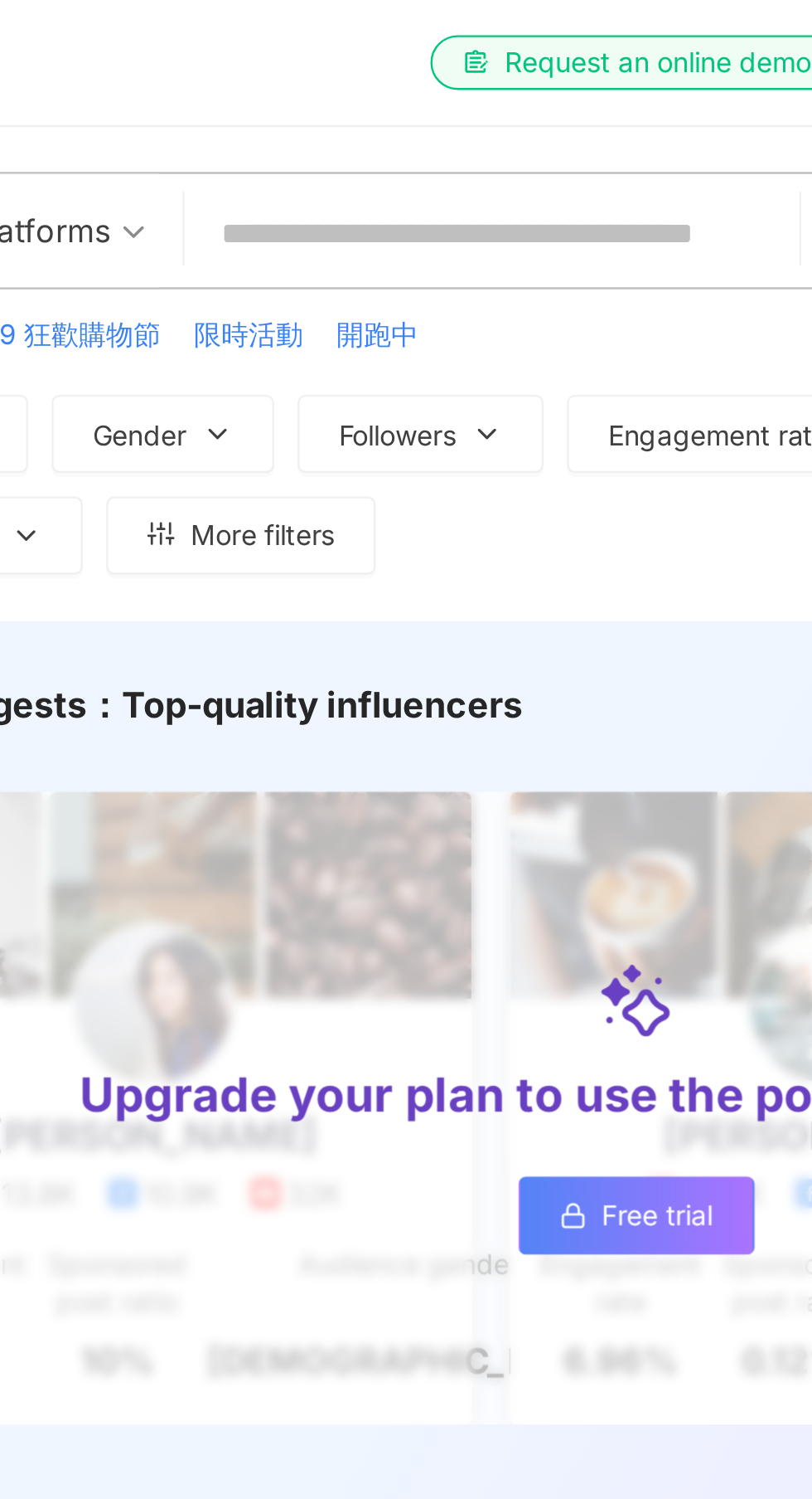
click at [226, 94] on span "All platforms" at bounding box center [172, 98] width 118 height 27
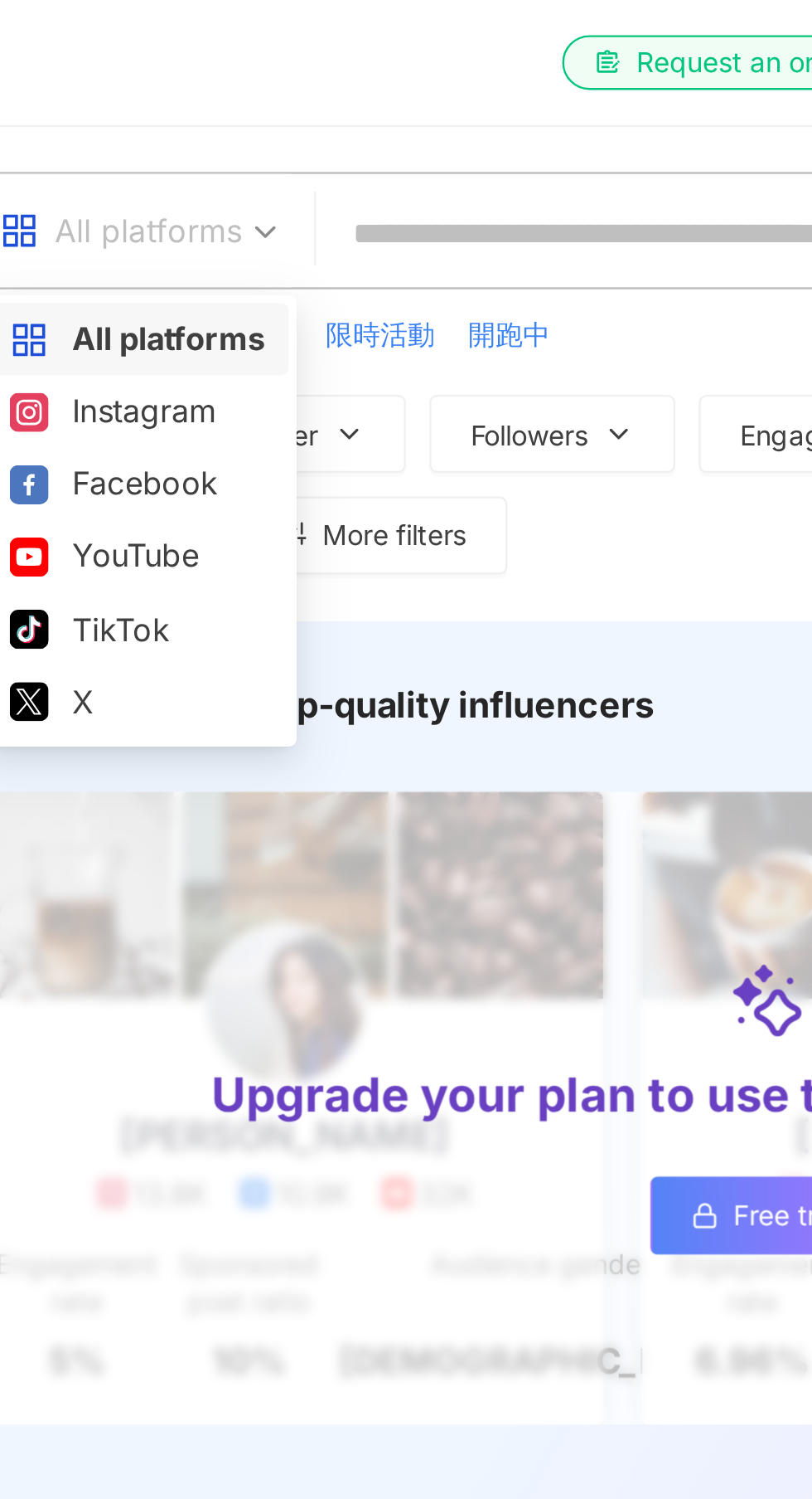
click at [157, 265] on div "TikTok" at bounding box center [172, 267] width 109 height 21
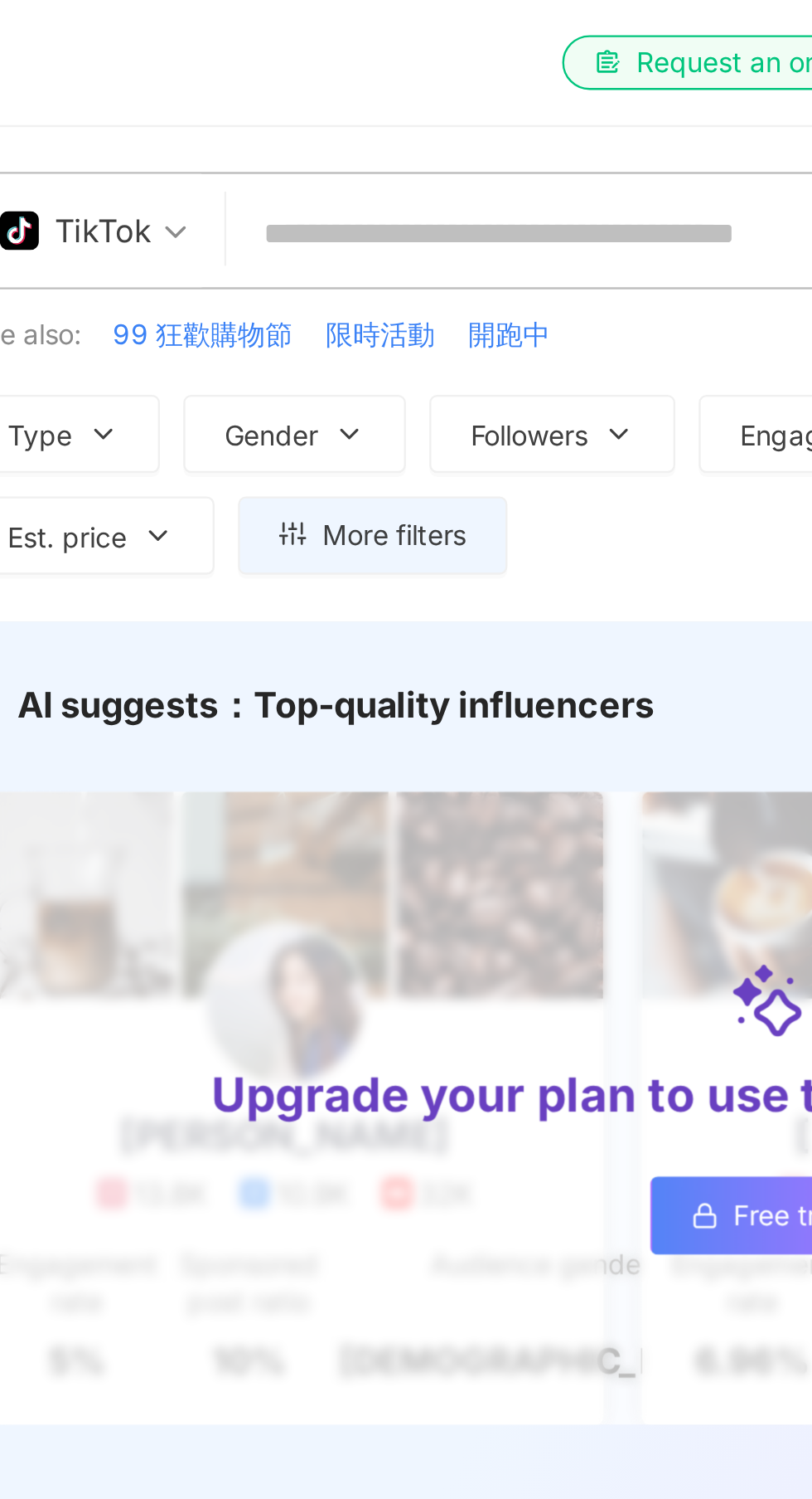
click at [263, 178] on icon "button" at bounding box center [262, 185] width 13 height 13
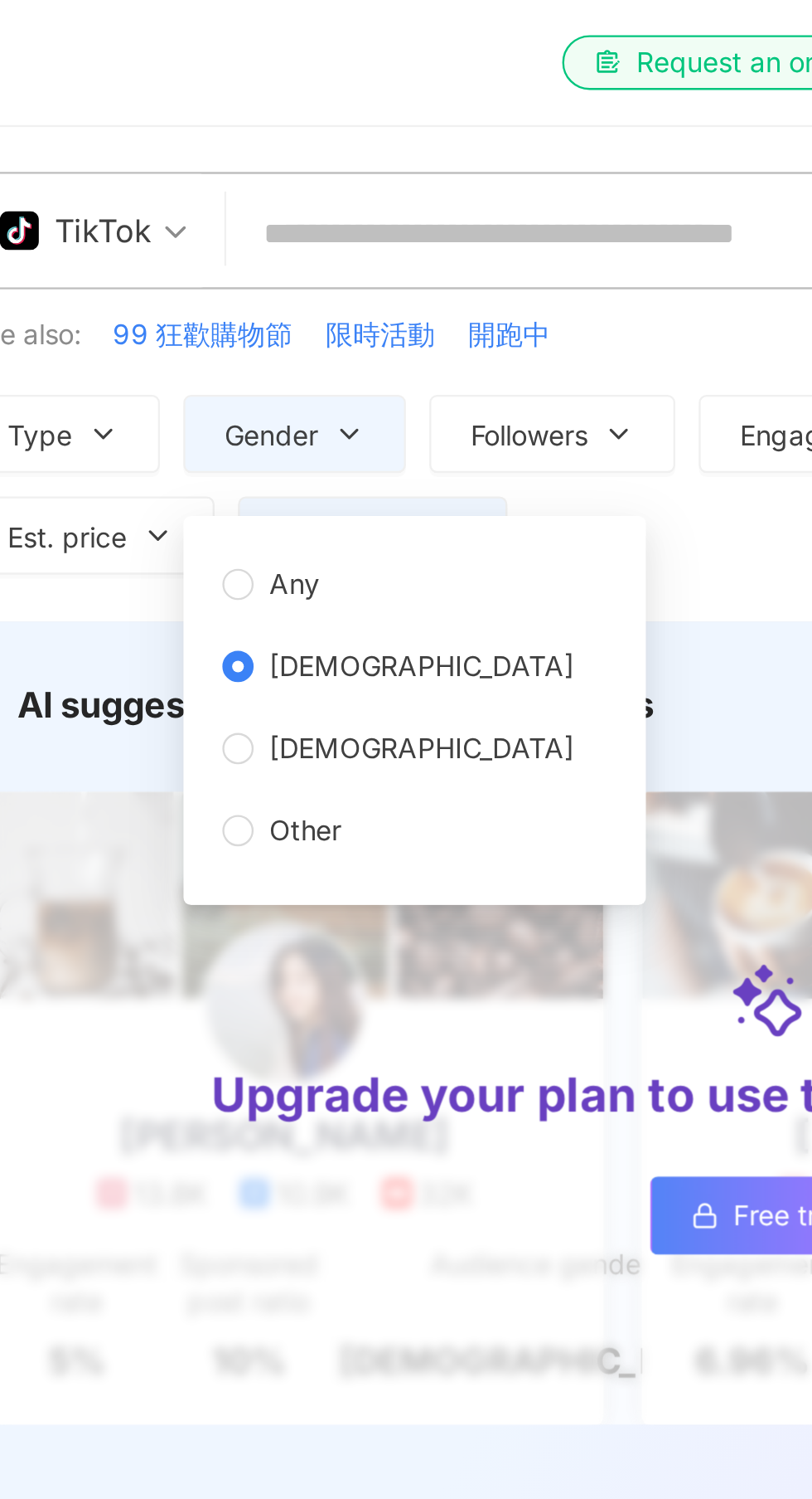
click at [157, 185] on icon "button" at bounding box center [157, 184] width 7 height 3
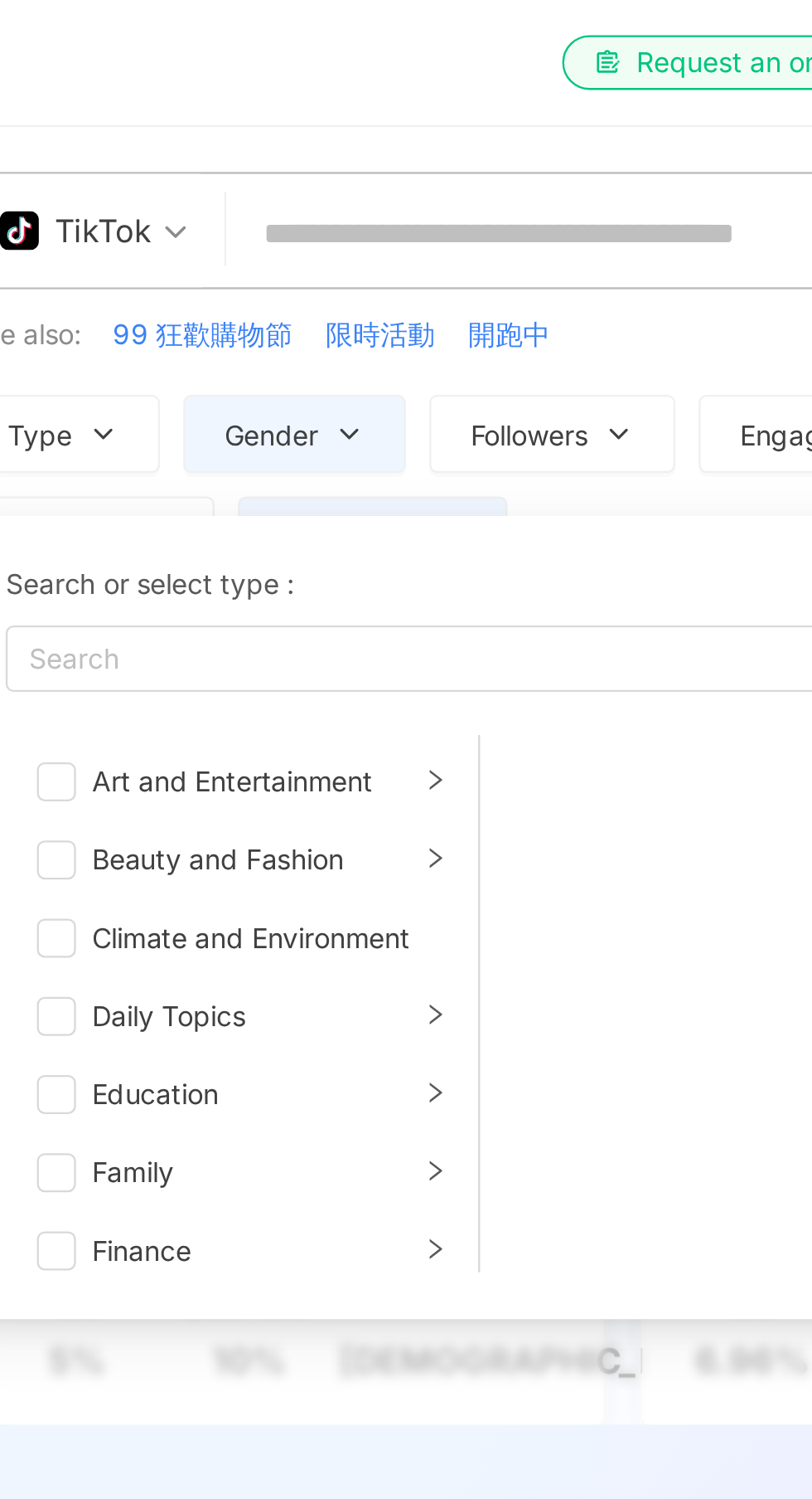
click at [172, 357] on div "Beauty and Fashion" at bounding box center [221, 364] width 137 height 18
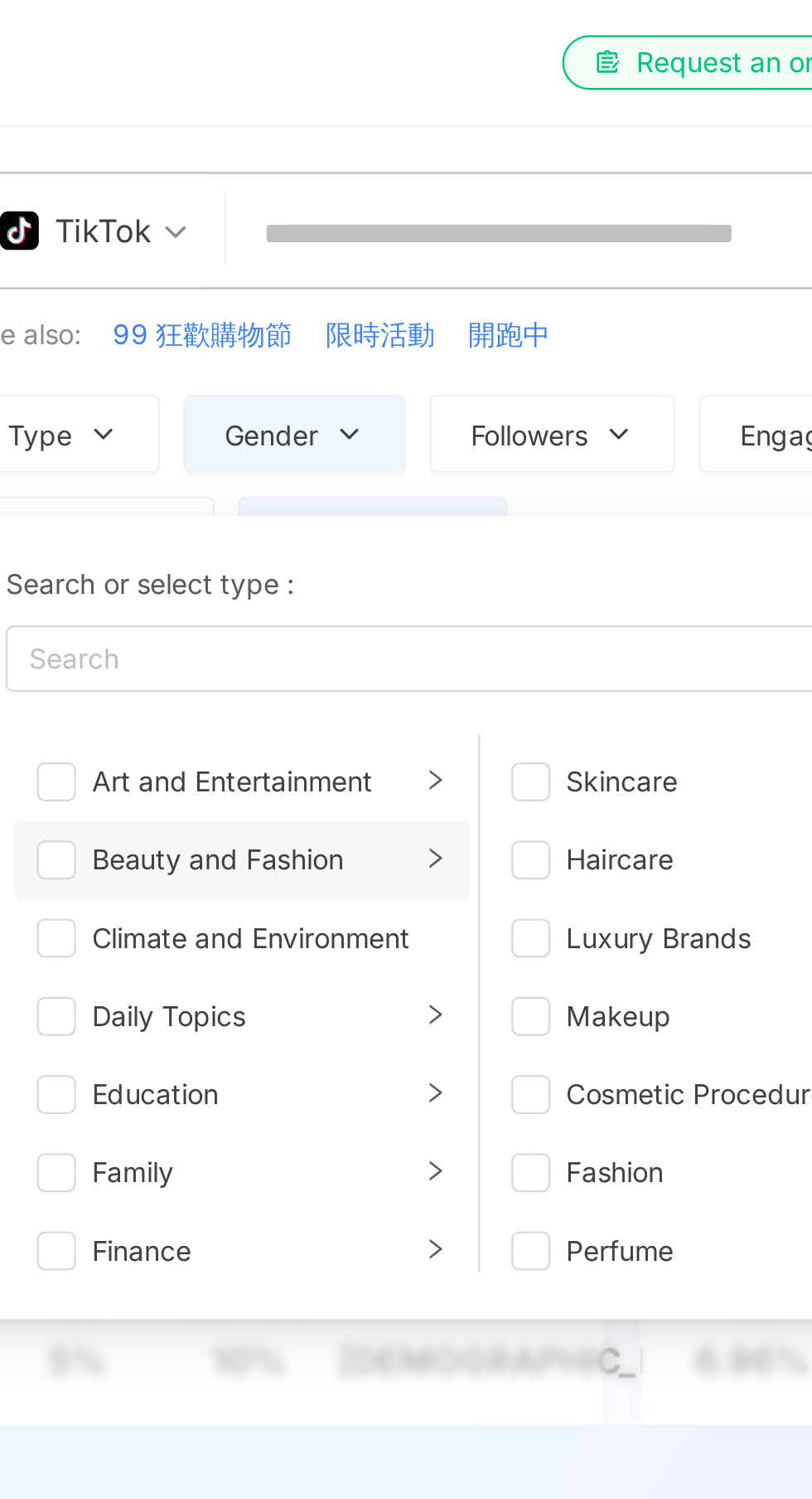
click at [137, 362] on span "button" at bounding box center [137, 364] width 16 height 16
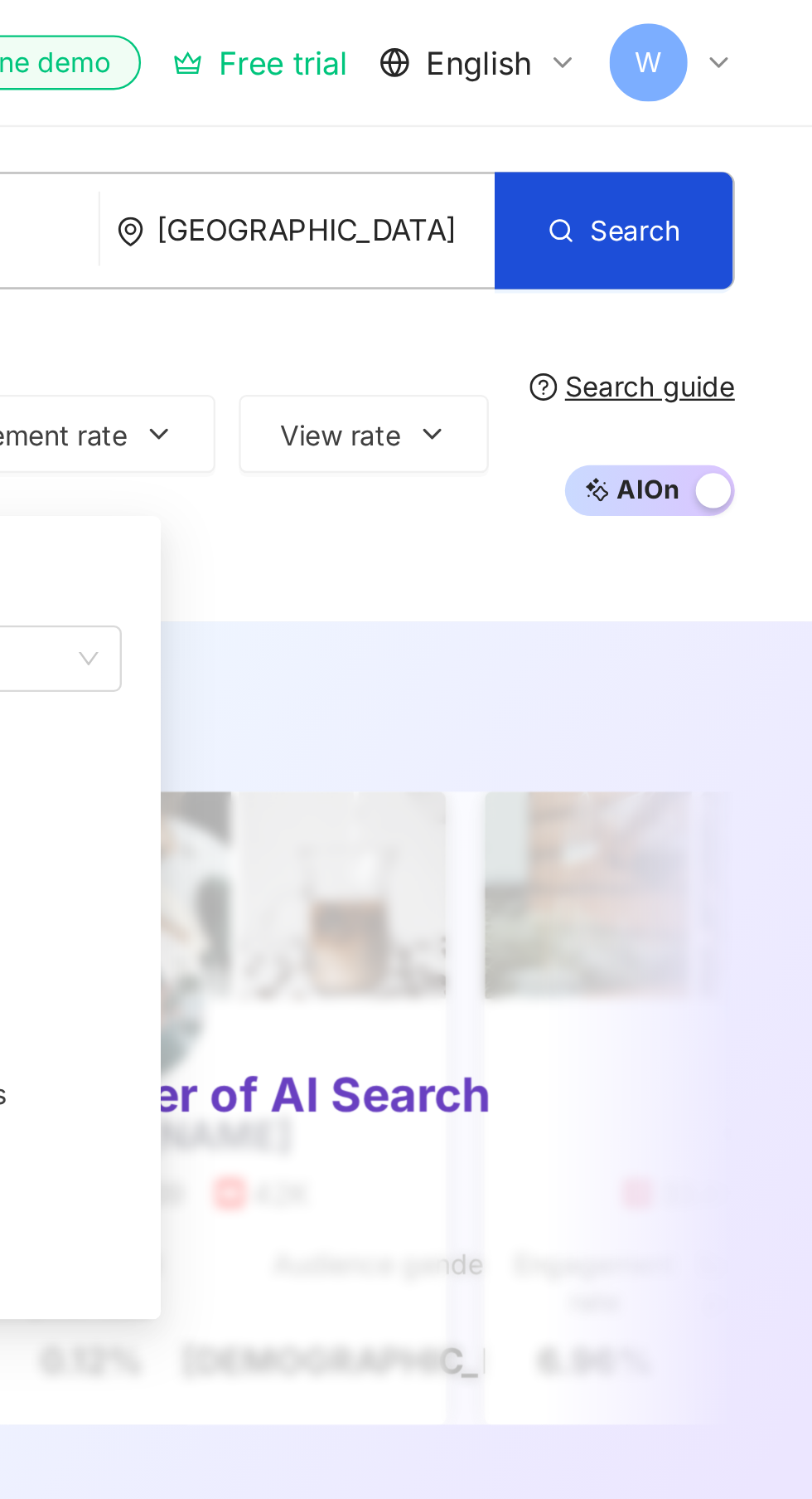
click at [656, 170] on button "View rate" at bounding box center [622, 184] width 106 height 34
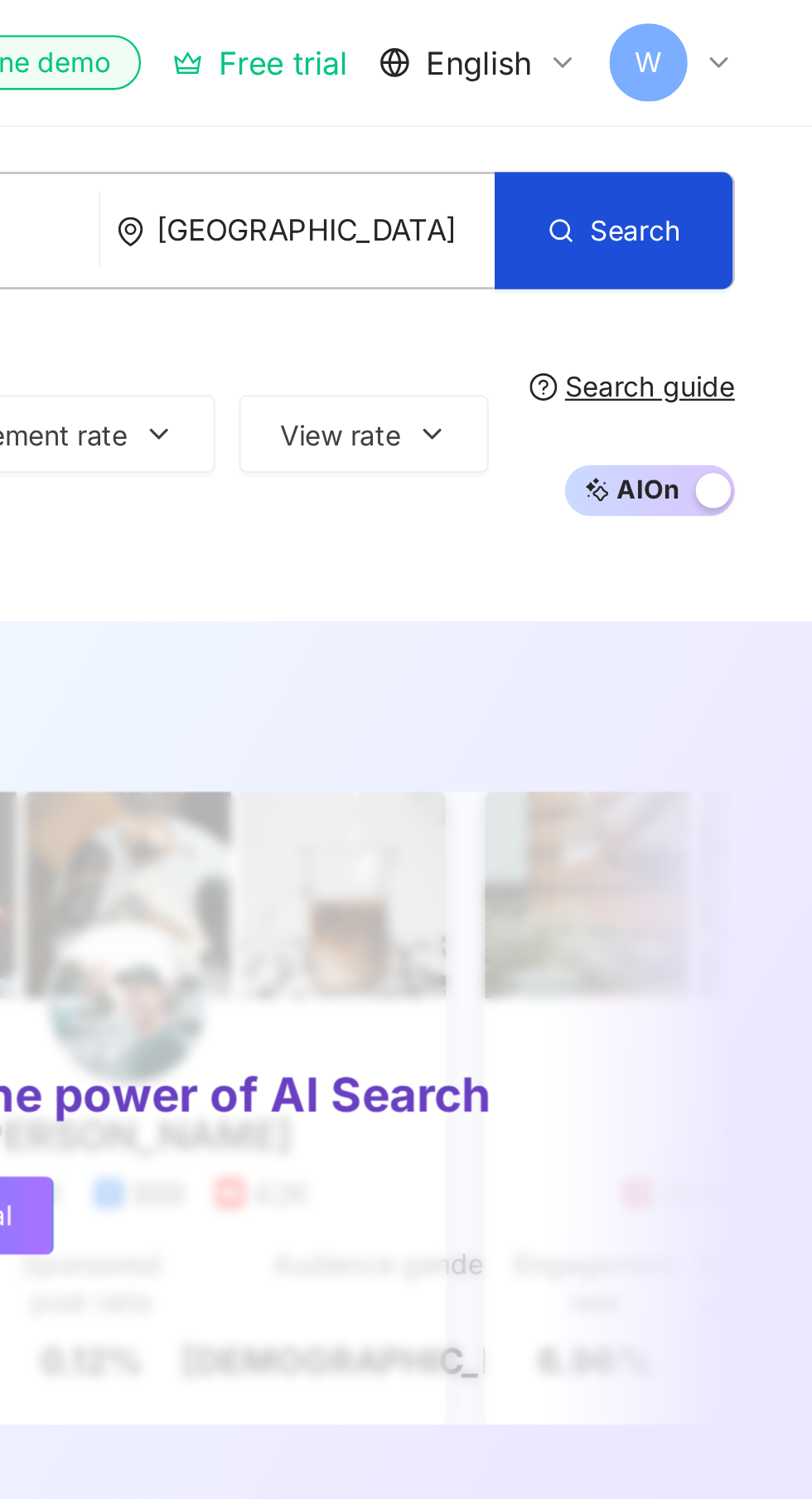
click at [652, 174] on button "View rate" at bounding box center [622, 184] width 106 height 34
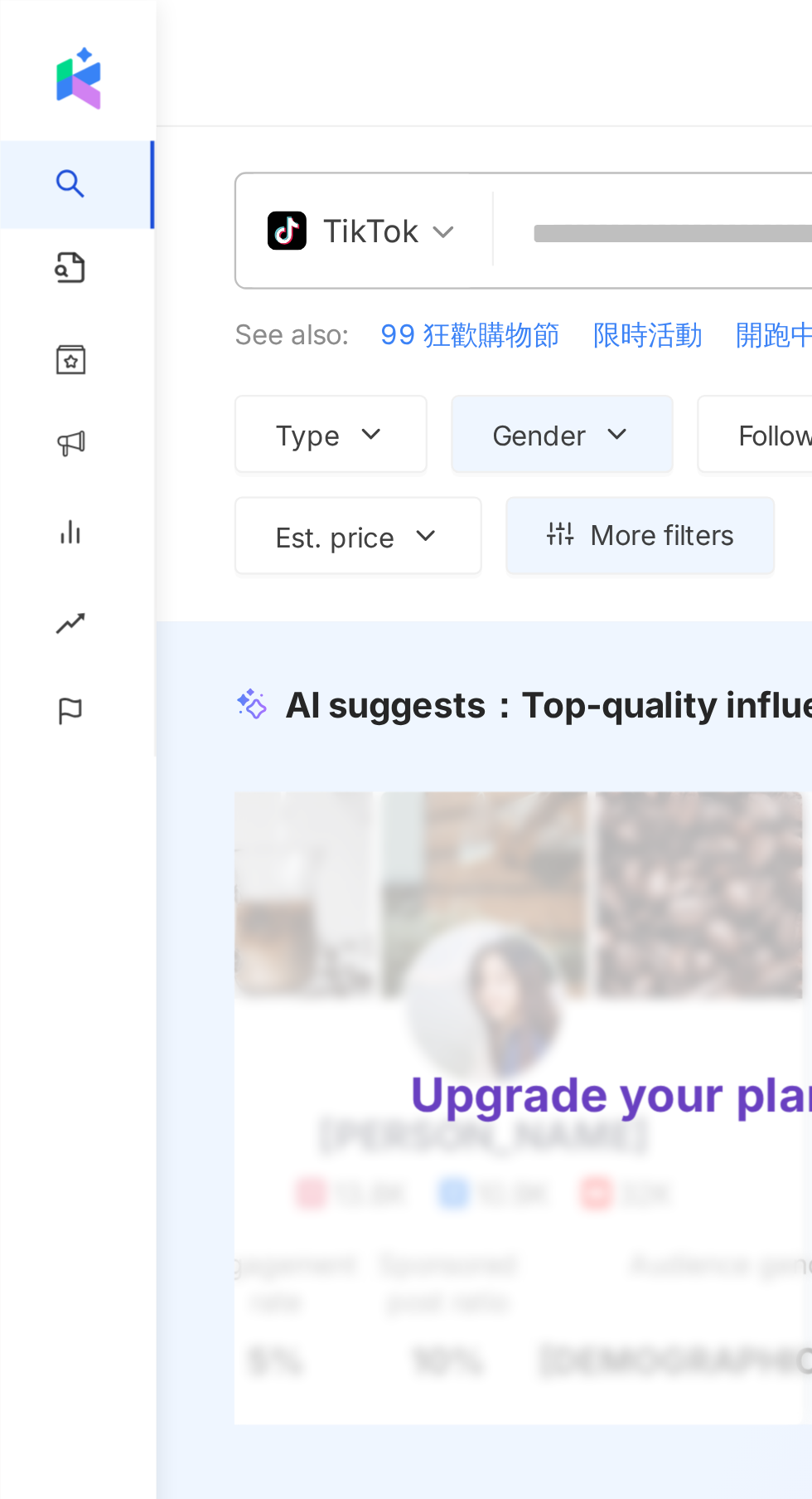
scroll to position [0, 15]
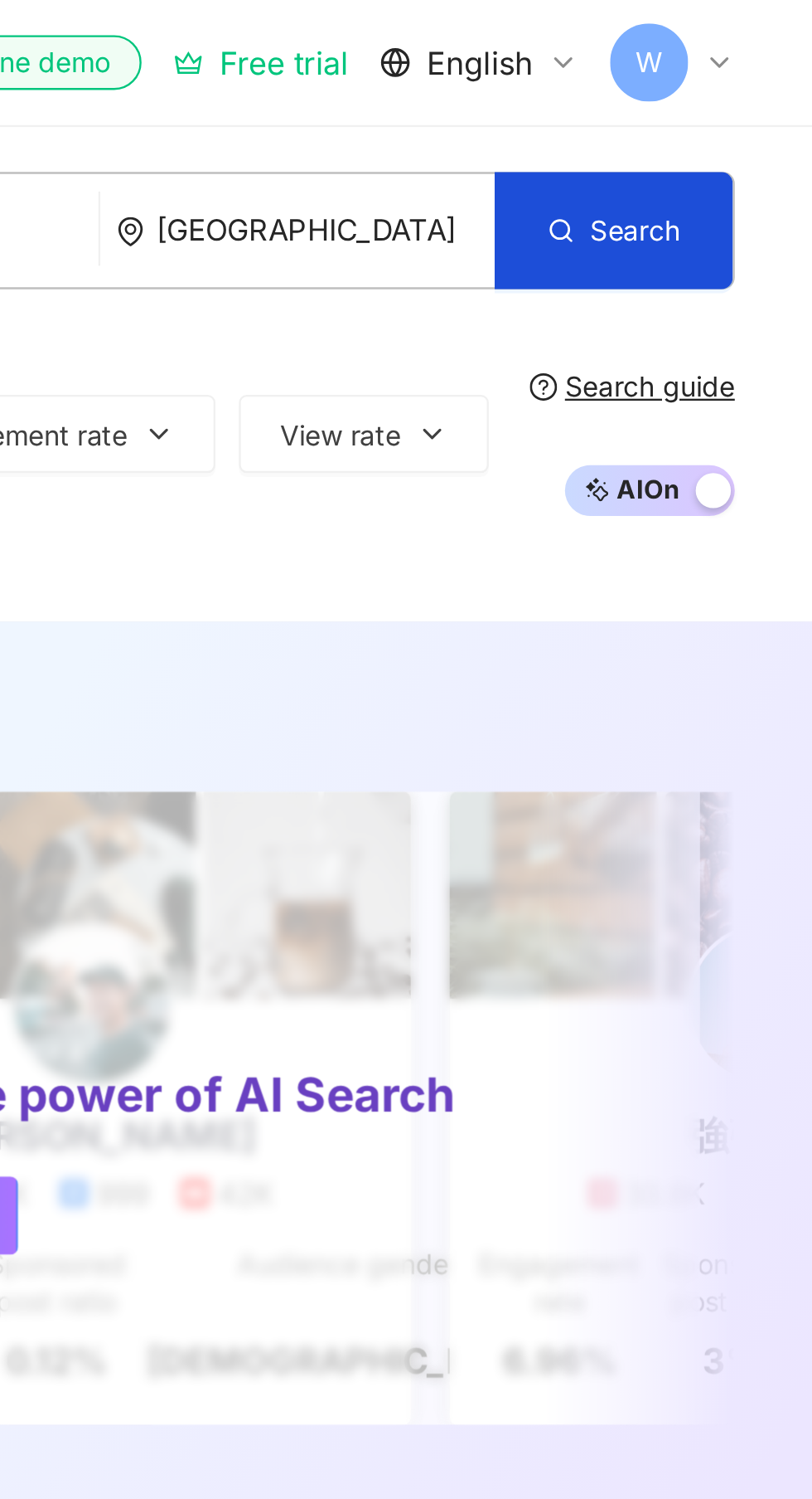
click at [653, 174] on button "View rate" at bounding box center [622, 184] width 106 height 34
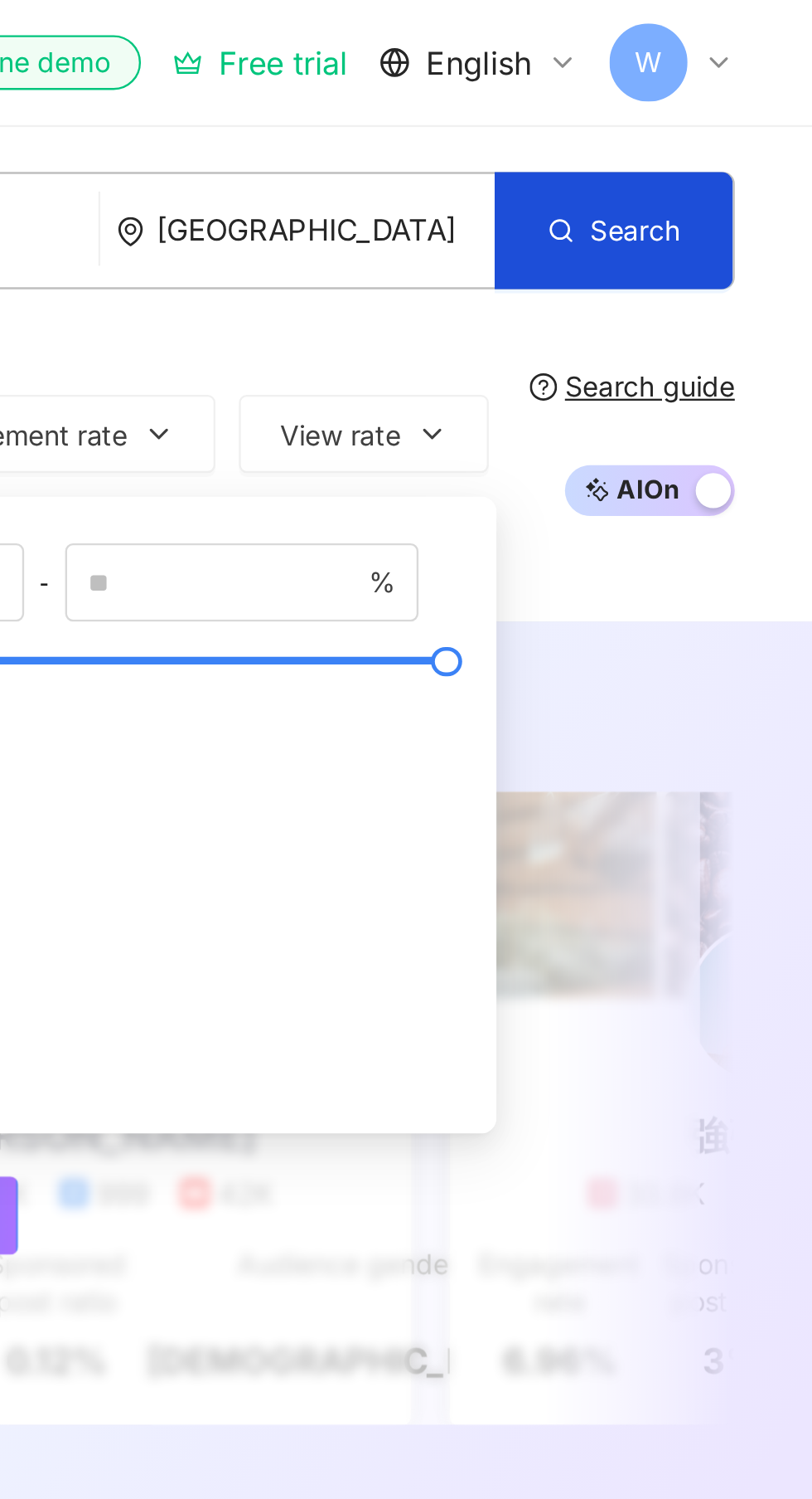
scroll to position [0, 0]
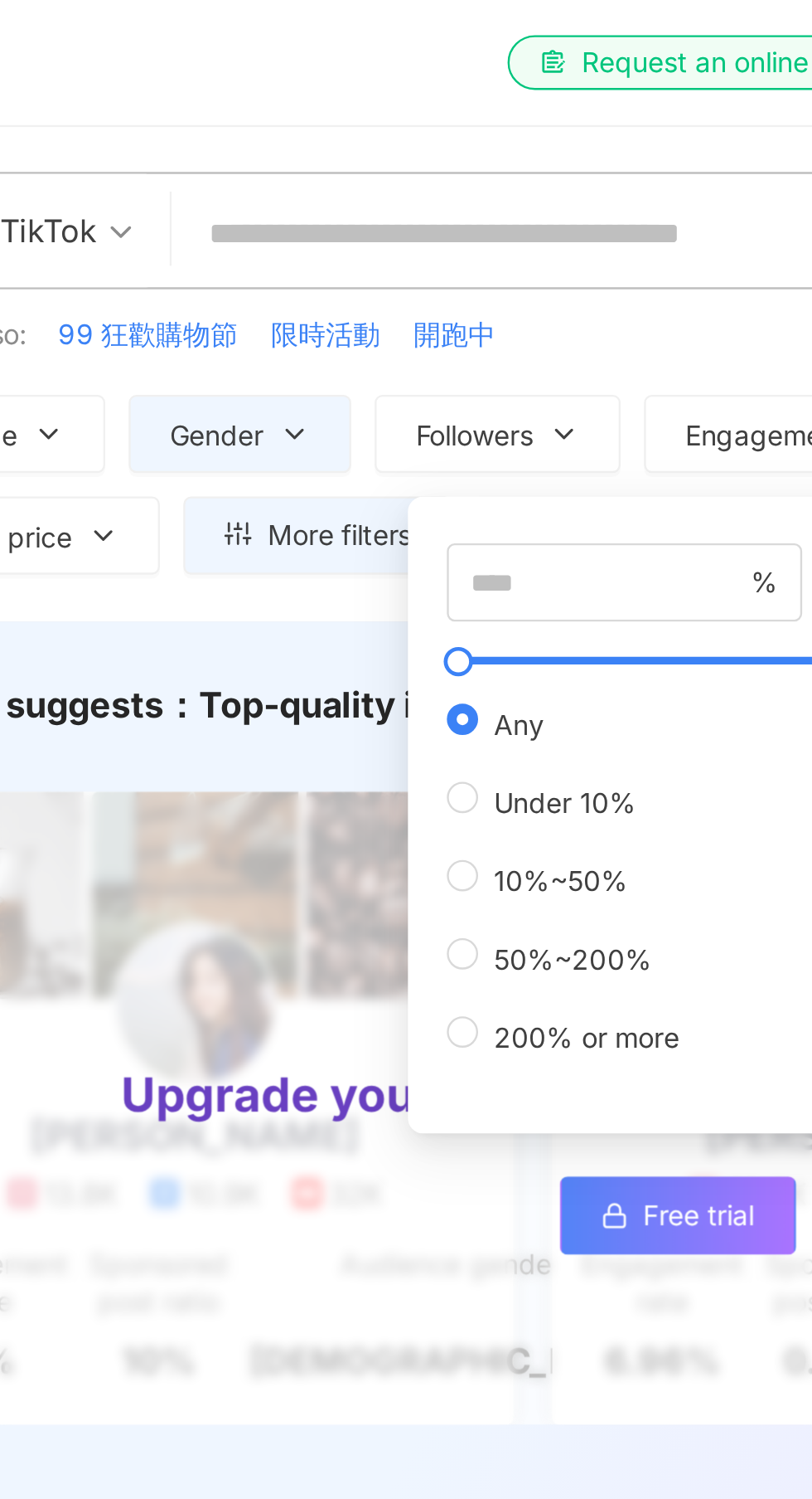
click at [249, 90] on input "search" at bounding box center [359, 99] width 286 height 32
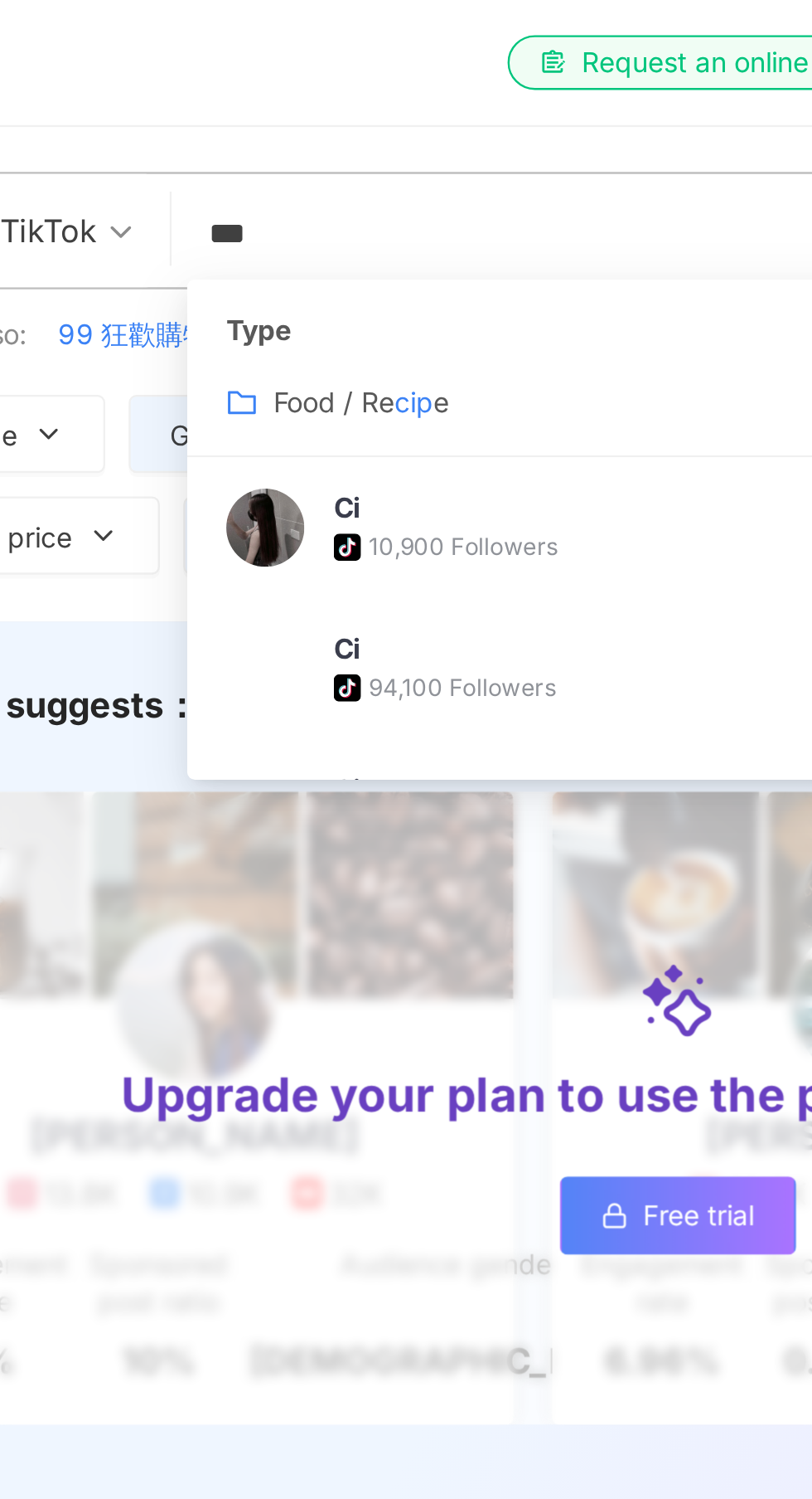
type input "**********"
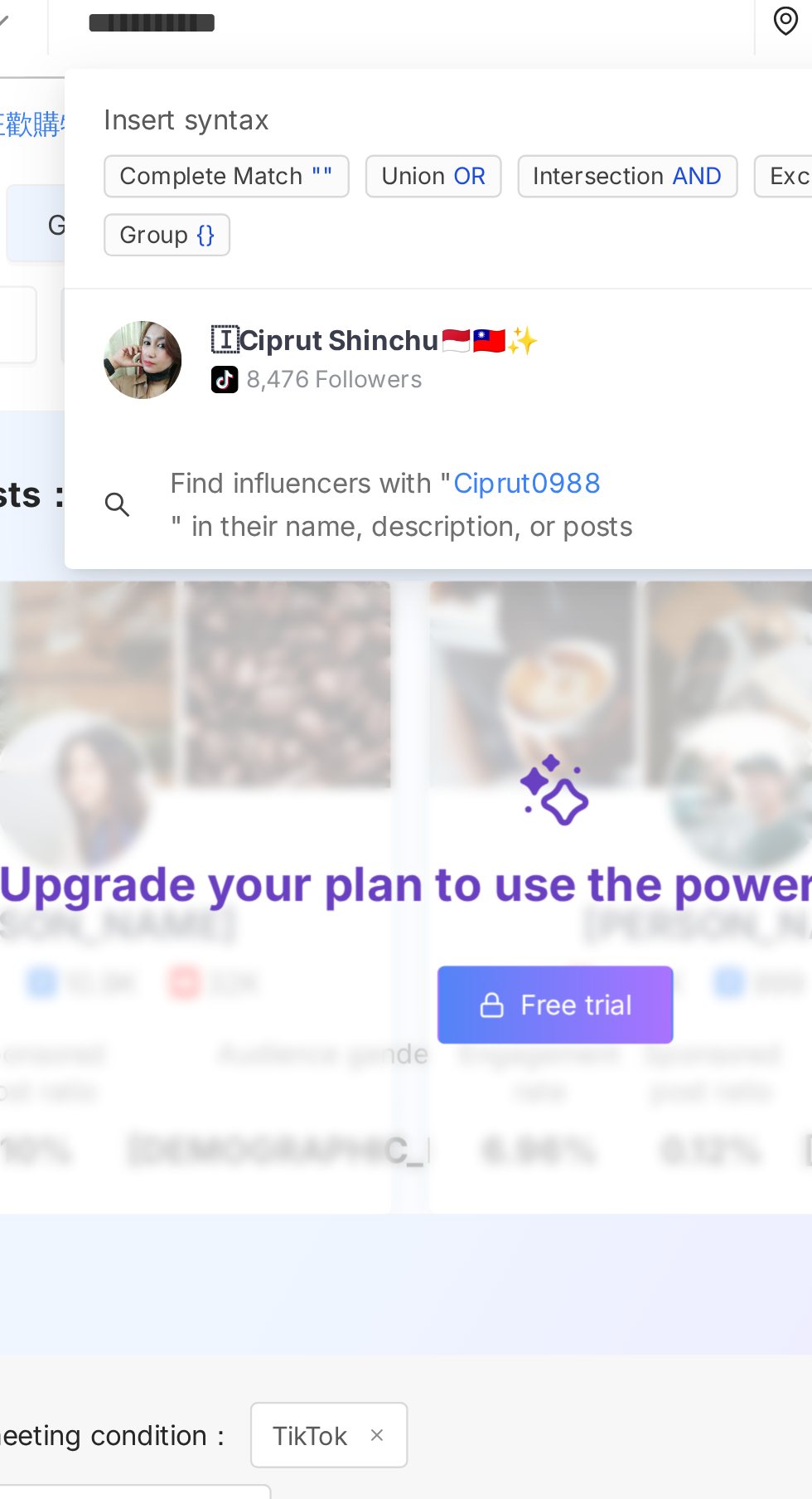
click at [271, 238] on div "🇮Ciprut Shinchu🇲🇨🇹🇼✨ tiktok-icon 8,476 Followers" at bounding box center [402, 242] width 371 height 60
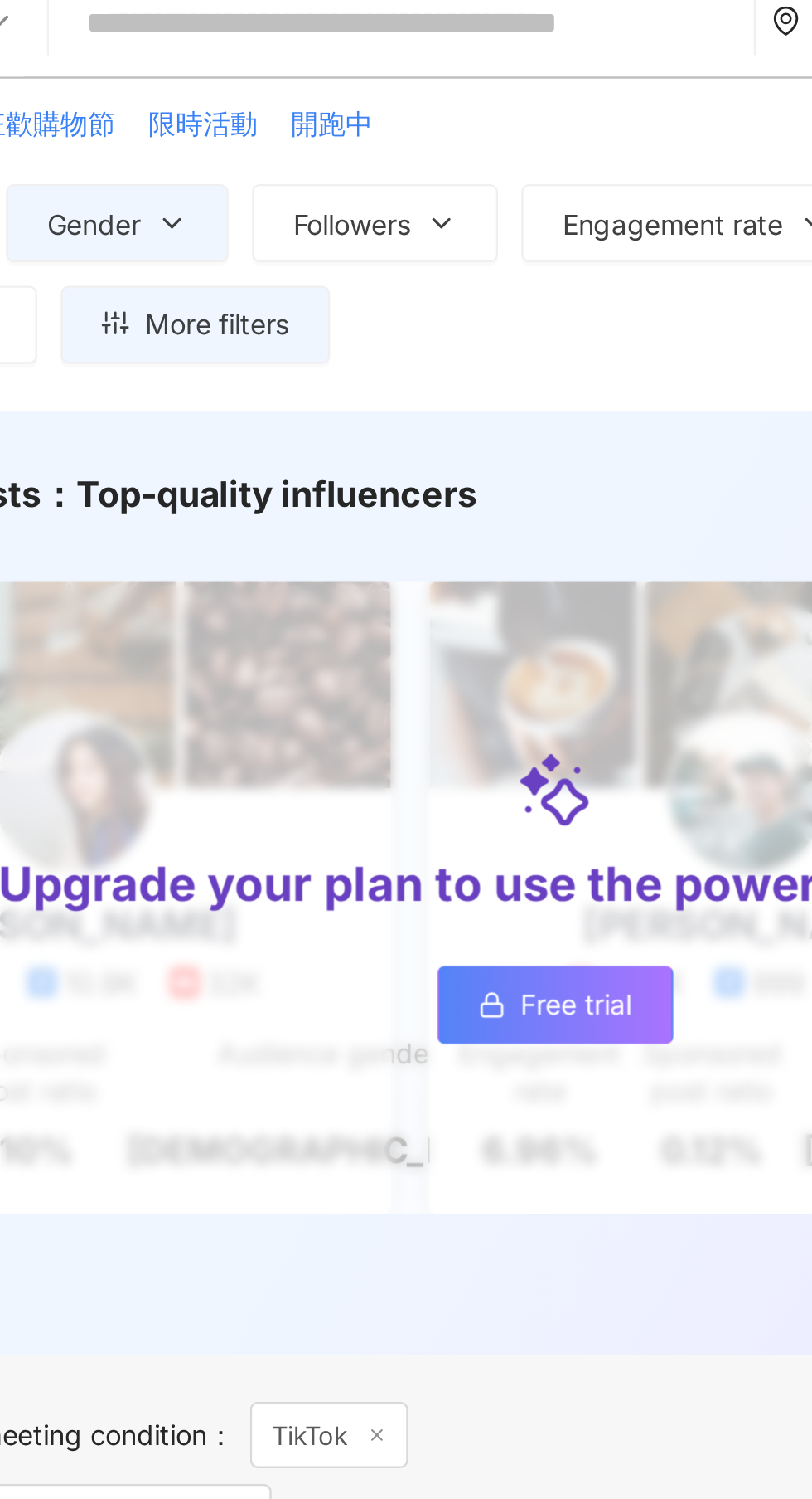
click at [406, 511] on link "Free trial" at bounding box center [425, 515] width 100 height 34
